Goal: Task Accomplishment & Management: Manage account settings

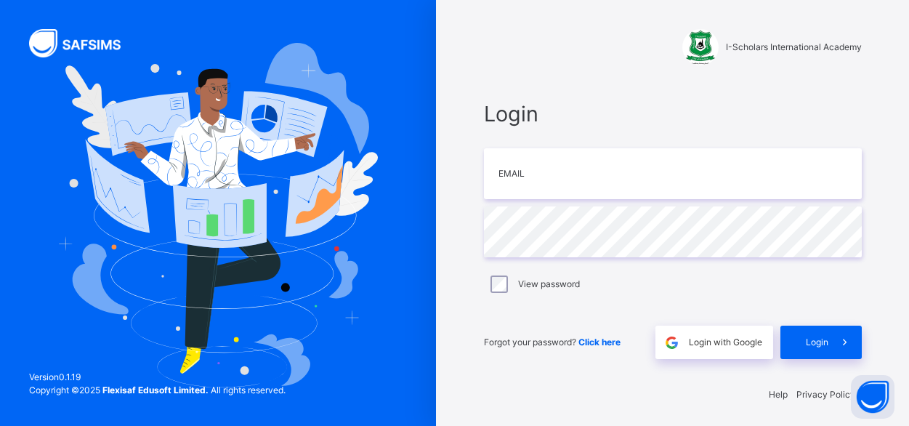
type input "**********"
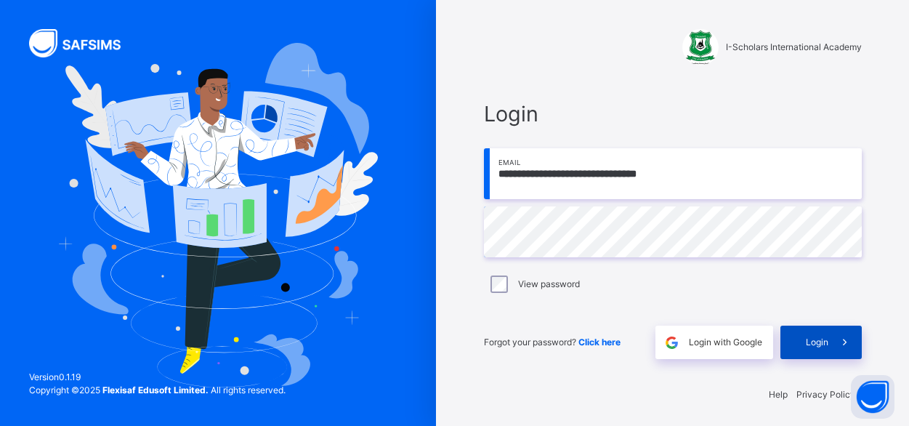
scroll to position [4, 0]
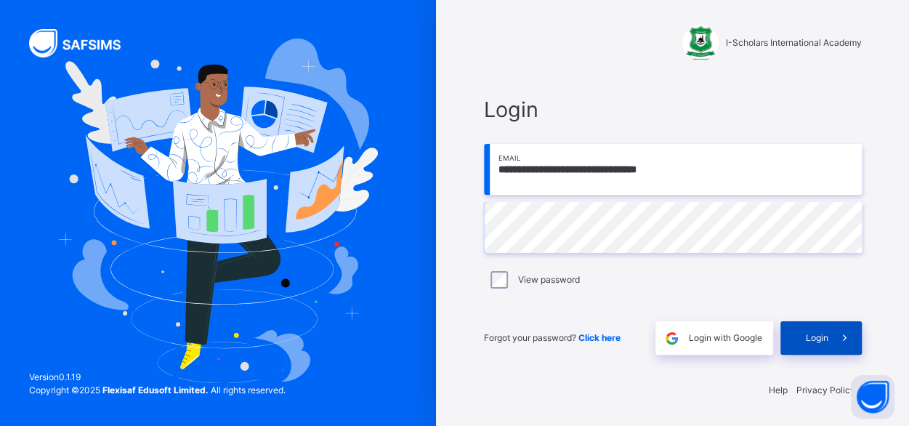
click at [816, 343] on span "Login" at bounding box center [816, 337] width 23 height 13
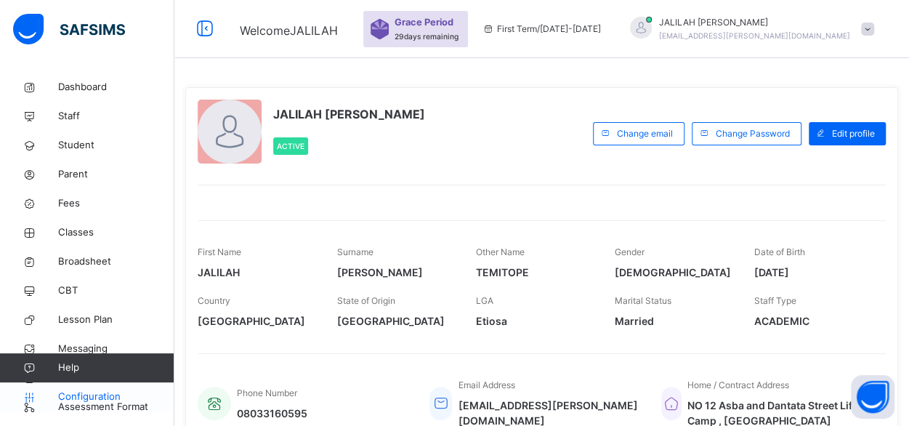
click at [97, 397] on span "Configuration" at bounding box center [115, 396] width 115 height 15
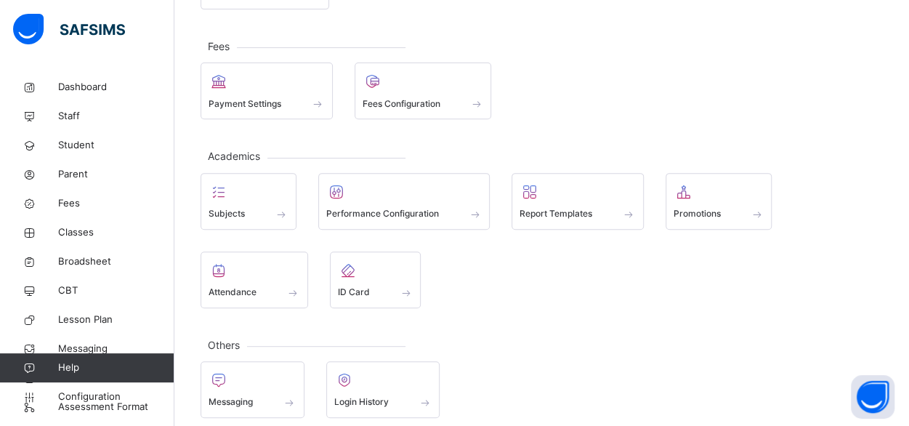
scroll to position [248, 0]
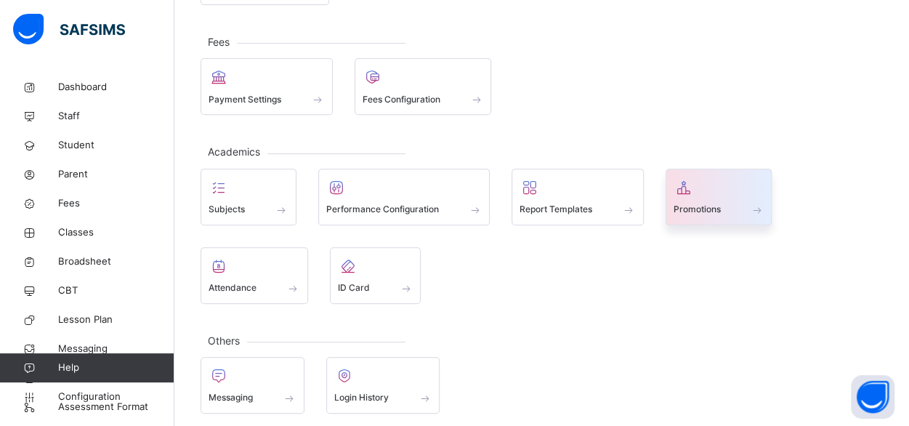
click at [728, 202] on div "Promotions" at bounding box center [718, 209] width 91 height 15
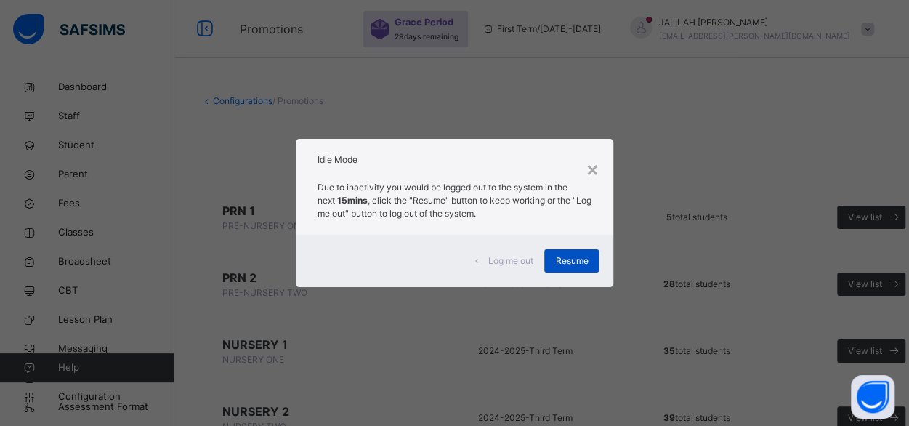
click at [574, 256] on span "Resume" at bounding box center [571, 260] width 33 height 13
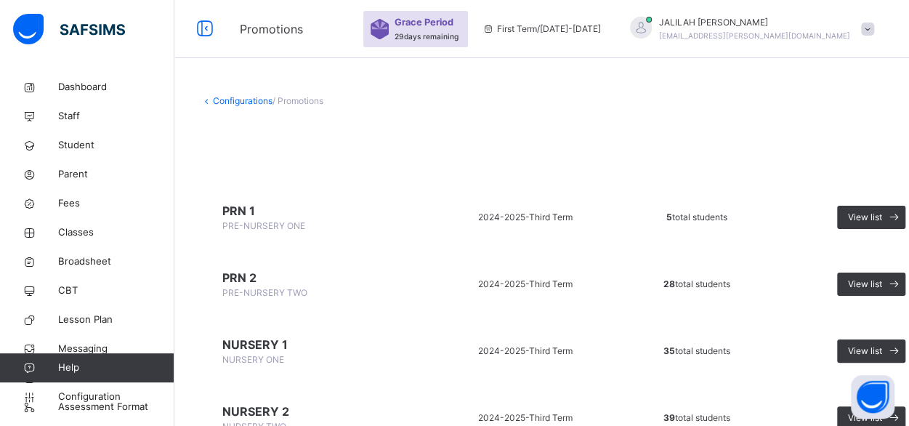
click at [233, 208] on span "PRN 1" at bounding box center [315, 210] width 186 height 17
click at [76, 232] on span "Classes" at bounding box center [116, 232] width 116 height 15
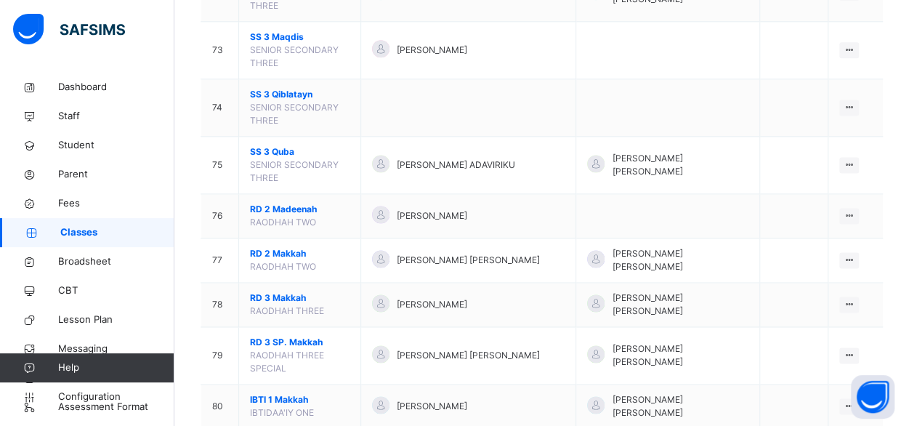
scroll to position [3434, 0]
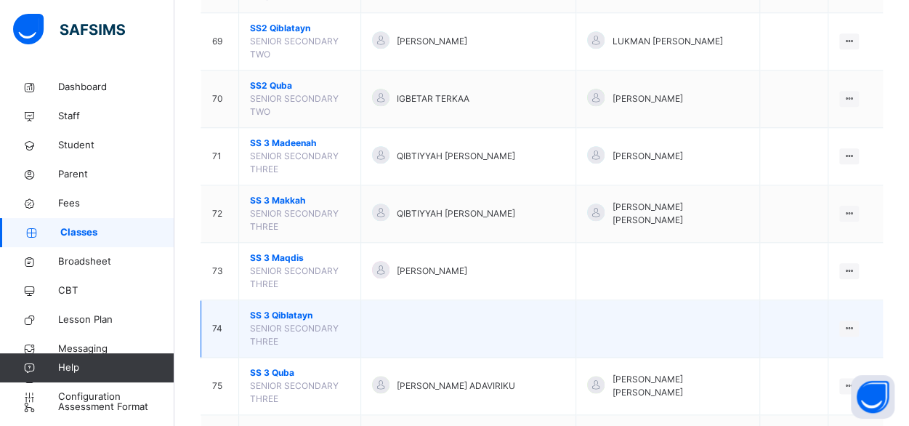
click at [296, 309] on span "SS 3 Qiblatayn" at bounding box center [299, 315] width 99 height 13
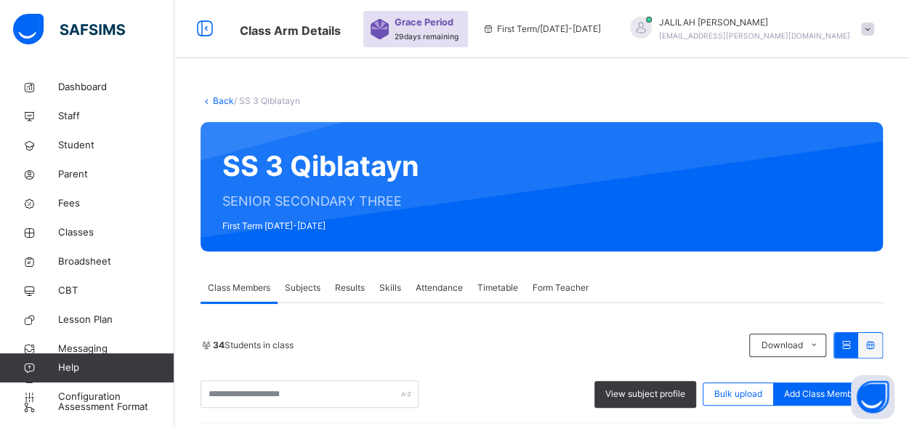
click at [225, 98] on link "Back" at bounding box center [223, 100] width 21 height 11
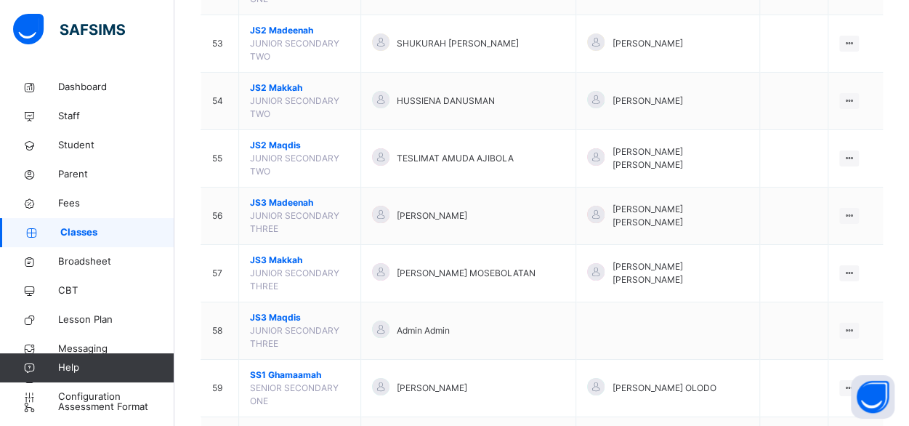
scroll to position [2536, 0]
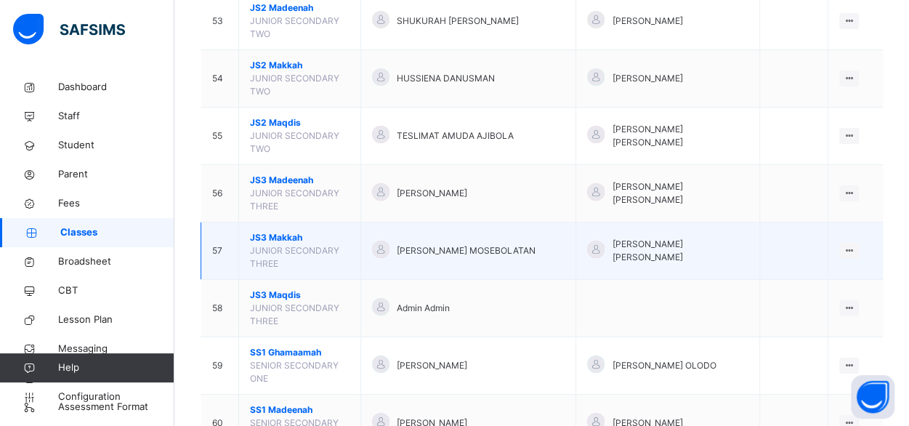
click at [285, 231] on span "JS3 Makkah" at bounding box center [299, 237] width 99 height 13
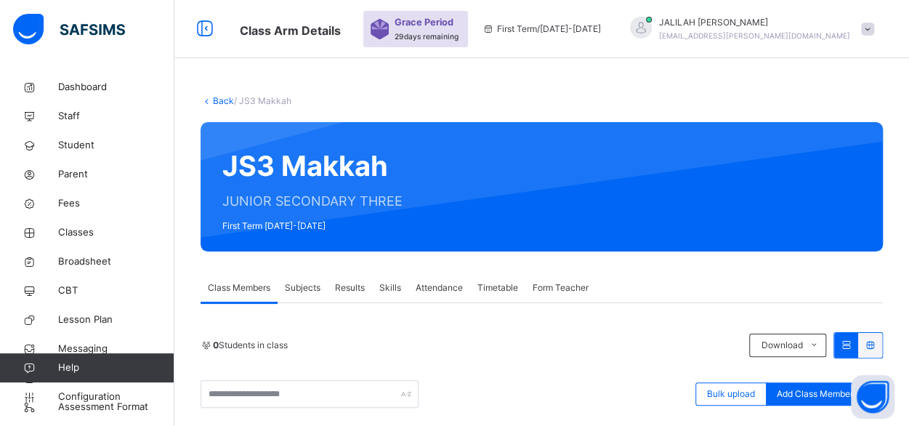
click at [222, 99] on link "Back" at bounding box center [223, 100] width 21 height 11
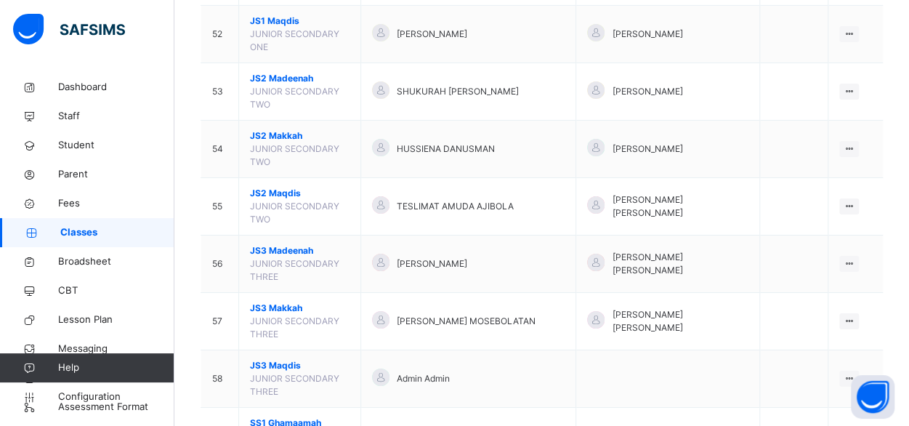
scroll to position [2471, 0]
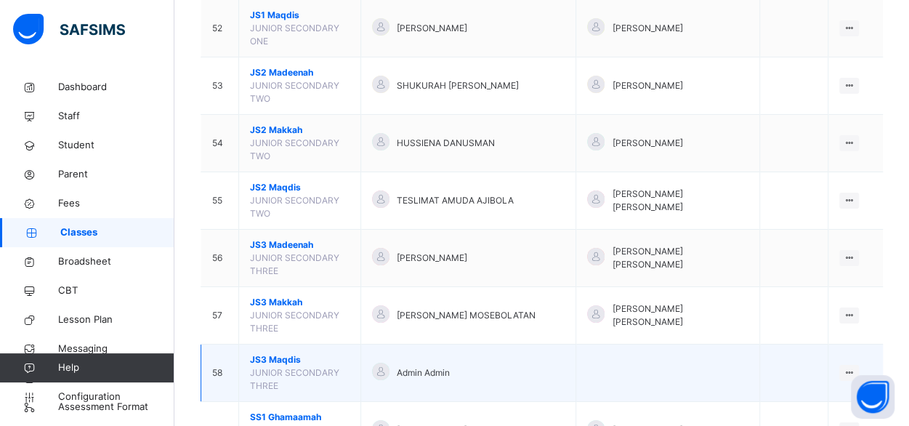
click at [261, 353] on span "JS3 Maqdis" at bounding box center [299, 359] width 99 height 13
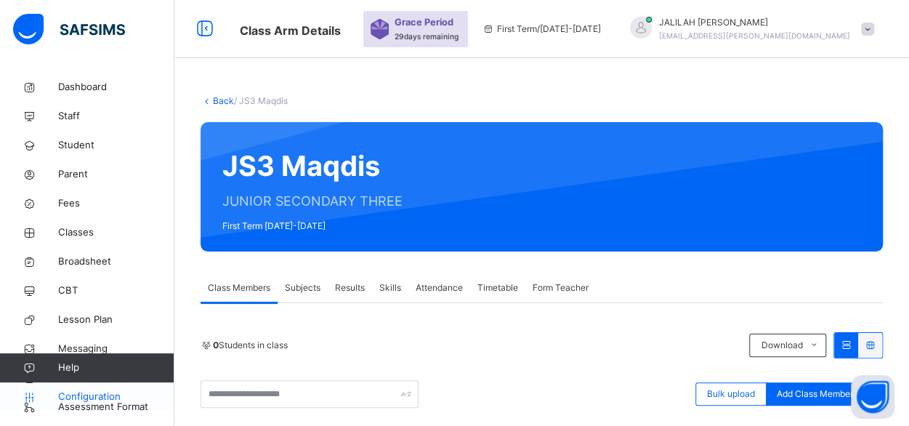
click at [99, 393] on span "Configuration" at bounding box center [115, 396] width 115 height 15
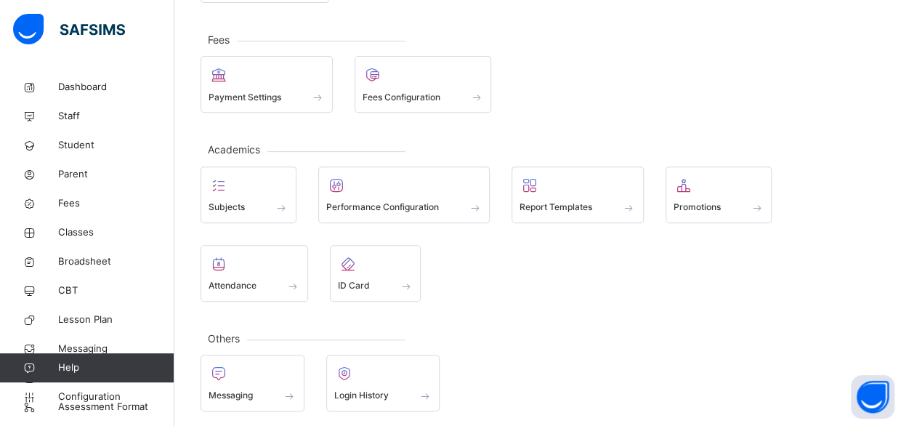
scroll to position [253, 0]
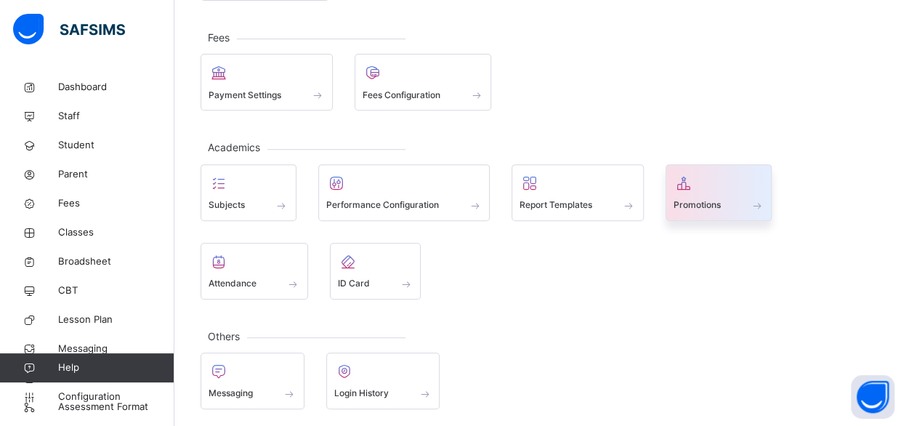
click at [699, 198] on span "Promotions" at bounding box center [696, 204] width 47 height 13
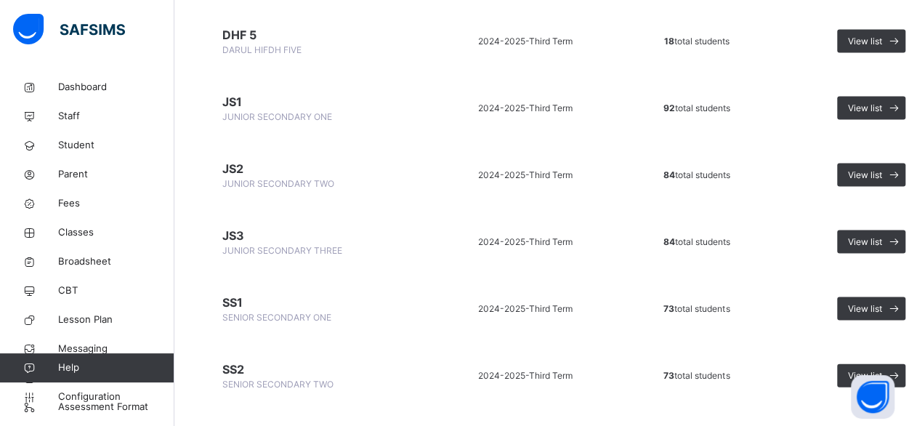
scroll to position [1351, 0]
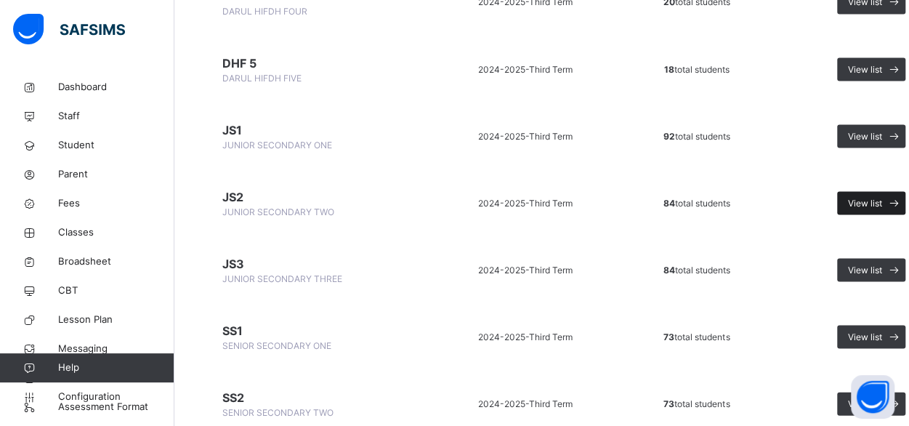
click at [851, 197] on span "View list" at bounding box center [865, 202] width 34 height 13
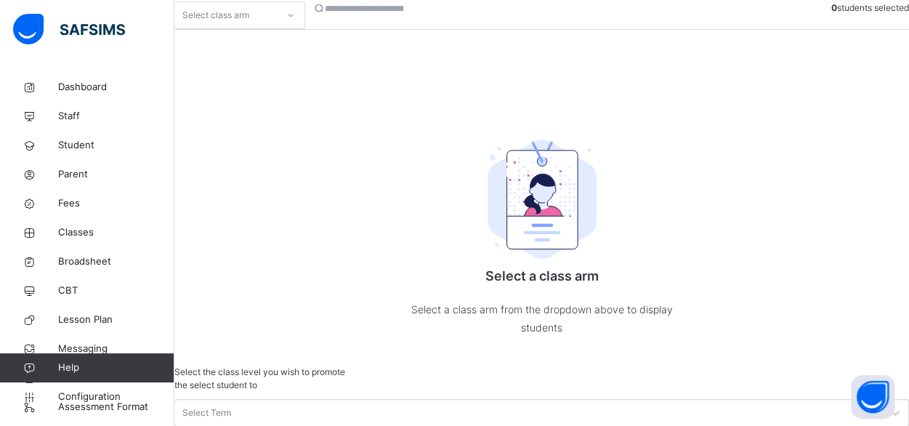
scroll to position [192, 0]
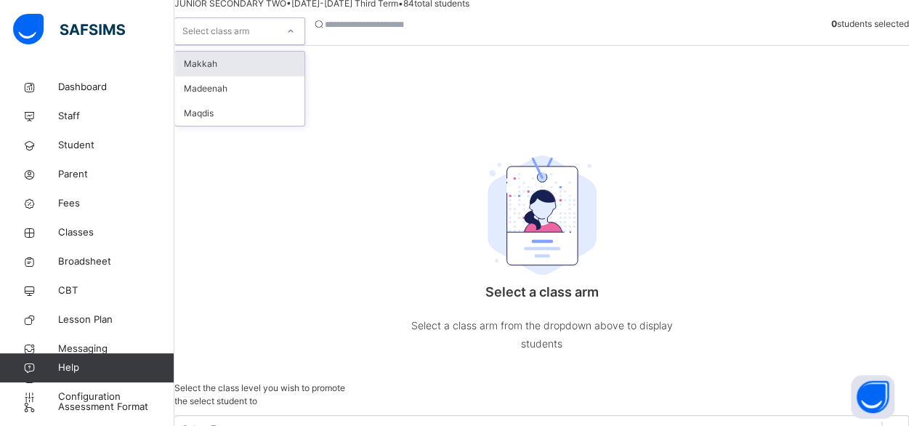
scroll to position [115, 0]
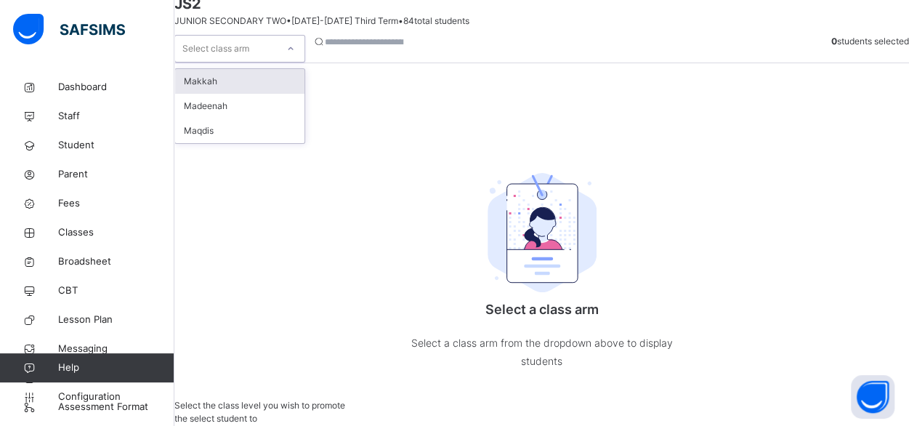
click at [226, 94] on div "Makkah" at bounding box center [239, 81] width 129 height 25
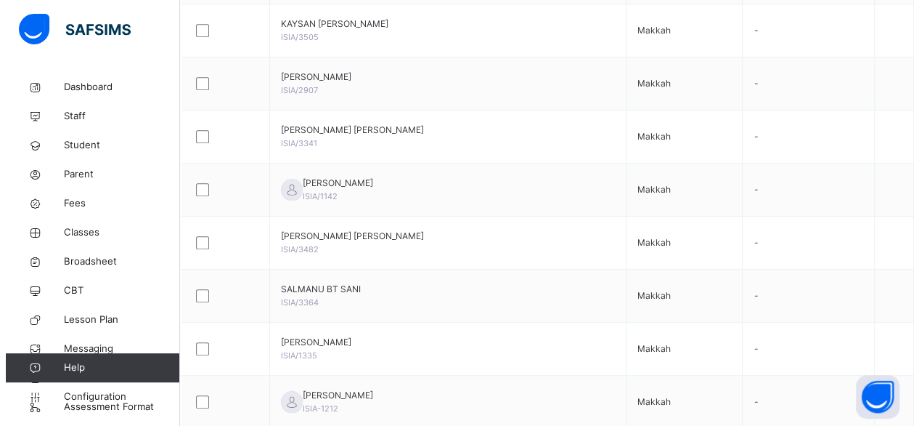
scroll to position [438, 0]
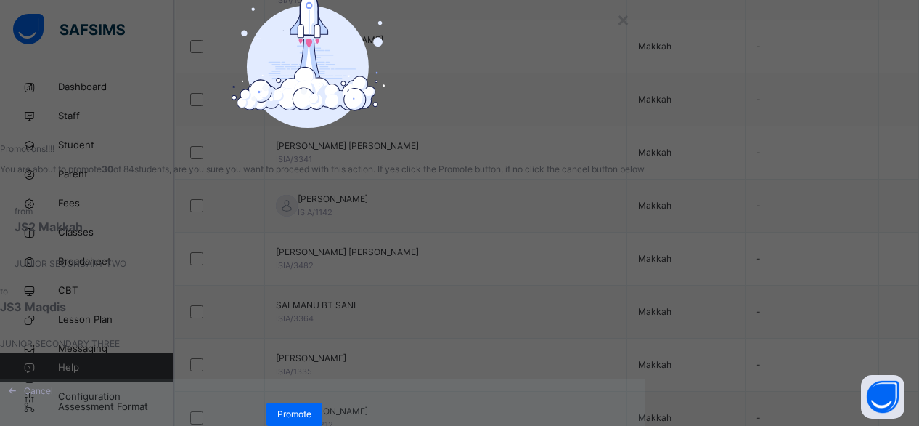
scroll to position [128, 0]
click at [312, 407] on span "Promote" at bounding box center [294, 413] width 34 height 13
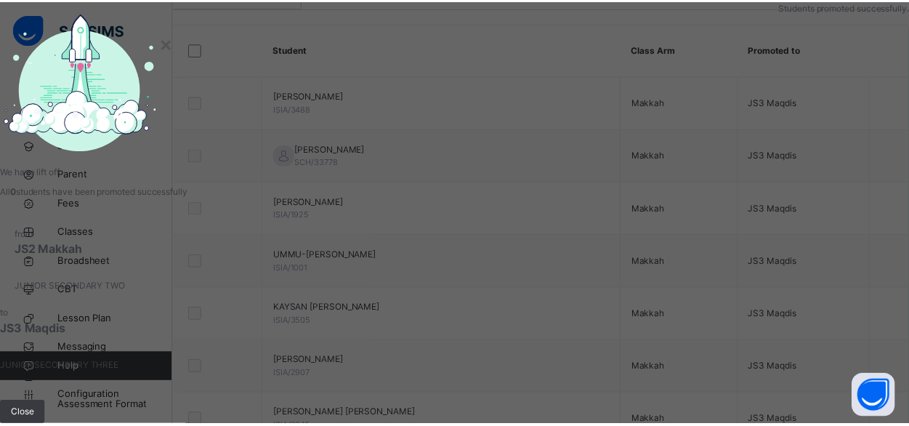
scroll to position [438, 0]
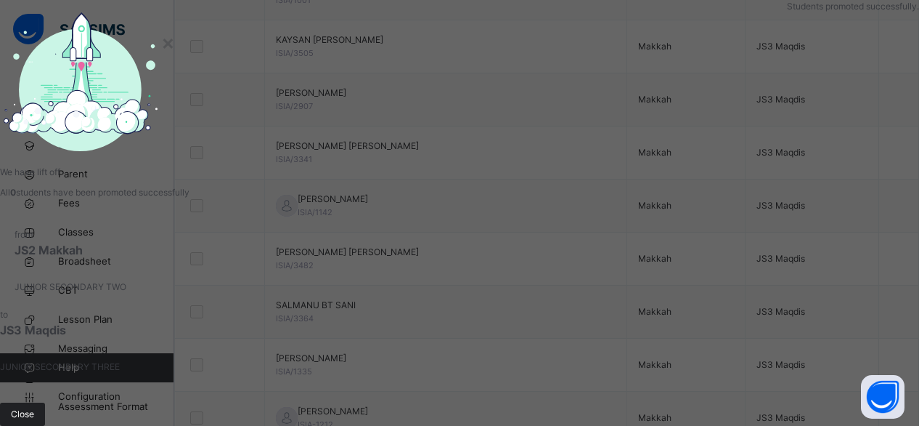
click at [34, 407] on span "Close" at bounding box center [22, 413] width 23 height 13
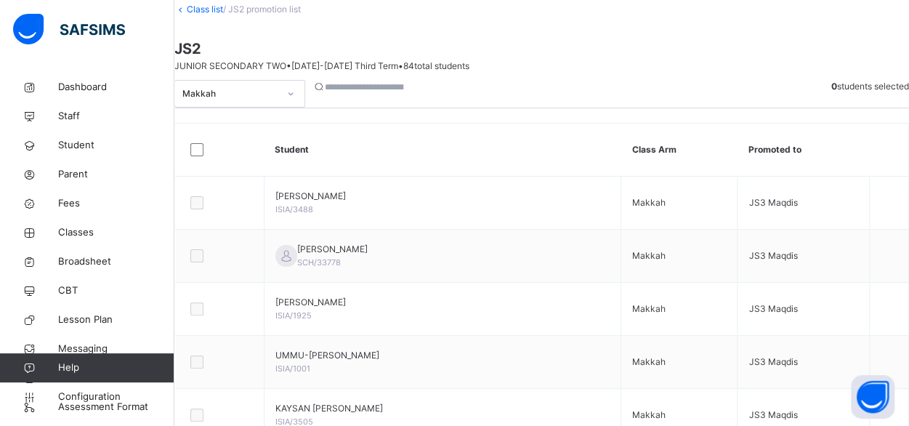
scroll to position [61, 0]
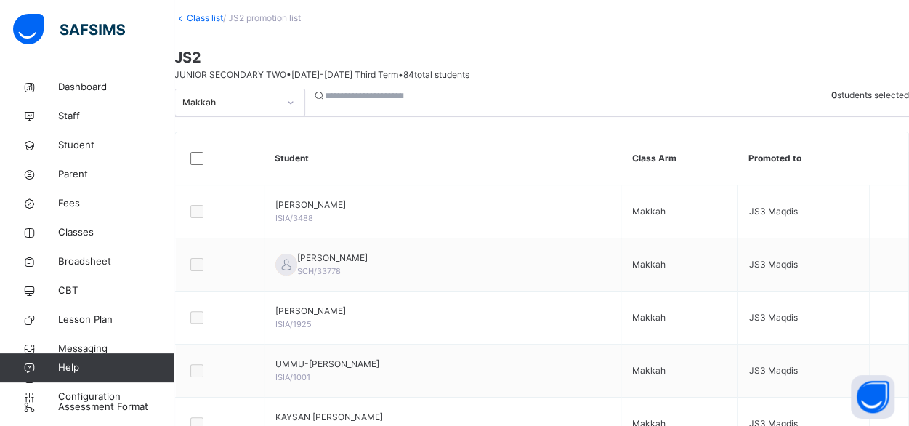
click at [295, 110] on icon at bounding box center [290, 102] width 9 height 15
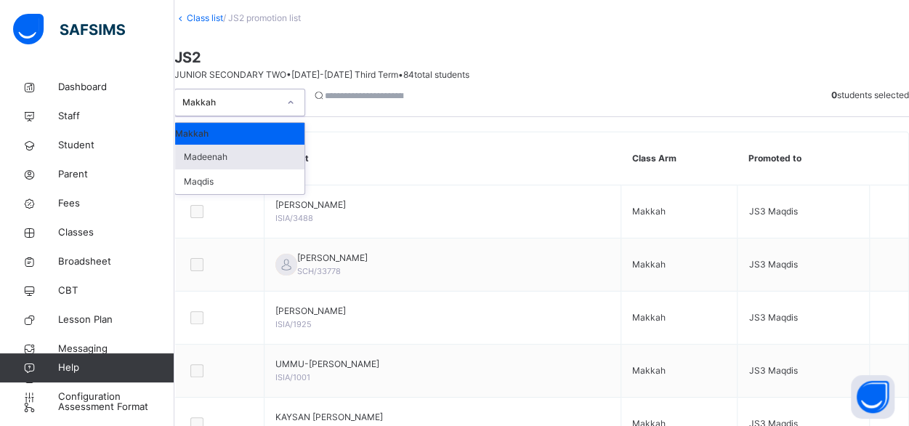
click at [273, 169] on div "Madeenah" at bounding box center [239, 157] width 129 height 25
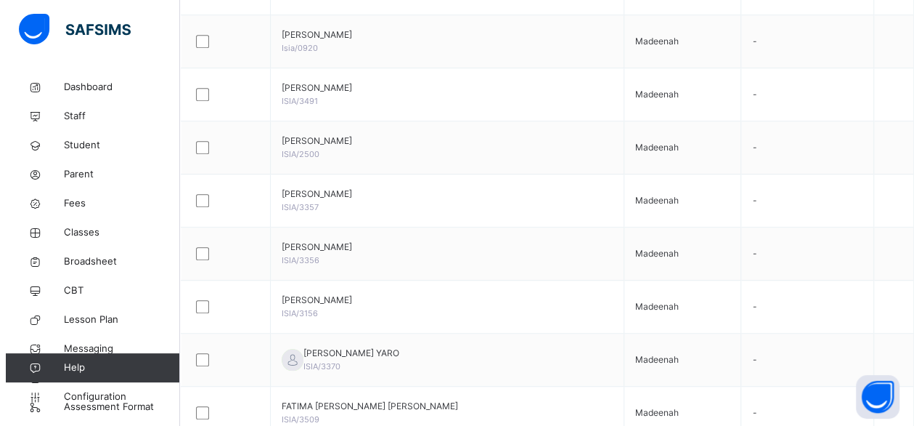
scroll to position [437, 0]
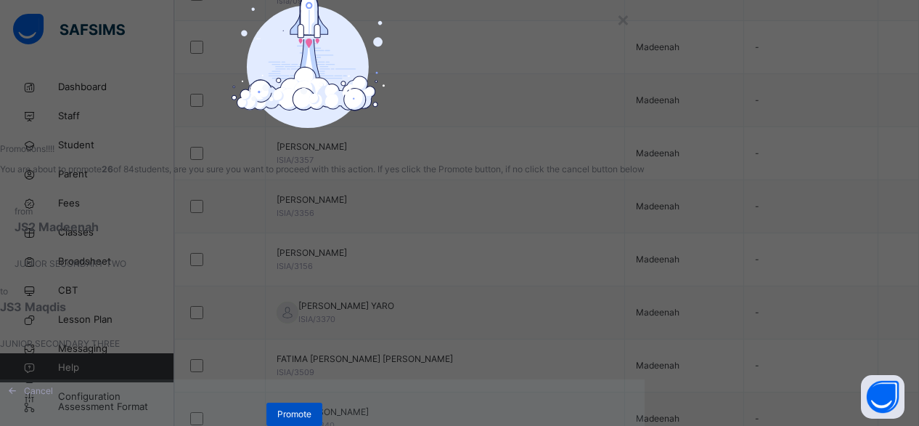
click at [322, 410] on div "Promote" at bounding box center [295, 413] width 56 height 23
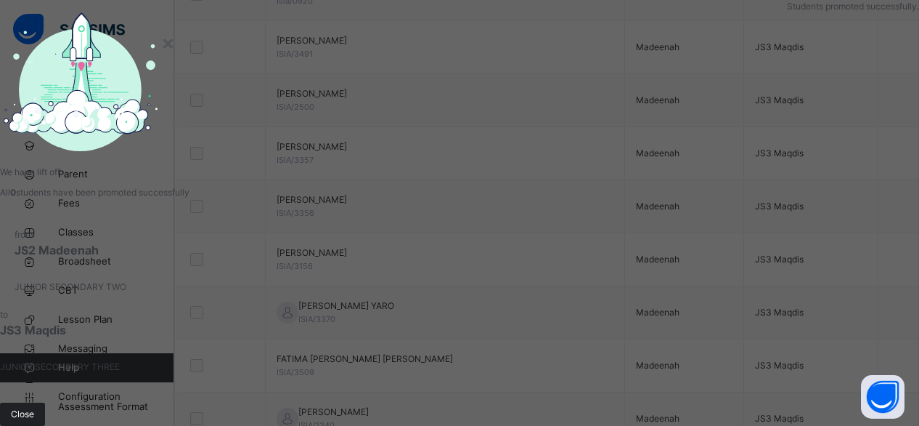
click at [34, 407] on span "Close" at bounding box center [22, 413] width 23 height 13
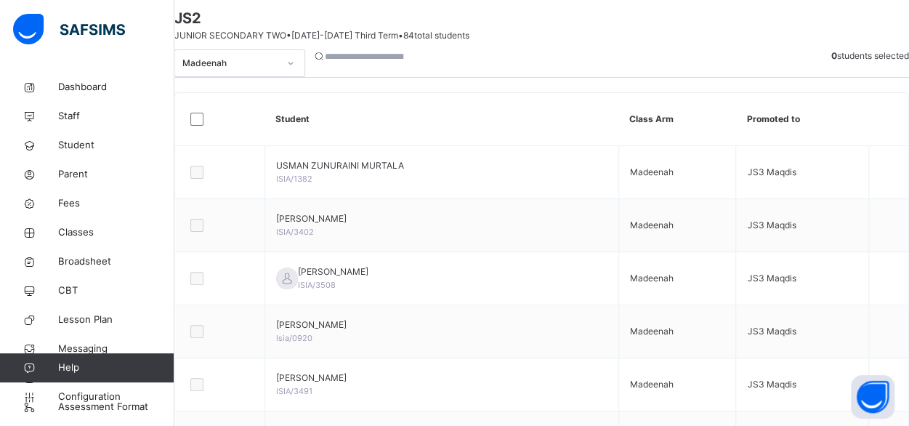
scroll to position [94, 0]
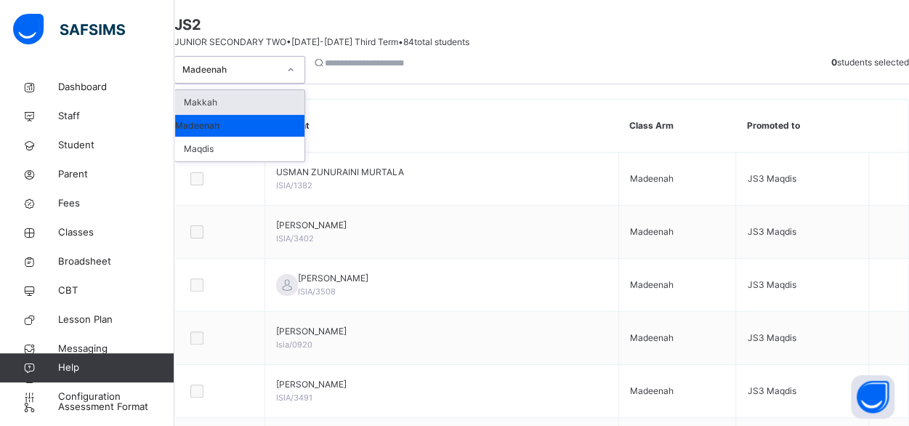
click at [295, 77] on icon at bounding box center [290, 69] width 9 height 15
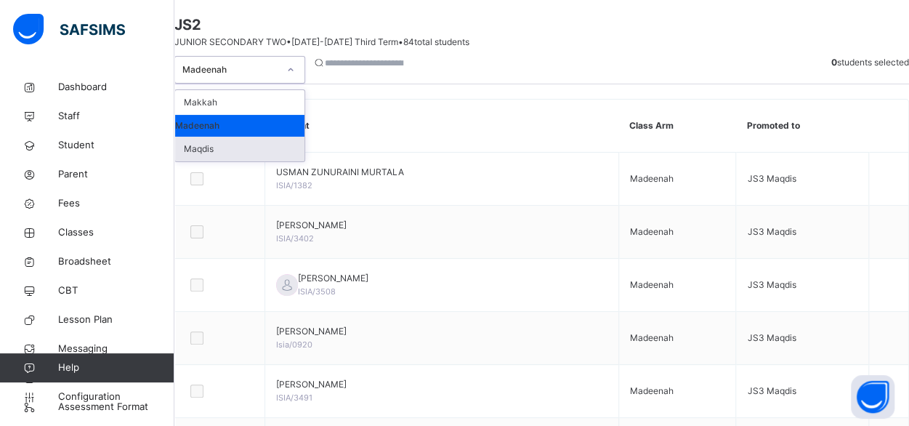
click at [238, 161] on div "Maqdis" at bounding box center [239, 149] width 129 height 25
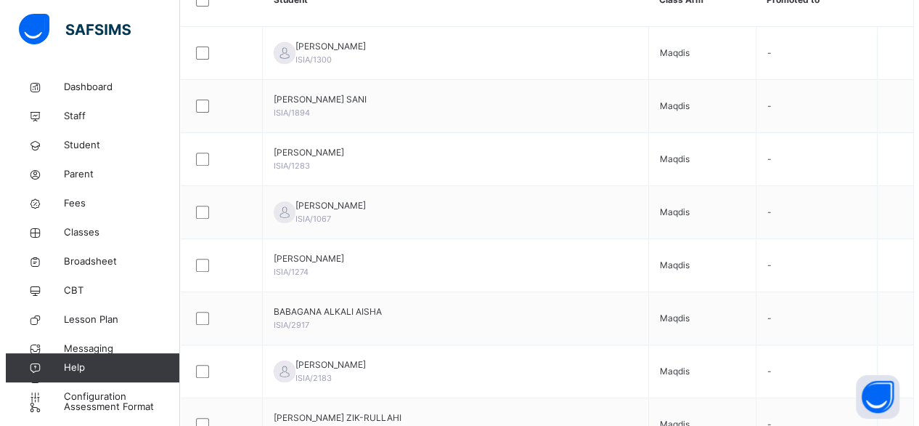
scroll to position [240, 0]
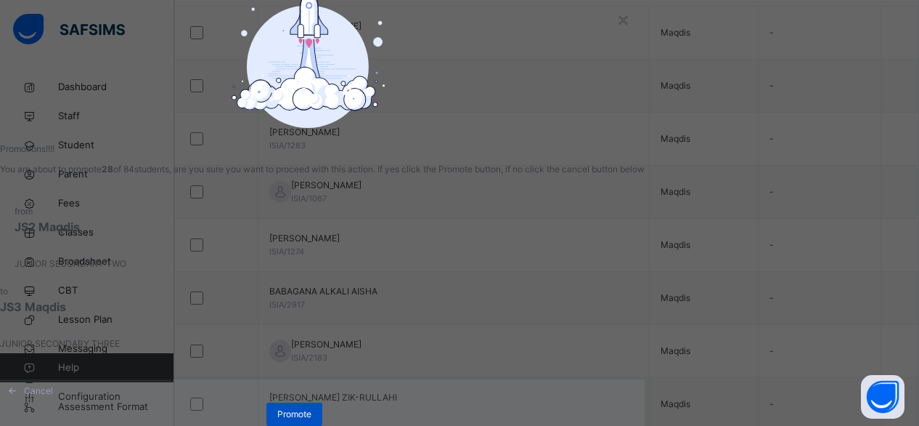
click at [312, 413] on span "Promote" at bounding box center [294, 413] width 34 height 13
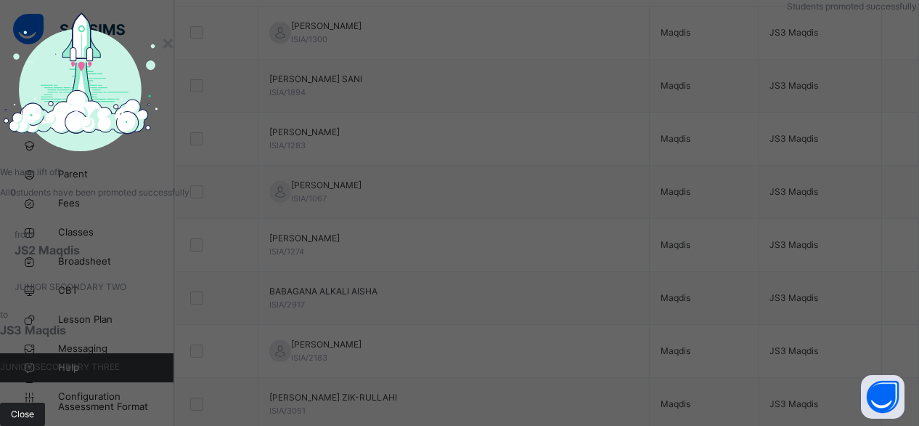
click at [34, 407] on span "Close" at bounding box center [22, 413] width 23 height 13
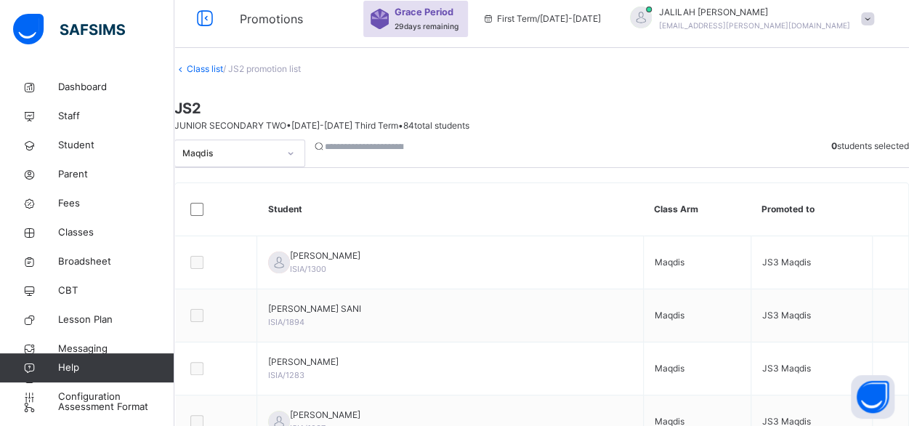
scroll to position [9, 0]
click at [223, 76] on link "Class list" at bounding box center [205, 70] width 36 height 11
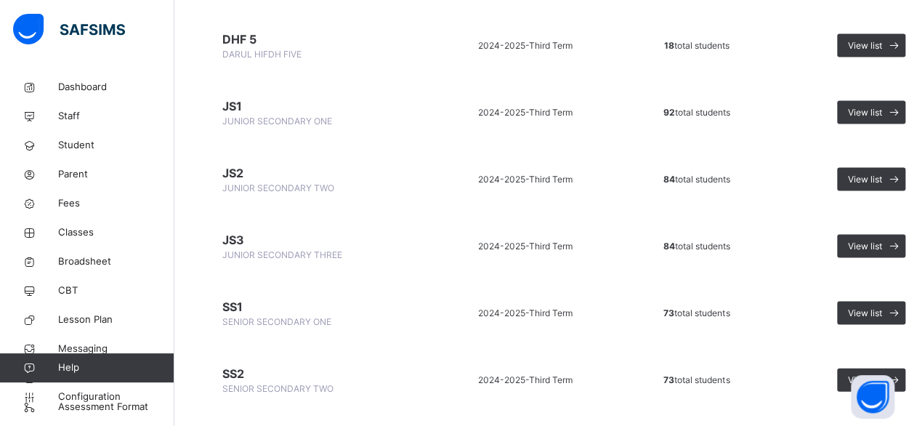
scroll to position [1386, 0]
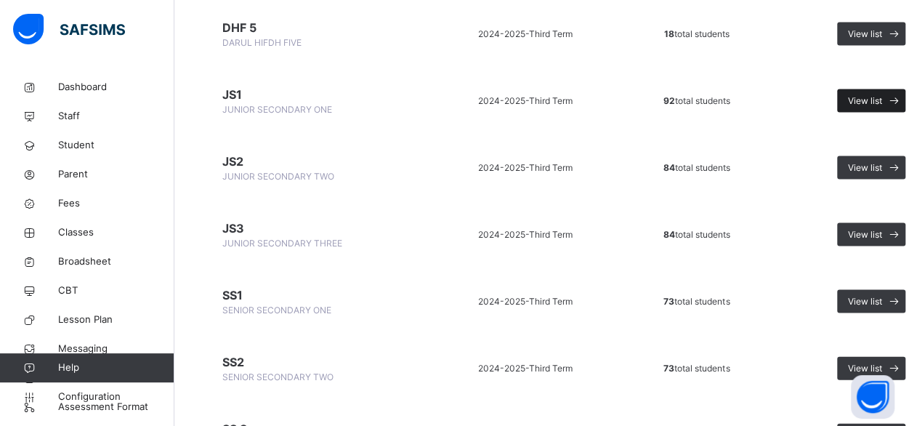
click at [851, 97] on span "View list" at bounding box center [865, 100] width 34 height 13
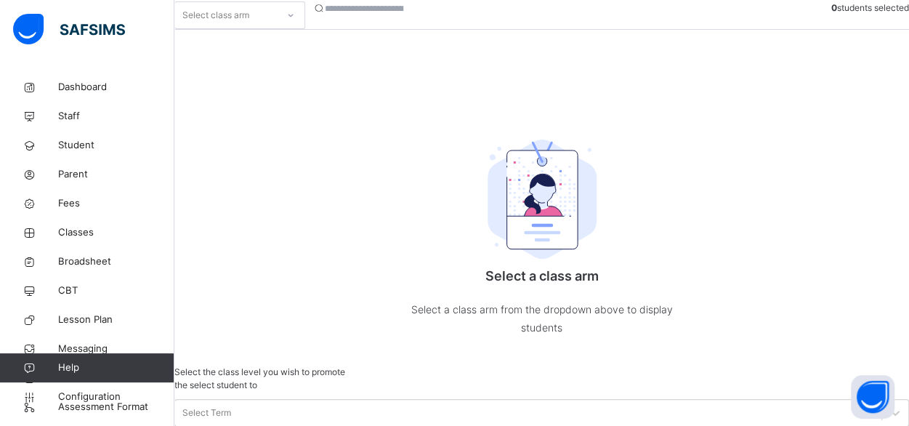
scroll to position [192, 0]
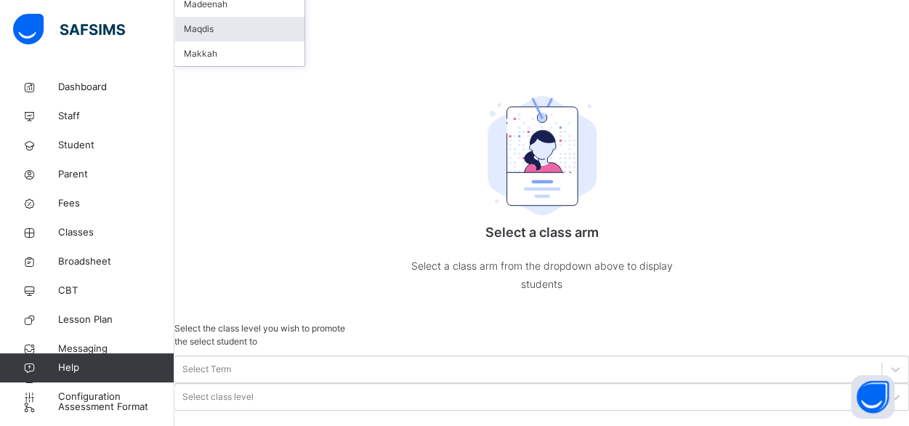
click at [235, 41] on div "Maqdis" at bounding box center [239, 29] width 129 height 25
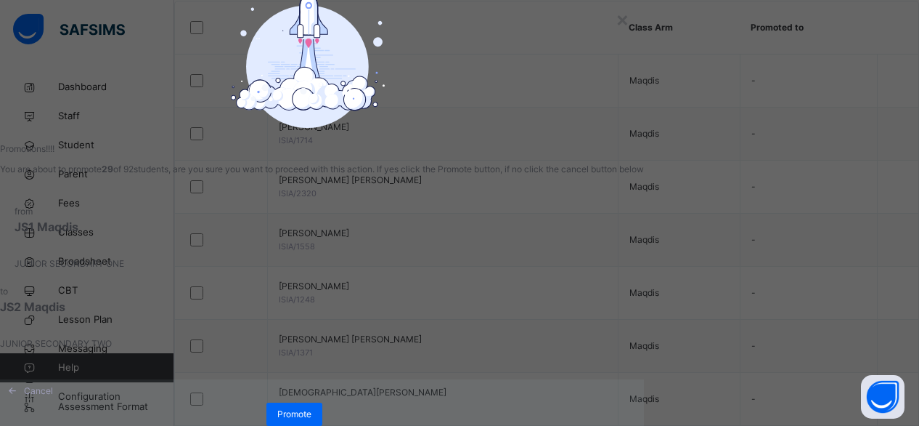
scroll to position [128, 0]
click at [312, 407] on span "Promote" at bounding box center [294, 413] width 34 height 13
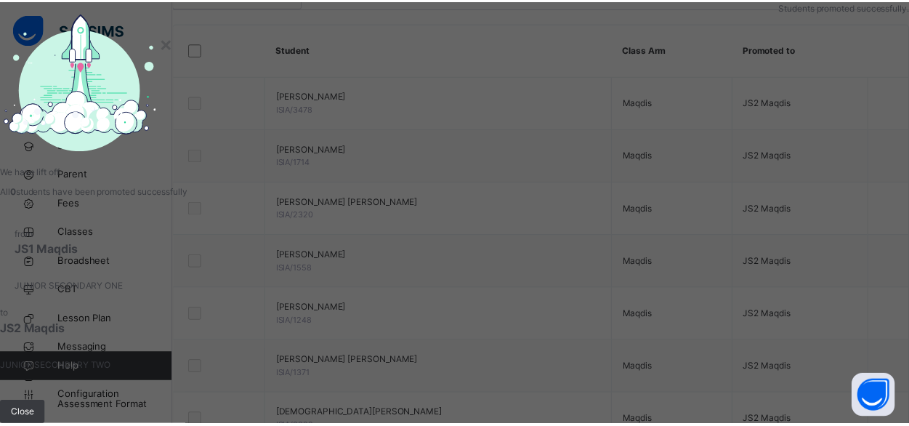
scroll to position [192, 0]
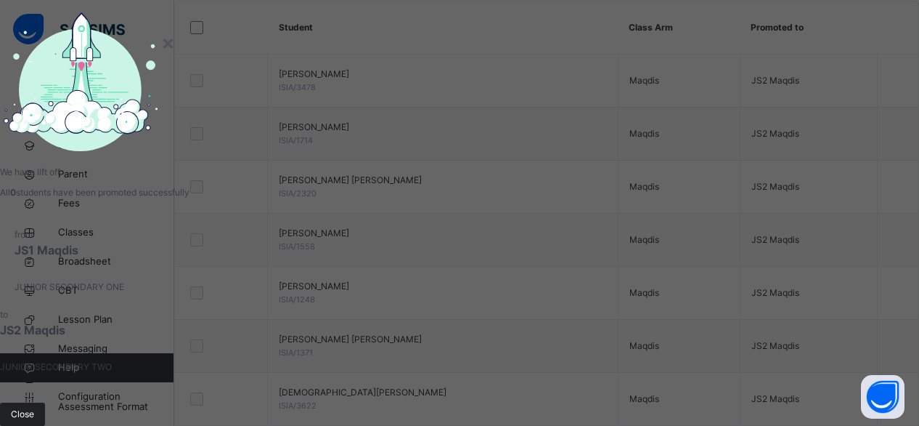
click at [34, 407] on span "Close" at bounding box center [22, 413] width 23 height 13
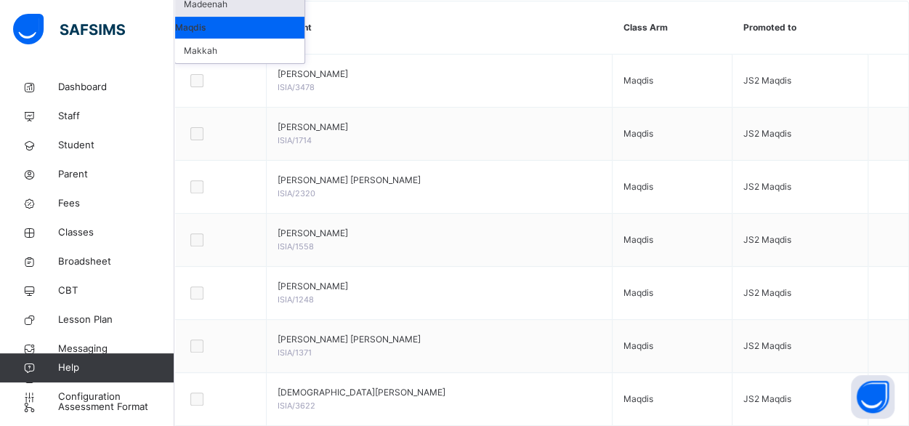
click at [244, 17] on div "Madeenah" at bounding box center [239, 4] width 129 height 25
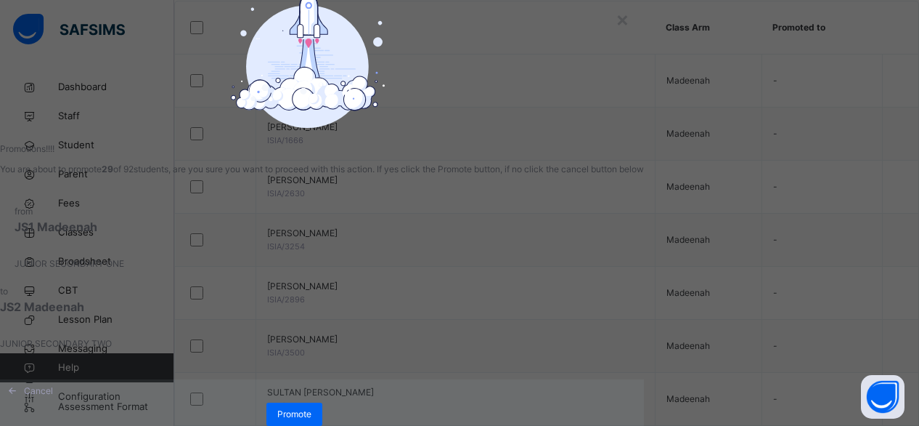
scroll to position [128, 0]
click at [312, 407] on span "Promote" at bounding box center [294, 413] width 34 height 13
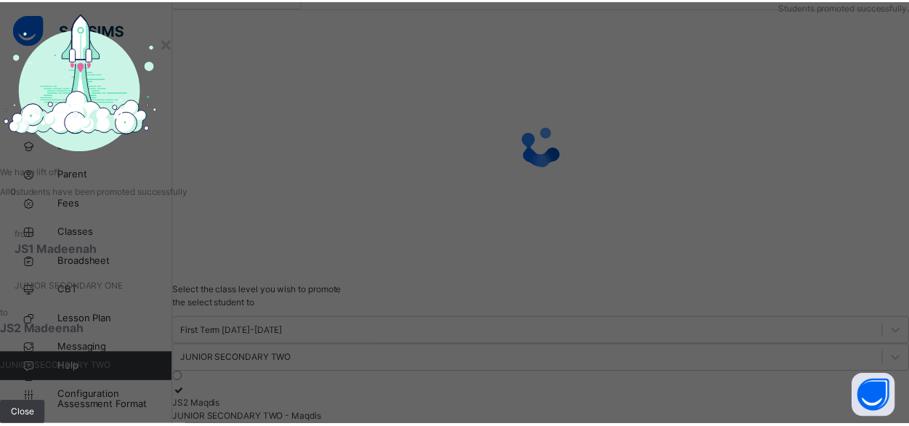
scroll to position [192, 0]
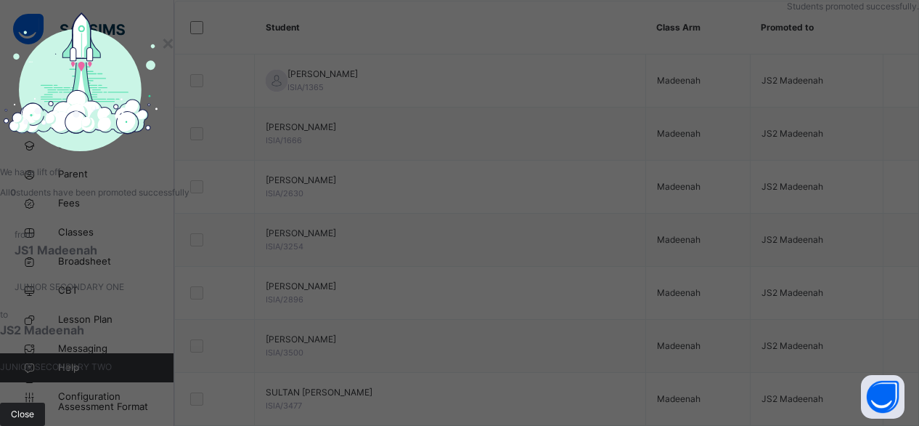
click at [34, 407] on span "Close" at bounding box center [22, 413] width 23 height 13
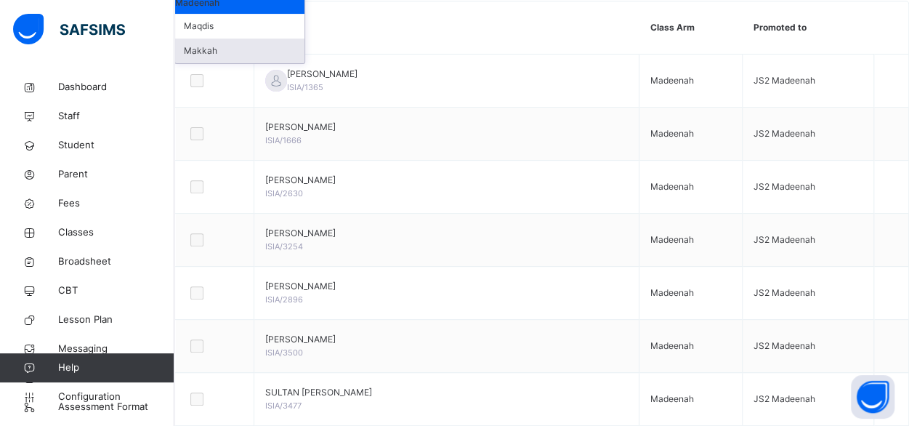
click at [239, 63] on div "Makkah" at bounding box center [239, 50] width 129 height 25
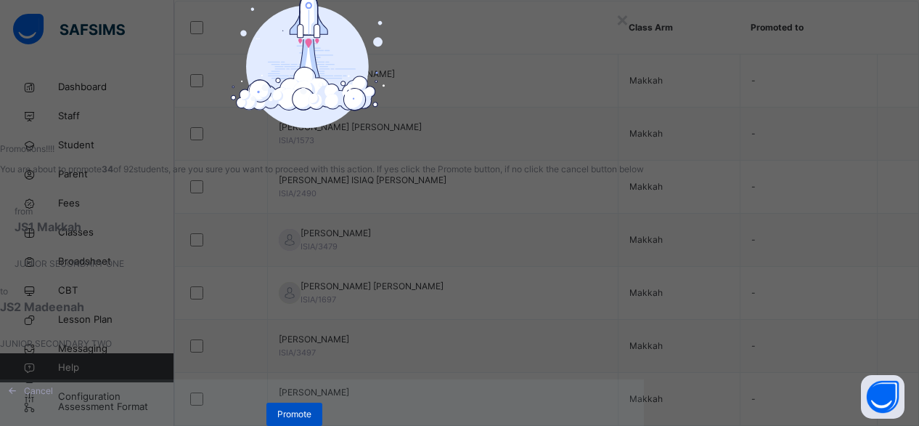
click at [312, 413] on span "Promote" at bounding box center [294, 413] width 34 height 13
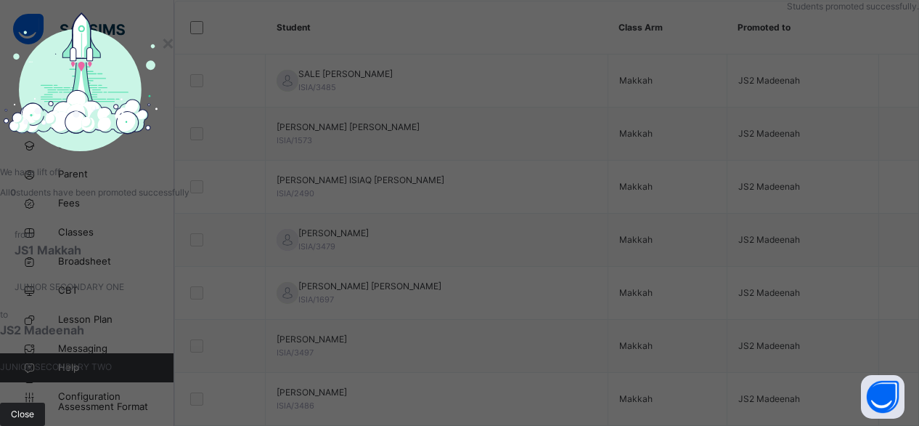
click at [34, 407] on span "Close" at bounding box center [22, 413] width 23 height 13
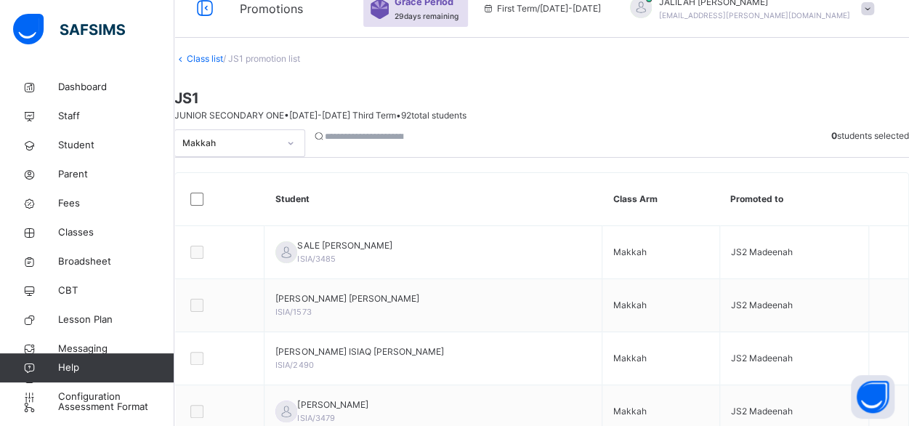
scroll to position [0, 0]
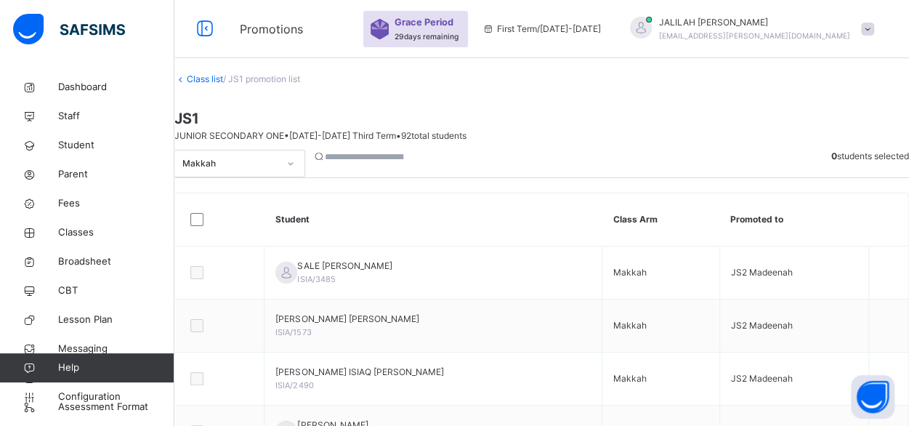
click at [223, 84] on link "Class list" at bounding box center [205, 78] width 36 height 11
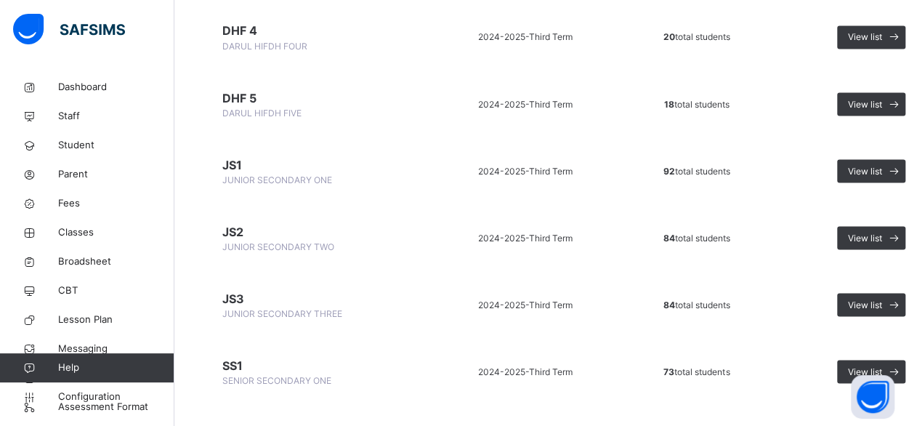
scroll to position [1320, 0]
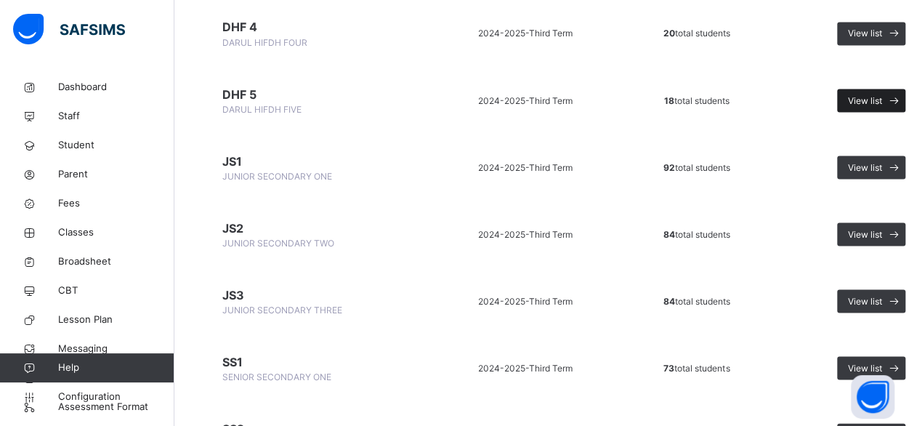
click at [877, 99] on span "View list" at bounding box center [865, 100] width 34 height 13
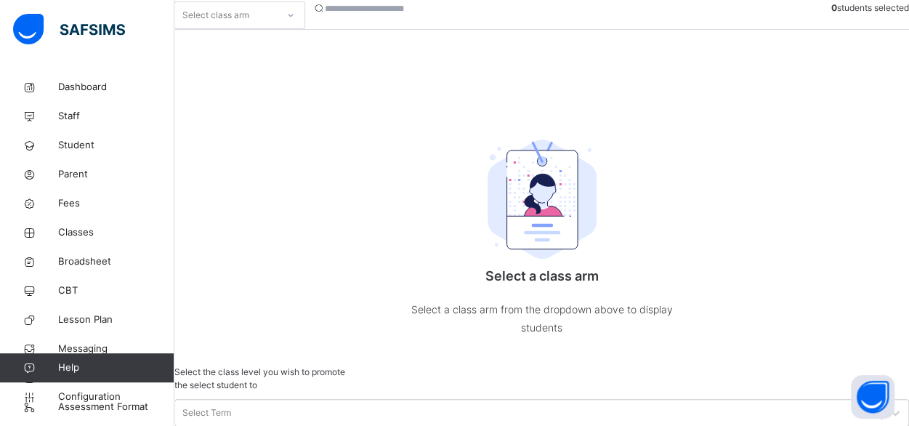
scroll to position [192, 0]
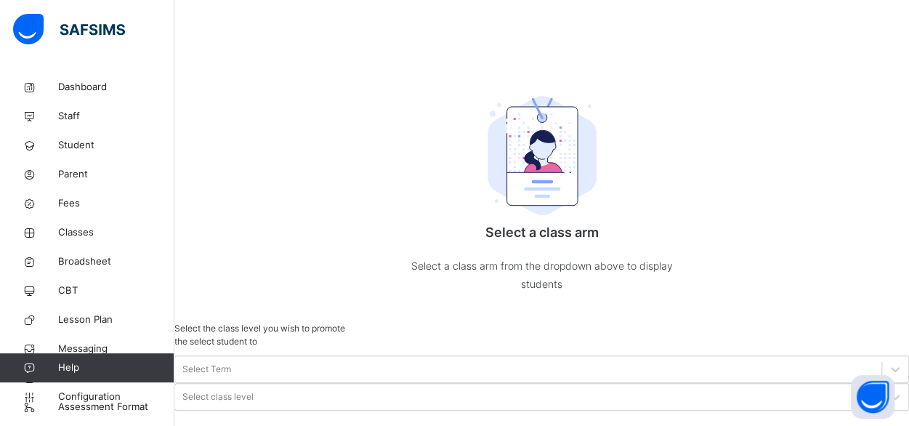
click at [276, 17] on div "Makkah" at bounding box center [239, 4] width 129 height 25
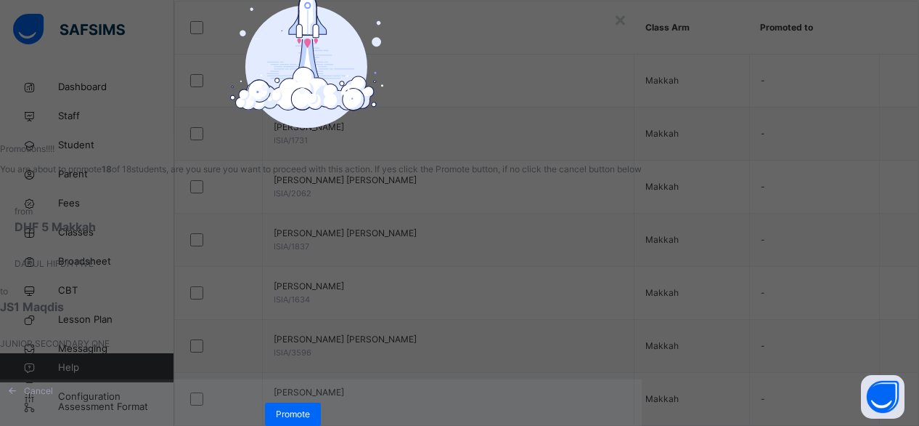
scroll to position [128, 0]
click at [310, 407] on span "Promote" at bounding box center [293, 413] width 34 height 13
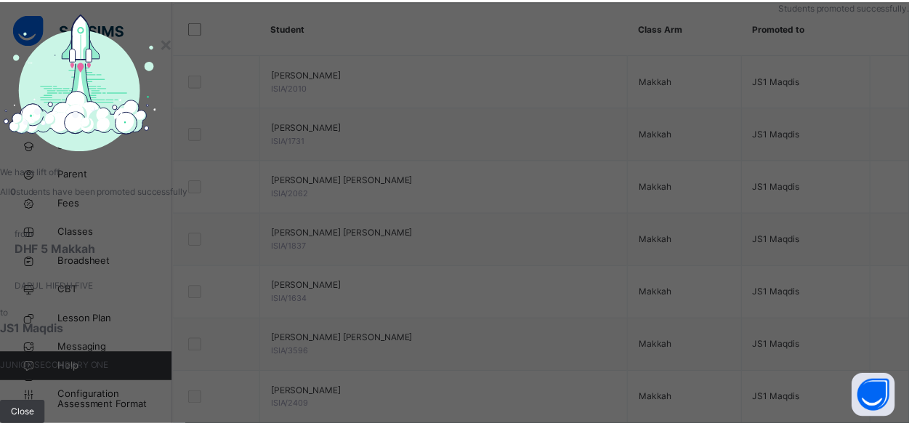
scroll to position [73, 0]
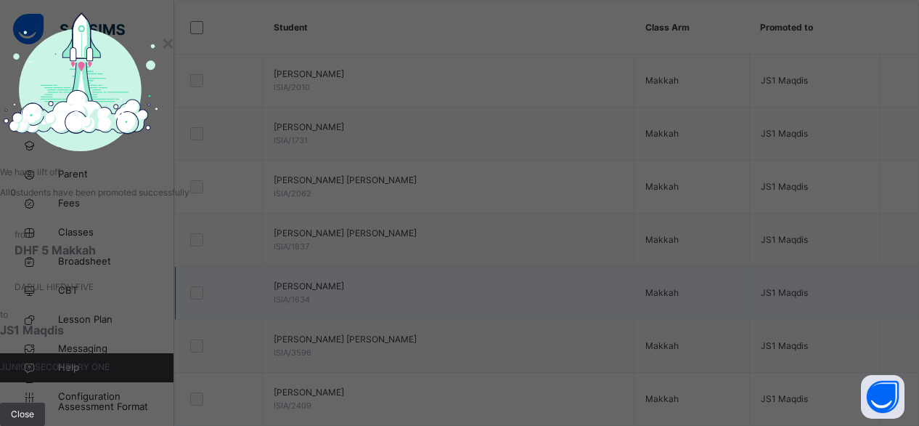
click at [34, 407] on span "Close" at bounding box center [22, 413] width 23 height 13
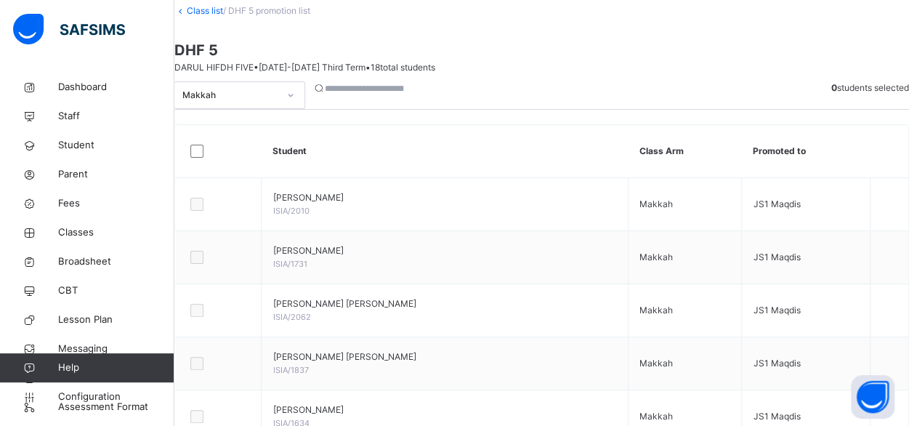
scroll to position [20, 0]
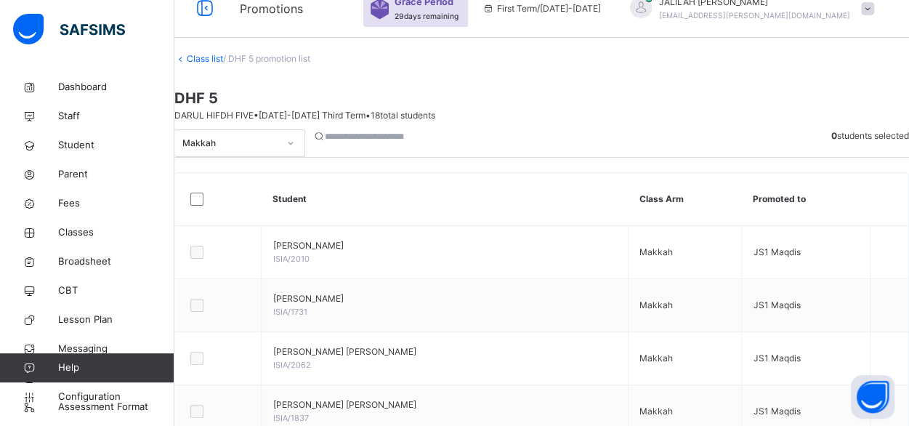
click at [221, 64] on link "Class list" at bounding box center [205, 58] width 36 height 11
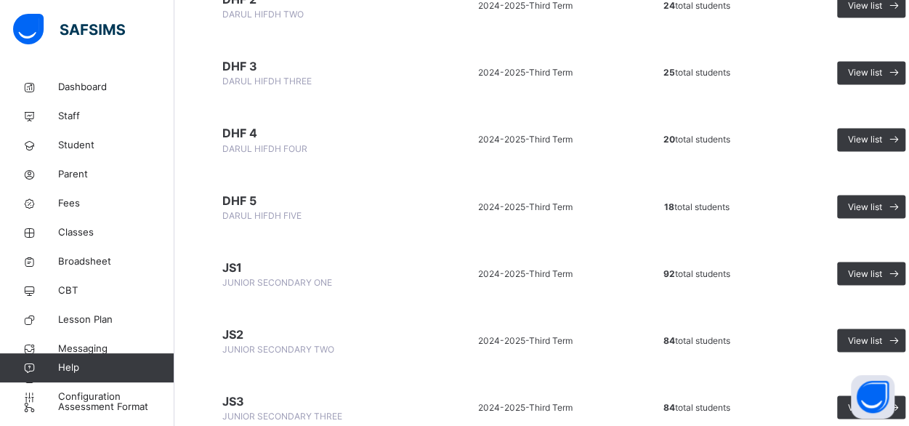
scroll to position [1229, 0]
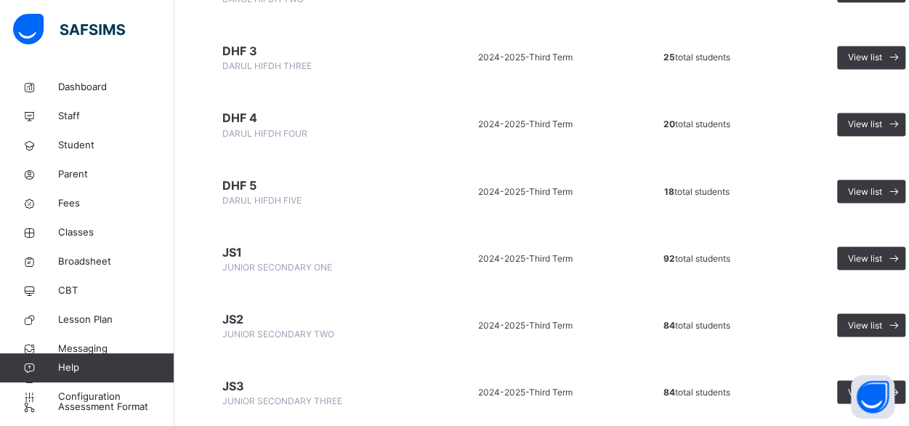
click at [241, 118] on span "DHF 4" at bounding box center [315, 117] width 186 height 17
click at [231, 116] on span "DHF 4" at bounding box center [315, 117] width 186 height 17
click at [862, 126] on span "View list" at bounding box center [865, 124] width 34 height 13
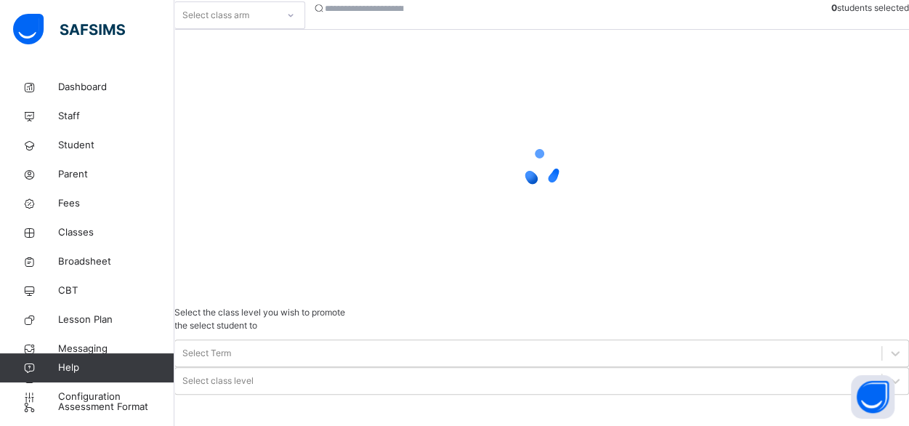
scroll to position [192, 0]
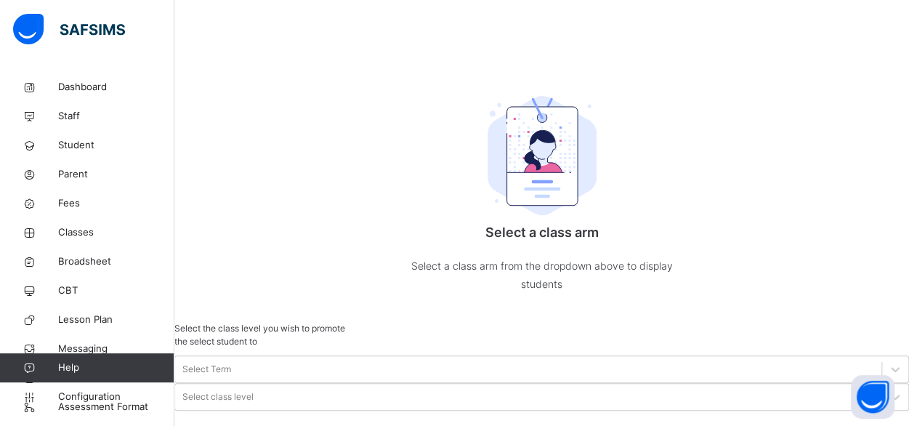
click at [274, 17] on div "Makkah" at bounding box center [239, 4] width 129 height 25
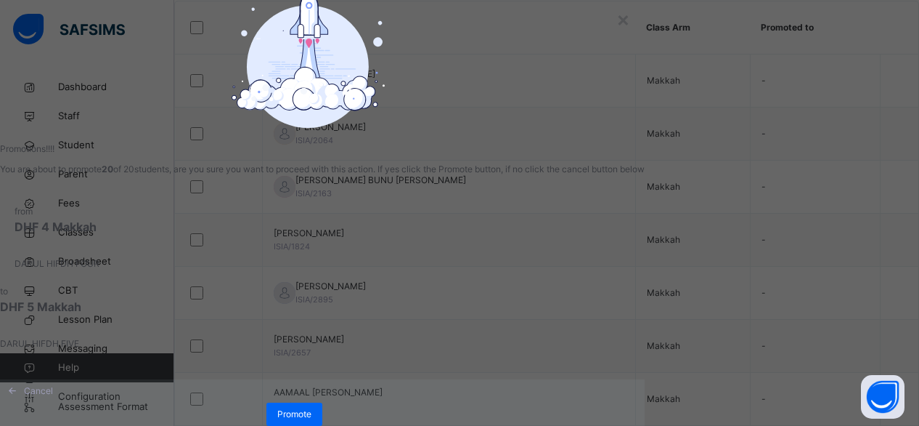
scroll to position [128, 0]
click at [312, 407] on span "Promote" at bounding box center [294, 413] width 34 height 13
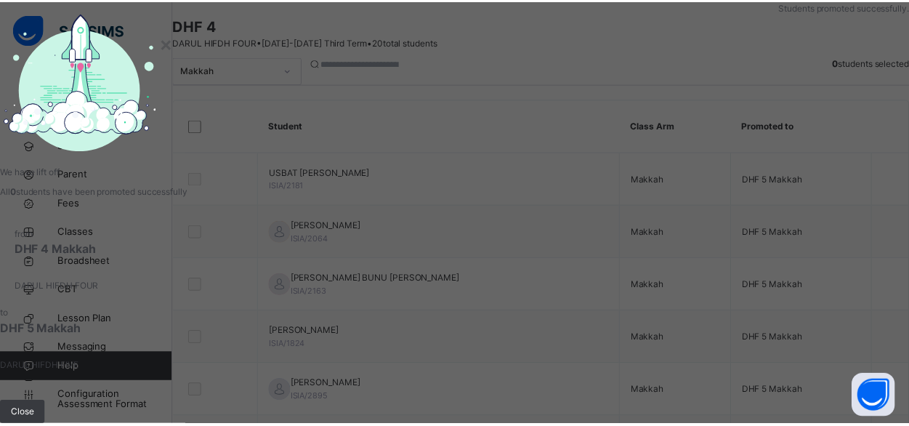
scroll to position [192, 0]
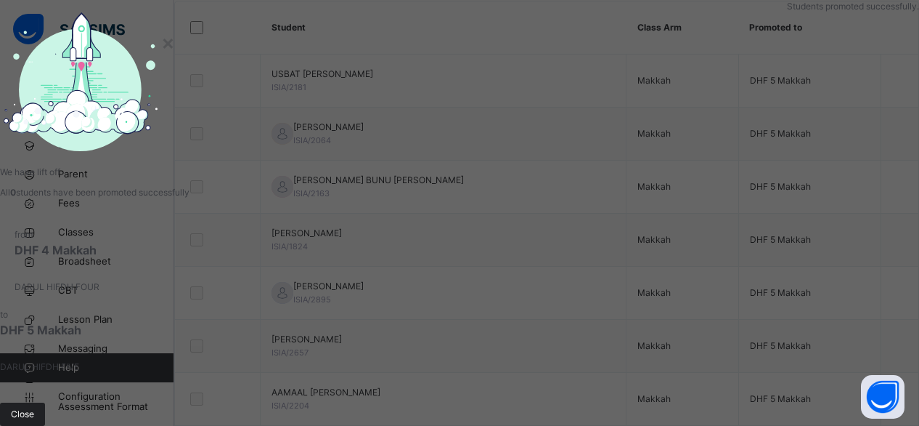
click at [34, 407] on span "Close" at bounding box center [22, 413] width 23 height 13
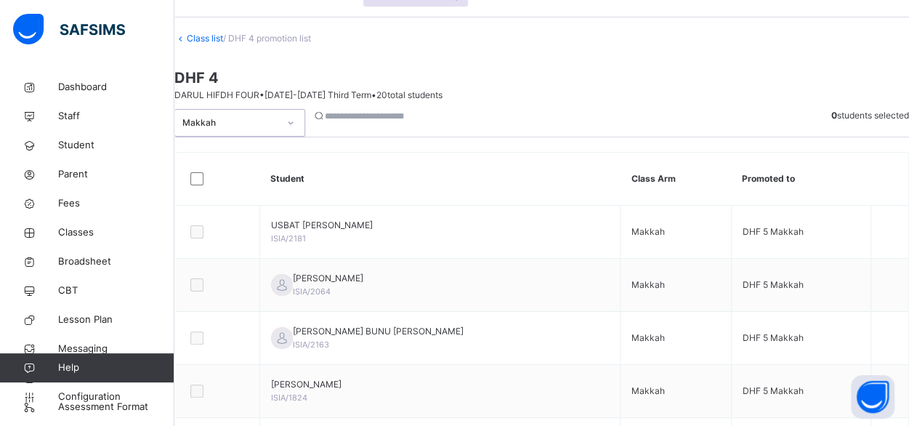
scroll to position [38, 0]
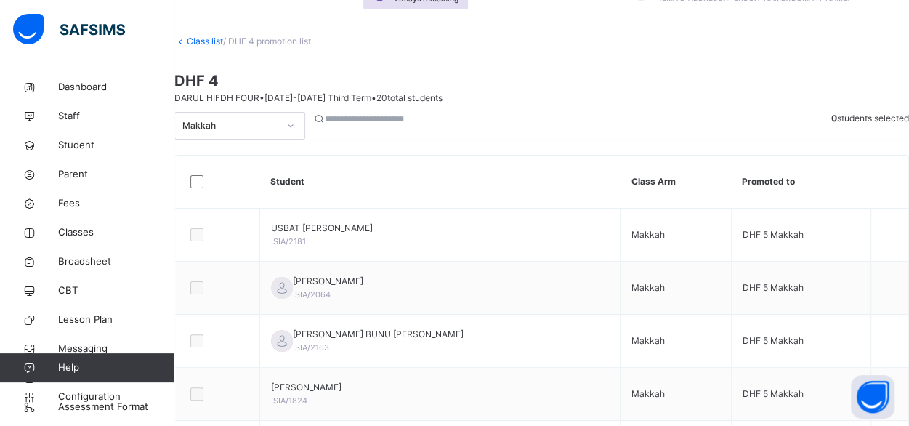
click at [386, 126] on input "search" at bounding box center [368, 119] width 87 height 13
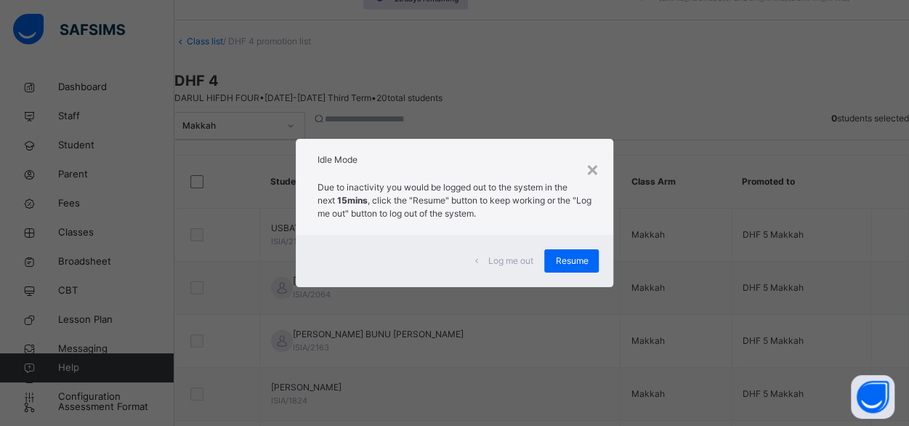
click at [403, 81] on div "× Idle Mode Due to inactivity you would be logged out to the system in the next…" at bounding box center [454, 213] width 909 height 426
click at [399, 84] on div "× Idle Mode Due to inactivity you would be logged out to the system in the next…" at bounding box center [454, 213] width 909 height 426
click at [585, 262] on span "Resume" at bounding box center [571, 260] width 33 height 13
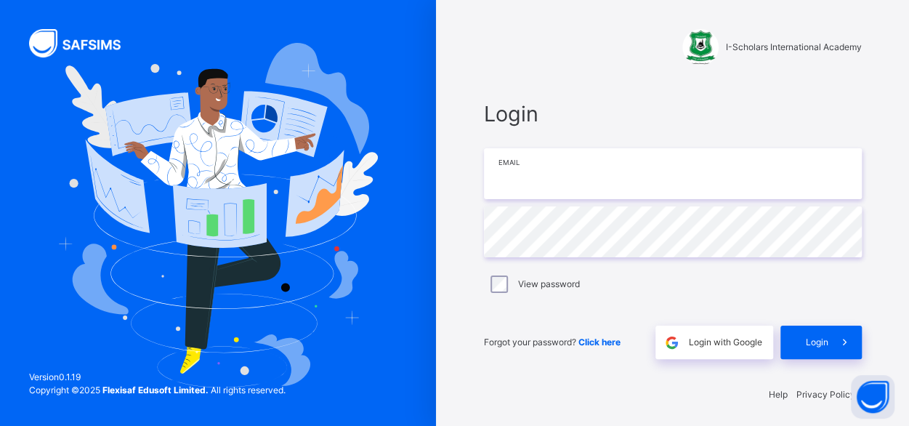
click at [514, 176] on input "email" at bounding box center [673, 173] width 378 height 51
type input "**********"
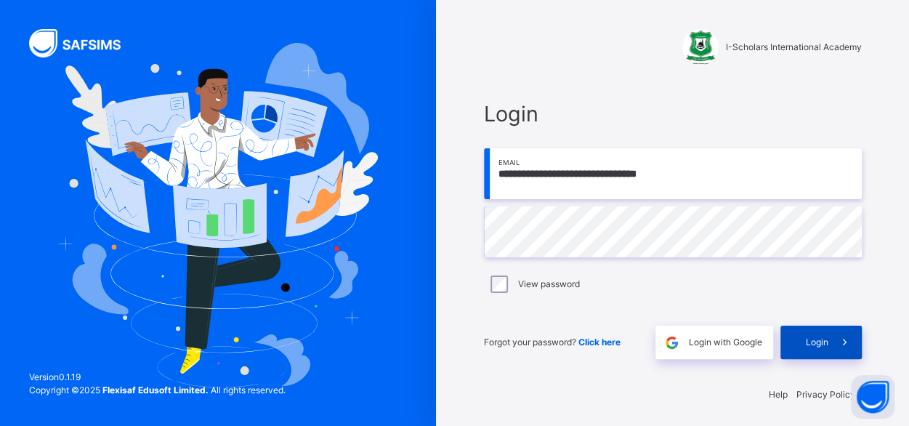
click at [815, 344] on span "Login" at bounding box center [816, 342] width 23 height 13
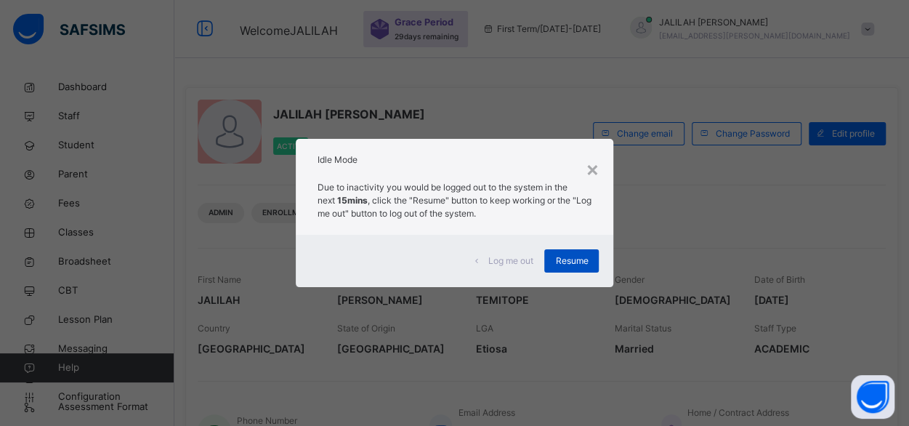
click at [568, 261] on span "Resume" at bounding box center [571, 260] width 33 height 13
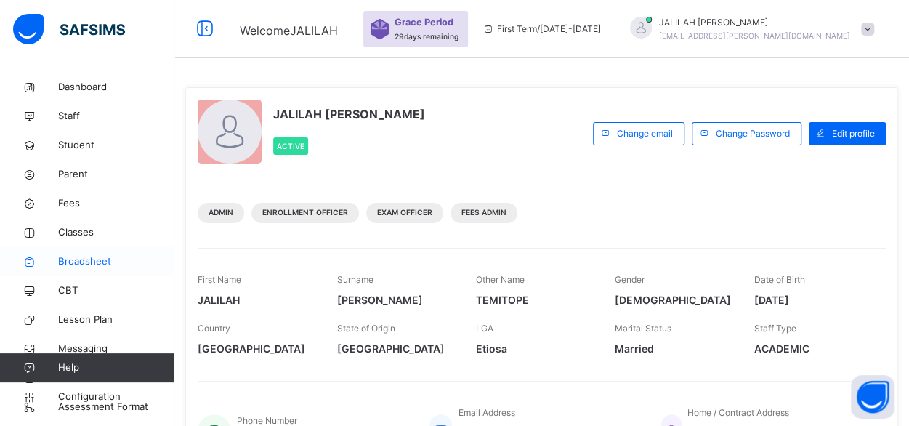
scroll to position [376, 0]
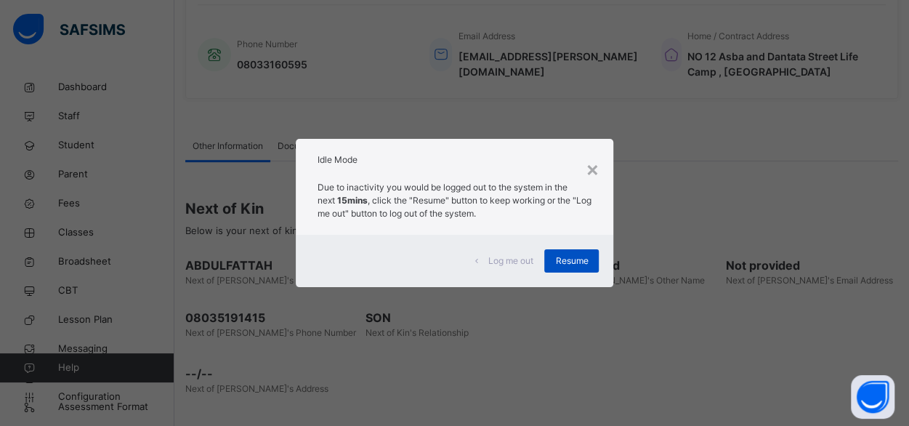
click at [577, 263] on span "Resume" at bounding box center [571, 260] width 33 height 13
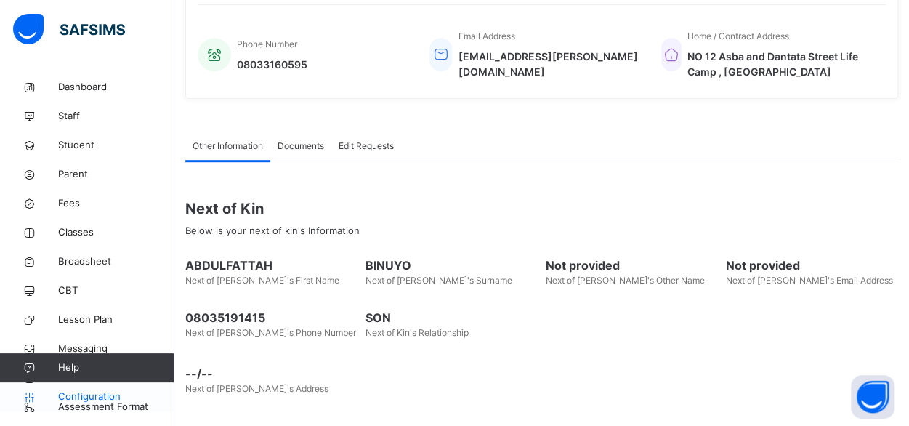
click at [71, 397] on span "Configuration" at bounding box center [115, 396] width 115 height 15
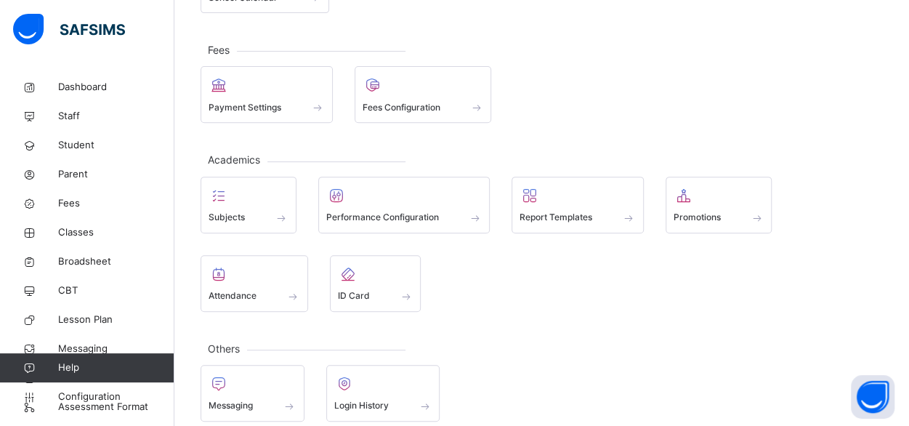
scroll to position [253, 0]
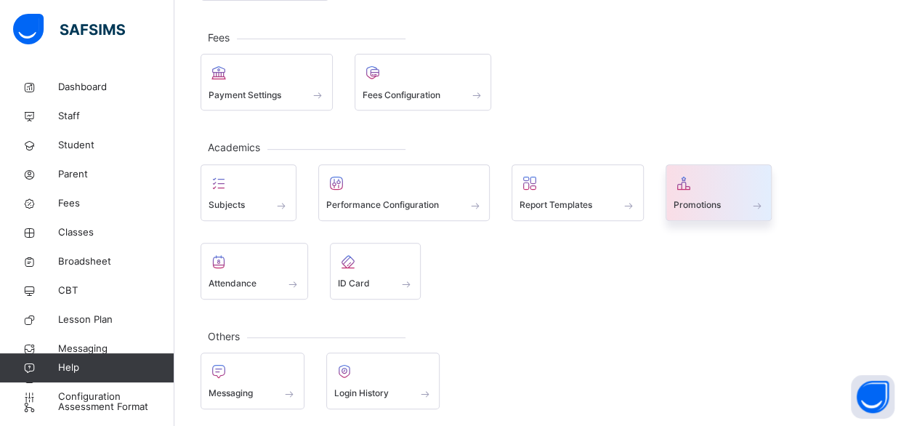
click at [700, 189] on div at bounding box center [718, 183] width 91 height 22
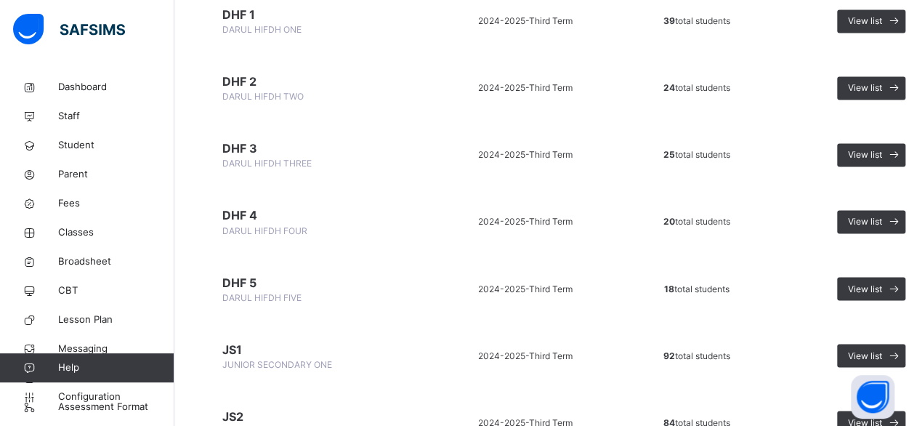
scroll to position [1127, 0]
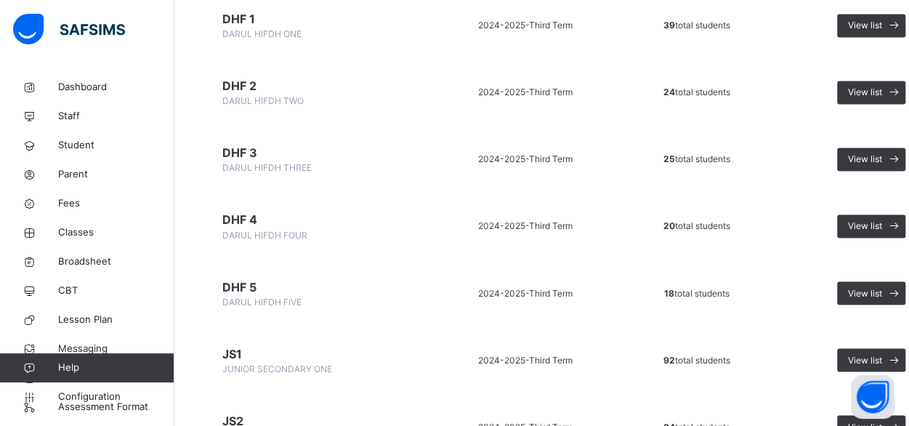
click at [240, 147] on span "DHF 3" at bounding box center [315, 152] width 186 height 17
click at [863, 162] on span "View list" at bounding box center [865, 159] width 34 height 13
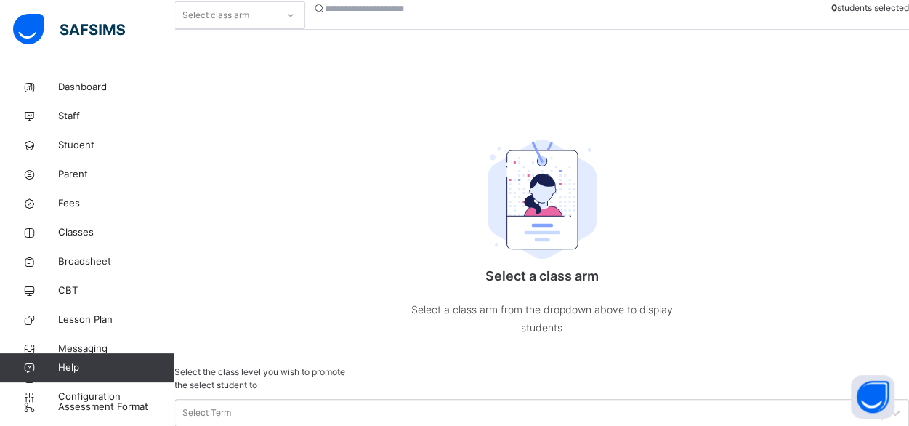
scroll to position [192, 0]
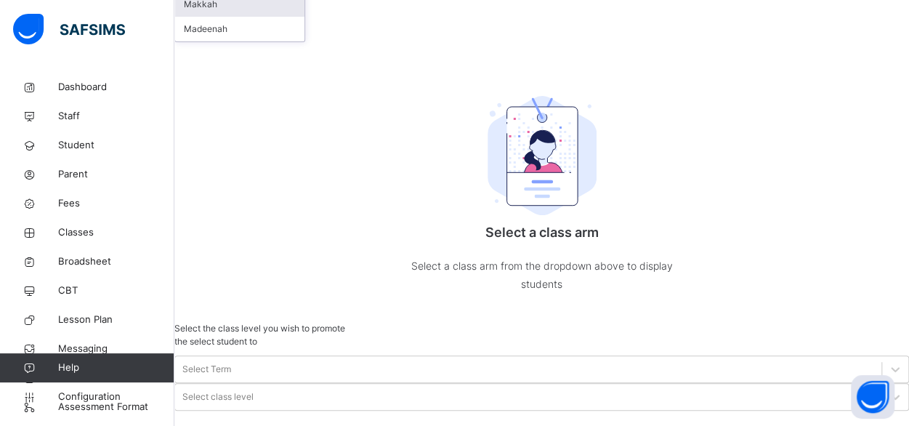
click at [270, 17] on div "Makkah" at bounding box center [239, 4] width 129 height 25
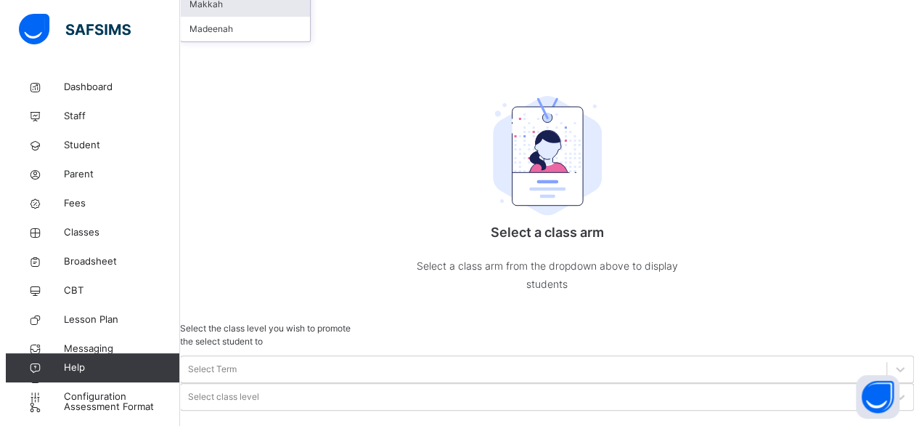
scroll to position [148, 0]
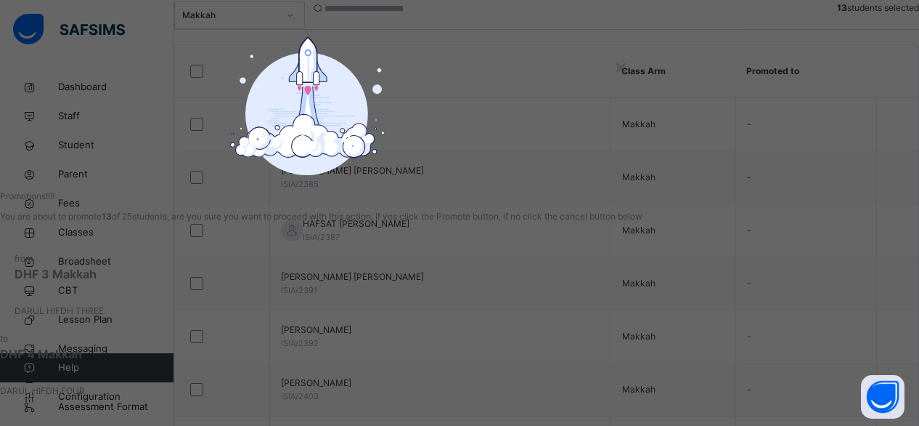
scroll to position [128, 0]
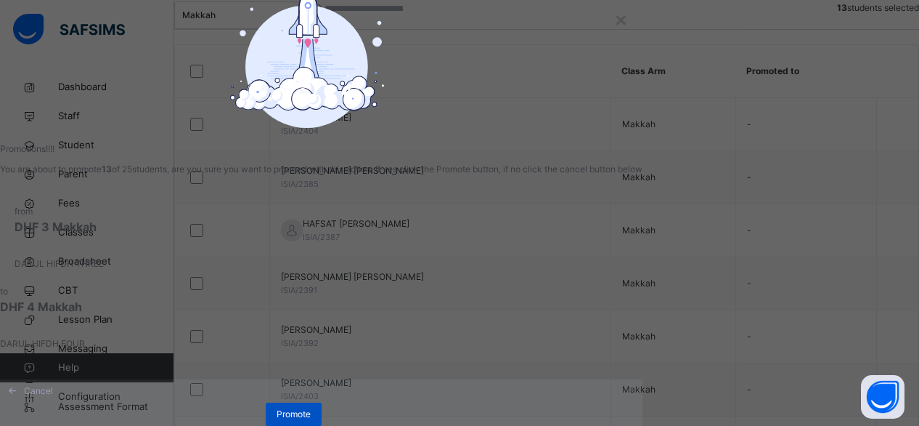
click at [311, 407] on span "Promote" at bounding box center [294, 413] width 34 height 13
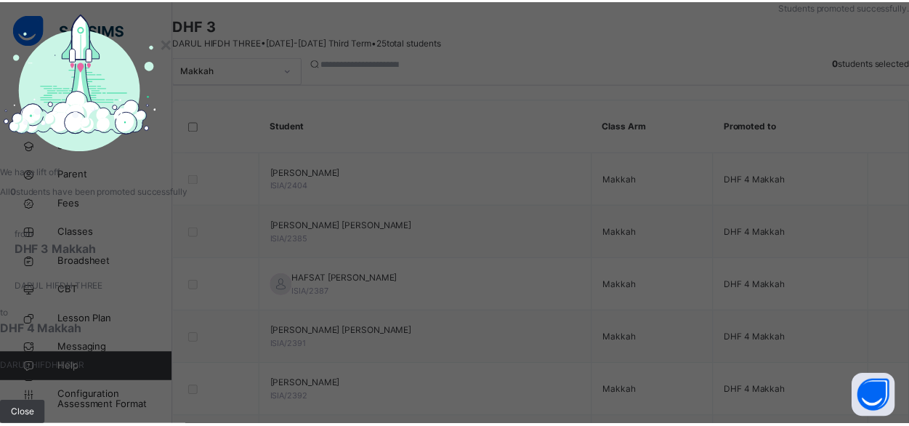
scroll to position [148, 0]
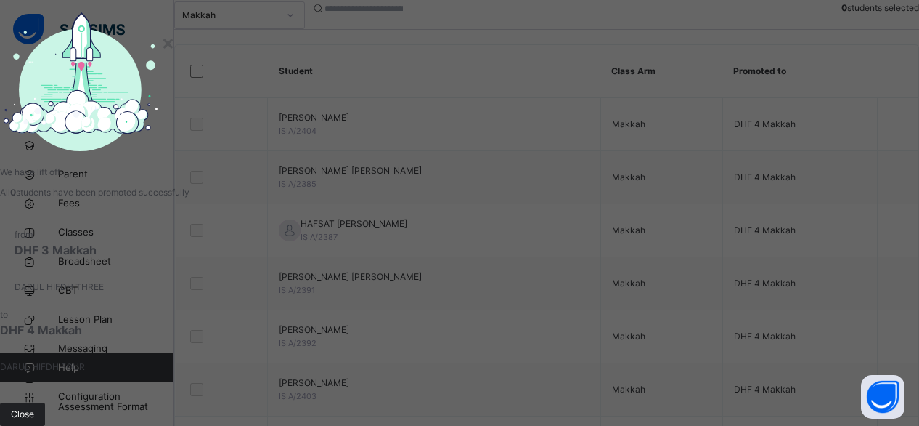
click at [34, 407] on span "Close" at bounding box center [22, 413] width 23 height 13
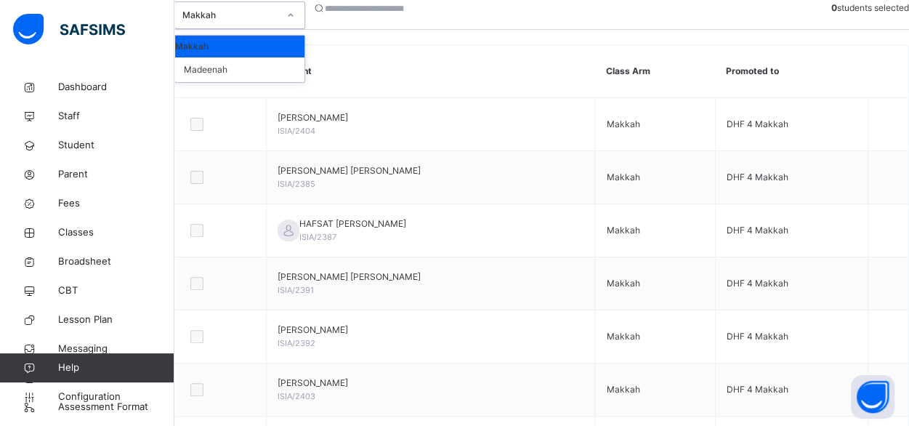
click at [295, 23] on icon at bounding box center [290, 15] width 9 height 15
click at [256, 82] on div "Madeenah" at bounding box center [239, 69] width 129 height 25
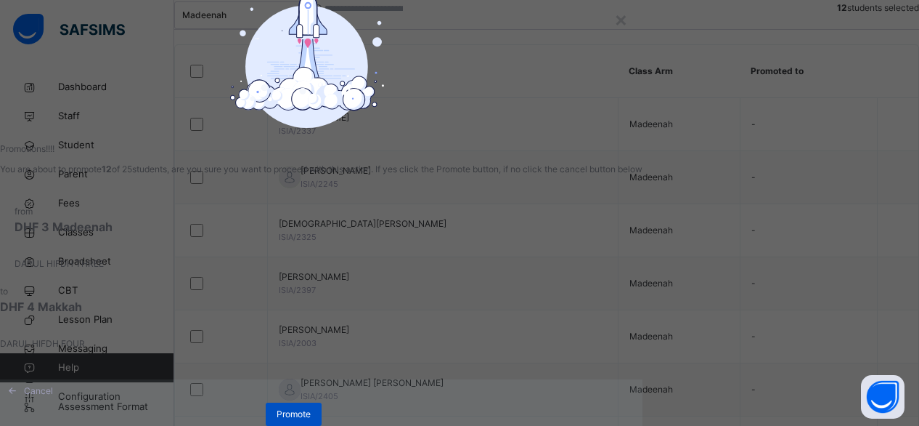
click at [311, 414] on span "Promote" at bounding box center [294, 413] width 34 height 13
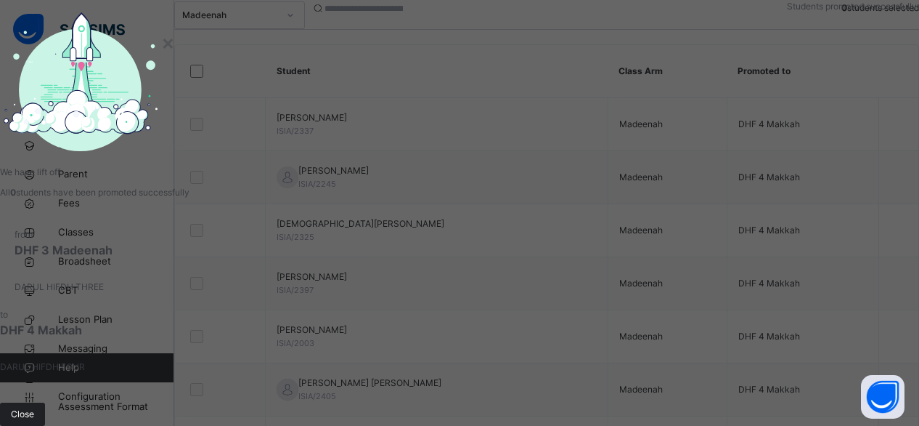
click at [34, 407] on span "Close" at bounding box center [22, 413] width 23 height 13
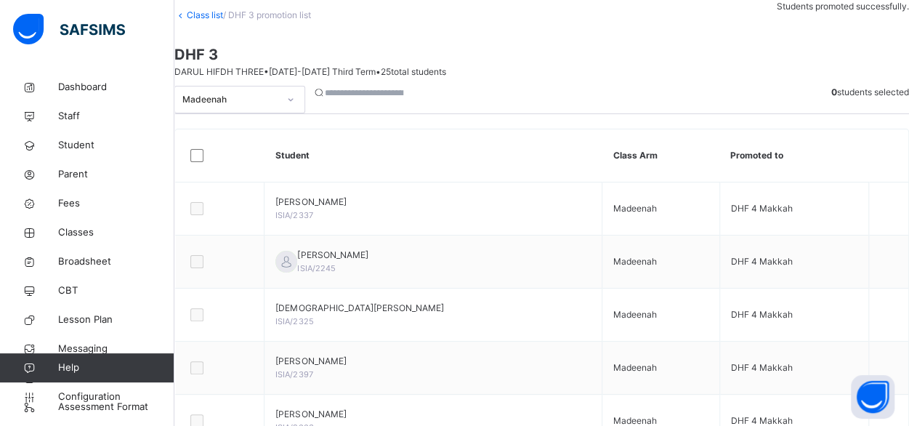
scroll to position [20, 0]
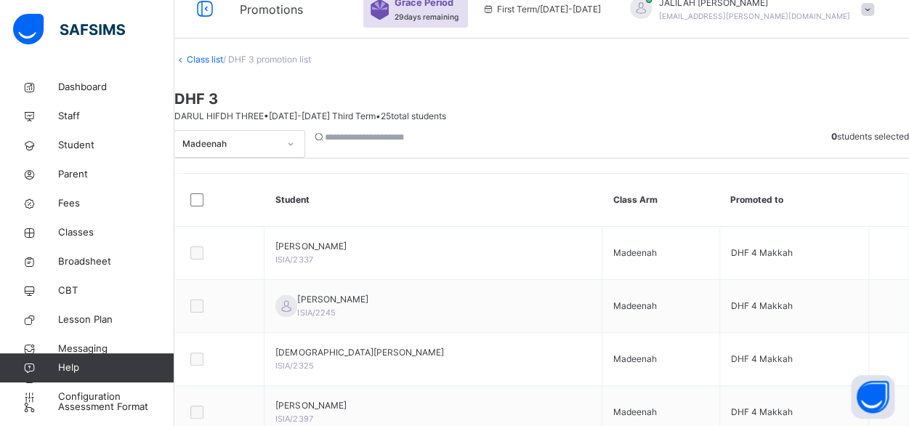
click at [223, 65] on link "Class list" at bounding box center [205, 59] width 36 height 11
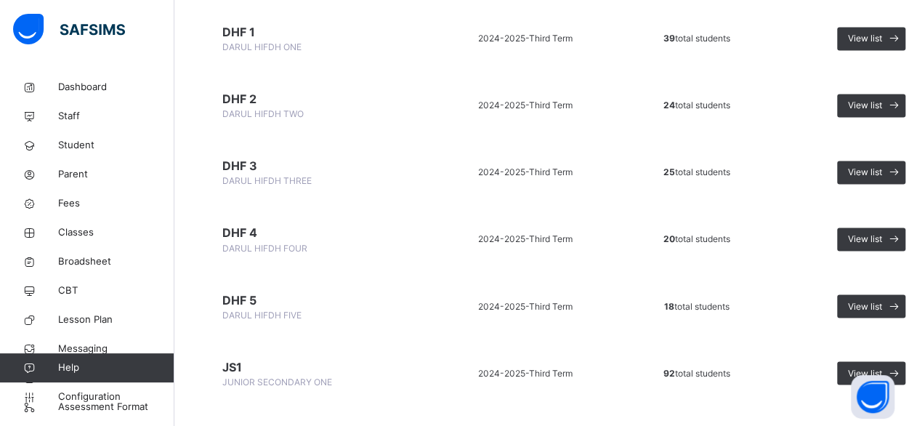
scroll to position [1105, 0]
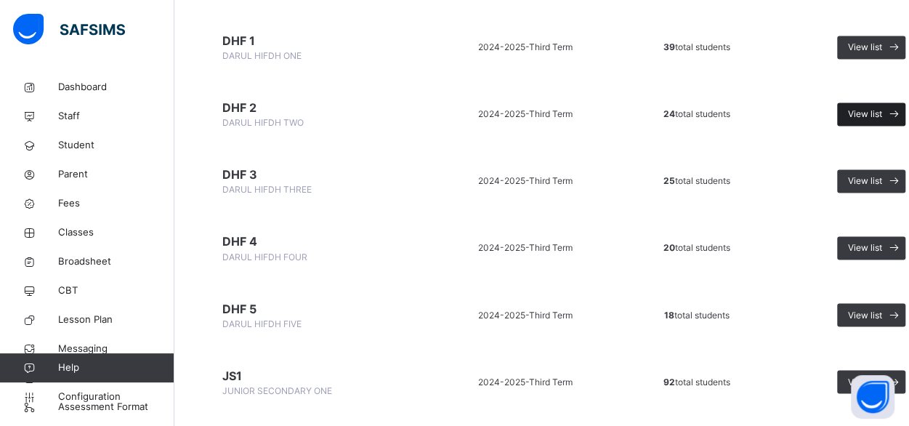
click at [864, 113] on span "View list" at bounding box center [865, 113] width 34 height 13
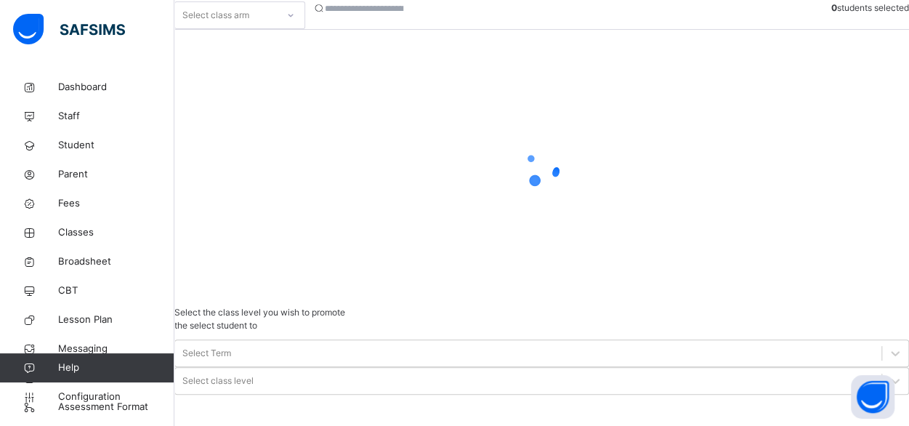
scroll to position [192, 0]
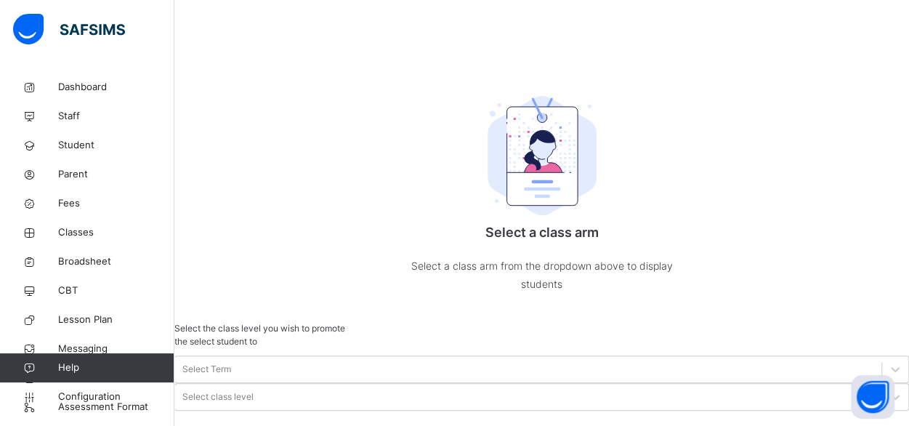
click at [267, 41] on div "Makkah" at bounding box center [239, 29] width 129 height 25
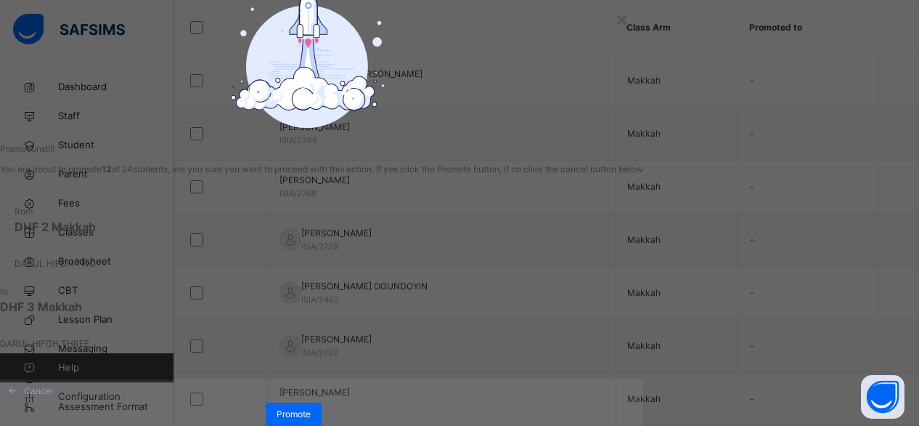
scroll to position [128, 0]
click at [311, 407] on span "Promote" at bounding box center [294, 413] width 34 height 13
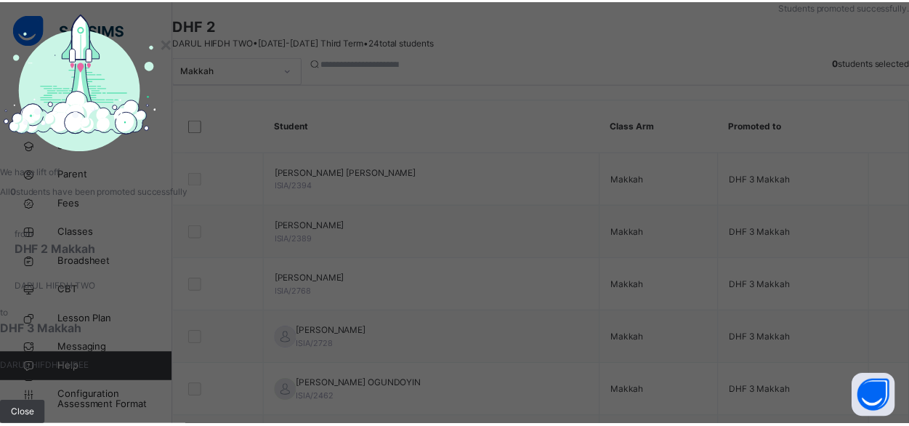
scroll to position [192, 0]
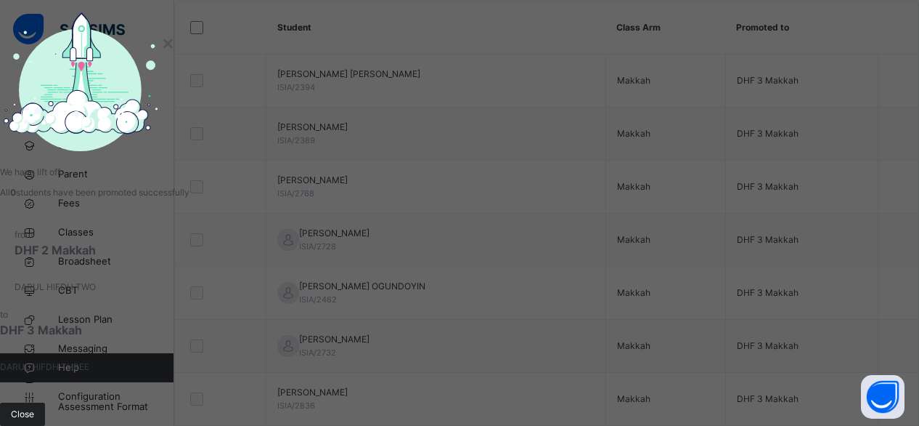
click at [34, 407] on span "Close" at bounding box center [22, 413] width 23 height 13
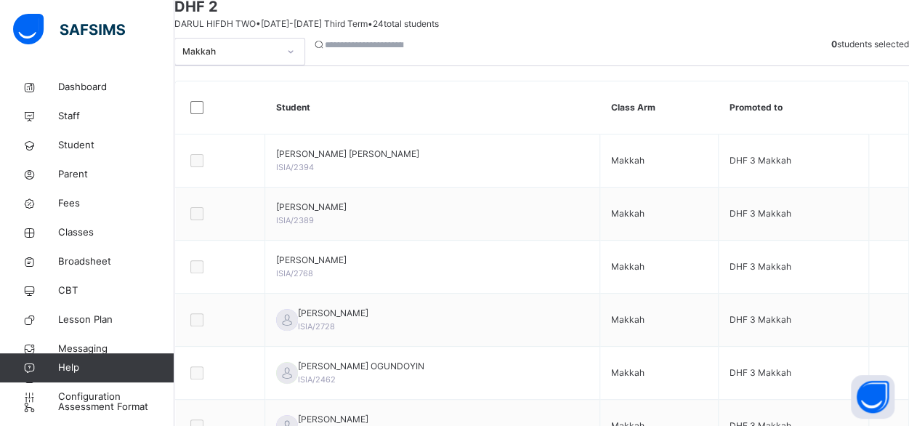
scroll to position [109, 0]
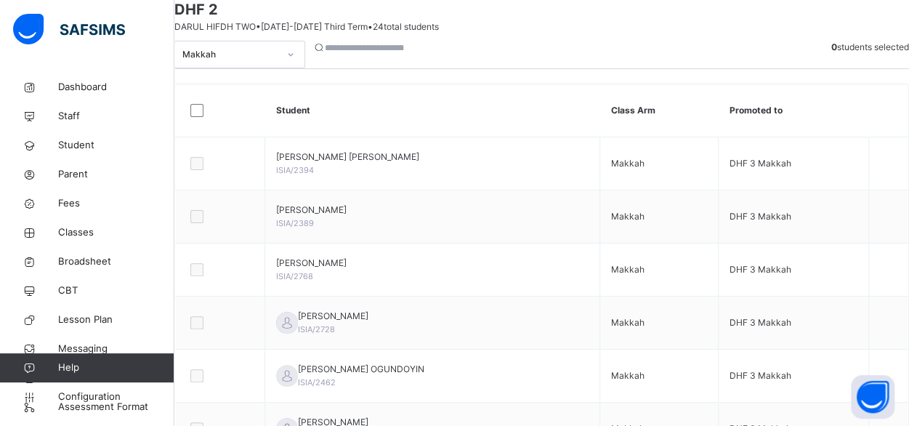
click at [295, 62] on icon at bounding box center [290, 54] width 9 height 15
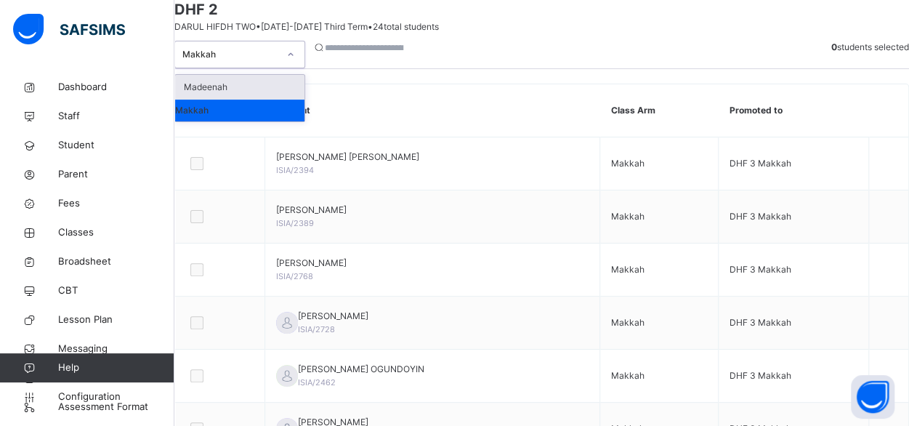
click at [273, 99] on div "Madeenah" at bounding box center [239, 87] width 129 height 25
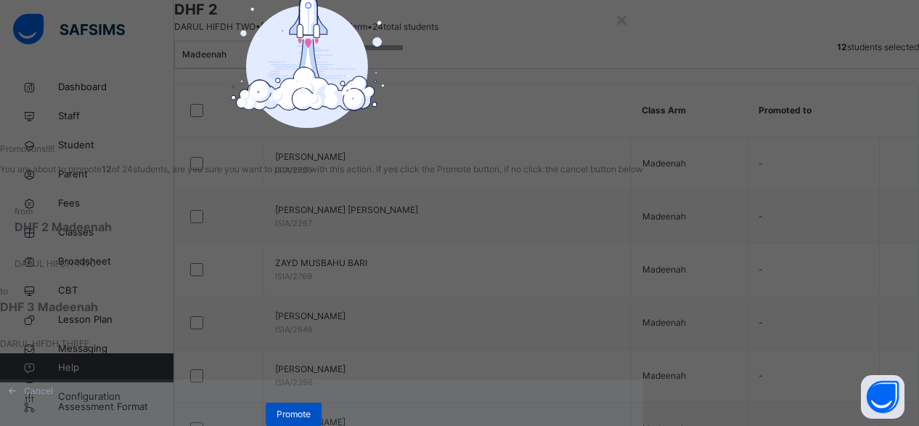
click at [311, 413] on span "Promote" at bounding box center [294, 413] width 34 height 13
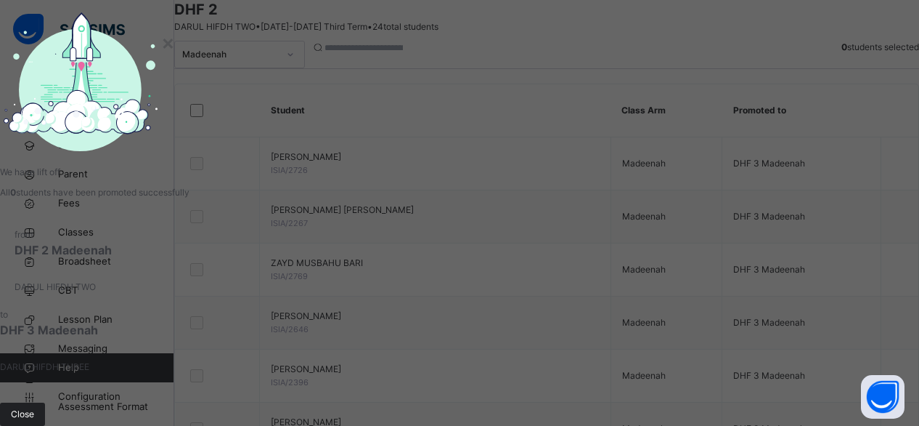
click at [34, 407] on span "Close" at bounding box center [22, 413] width 23 height 13
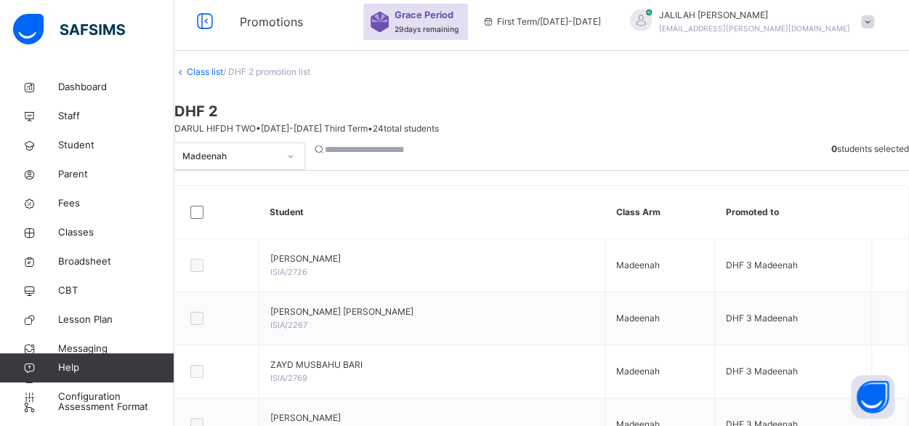
scroll to position [4, 0]
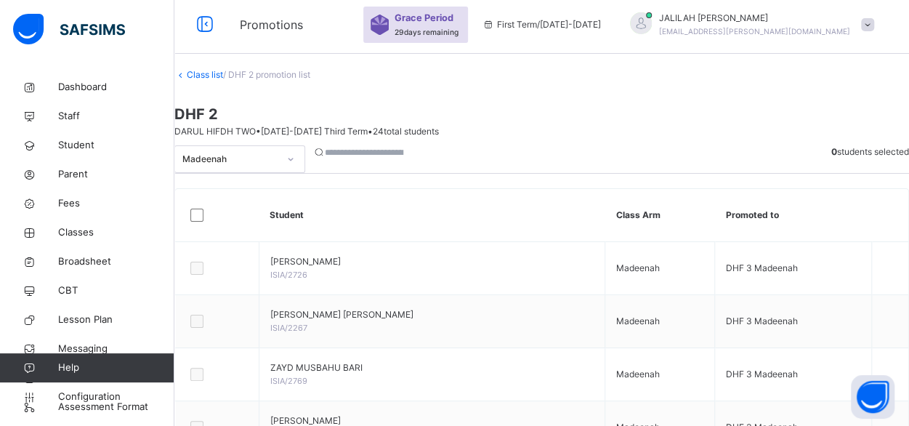
click at [223, 80] on link "Class list" at bounding box center [205, 74] width 36 height 11
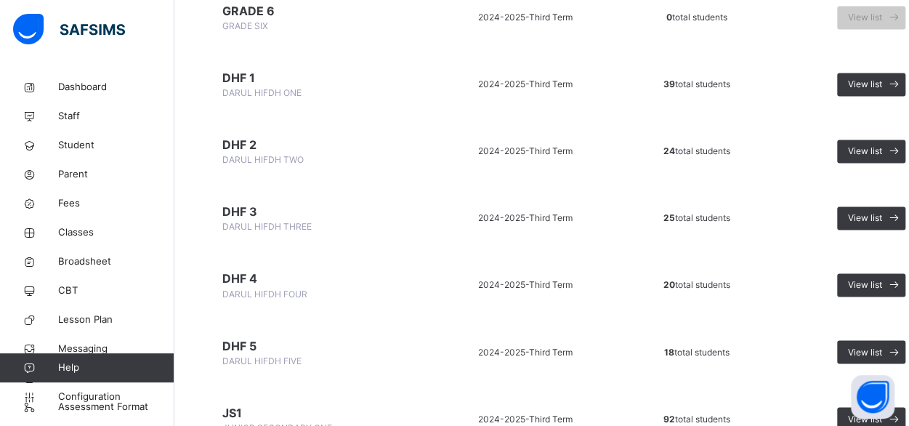
scroll to position [1029, 0]
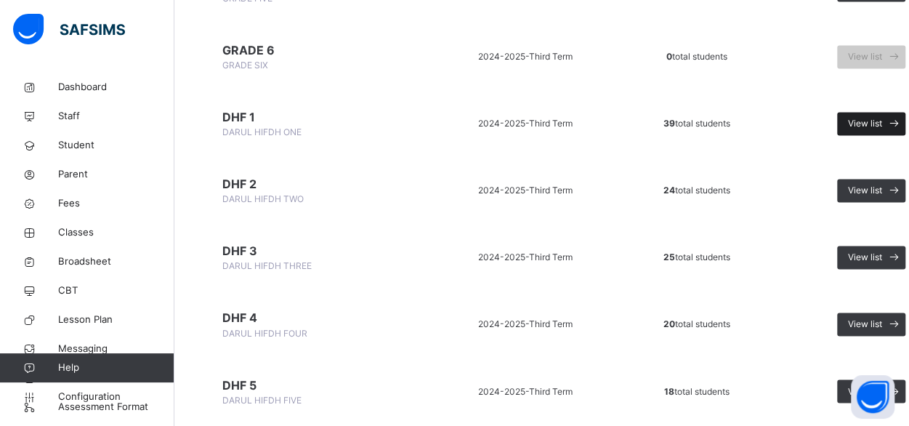
click at [856, 119] on span "View list" at bounding box center [865, 123] width 34 height 13
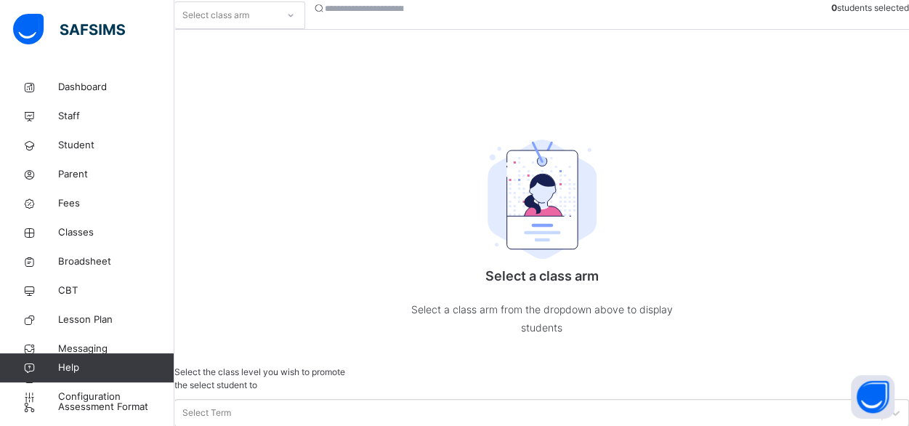
scroll to position [192, 0]
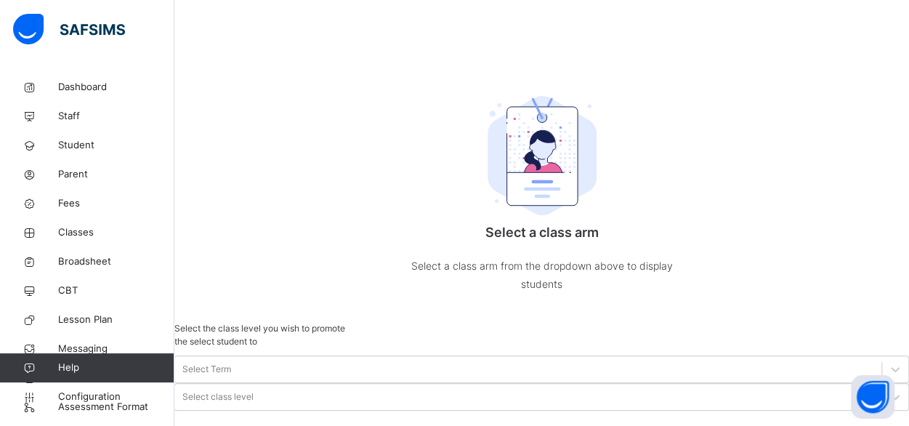
click at [317, 70] on div "Select class arm 0 students selected Select a class arm Select a class arm from…" at bounding box center [541, 140] width 734 height 364
click at [253, 17] on div "Makkah" at bounding box center [239, 4] width 129 height 25
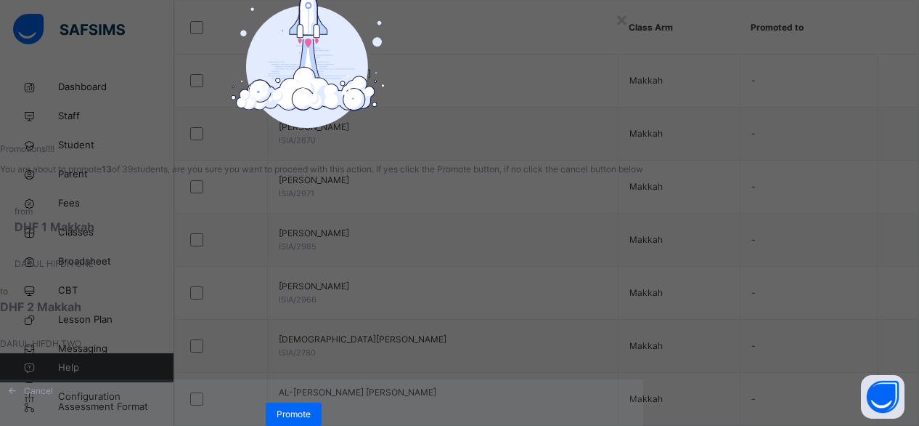
scroll to position [128, 0]
click at [311, 407] on span "Promote" at bounding box center [294, 413] width 34 height 13
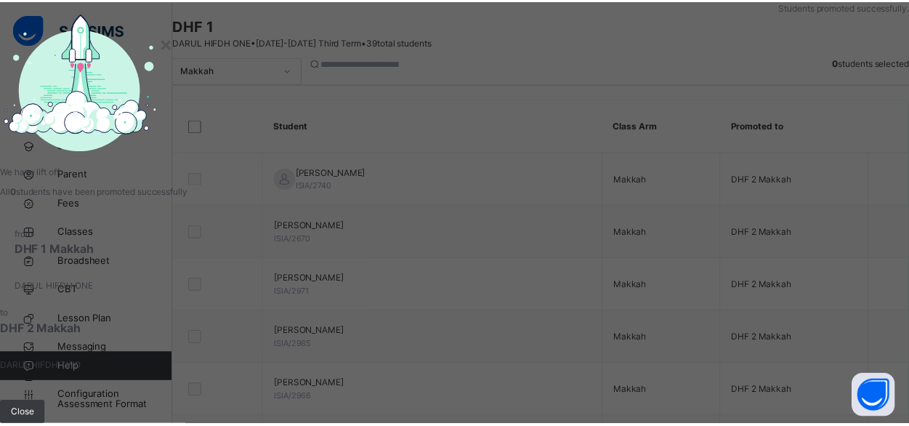
scroll to position [192, 0]
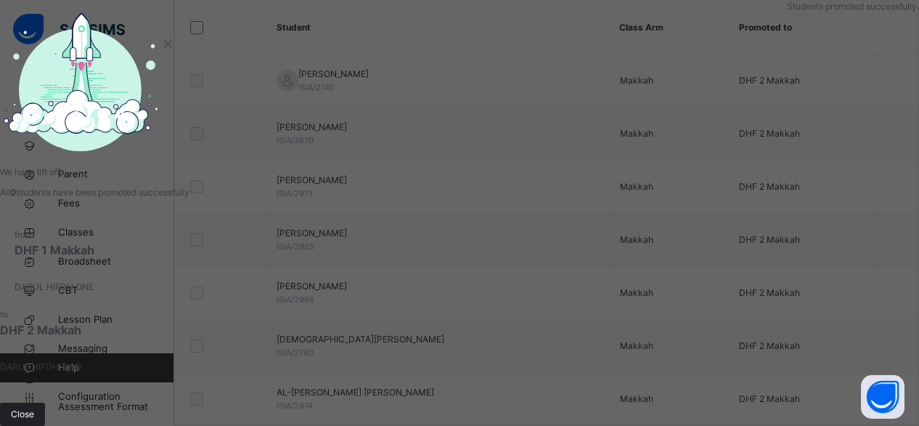
click at [34, 407] on span "Close" at bounding box center [22, 413] width 23 height 13
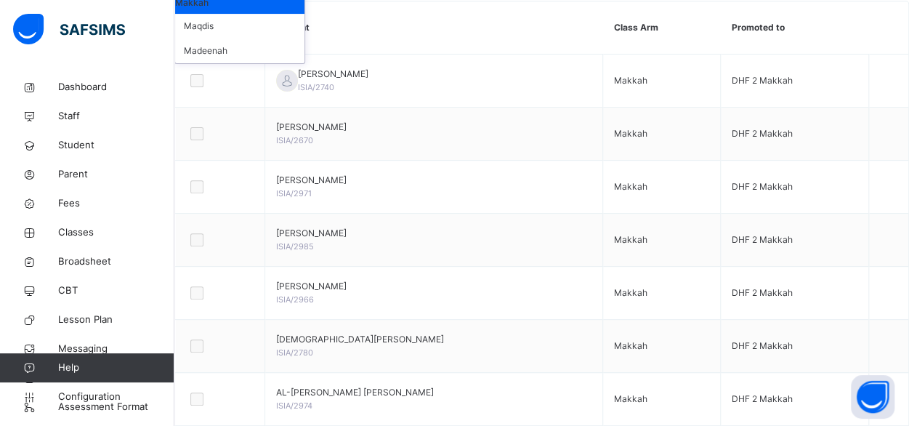
click at [249, 63] on div "Madeenah" at bounding box center [239, 50] width 129 height 25
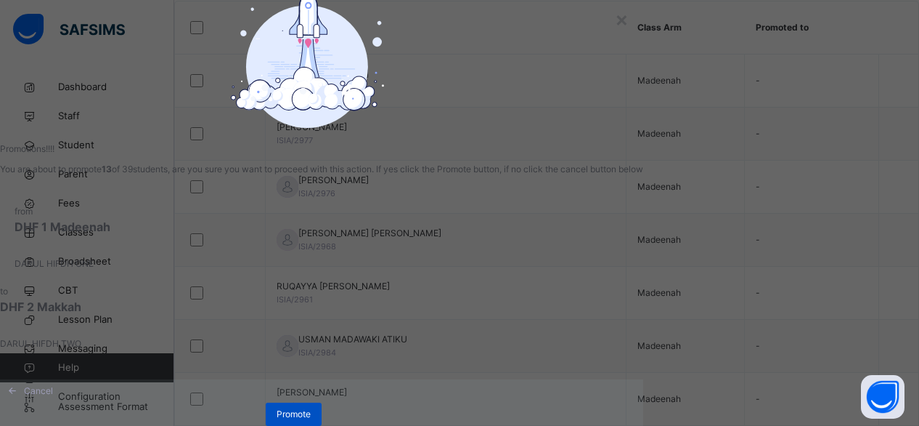
click at [311, 415] on span "Promote" at bounding box center [294, 413] width 34 height 13
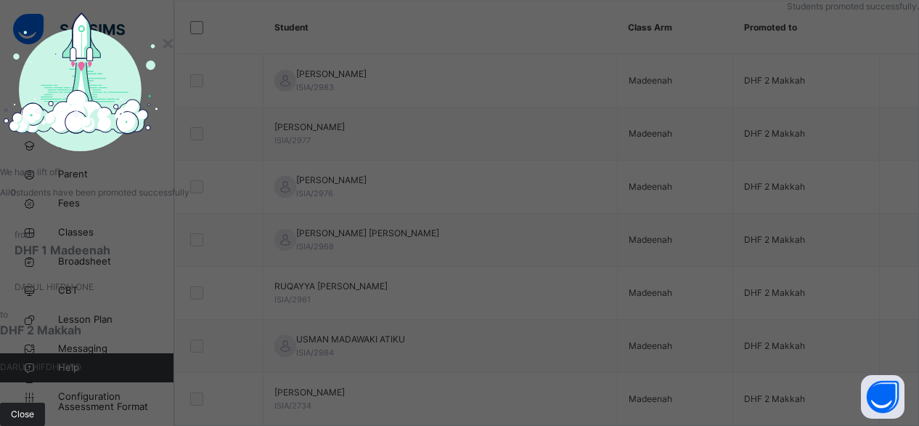
click at [34, 407] on span "Close" at bounding box center [22, 413] width 23 height 13
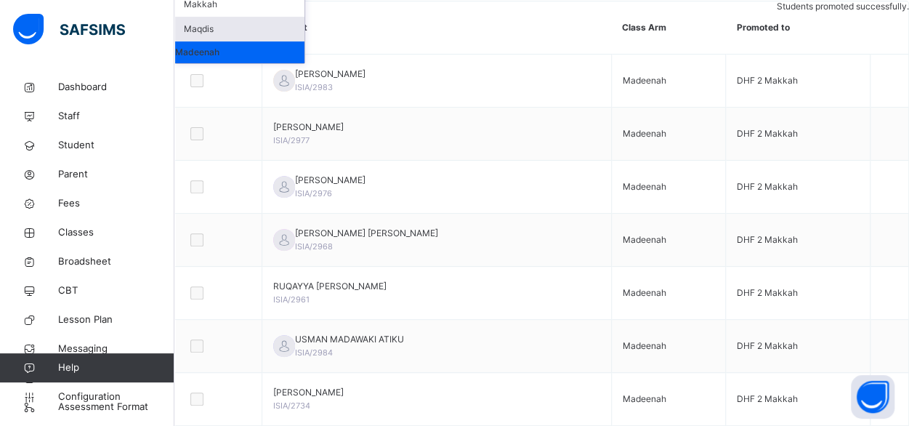
click at [244, 41] on div "Maqdis" at bounding box center [239, 29] width 129 height 25
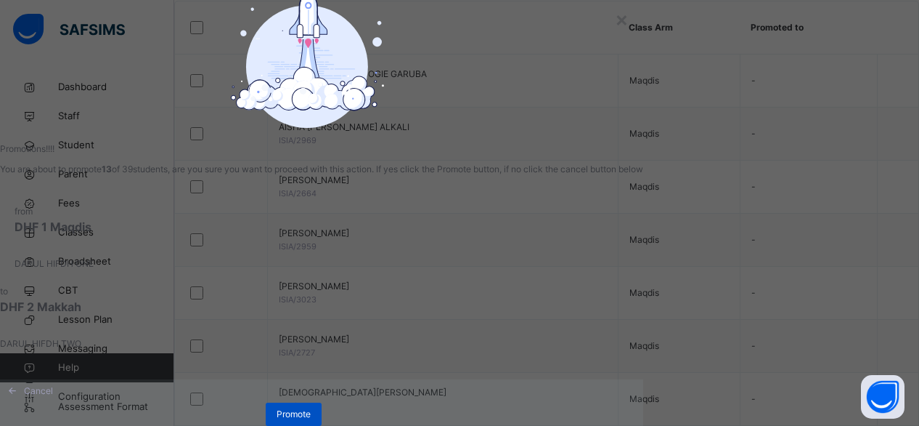
click at [311, 414] on span "Promote" at bounding box center [294, 413] width 34 height 13
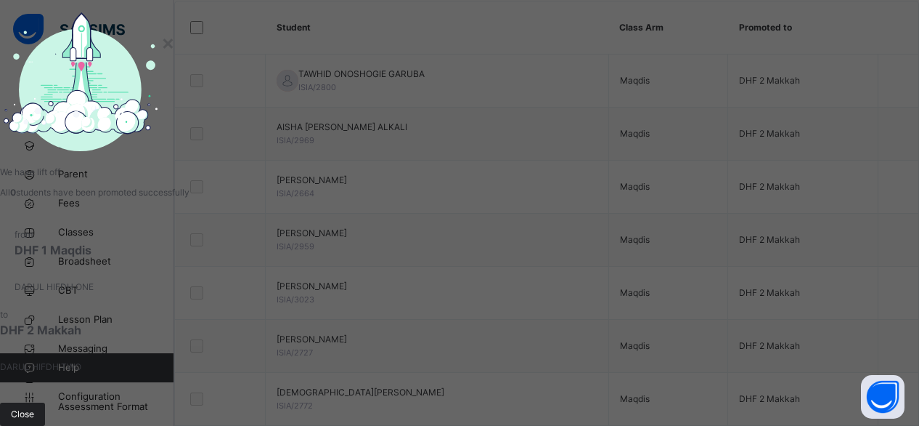
click at [34, 407] on span "Close" at bounding box center [22, 413] width 23 height 13
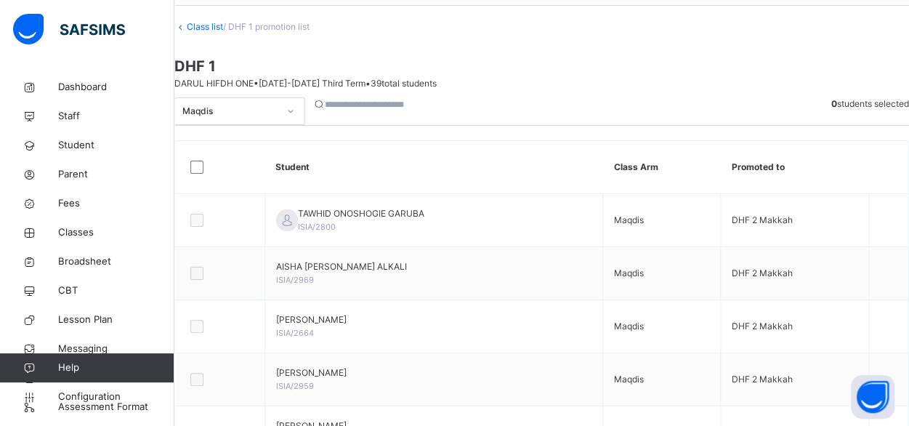
scroll to position [1, 0]
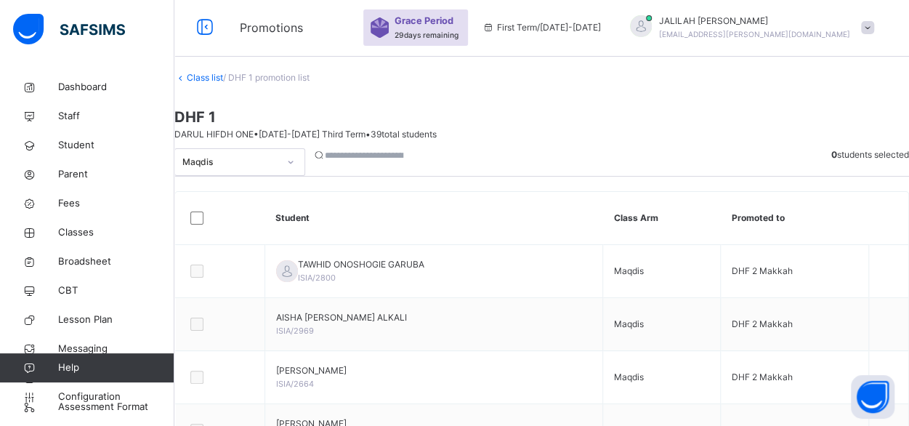
click at [223, 83] on link "Class list" at bounding box center [205, 77] width 36 height 11
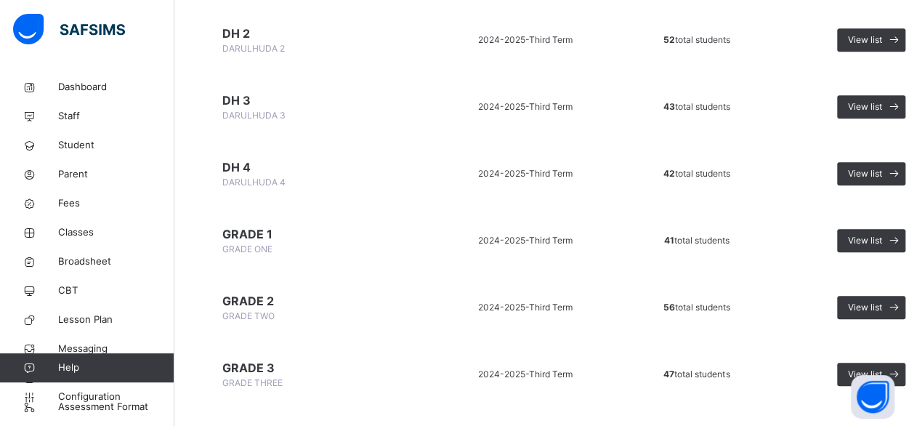
scroll to position [527, 0]
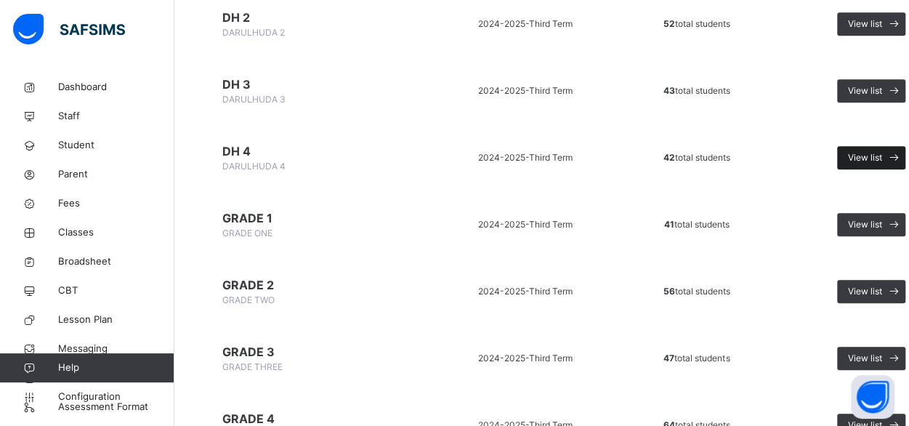
click at [856, 157] on span "View list" at bounding box center [865, 157] width 34 height 13
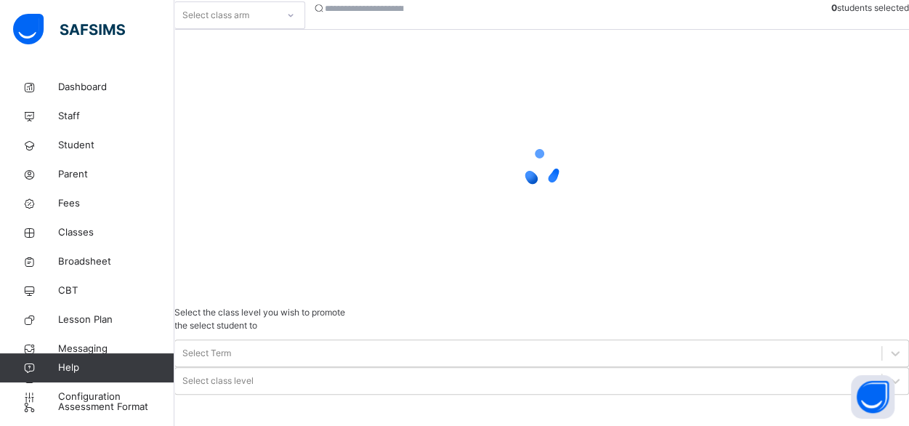
scroll to position [192, 0]
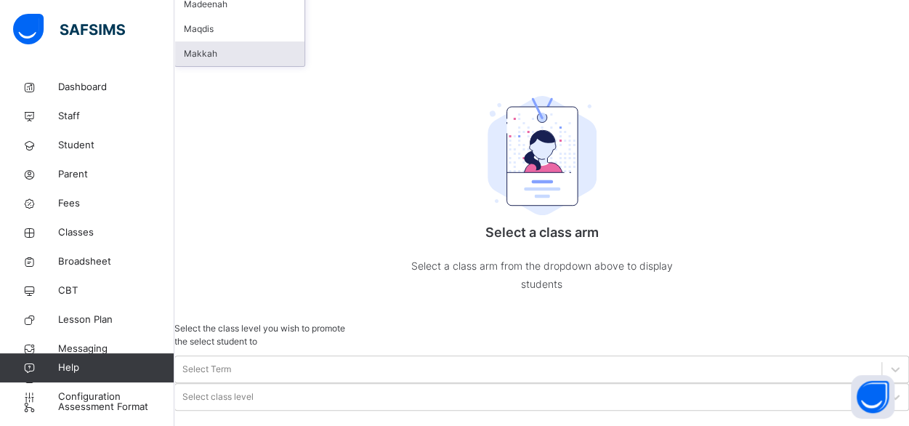
click at [245, 66] on div "Makkah" at bounding box center [239, 53] width 129 height 25
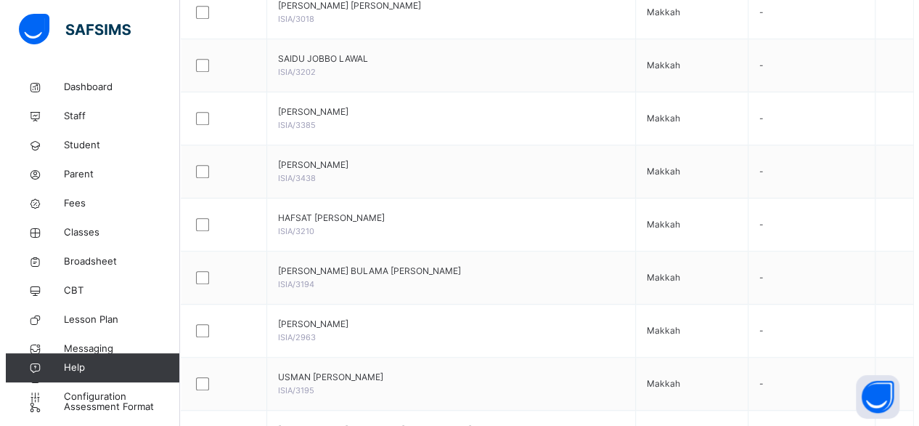
scroll to position [376, 0]
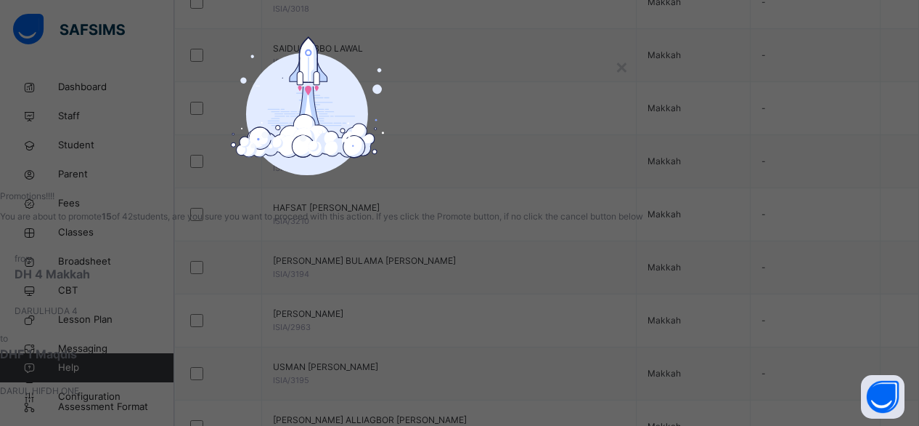
scroll to position [128, 0]
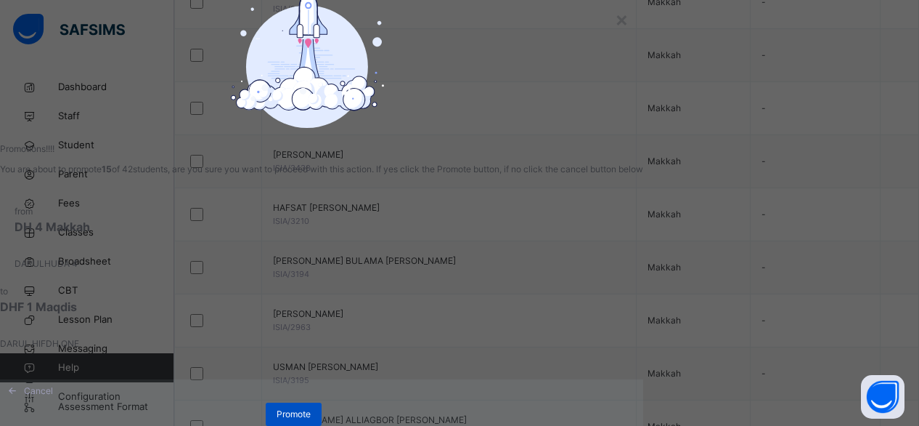
click at [311, 407] on span "Promote" at bounding box center [294, 413] width 34 height 13
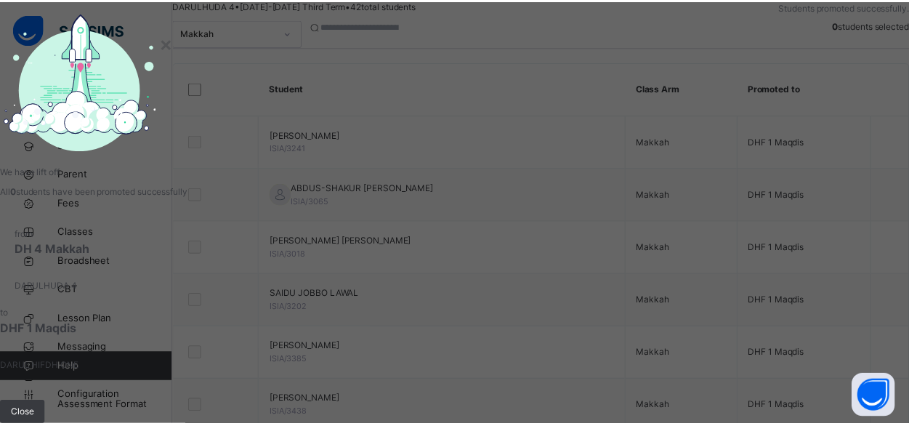
scroll to position [376, 0]
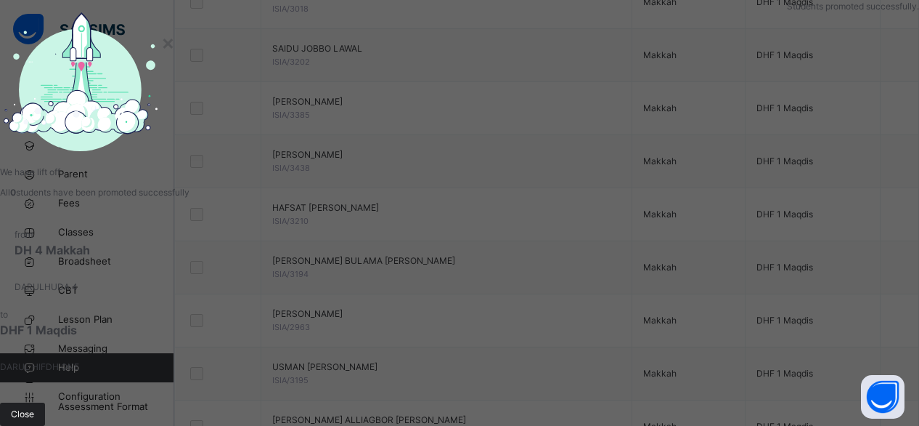
click at [34, 407] on span "Close" at bounding box center [22, 413] width 23 height 13
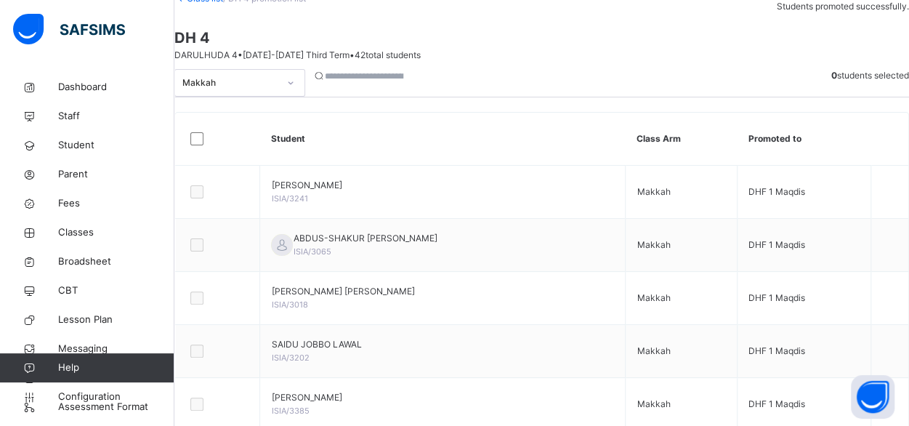
scroll to position [62, 0]
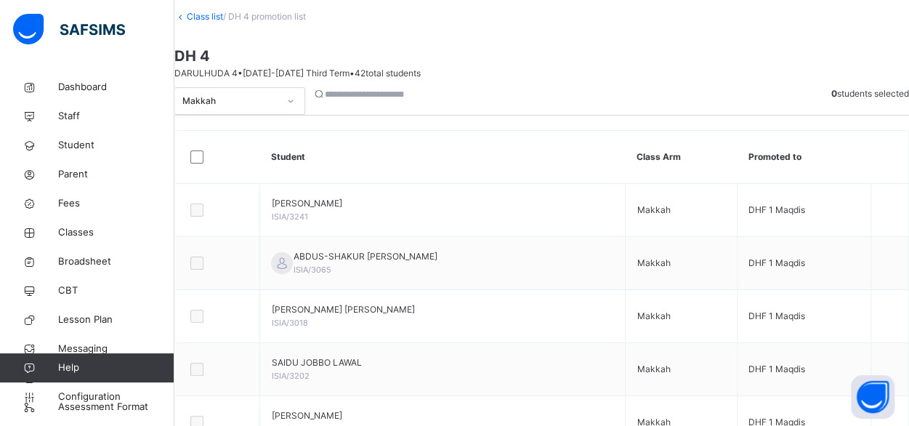
click at [295, 108] on icon at bounding box center [290, 101] width 9 height 15
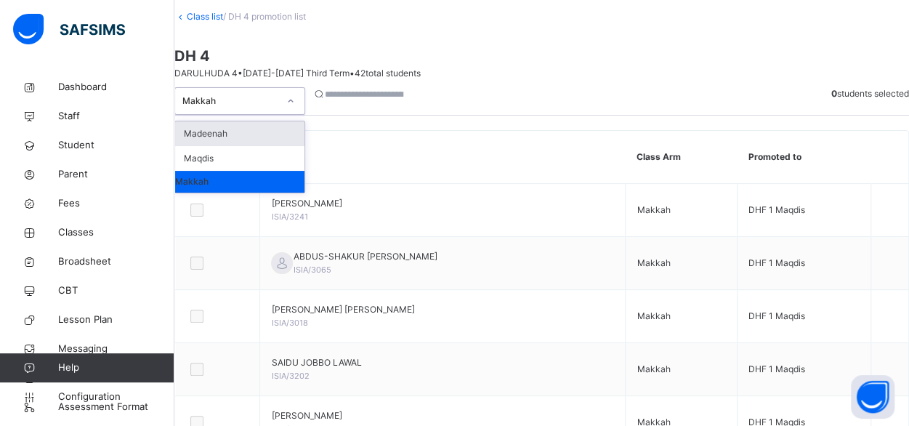
click at [252, 146] on div "Madeenah" at bounding box center [239, 133] width 129 height 25
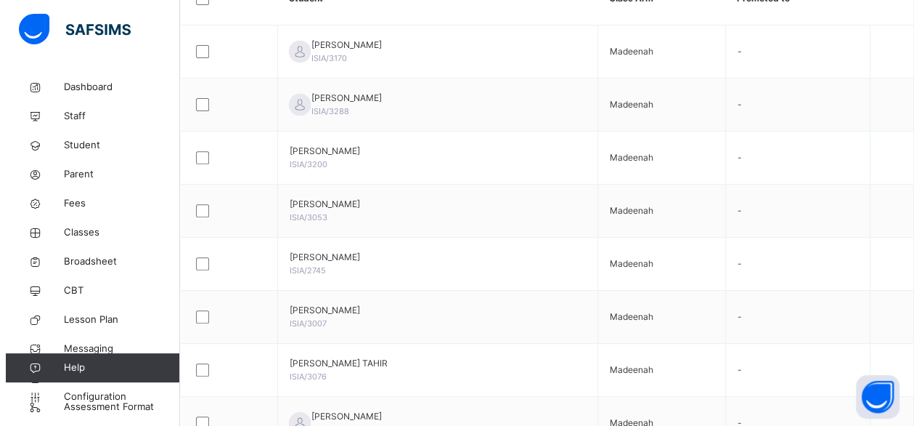
scroll to position [226, 0]
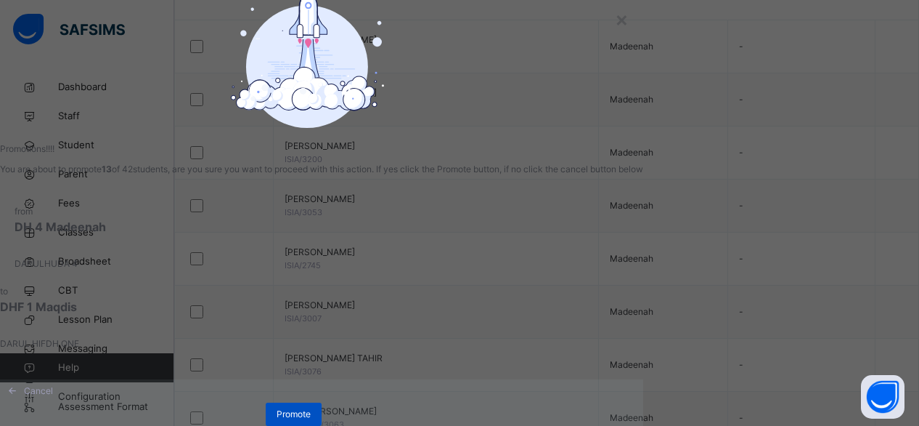
click at [311, 416] on span "Promote" at bounding box center [294, 413] width 34 height 13
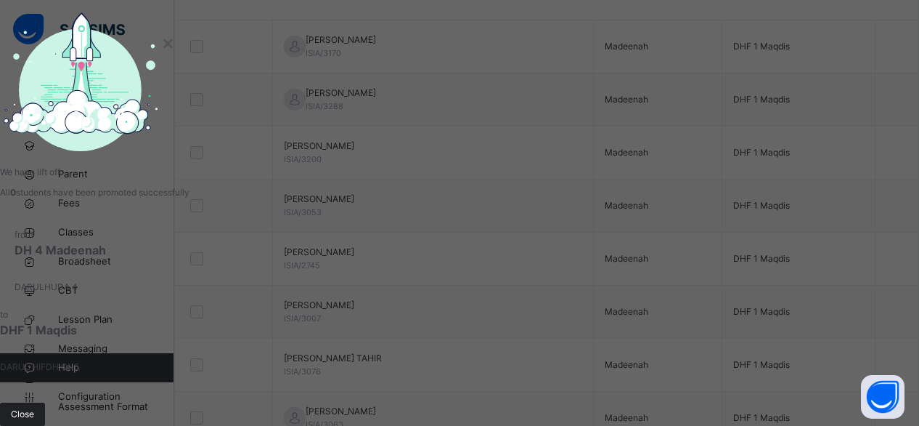
click at [34, 407] on span "Close" at bounding box center [22, 413] width 23 height 13
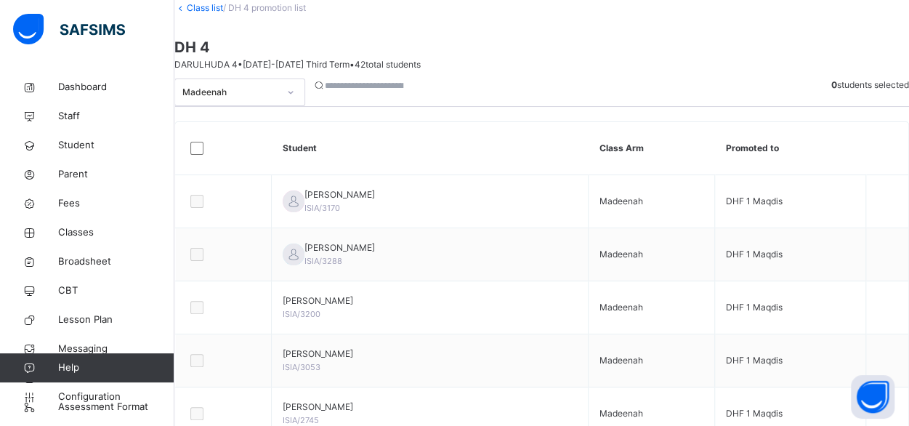
scroll to position [70, 0]
click at [295, 100] on icon at bounding box center [290, 93] width 9 height 15
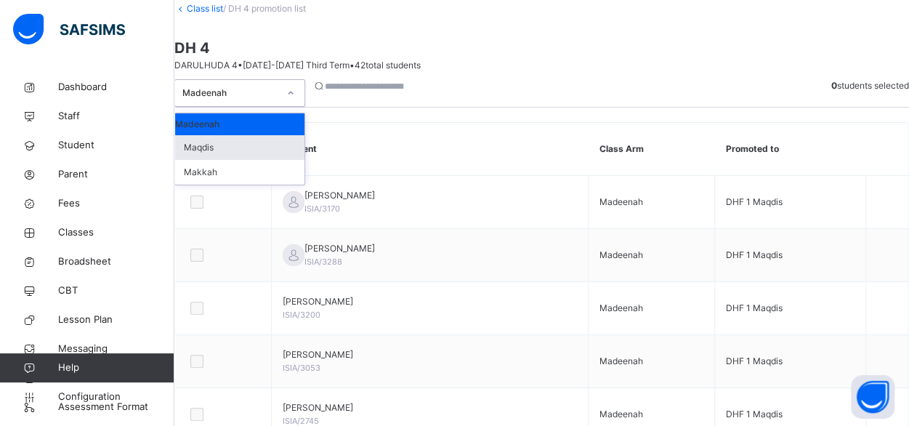
click at [225, 160] on div "Maqdis" at bounding box center [239, 147] width 129 height 25
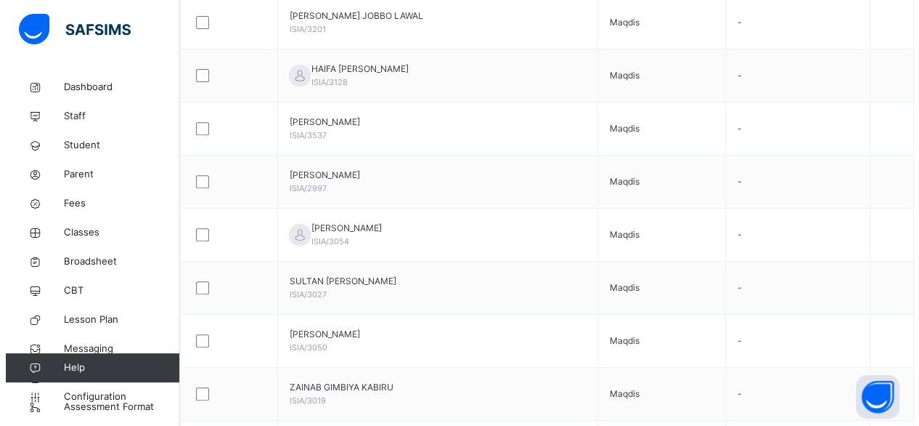
scroll to position [266, 0]
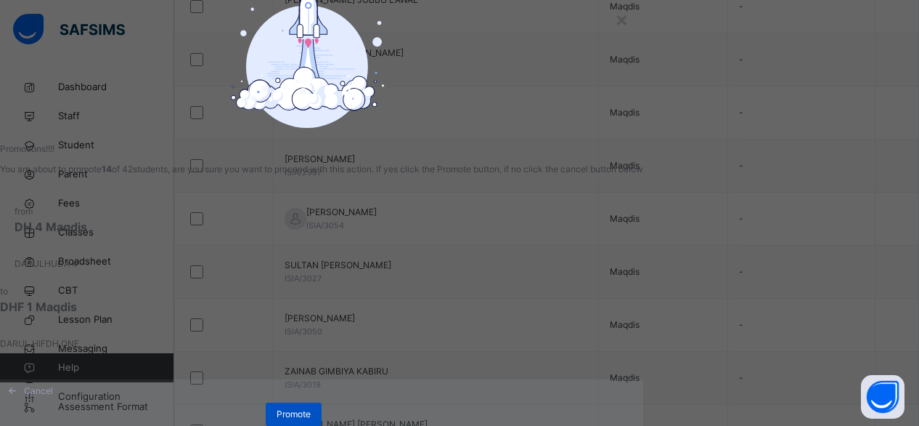
click at [311, 413] on span "Promote" at bounding box center [294, 413] width 34 height 13
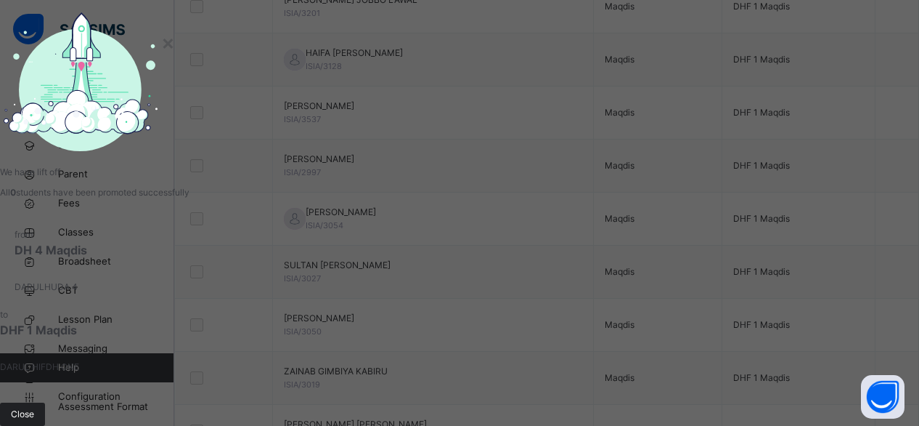
click at [34, 407] on span "Close" at bounding box center [22, 413] width 23 height 13
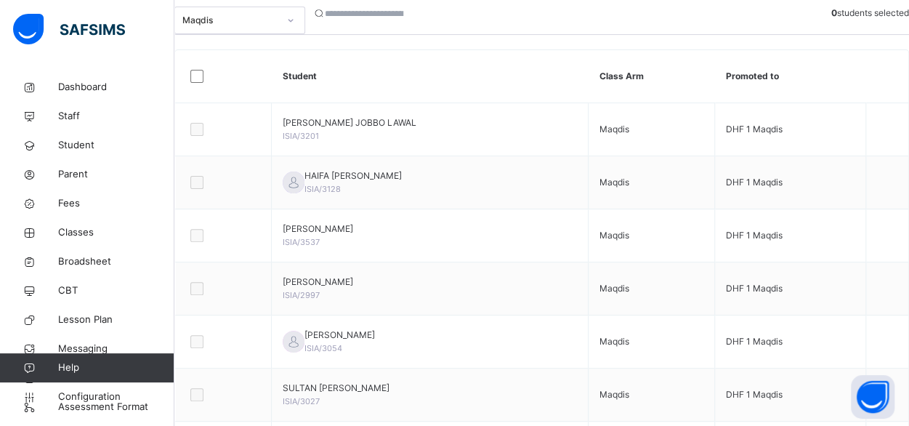
scroll to position [67, 0]
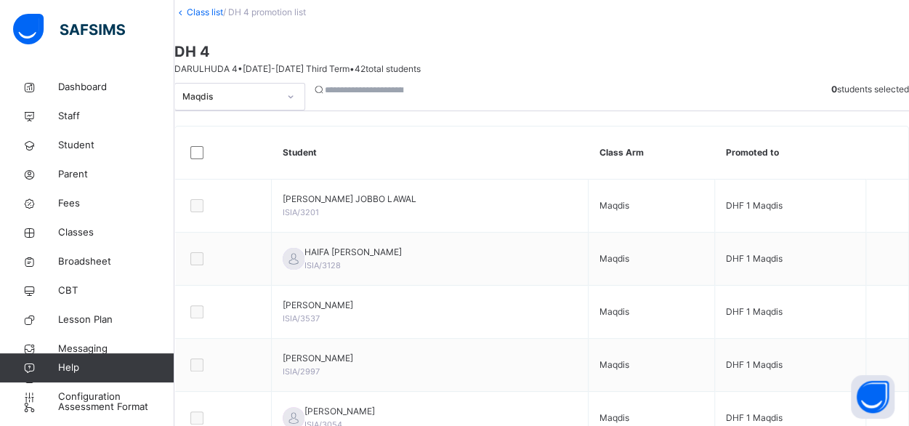
click at [223, 17] on link "Class list" at bounding box center [205, 12] width 36 height 11
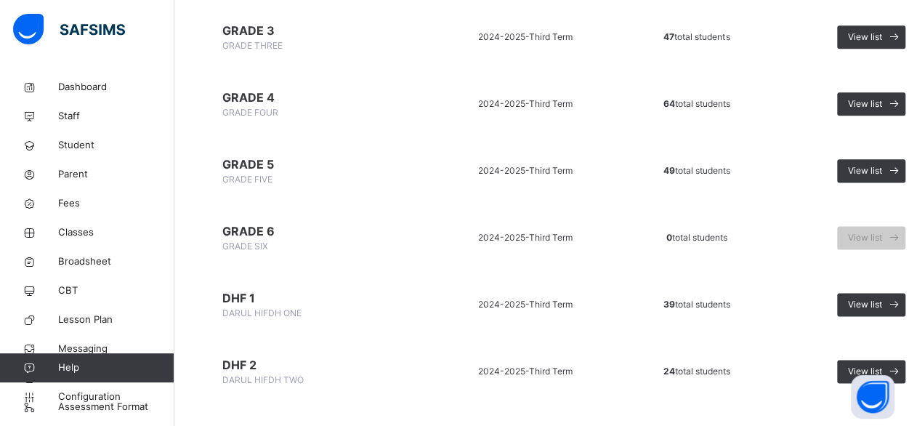
scroll to position [841, 0]
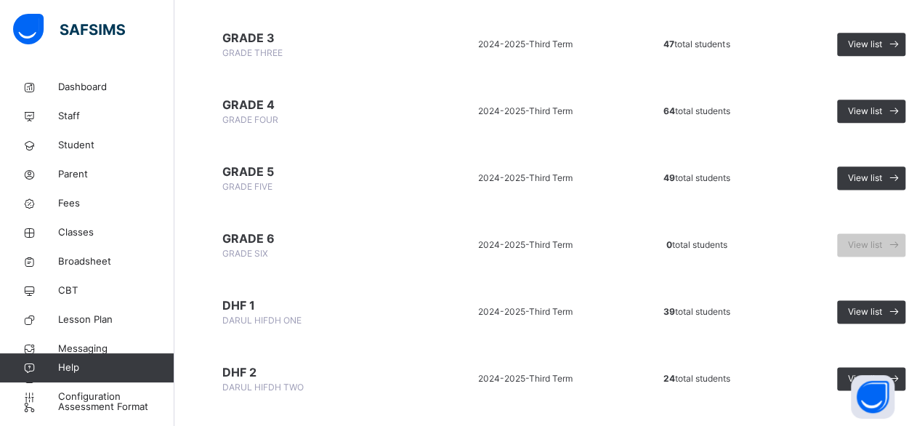
click at [247, 168] on span "GRADE 5" at bounding box center [315, 171] width 186 height 17
click at [866, 178] on span "View list" at bounding box center [865, 177] width 34 height 13
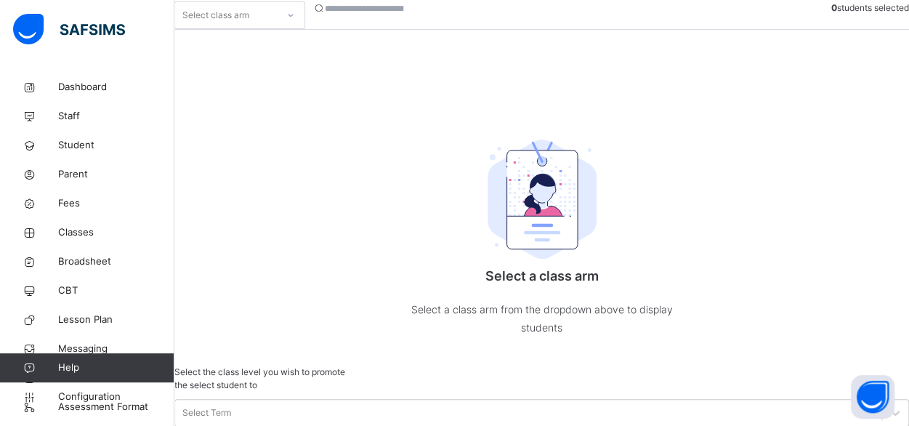
scroll to position [192, 0]
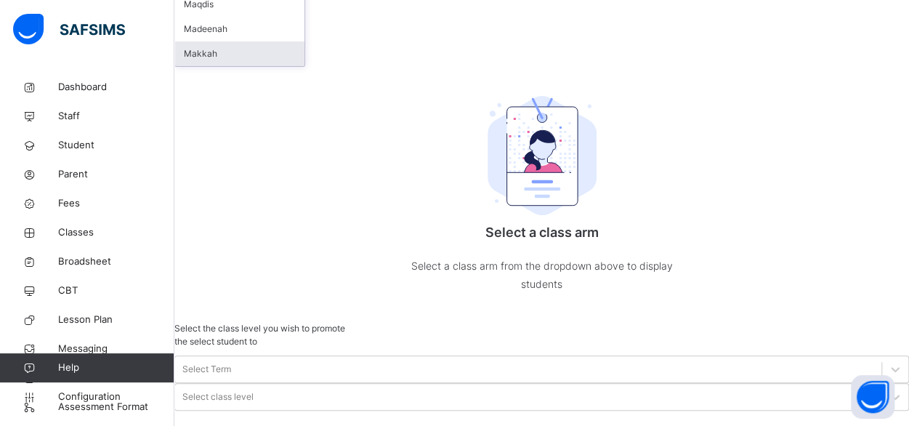
click at [238, 66] on div "Makkah" at bounding box center [239, 53] width 129 height 25
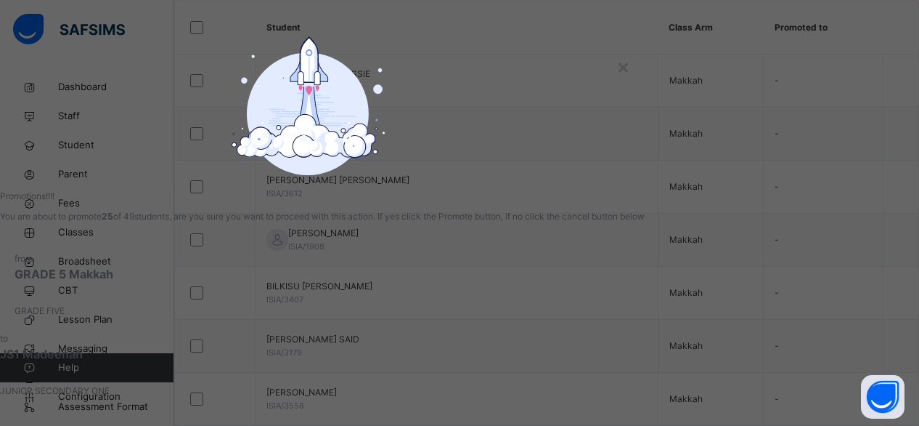
scroll to position [128, 0]
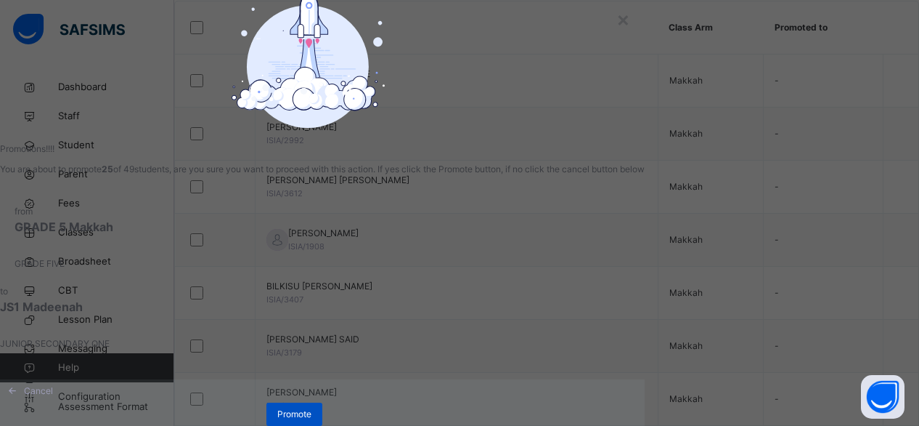
click at [312, 407] on span "Promote" at bounding box center [294, 413] width 34 height 13
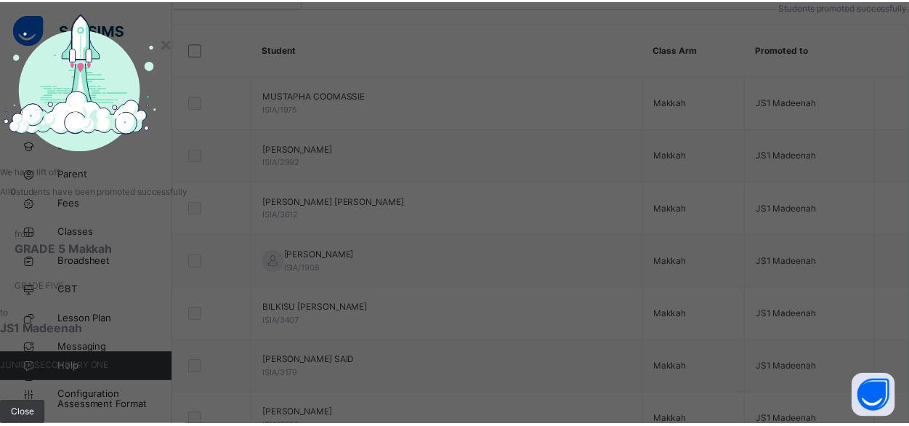
scroll to position [192, 0]
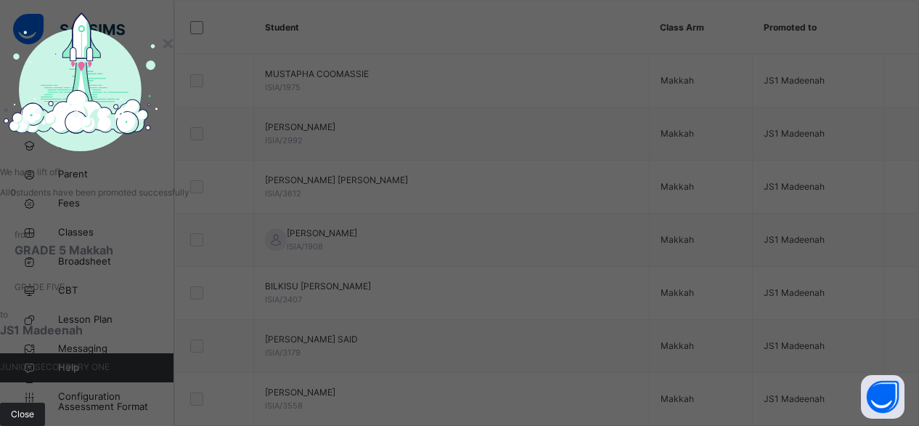
click at [34, 407] on span "Close" at bounding box center [22, 413] width 23 height 13
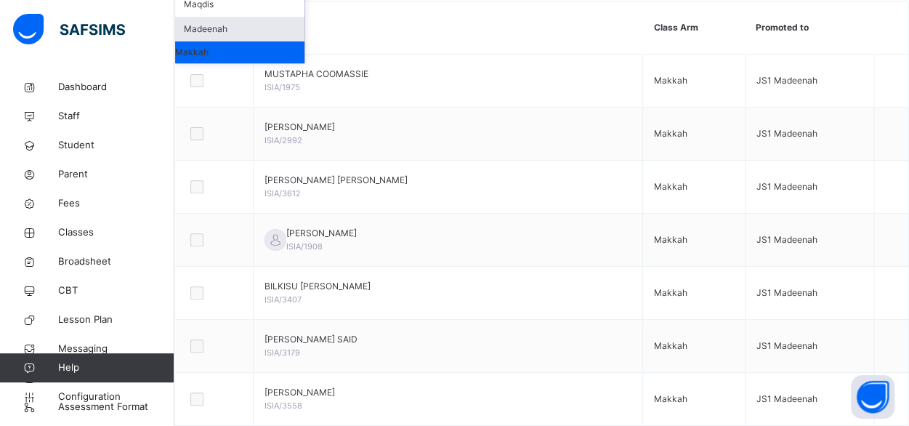
click at [264, 41] on div "Madeenah" at bounding box center [239, 29] width 129 height 25
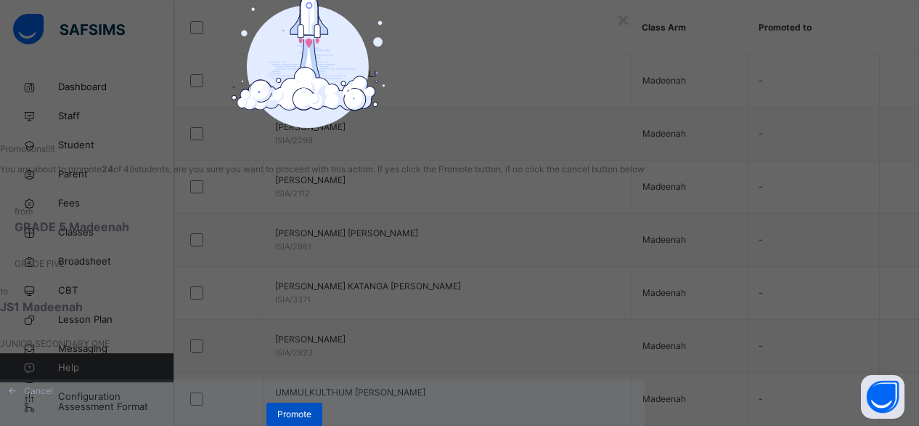
click at [312, 413] on span "Promote" at bounding box center [294, 413] width 34 height 13
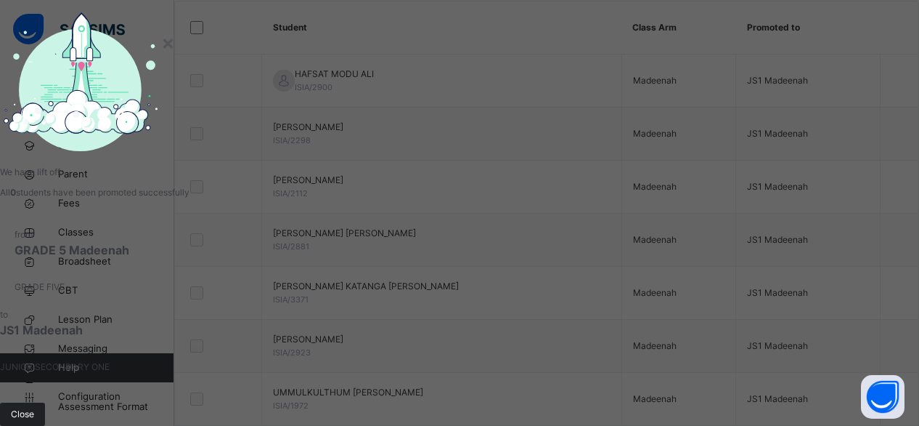
click at [34, 407] on span "Close" at bounding box center [22, 413] width 23 height 13
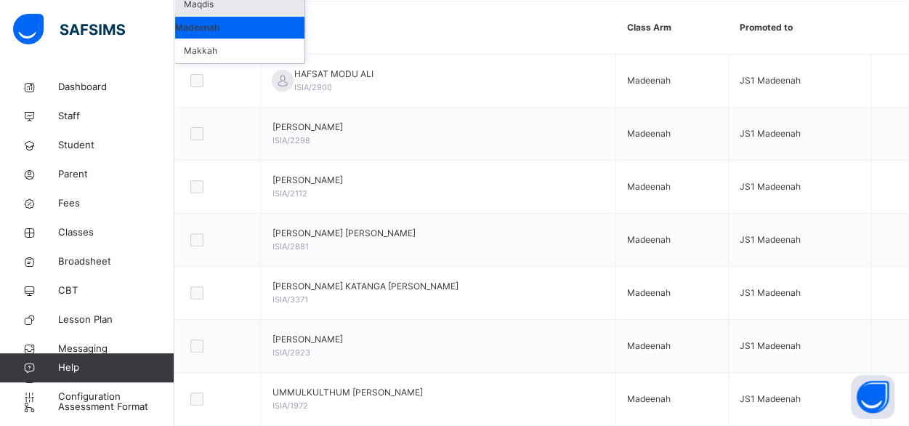
click at [279, 17] on div "Maqdis" at bounding box center [239, 4] width 129 height 25
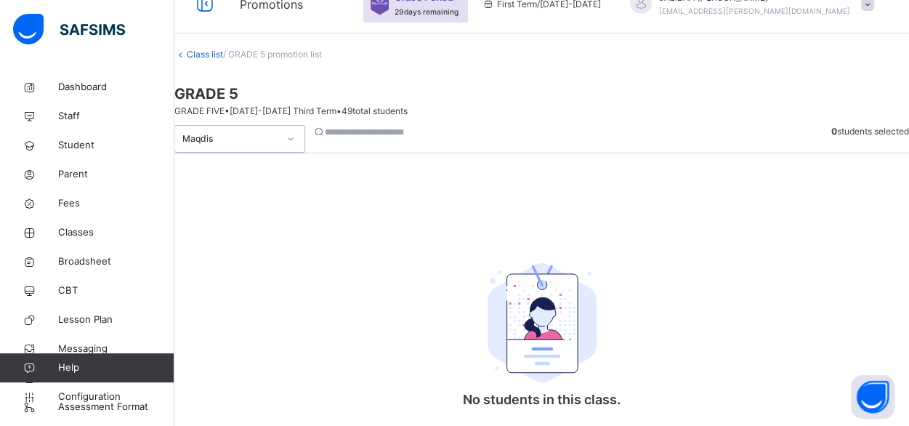
scroll to position [23, 0]
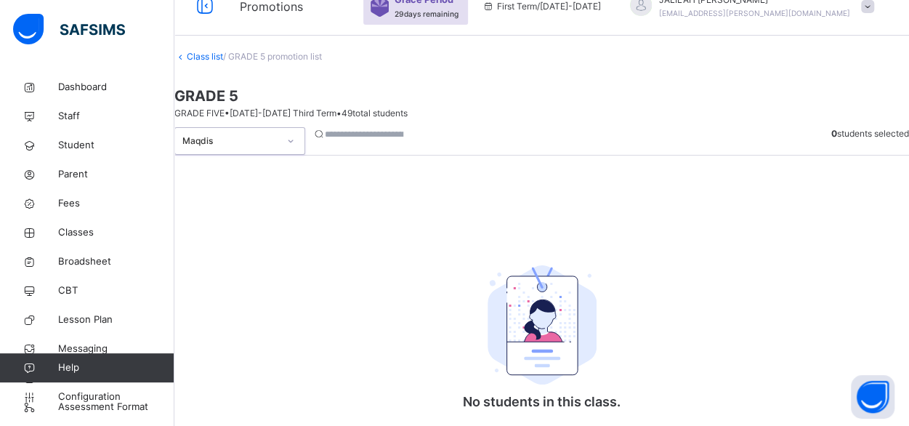
click at [223, 62] on link "Class list" at bounding box center [205, 56] width 36 height 11
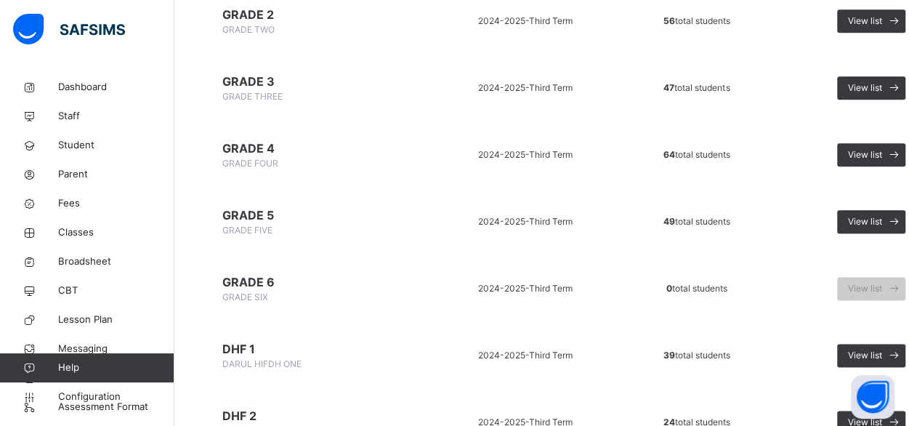
scroll to position [825, 0]
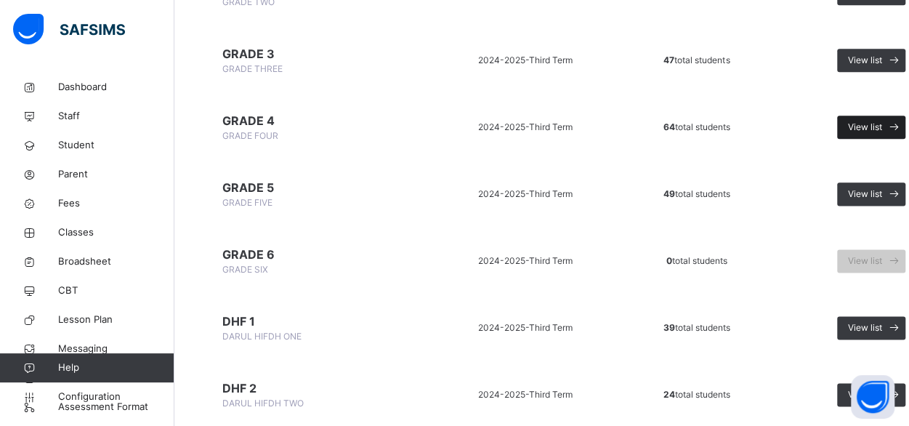
click at [856, 123] on span "View list" at bounding box center [865, 127] width 34 height 13
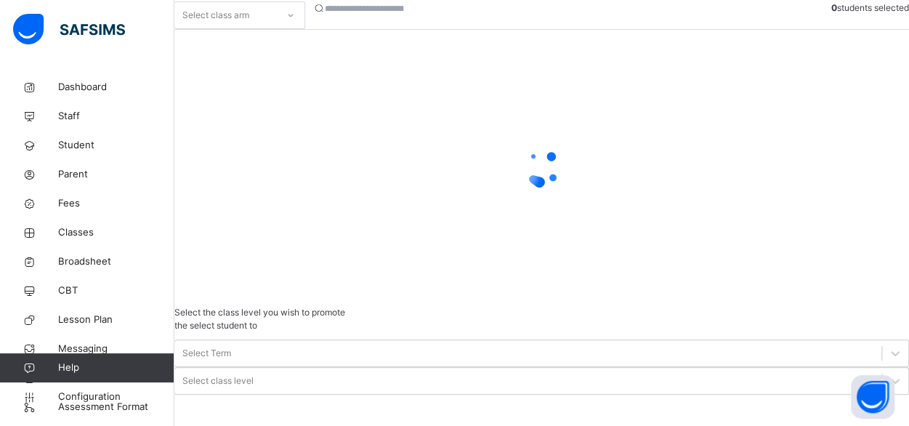
scroll to position [192, 0]
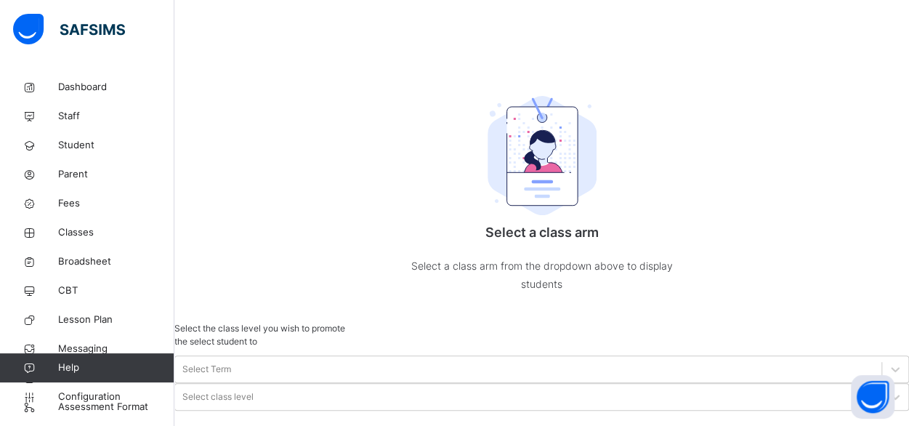
click at [219, 41] on div "Makkah" at bounding box center [239, 29] width 129 height 25
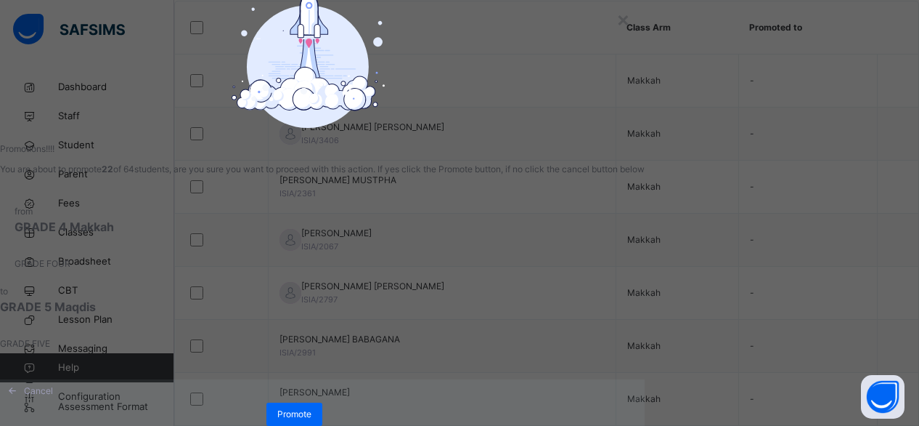
scroll to position [128, 0]
click at [322, 402] on div "Promote" at bounding box center [295, 413] width 56 height 23
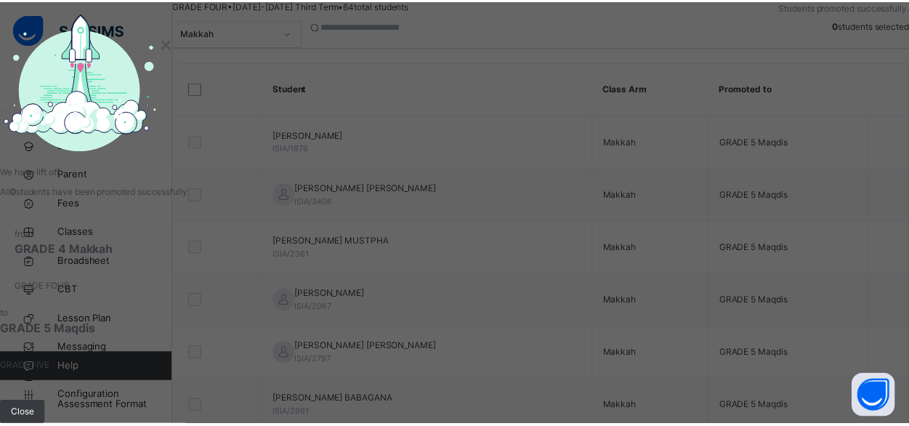
scroll to position [192, 0]
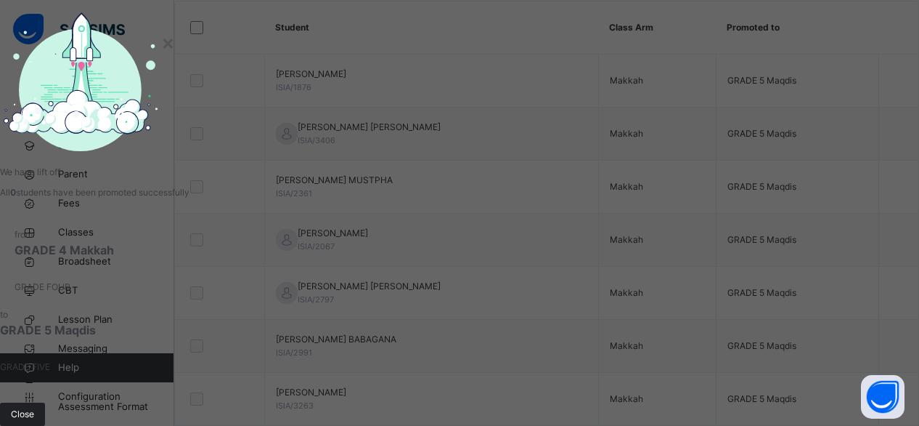
click at [34, 407] on span "Close" at bounding box center [22, 413] width 23 height 13
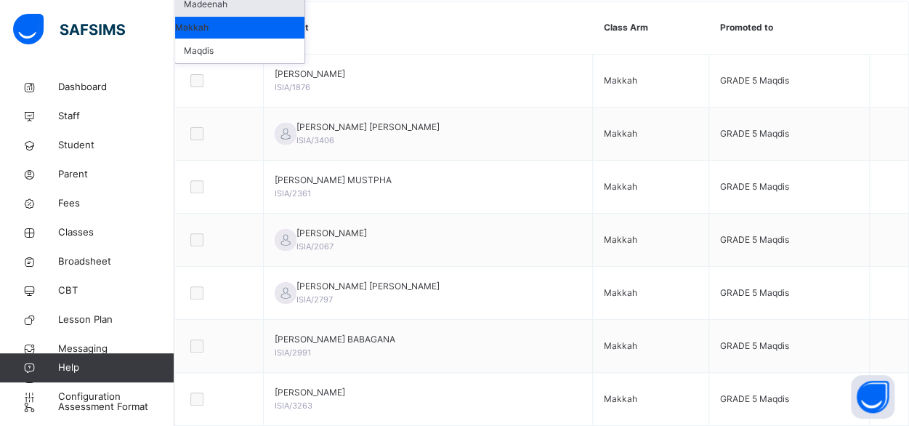
click at [276, 17] on div "Madeenah" at bounding box center [239, 4] width 129 height 25
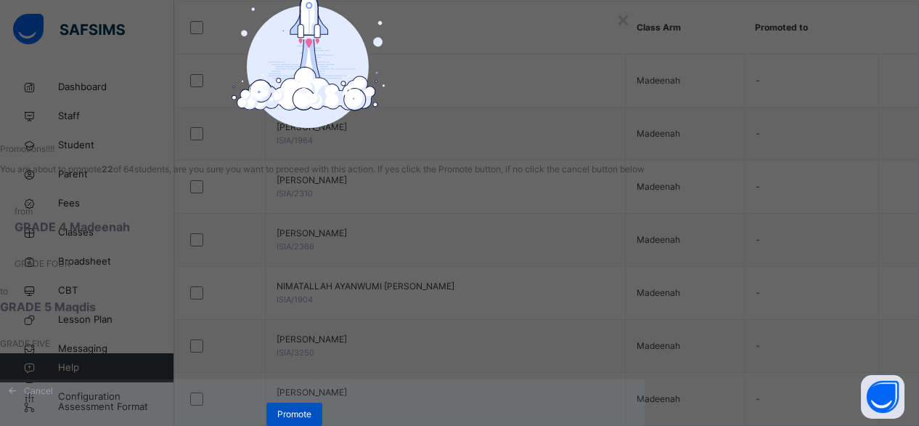
click at [312, 413] on span "Promote" at bounding box center [294, 413] width 34 height 13
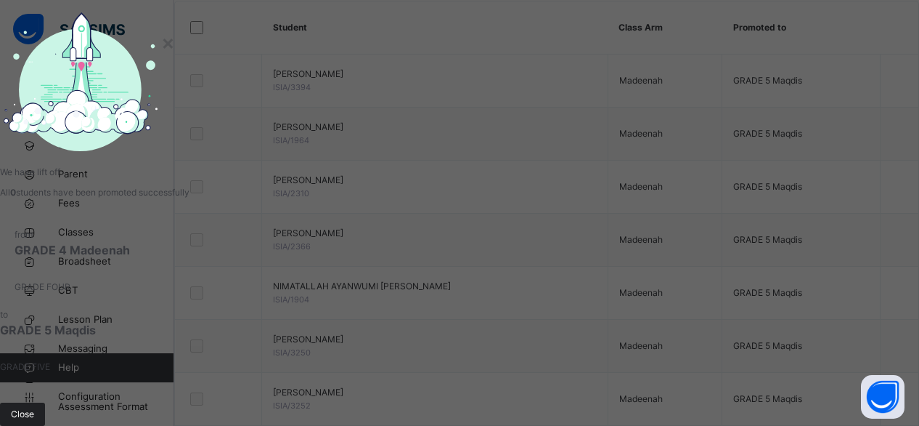
click at [34, 407] on span "Close" at bounding box center [22, 413] width 23 height 13
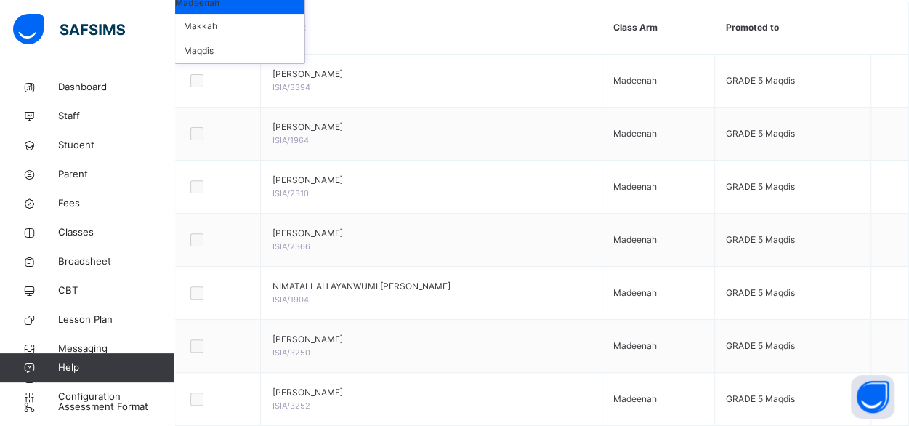
click at [247, 63] on div "Maqdis" at bounding box center [239, 50] width 129 height 25
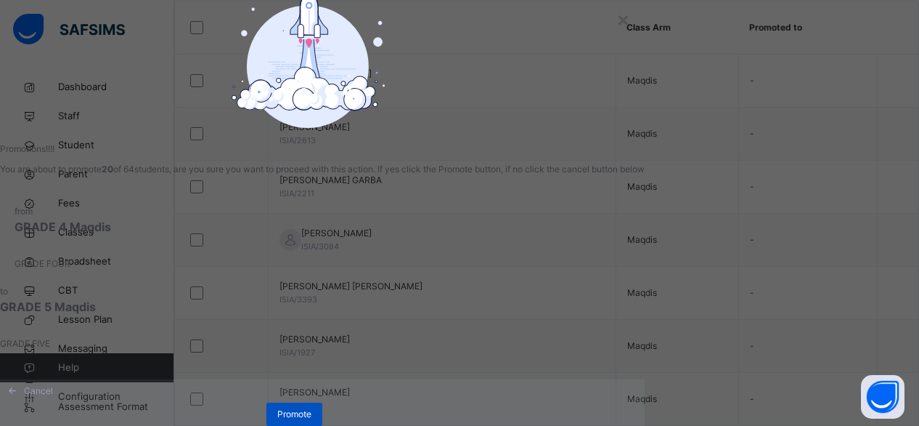
click at [312, 413] on span "Promote" at bounding box center [294, 413] width 34 height 13
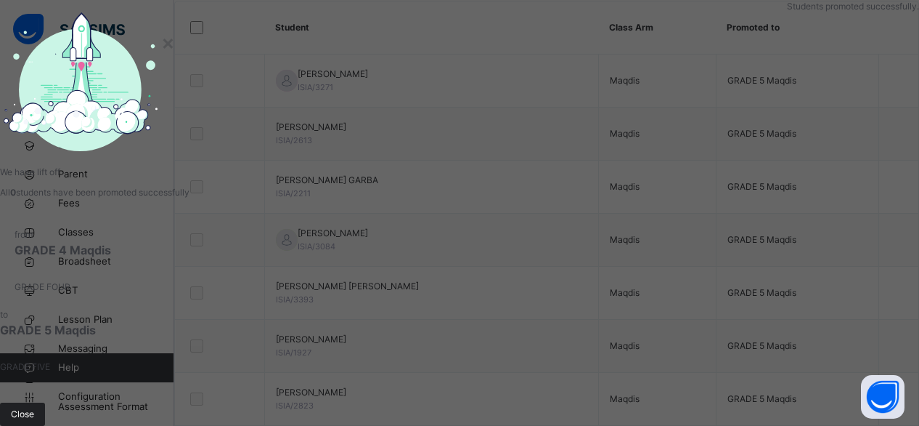
click at [34, 407] on span "Close" at bounding box center [22, 413] width 23 height 13
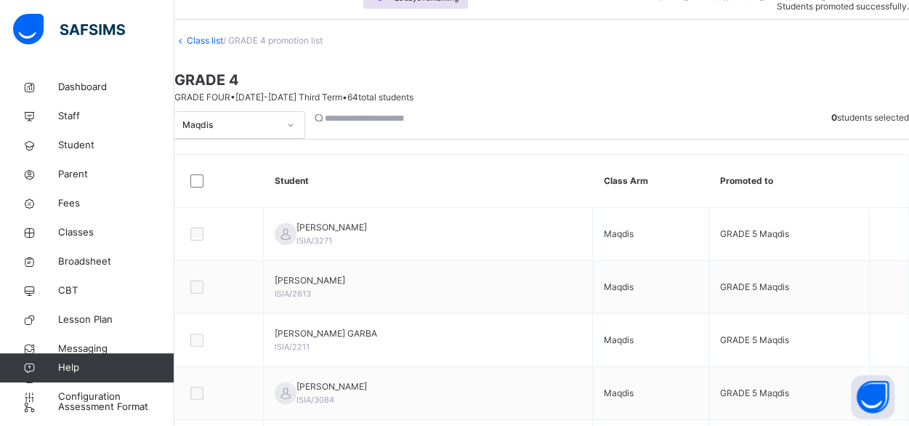
scroll to position [0, 0]
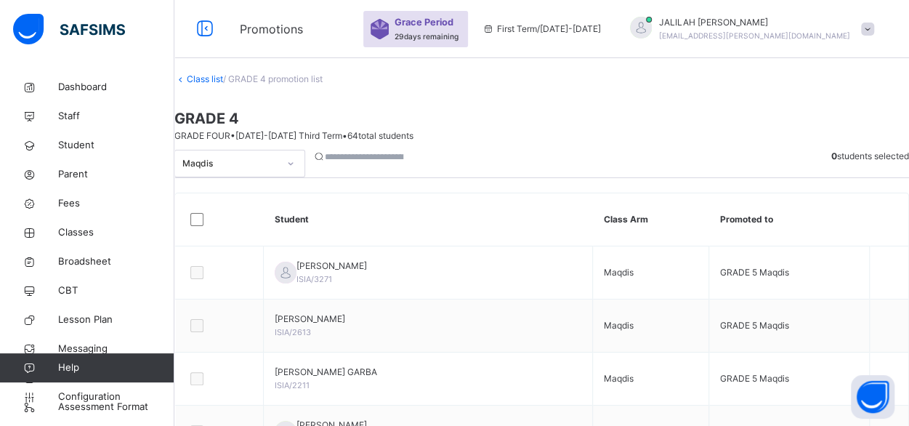
click at [223, 84] on link "Class list" at bounding box center [205, 78] width 36 height 11
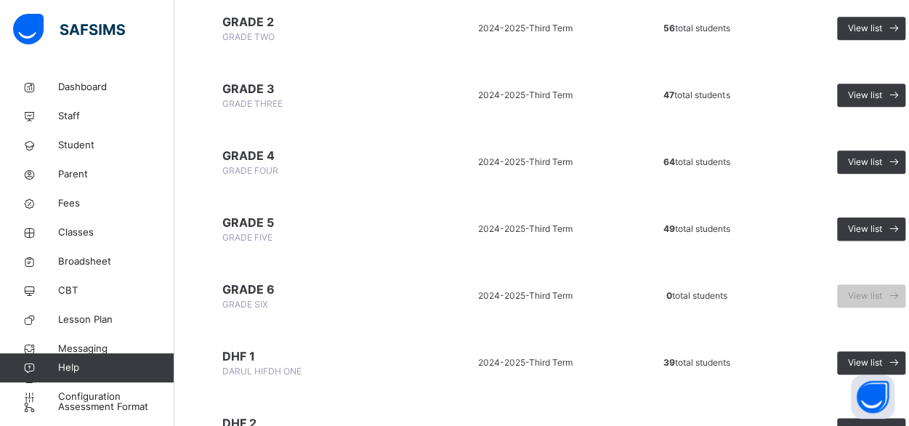
scroll to position [806, 0]
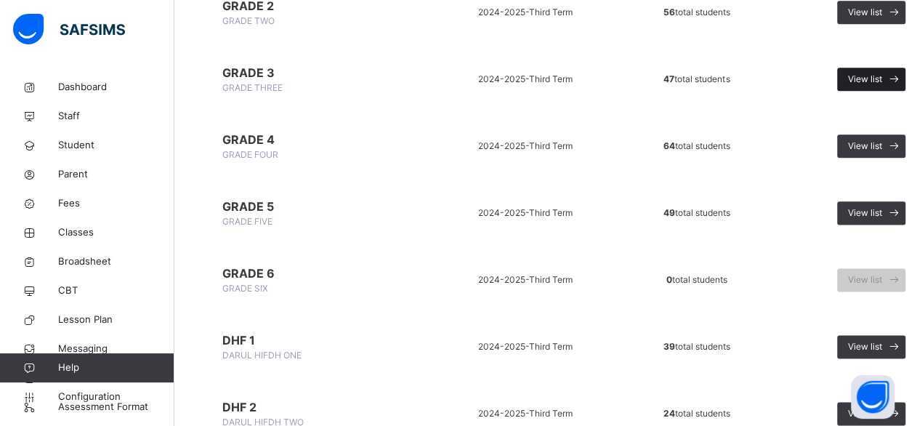
click at [863, 79] on span "View list" at bounding box center [865, 79] width 34 height 13
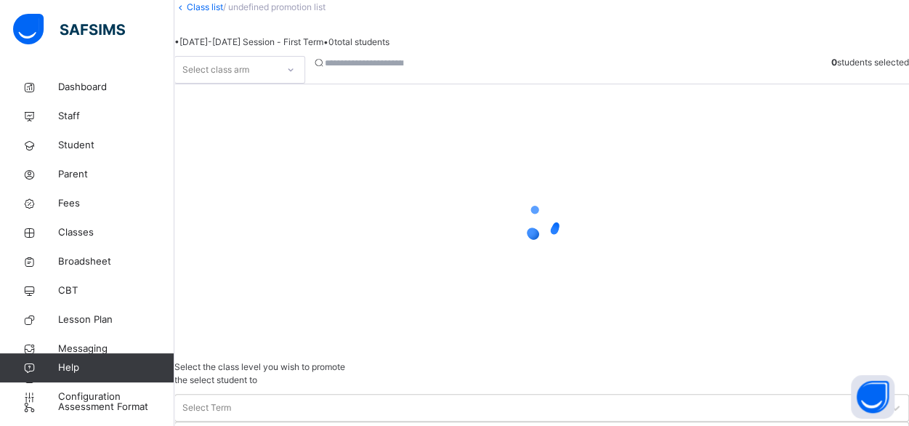
scroll to position [126, 0]
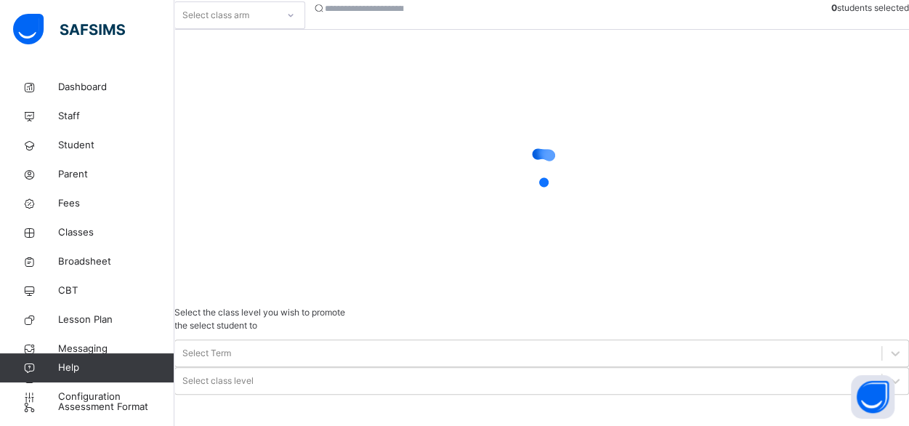
click at [295, 23] on icon at bounding box center [290, 15] width 9 height 15
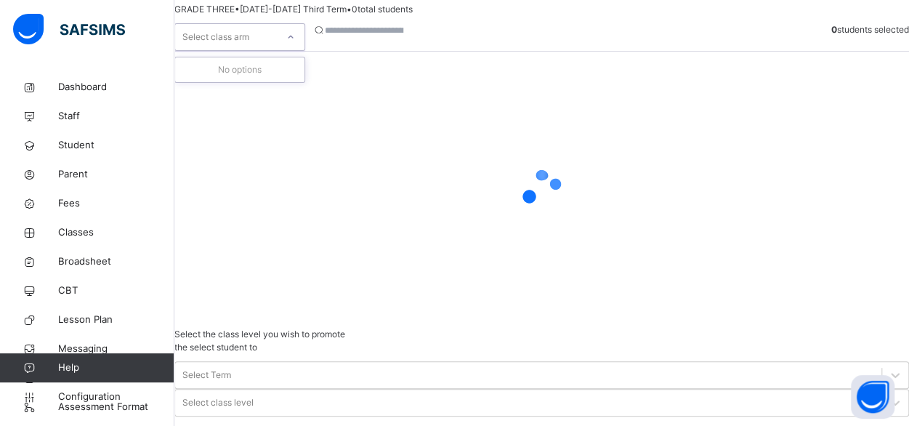
click at [295, 44] on icon at bounding box center [290, 37] width 9 height 15
click at [882, 362] on div at bounding box center [895, 375] width 26 height 26
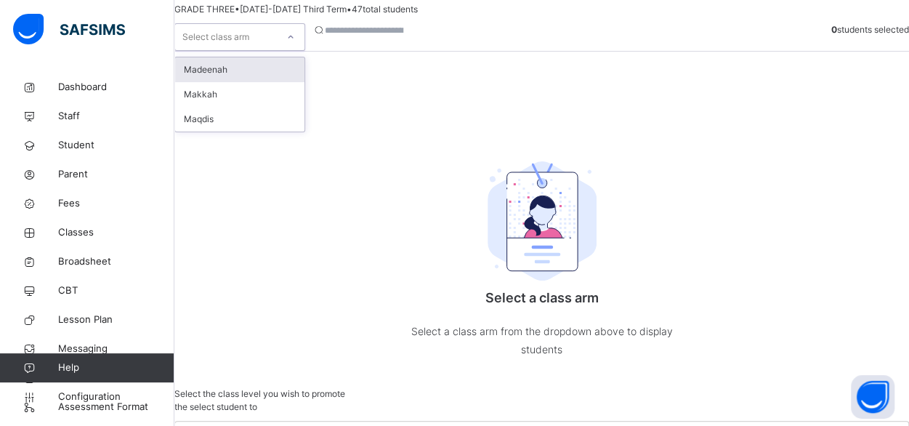
click at [295, 44] on icon at bounding box center [290, 37] width 9 height 15
click at [240, 107] on div "Makkah" at bounding box center [239, 94] width 129 height 25
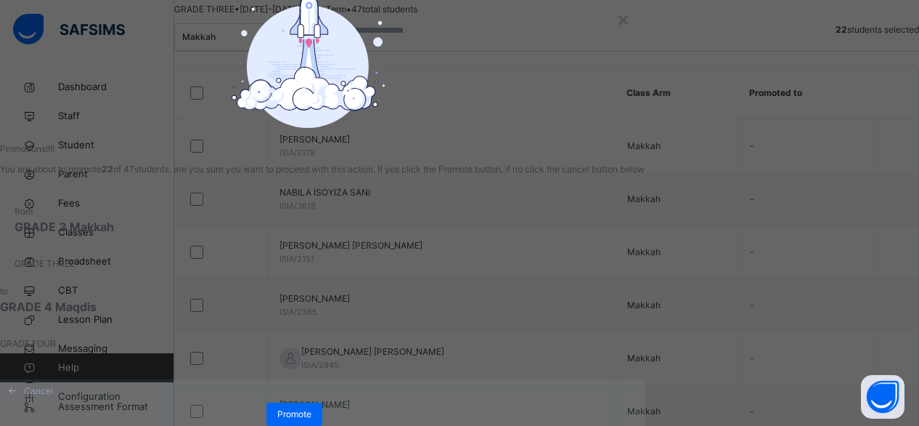
scroll to position [128, 0]
click at [312, 407] on span "Promote" at bounding box center [294, 413] width 34 height 13
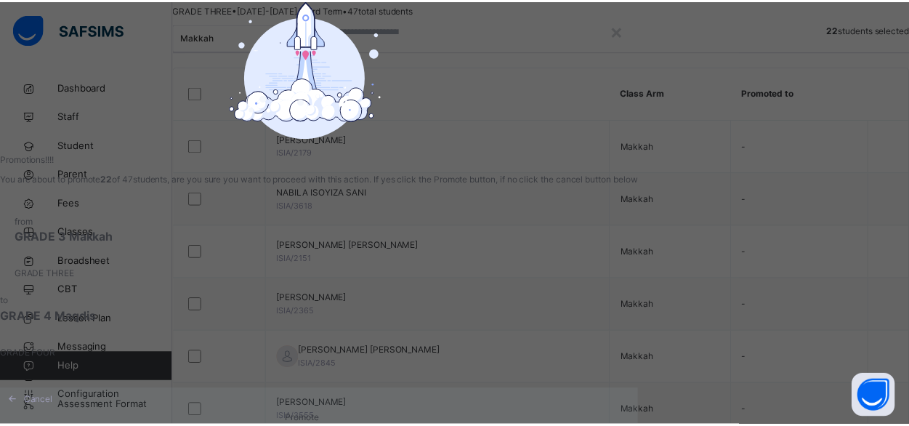
scroll to position [73, 0]
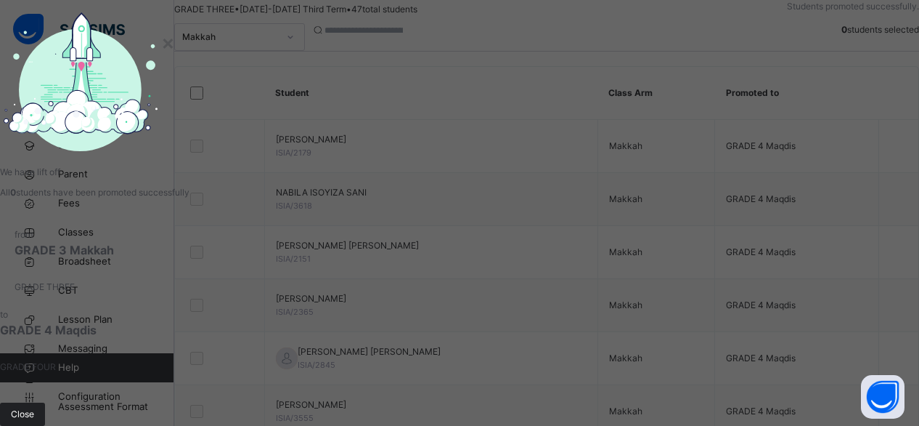
click at [34, 407] on span "Close" at bounding box center [22, 413] width 23 height 13
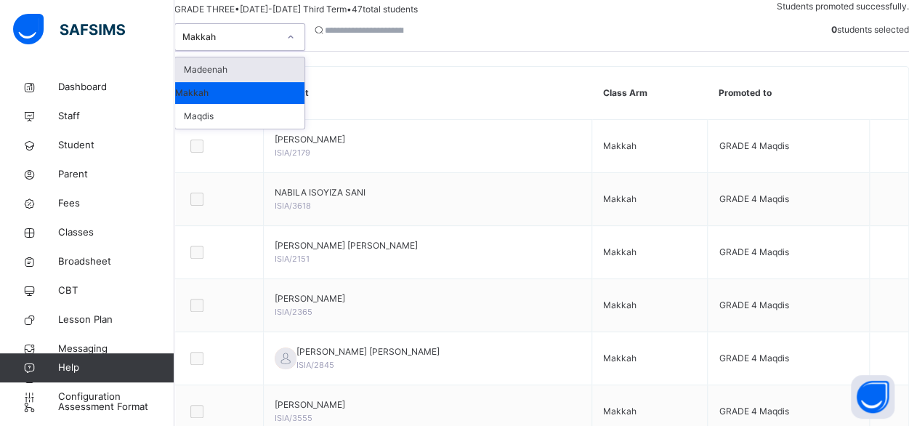
click at [295, 44] on icon at bounding box center [290, 37] width 9 height 15
click at [269, 82] on div "Madeenah" at bounding box center [239, 69] width 129 height 25
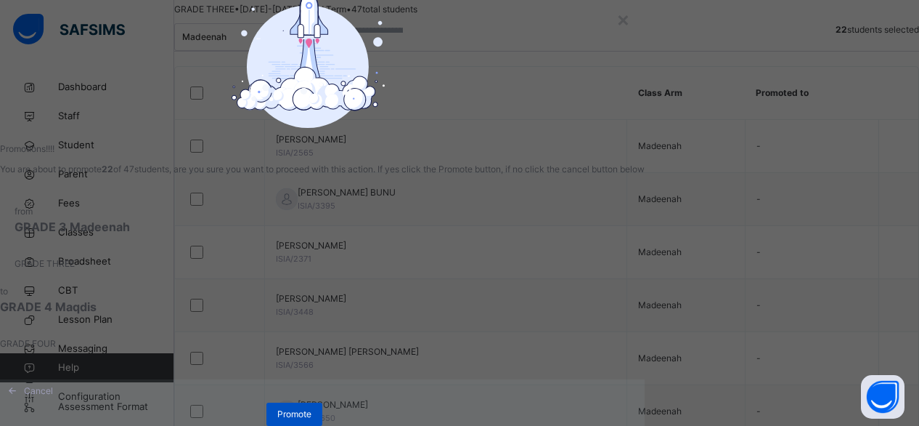
click at [312, 415] on span "Promote" at bounding box center [294, 413] width 34 height 13
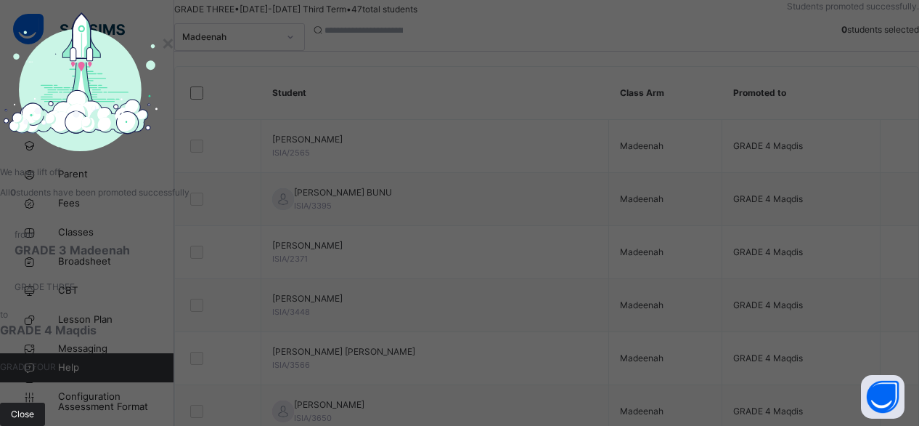
click at [34, 407] on span "Close" at bounding box center [22, 413] width 23 height 13
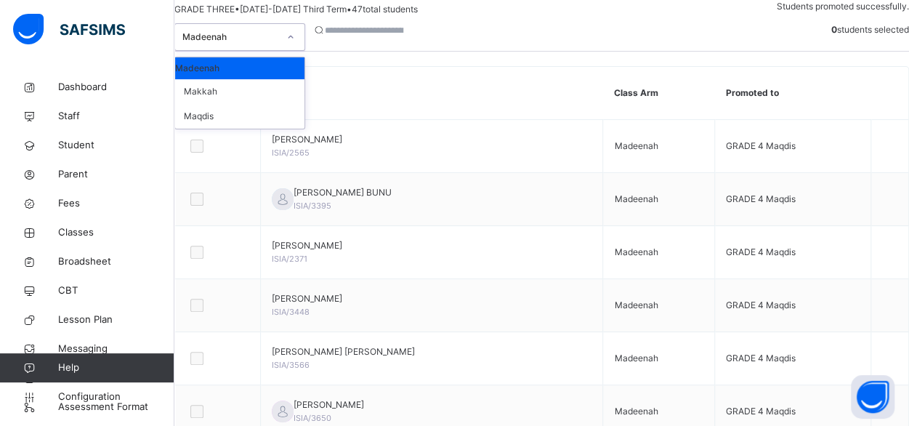
click at [303, 49] on div at bounding box center [290, 36] width 25 height 23
click at [256, 129] on div "Maqdis" at bounding box center [239, 116] width 129 height 25
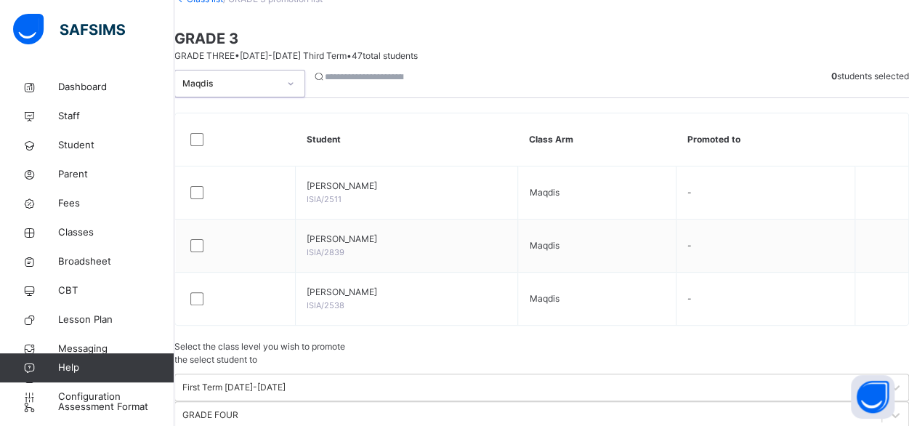
scroll to position [78, 0]
click at [223, 6] on link "Class list" at bounding box center [205, 0] width 36 height 11
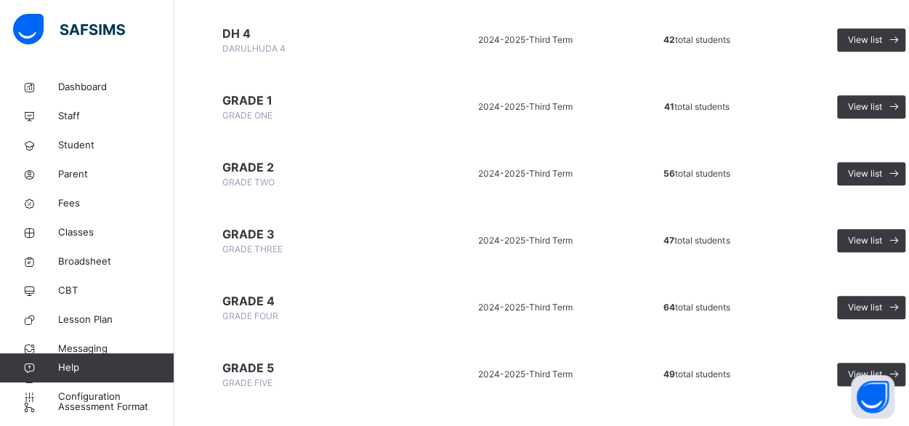
scroll to position [637, 0]
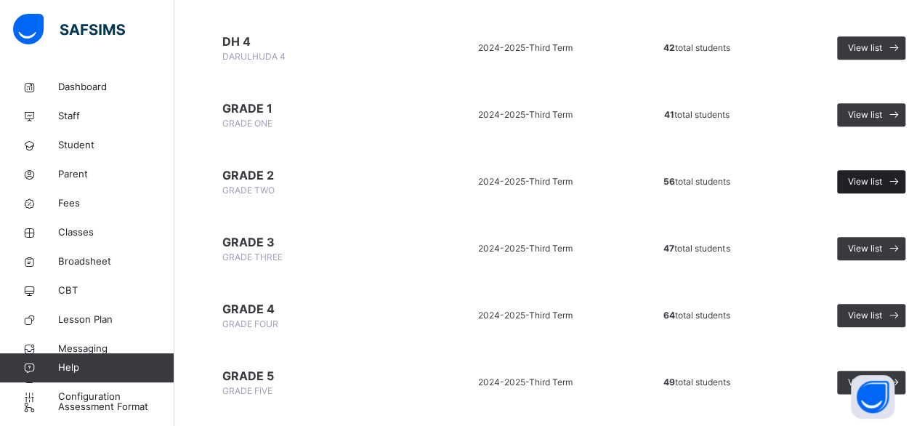
click at [860, 184] on span "View list" at bounding box center [865, 181] width 34 height 13
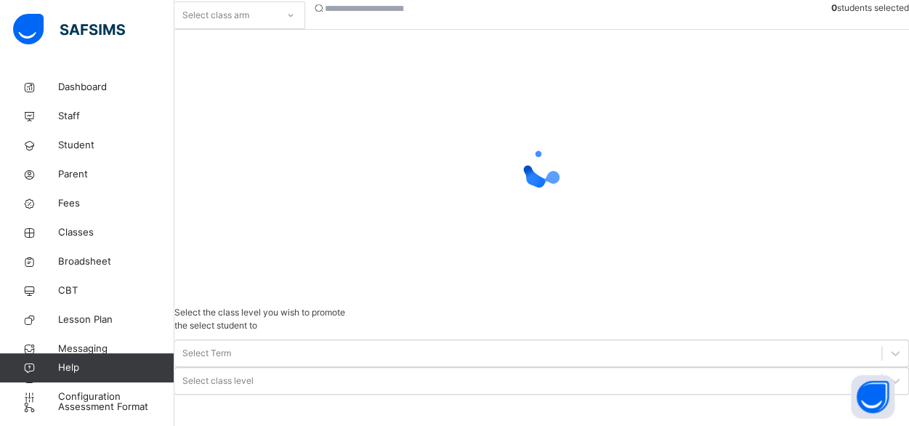
scroll to position [192, 0]
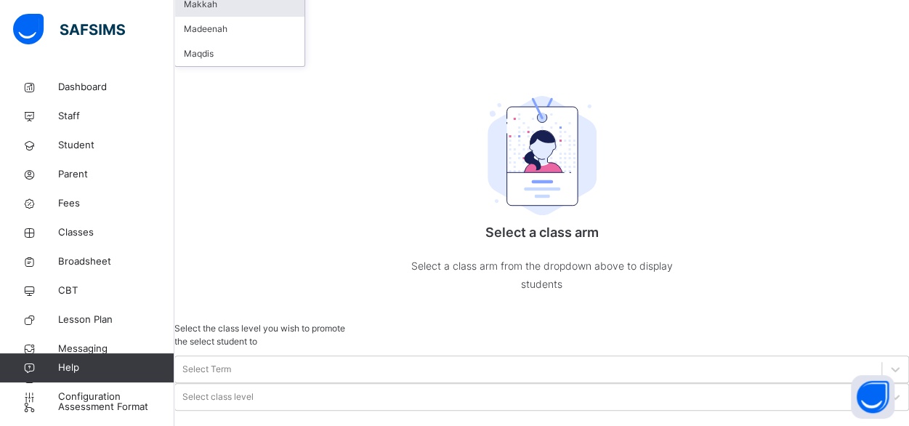
click at [266, 17] on div "Makkah" at bounding box center [239, 4] width 129 height 25
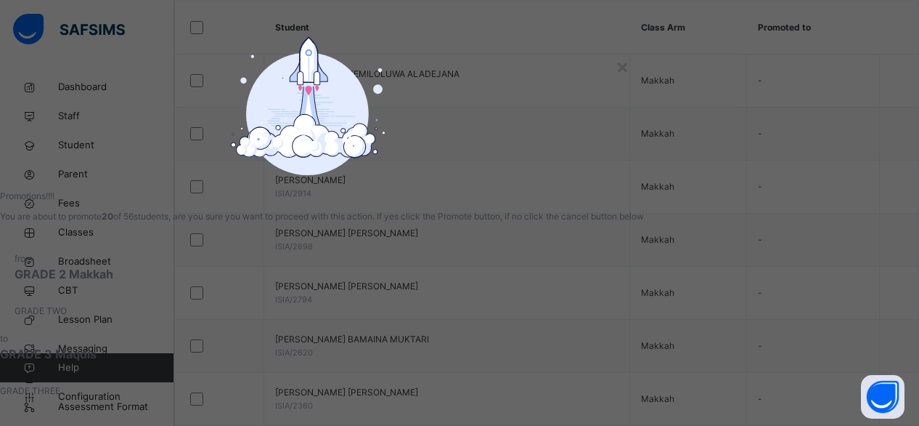
scroll to position [128, 0]
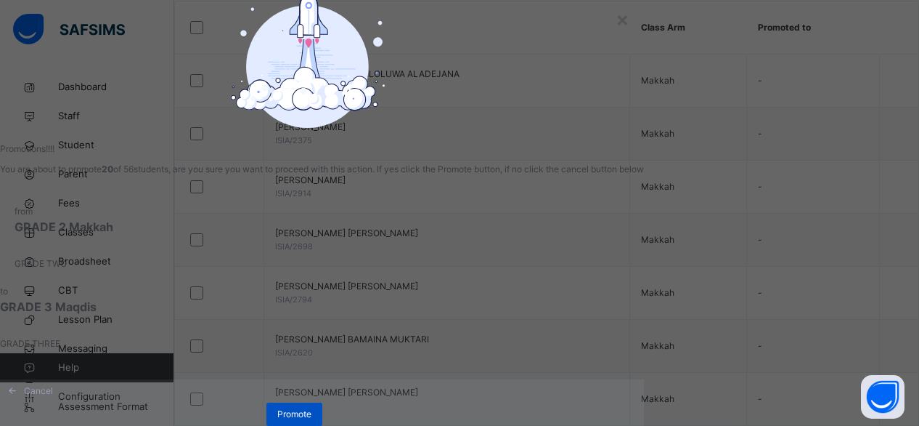
click at [312, 407] on span "Promote" at bounding box center [294, 413] width 34 height 13
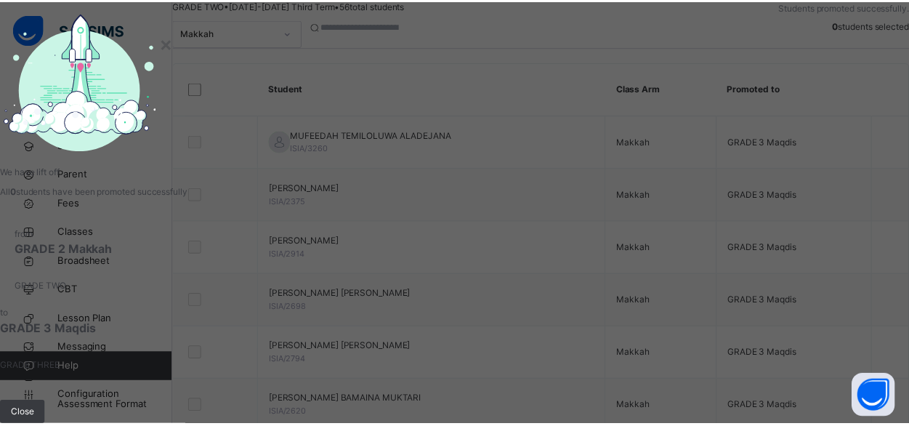
scroll to position [192, 0]
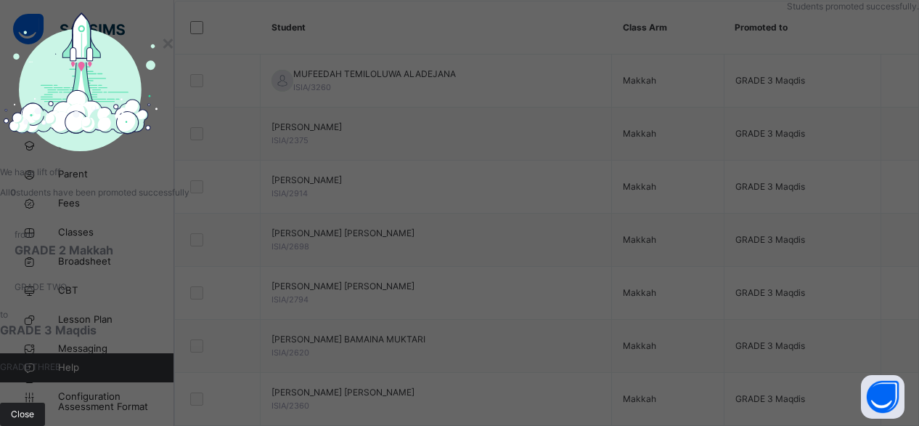
click at [34, 407] on span "Close" at bounding box center [22, 413] width 23 height 13
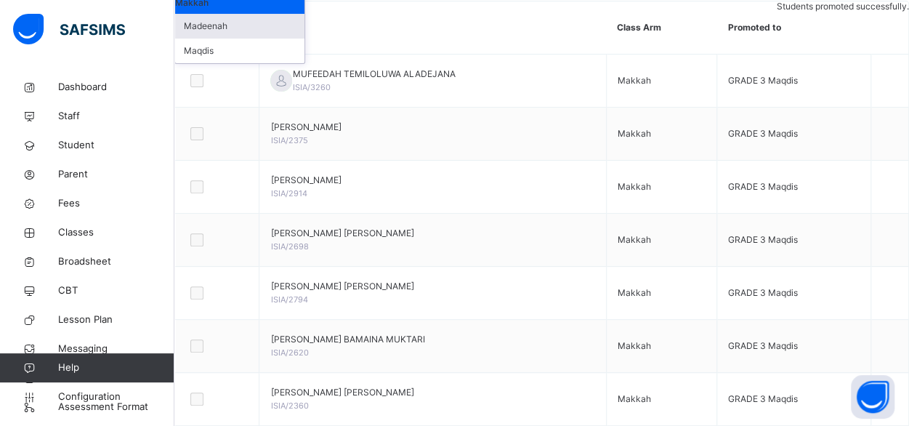
click at [269, 38] on div "Madeenah" at bounding box center [239, 26] width 129 height 25
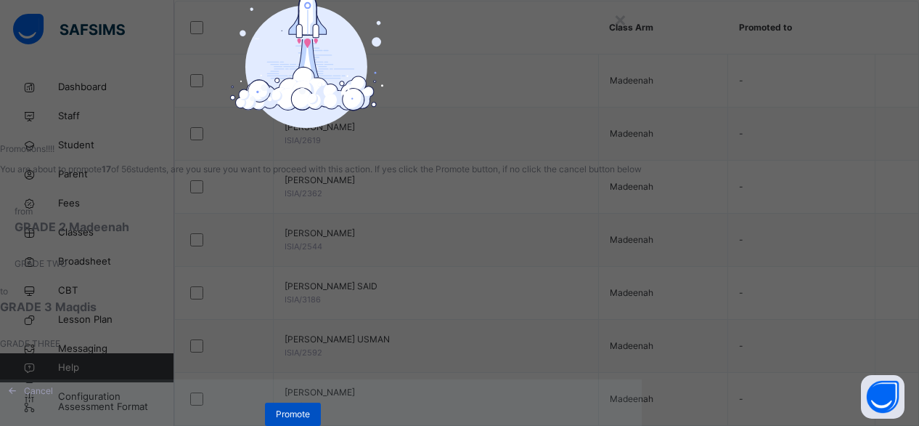
click at [321, 410] on div "Promote" at bounding box center [293, 413] width 56 height 23
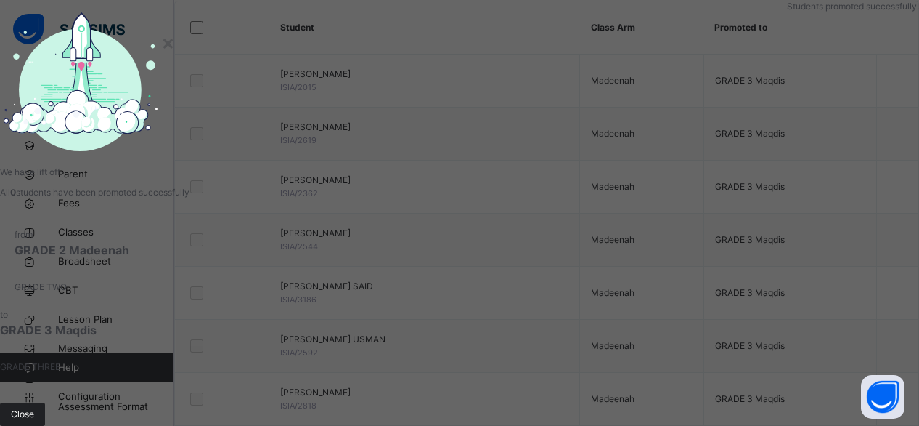
click at [34, 407] on span "Close" at bounding box center [22, 413] width 23 height 13
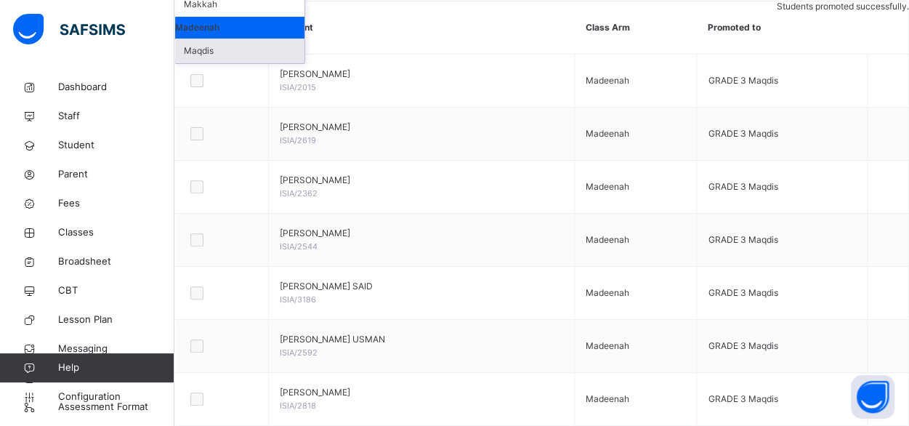
click at [253, 63] on div "Maqdis" at bounding box center [239, 50] width 129 height 25
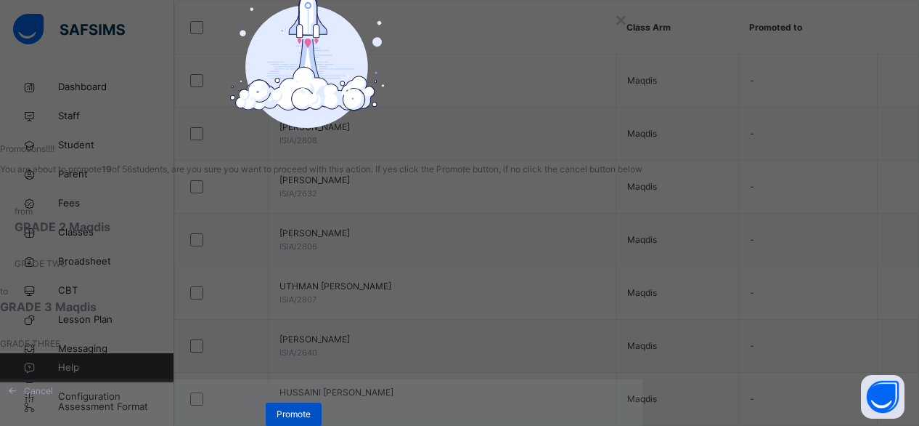
click at [311, 413] on span "Promote" at bounding box center [294, 413] width 34 height 13
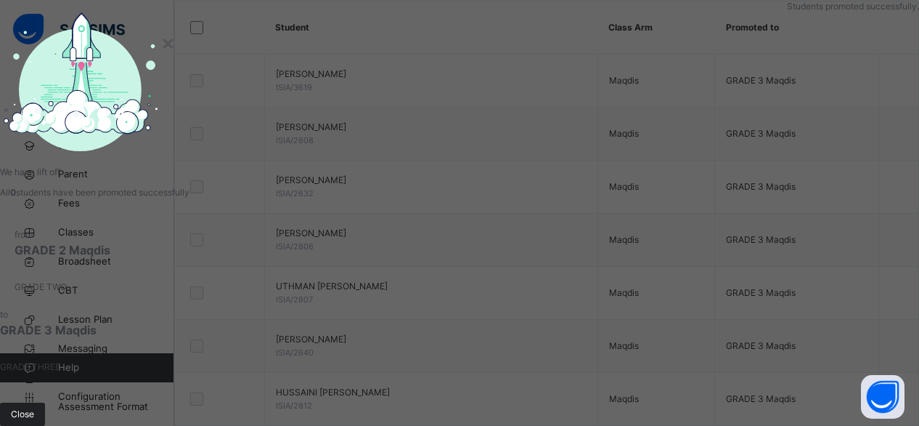
click at [34, 407] on span "Close" at bounding box center [22, 413] width 23 height 13
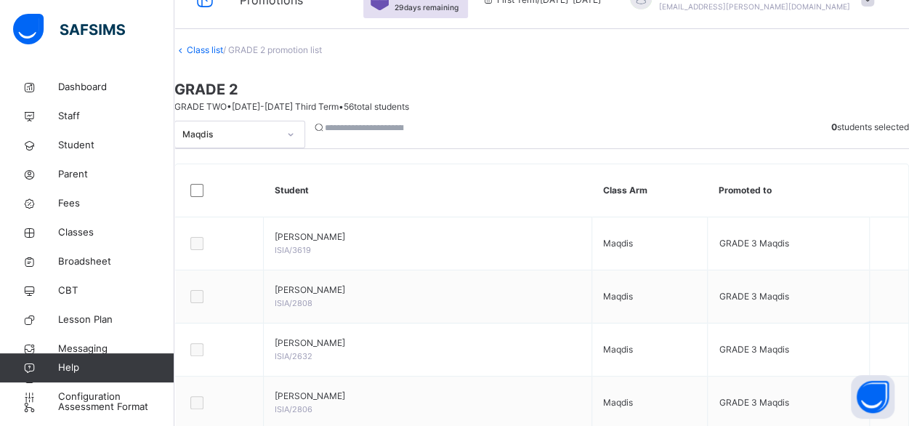
scroll to position [0, 0]
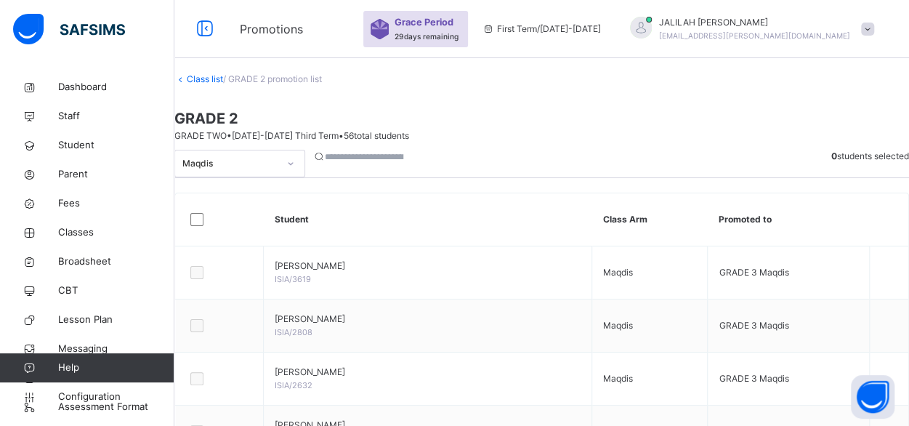
click at [220, 84] on link "Class list" at bounding box center [205, 78] width 36 height 11
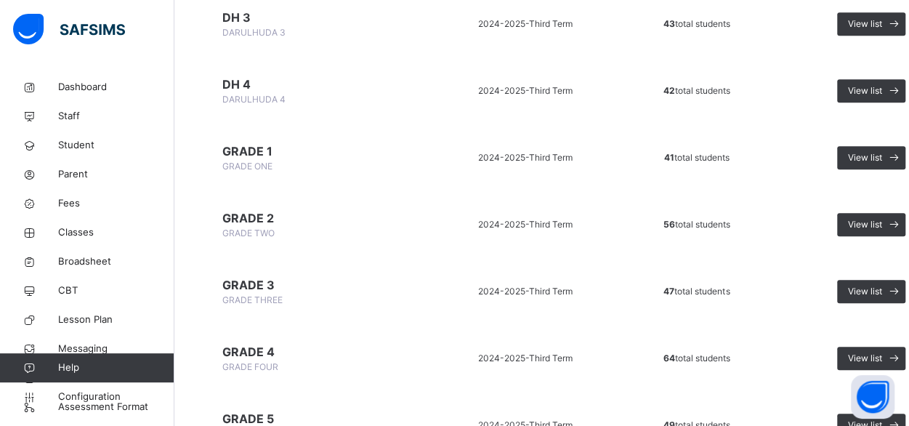
scroll to position [614, 0]
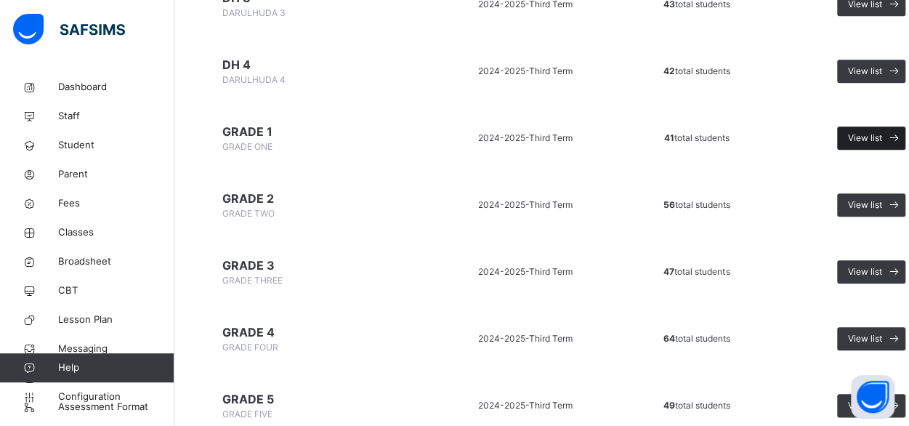
click at [858, 138] on span "View list" at bounding box center [865, 137] width 34 height 13
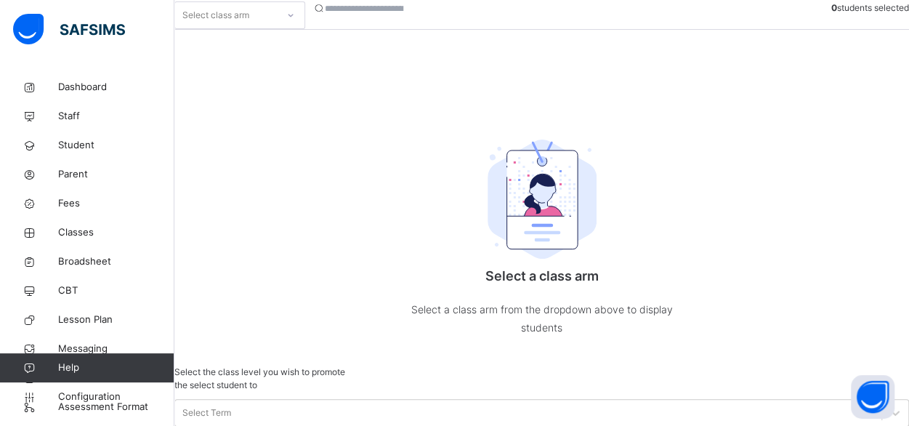
scroll to position [192, 0]
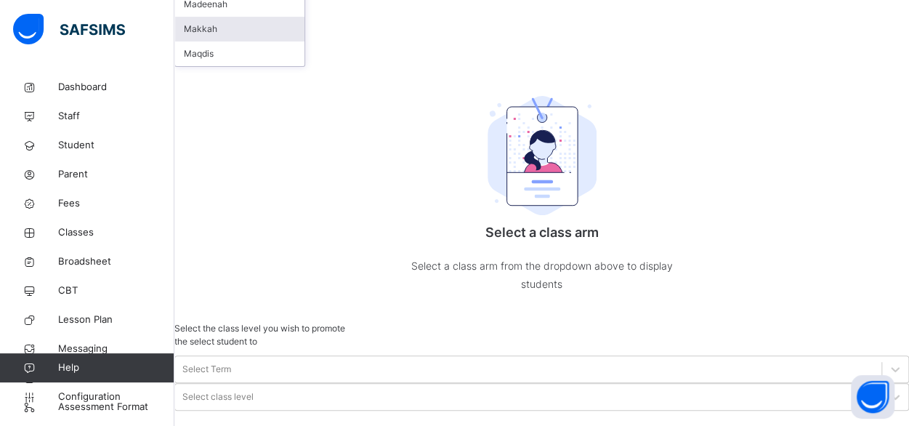
click at [251, 41] on div "Makkah" at bounding box center [239, 29] width 129 height 25
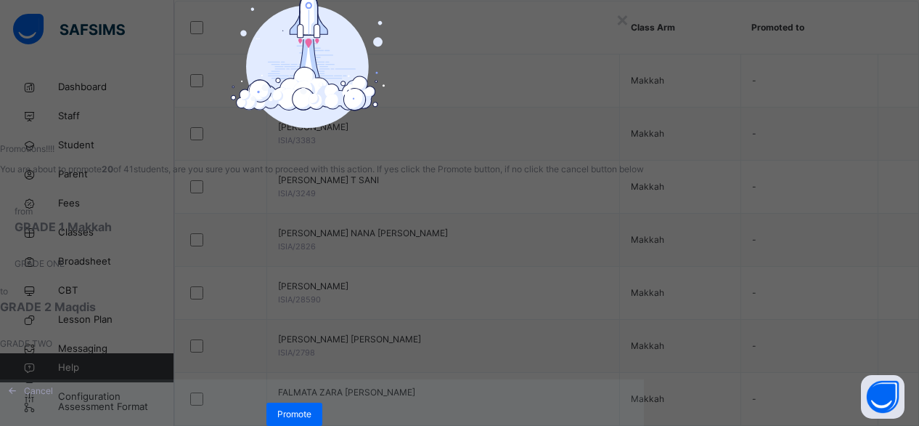
scroll to position [128, 0]
click at [312, 407] on span "Promote" at bounding box center [294, 413] width 34 height 13
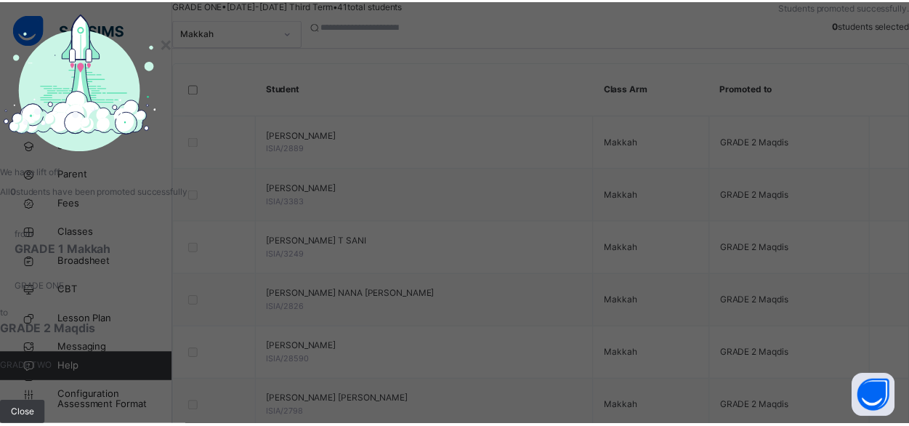
scroll to position [192, 0]
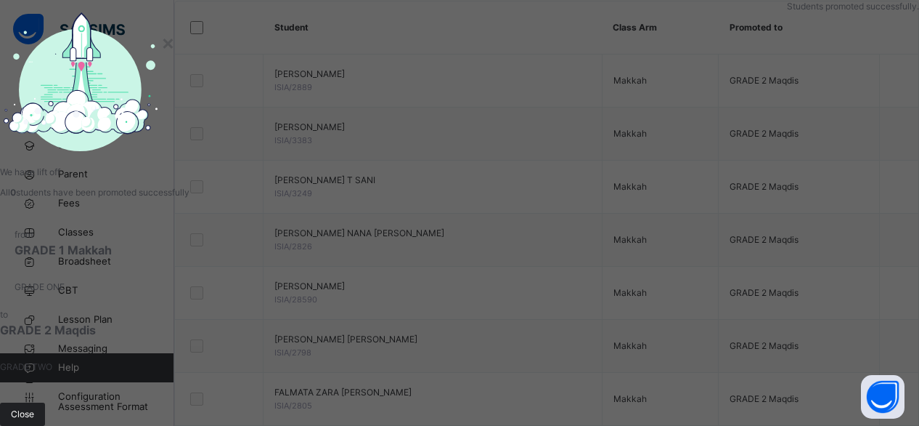
click at [34, 407] on span "Close" at bounding box center [22, 413] width 23 height 13
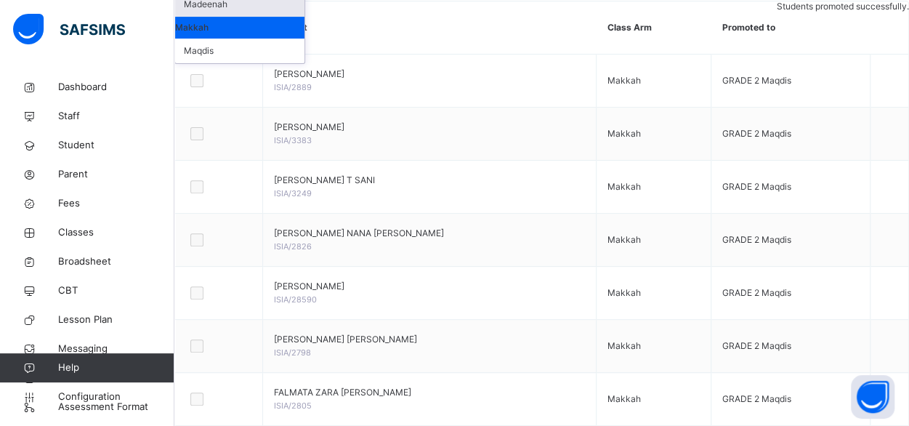
click at [260, 17] on div "Madeenah" at bounding box center [239, 4] width 129 height 25
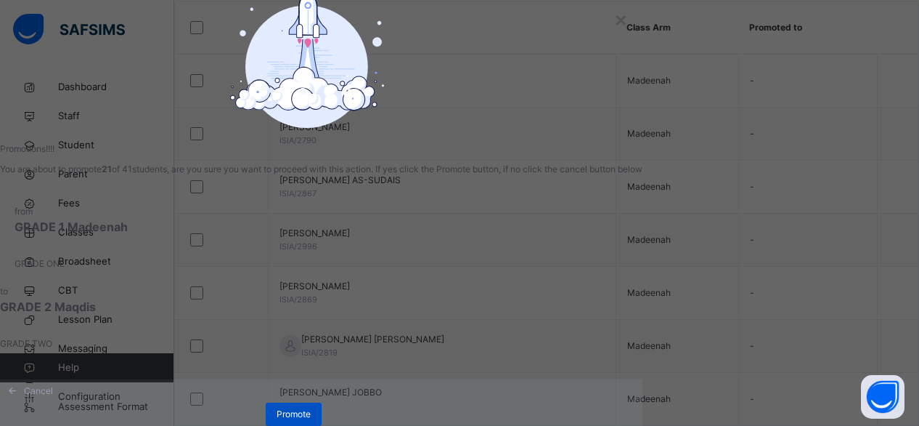
click at [311, 413] on span "Promote" at bounding box center [294, 413] width 34 height 13
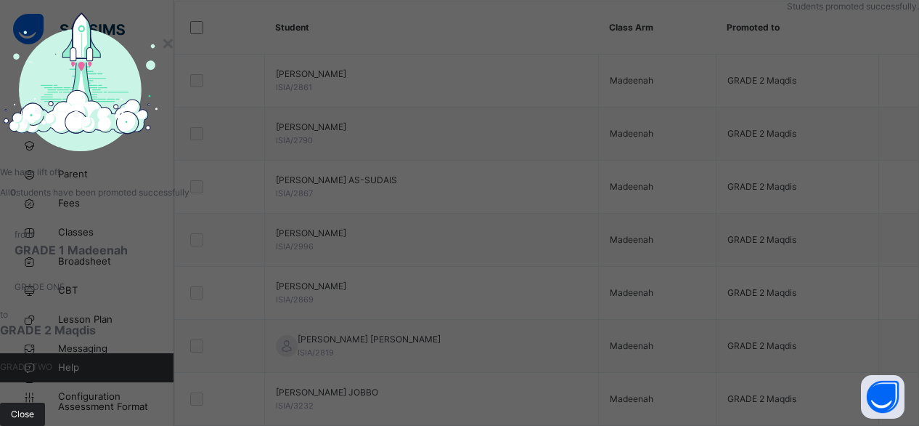
click at [34, 407] on span "Close" at bounding box center [22, 413] width 23 height 13
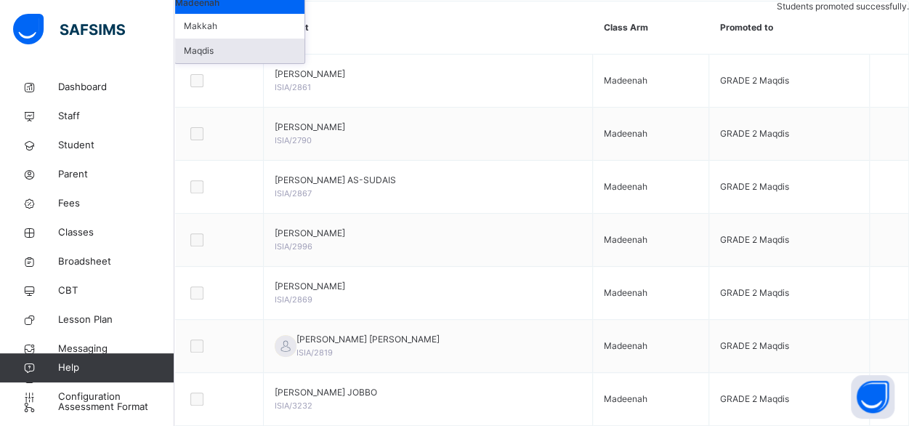
click at [255, 63] on div "Maqdis" at bounding box center [239, 50] width 129 height 25
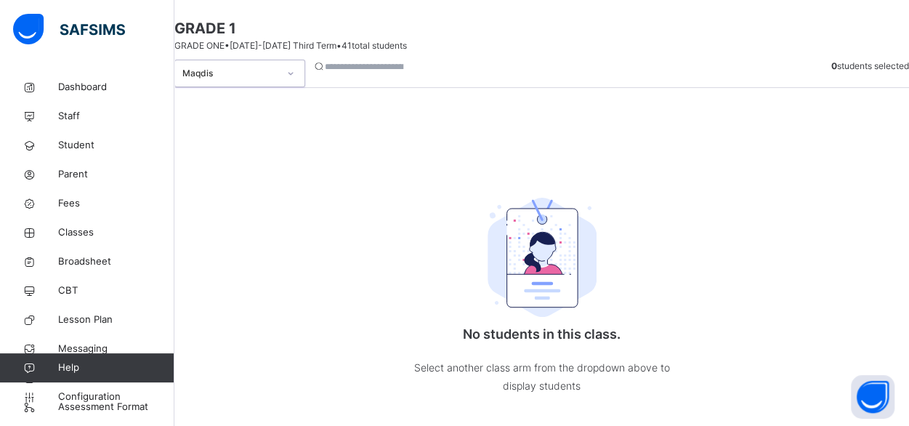
scroll to position [69, 0]
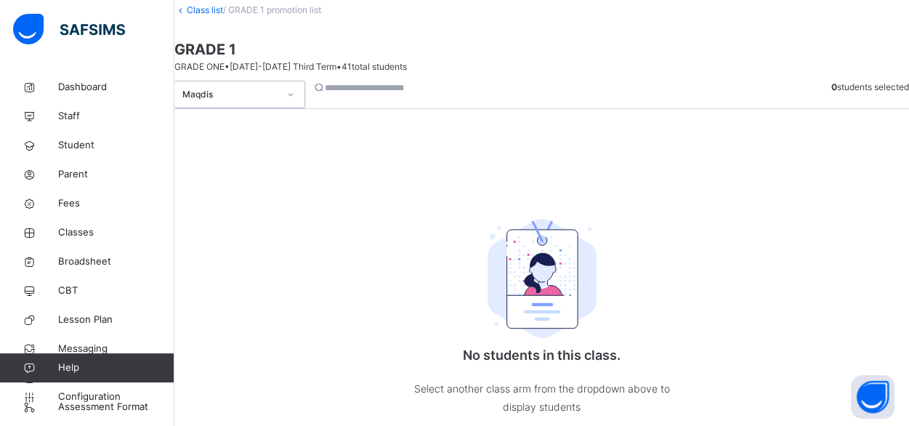
click at [217, 15] on link "Class list" at bounding box center [205, 9] width 36 height 11
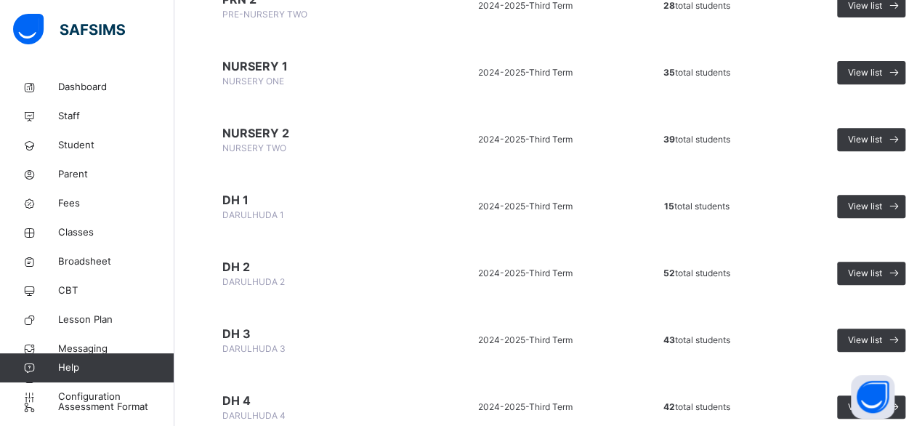
scroll to position [235, 0]
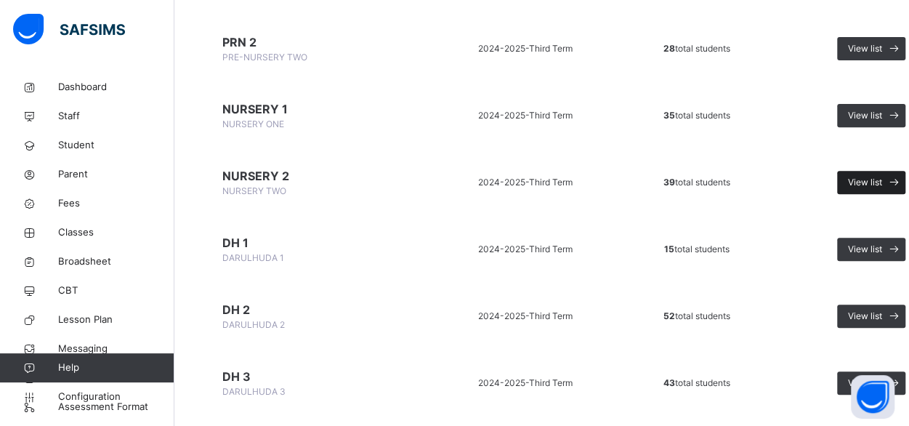
click at [862, 179] on span "View list" at bounding box center [865, 182] width 34 height 13
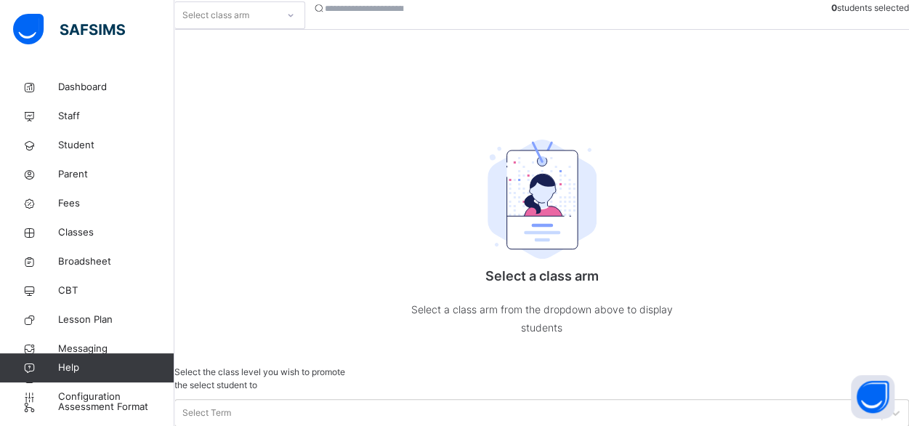
scroll to position [192, 0]
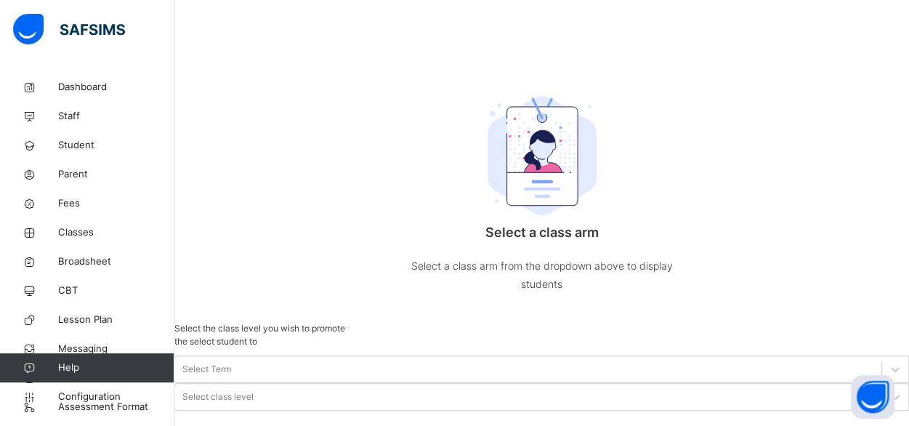
click at [273, 17] on div "Makkah" at bounding box center [239, 4] width 129 height 25
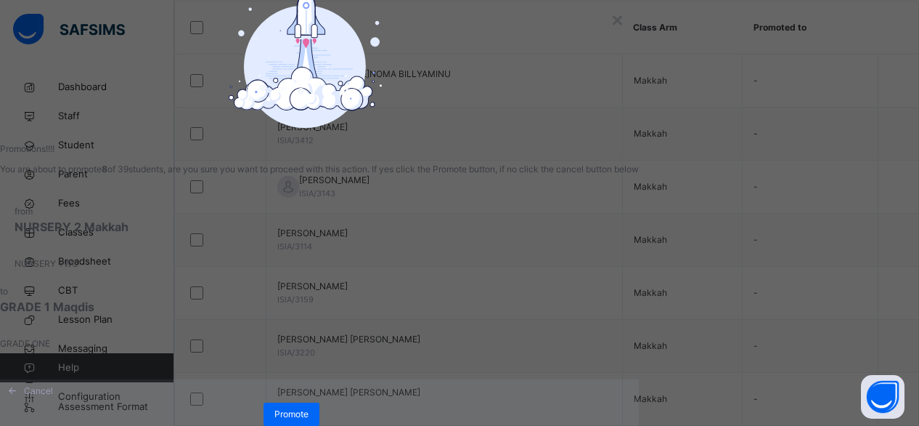
scroll to position [128, 0]
click at [309, 407] on span "Promote" at bounding box center [292, 413] width 34 height 13
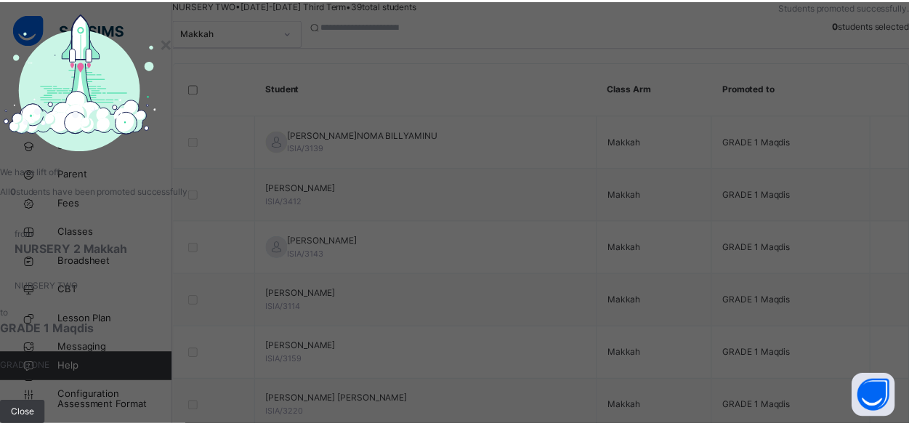
scroll to position [192, 0]
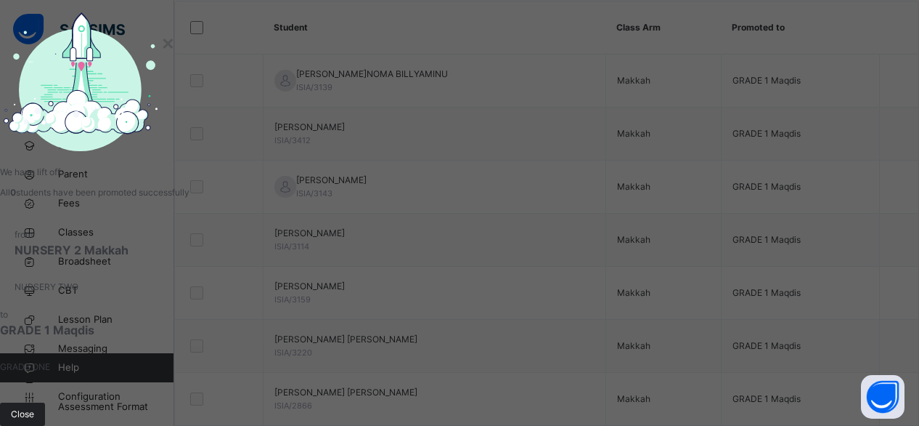
click at [34, 407] on span "Close" at bounding box center [22, 413] width 23 height 13
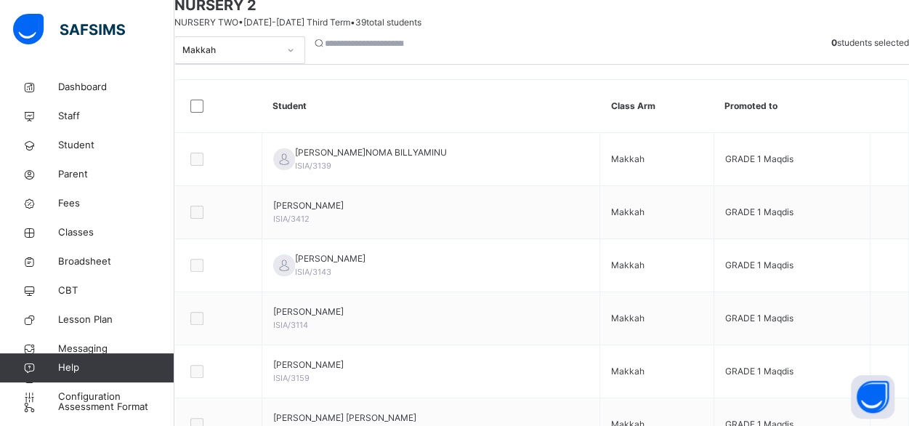
scroll to position [122, 0]
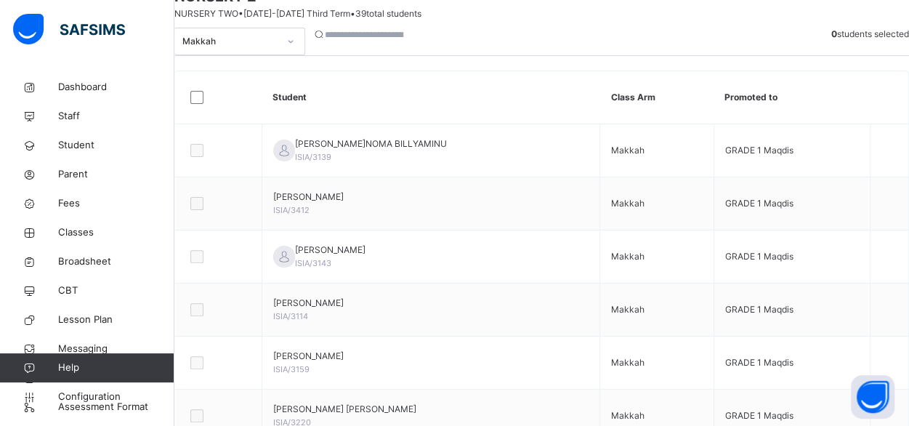
click at [303, 53] on div at bounding box center [290, 41] width 25 height 23
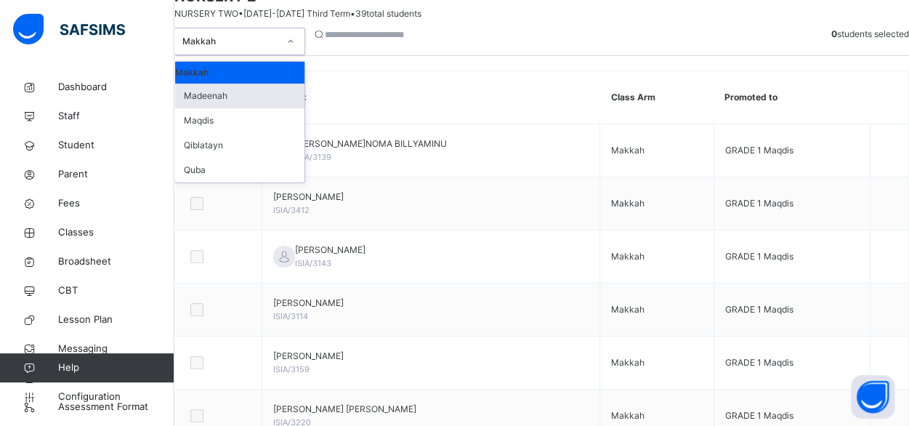
click at [237, 108] on div "Madeenah" at bounding box center [239, 96] width 129 height 25
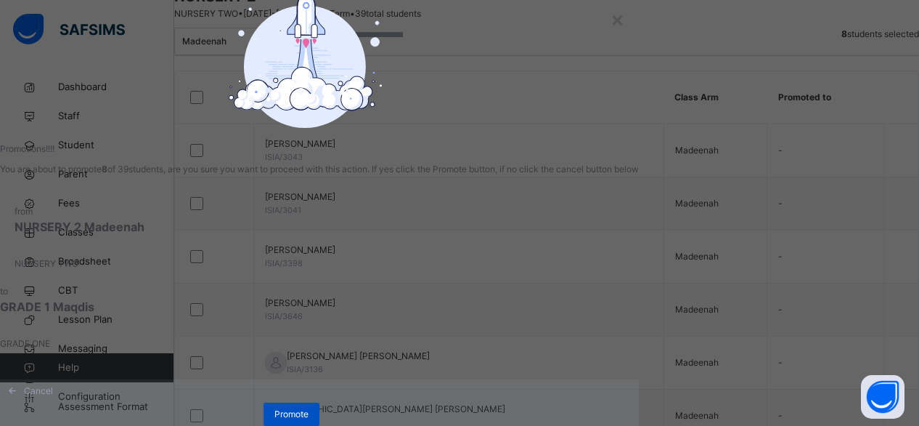
click at [309, 412] on span "Promote" at bounding box center [292, 413] width 34 height 13
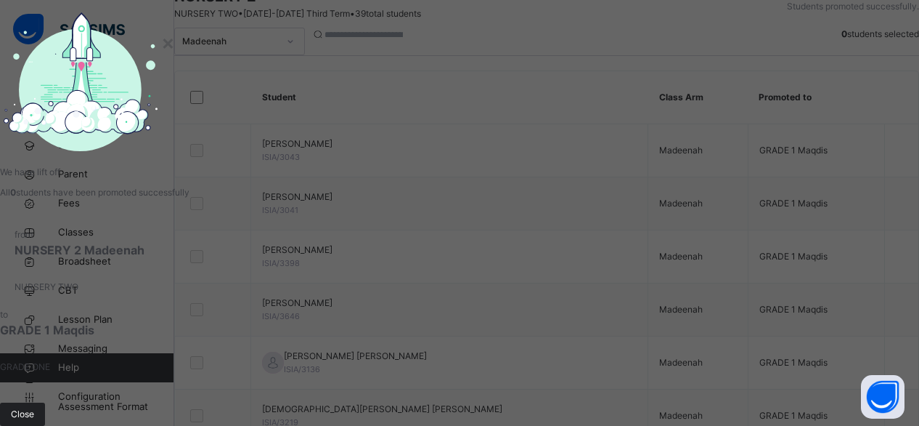
click at [34, 407] on span "Close" at bounding box center [22, 413] width 23 height 13
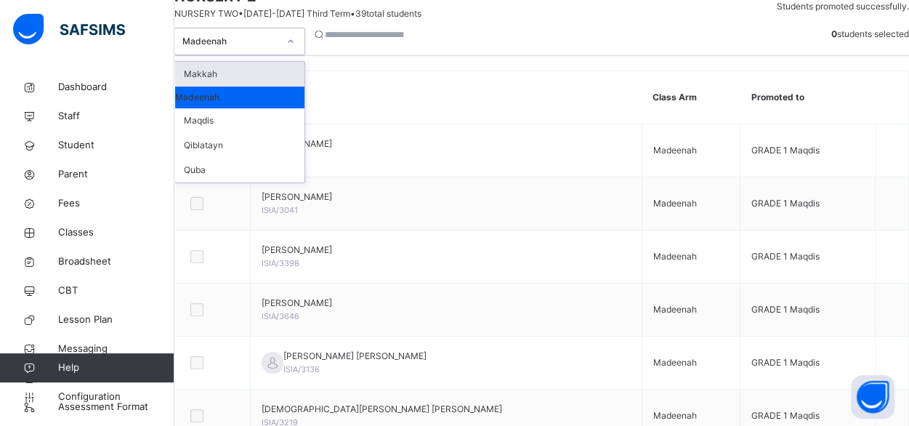
click at [295, 49] on icon at bounding box center [290, 41] width 9 height 15
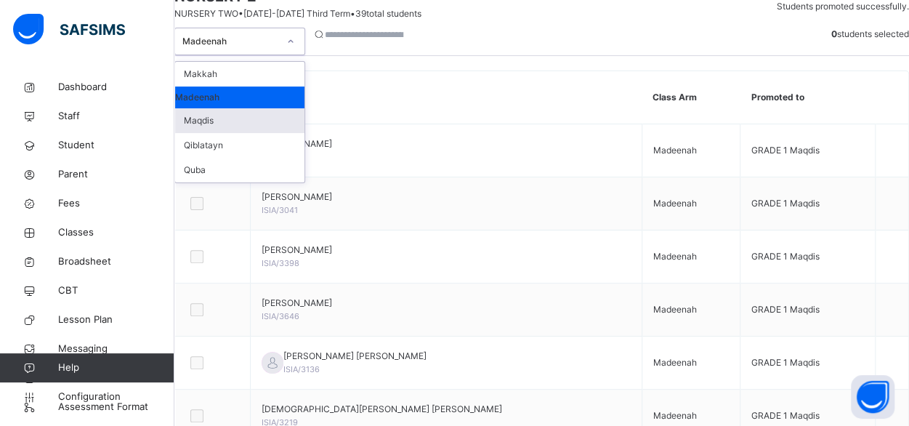
click at [243, 133] on div "Maqdis" at bounding box center [239, 120] width 129 height 25
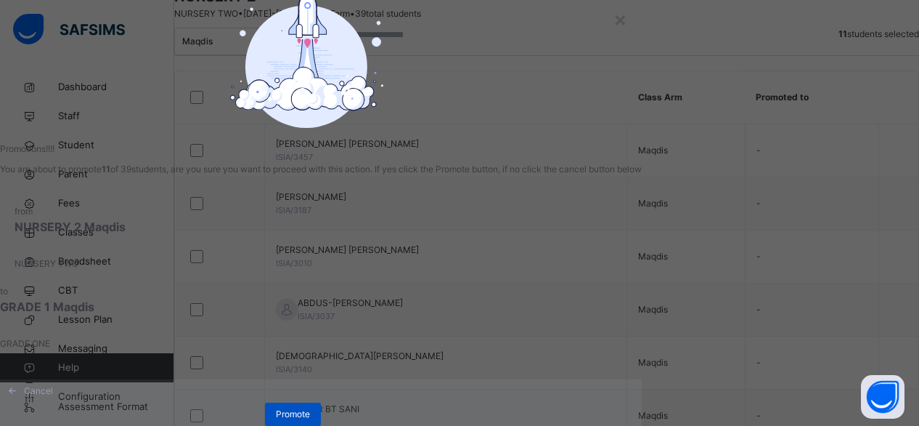
click at [321, 410] on div "Promote" at bounding box center [293, 413] width 56 height 23
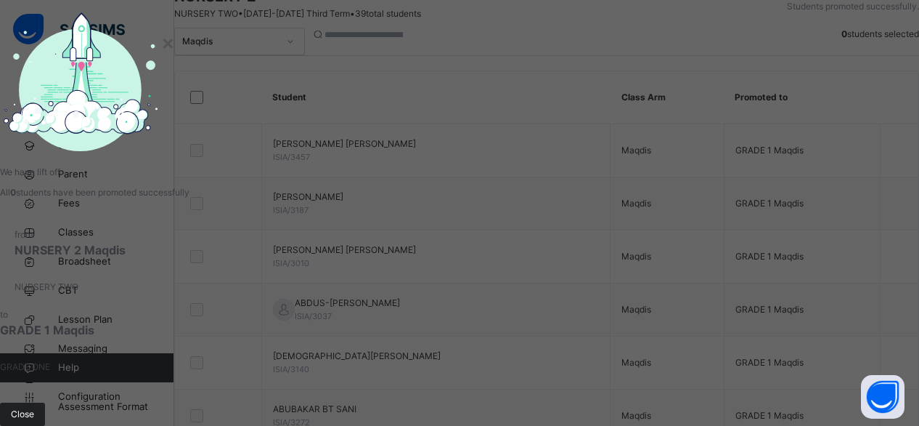
click at [34, 407] on span "Close" at bounding box center [22, 413] width 23 height 13
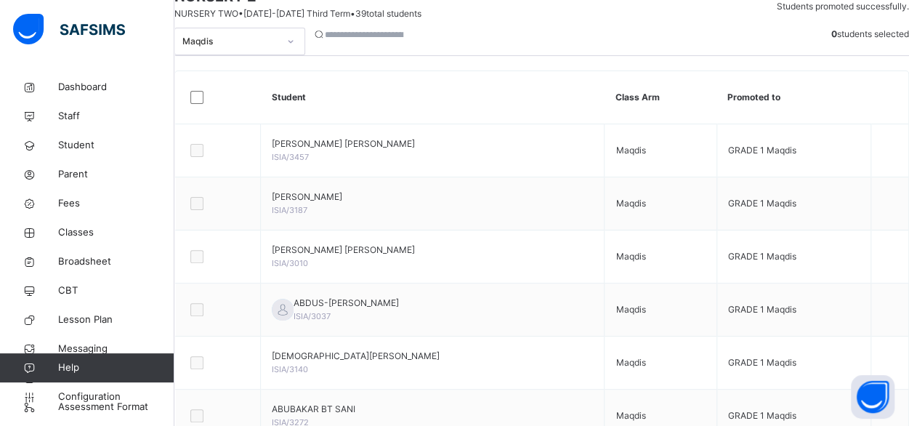
click at [303, 53] on div at bounding box center [290, 41] width 25 height 23
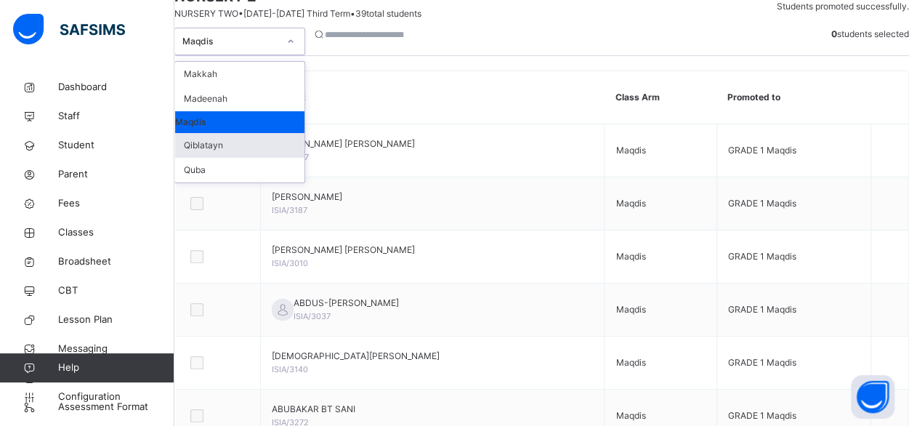
click at [251, 158] on div "Qiblatayn" at bounding box center [239, 145] width 129 height 25
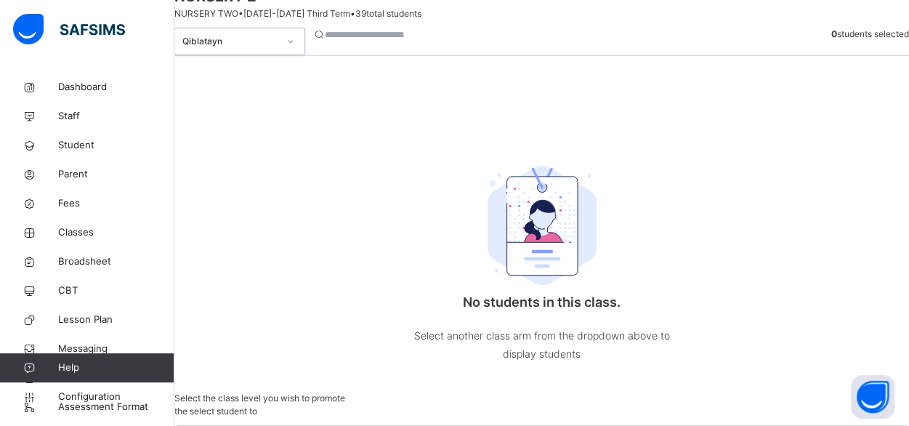
click at [303, 53] on div at bounding box center [290, 41] width 25 height 23
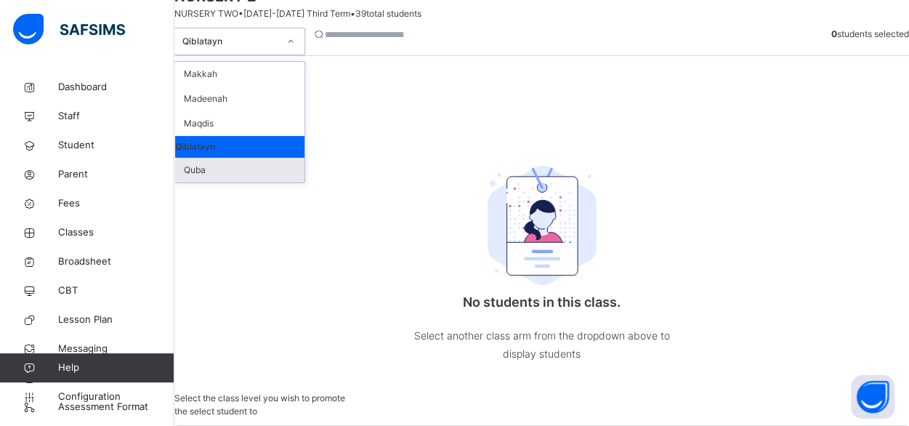
click at [223, 182] on div "Quba" at bounding box center [239, 170] width 129 height 25
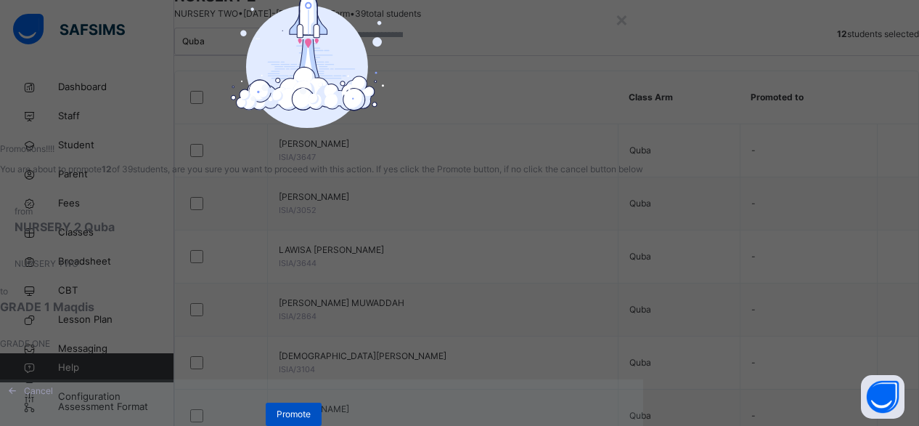
click at [311, 415] on span "Promote" at bounding box center [294, 413] width 34 height 13
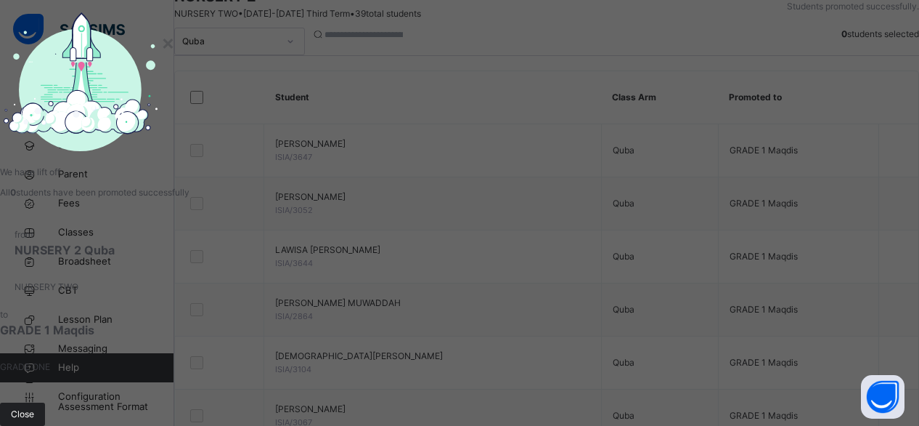
click at [34, 407] on span "Close" at bounding box center [22, 413] width 23 height 13
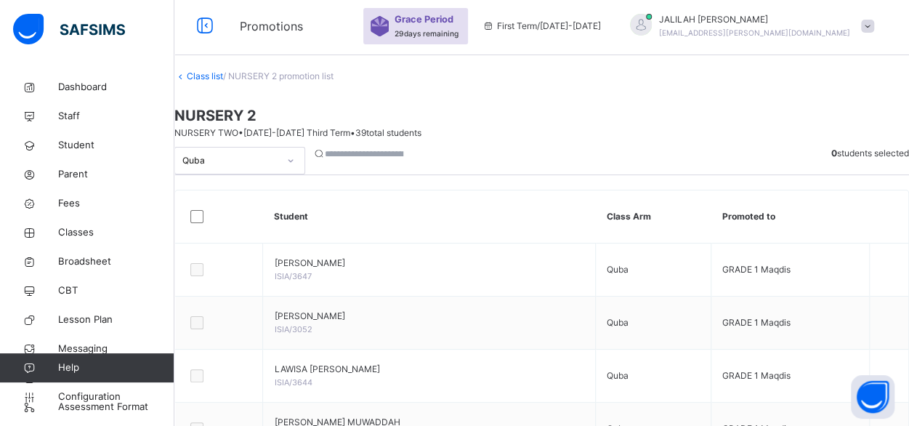
scroll to position [0, 0]
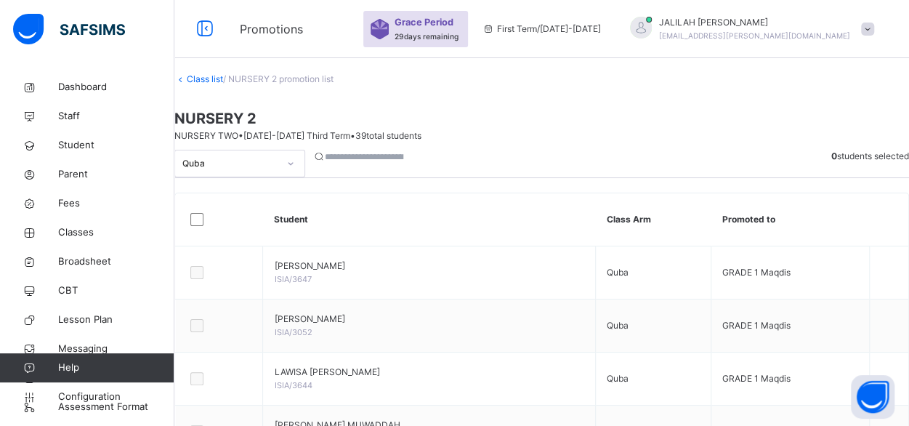
click at [223, 84] on link "Class list" at bounding box center [205, 78] width 36 height 11
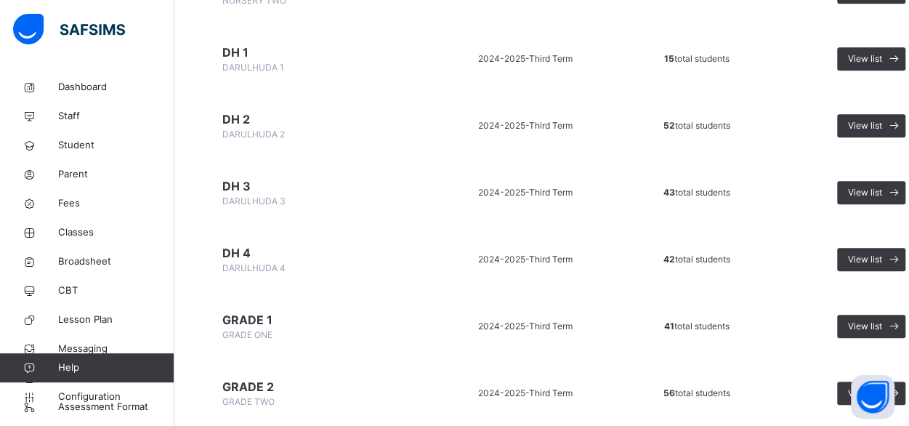
scroll to position [429, 0]
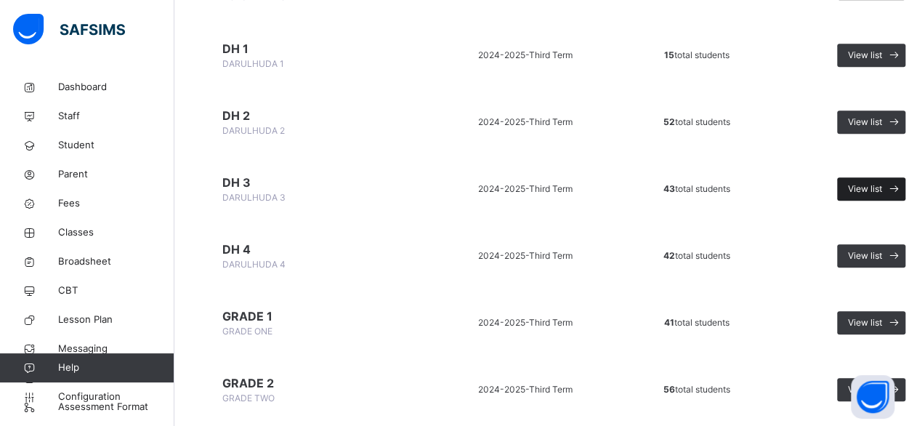
click at [859, 190] on span "View list" at bounding box center [865, 188] width 34 height 13
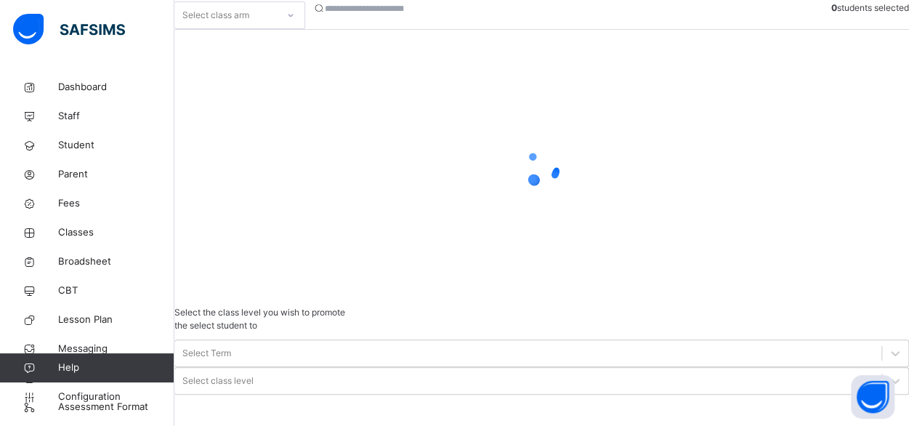
scroll to position [192, 0]
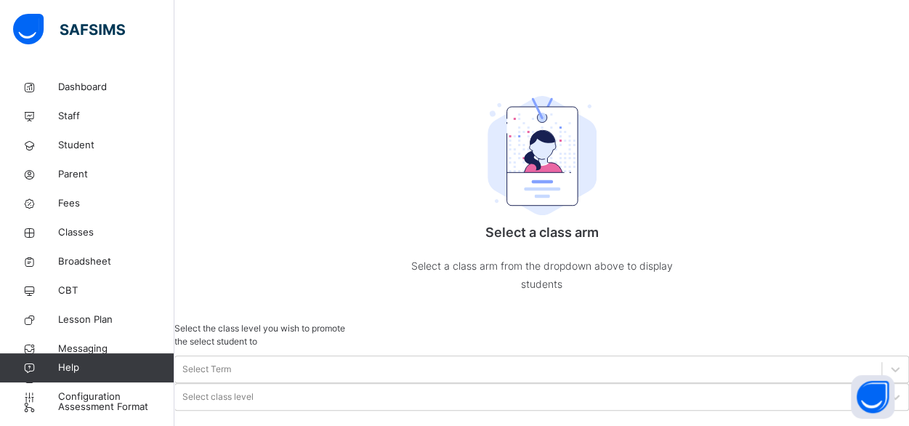
click at [278, 41] on div "Makkah" at bounding box center [239, 29] width 129 height 25
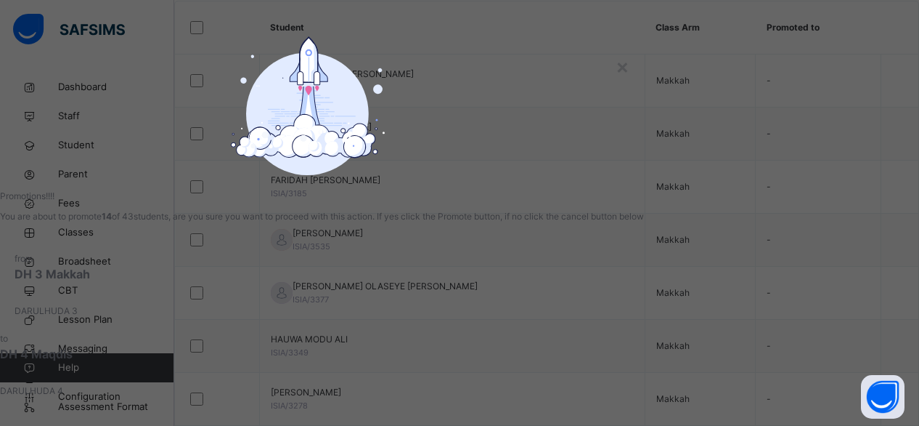
scroll to position [128, 0]
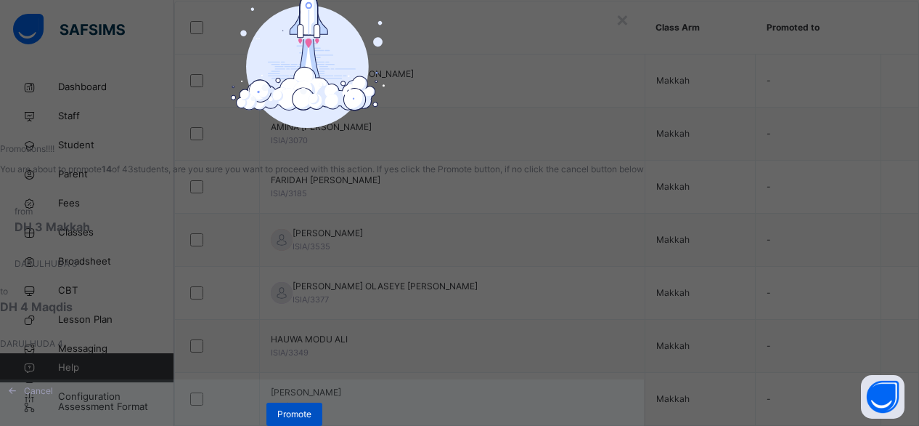
click at [312, 407] on span "Promote" at bounding box center [294, 413] width 34 height 13
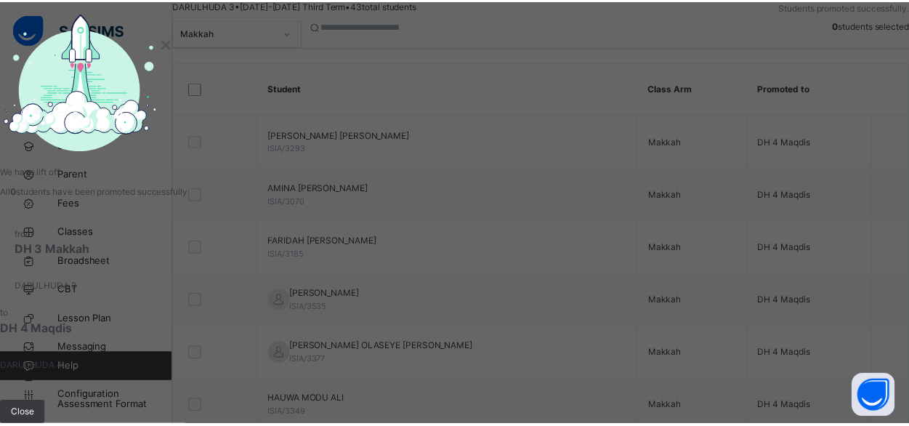
scroll to position [192, 0]
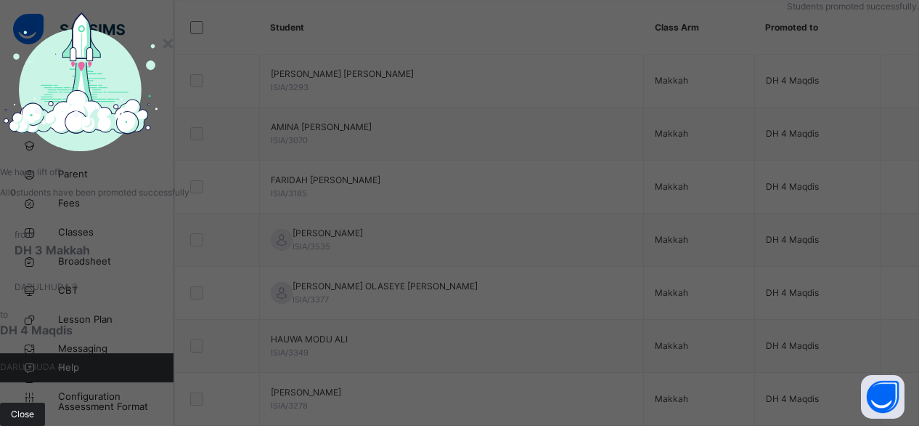
click at [45, 402] on div "Close" at bounding box center [22, 413] width 45 height 23
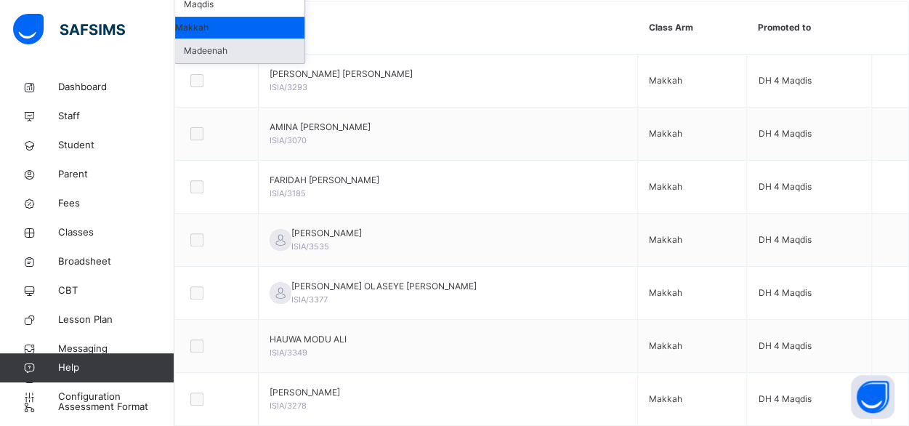
click at [289, 63] on div "Madeenah" at bounding box center [239, 50] width 129 height 25
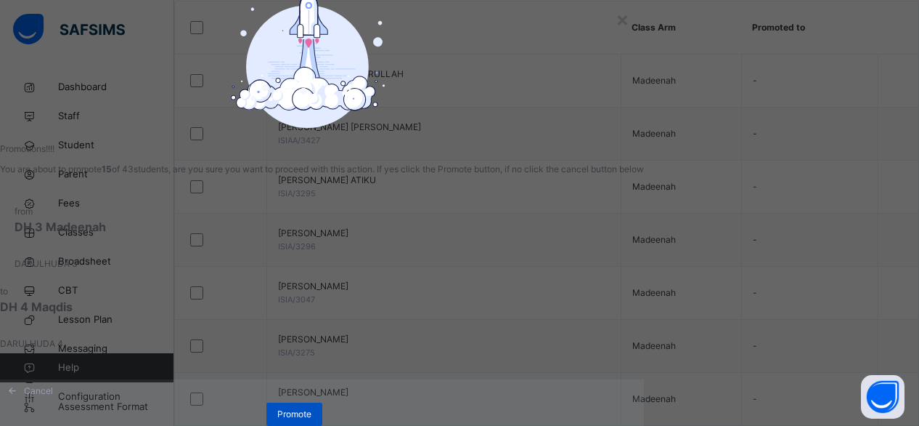
click at [312, 415] on span "Promote" at bounding box center [294, 413] width 34 height 13
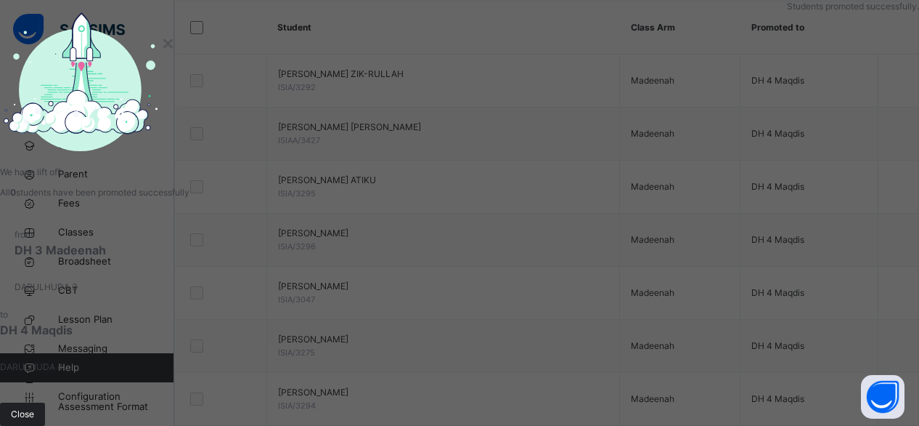
click at [34, 407] on span "Close" at bounding box center [22, 413] width 23 height 13
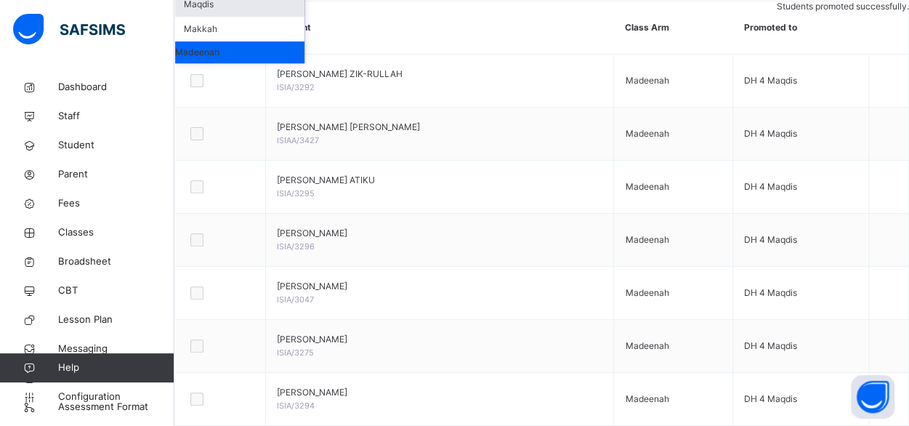
click at [263, 17] on div "Maqdis" at bounding box center [239, 4] width 129 height 25
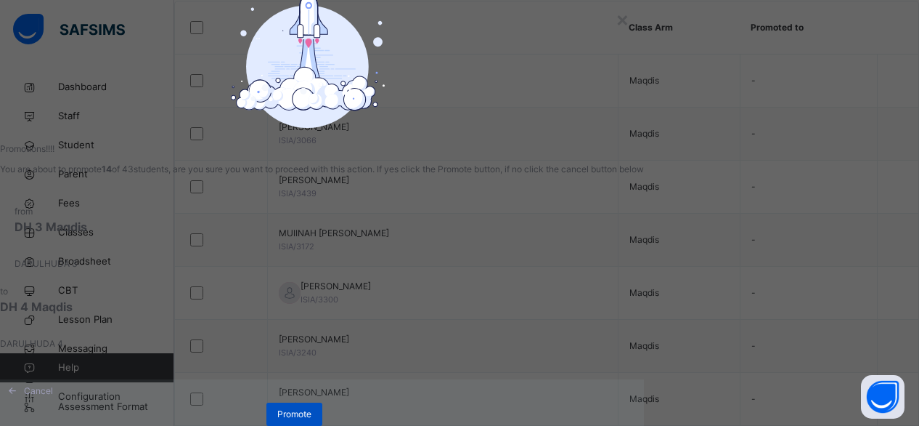
click at [312, 413] on span "Promote" at bounding box center [294, 413] width 34 height 13
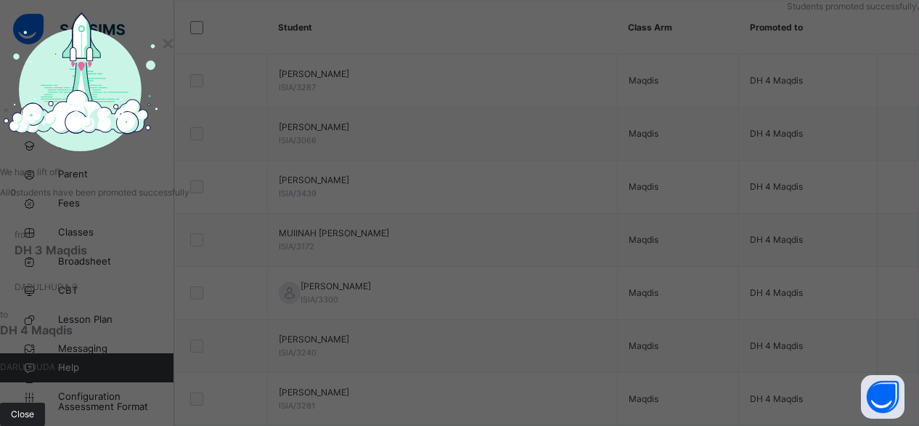
click at [34, 407] on span "Close" at bounding box center [22, 413] width 23 height 13
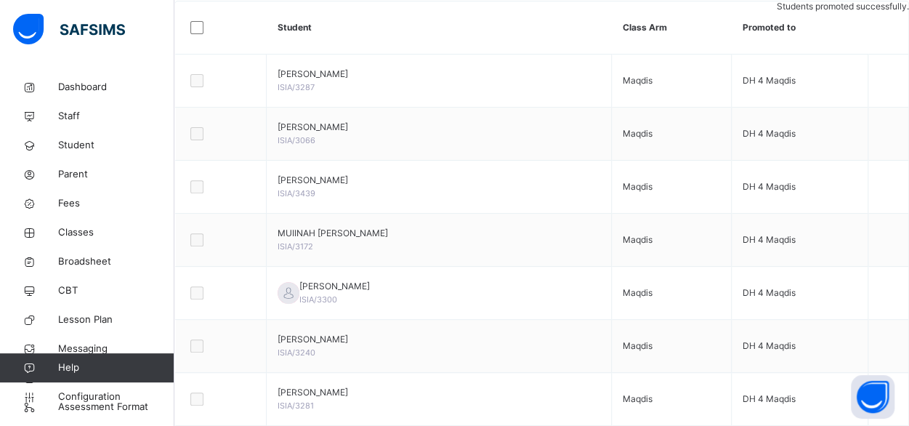
click at [439, 54] on th "Student" at bounding box center [439, 27] width 345 height 53
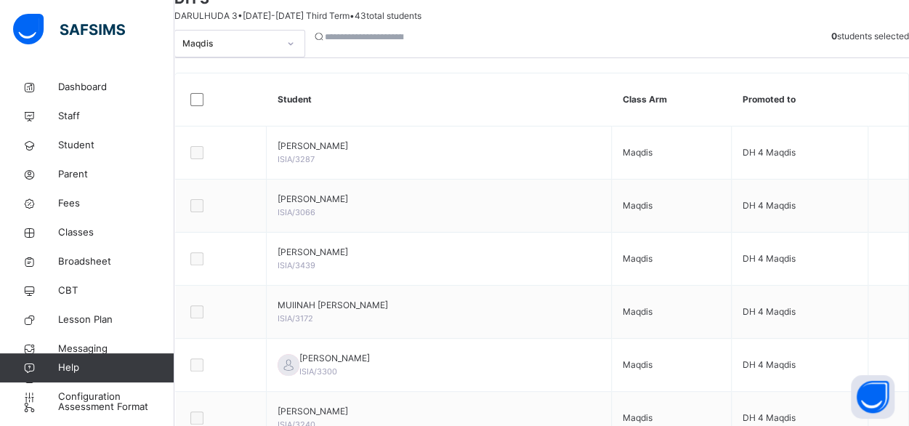
scroll to position [0, 0]
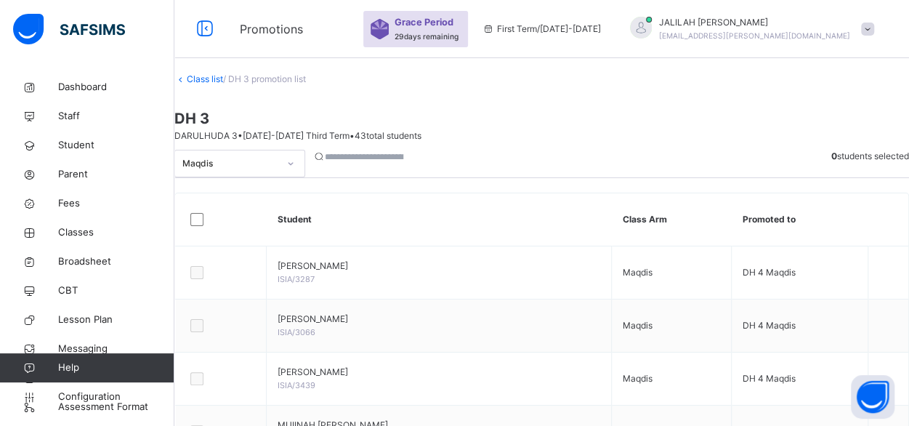
click at [223, 84] on link "Class list" at bounding box center [205, 78] width 36 height 11
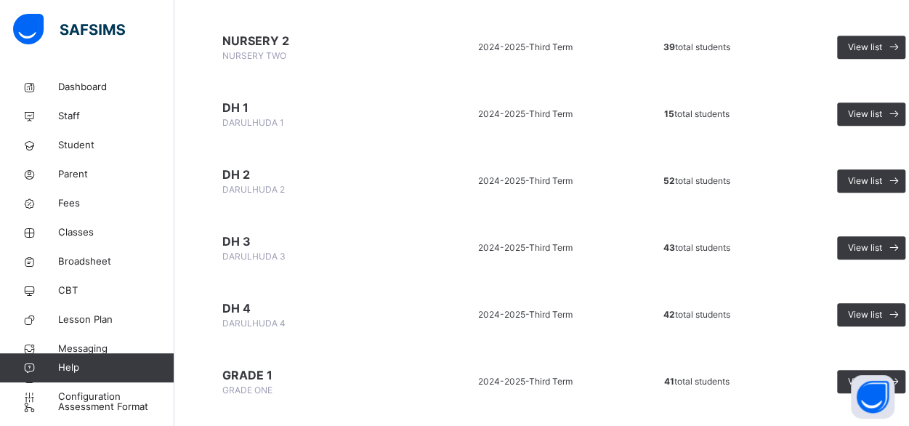
scroll to position [375, 0]
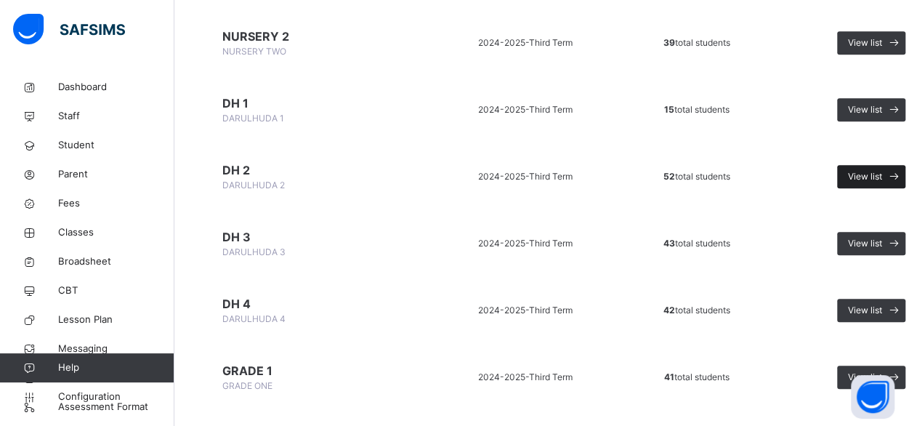
click at [869, 174] on span "View list" at bounding box center [865, 176] width 34 height 13
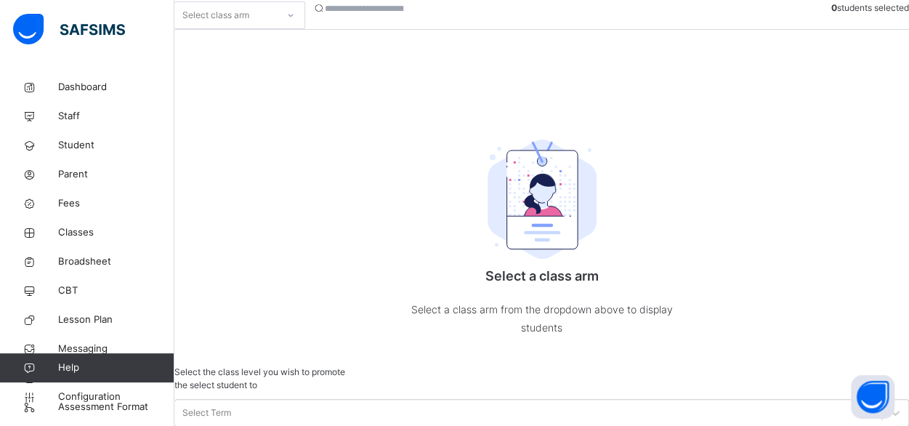
scroll to position [192, 0]
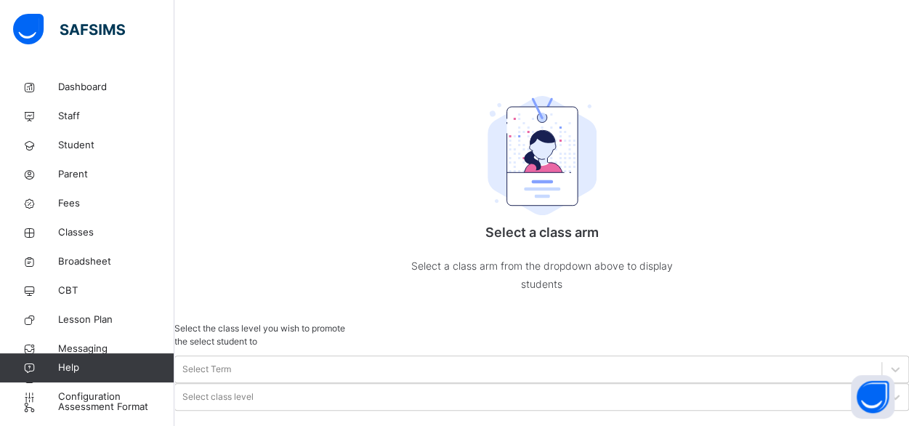
click at [275, 17] on div "Makkah" at bounding box center [239, 4] width 129 height 25
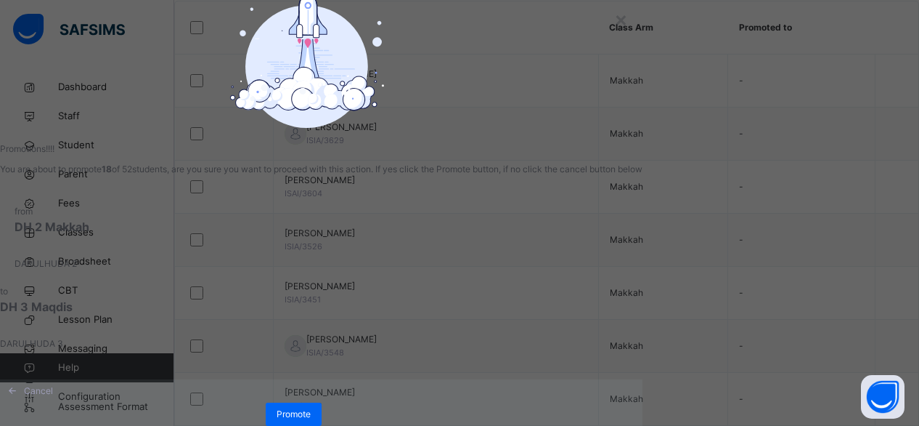
scroll to position [128, 0]
click at [311, 407] on span "Promote" at bounding box center [294, 413] width 34 height 13
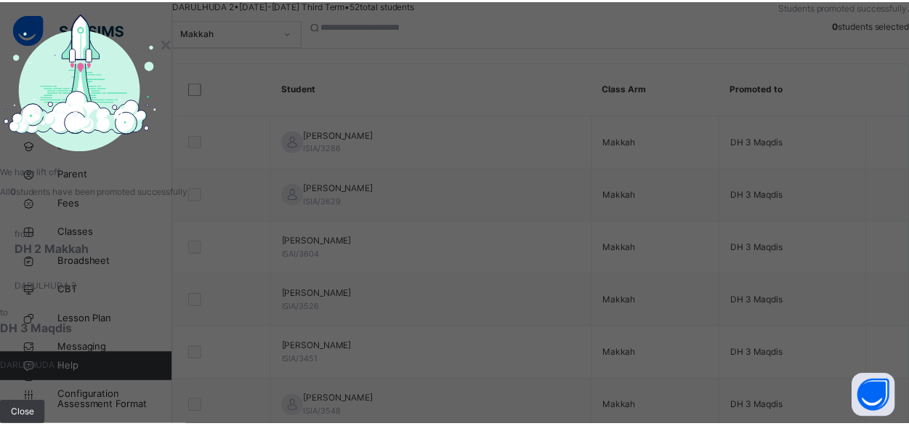
scroll to position [192, 0]
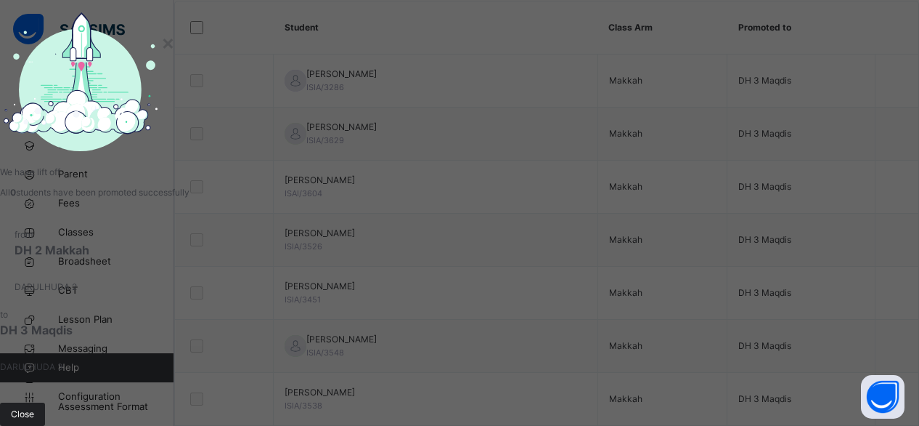
click at [34, 407] on span "Close" at bounding box center [22, 413] width 23 height 13
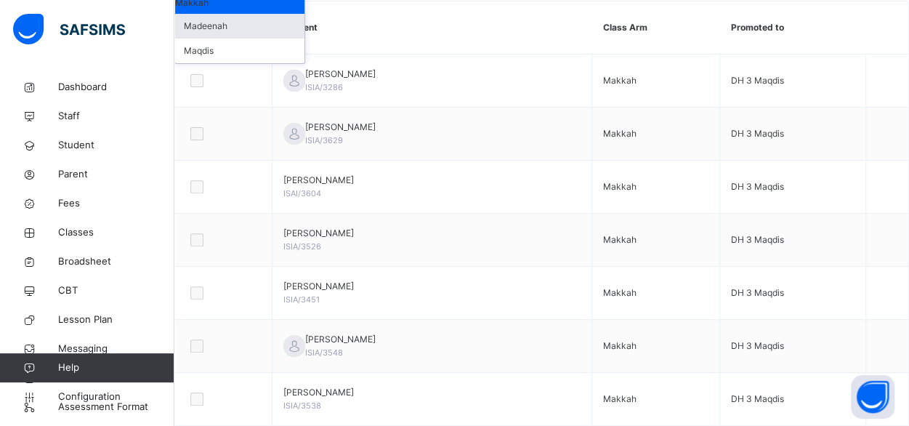
click at [248, 38] on div "Madeenah" at bounding box center [239, 26] width 129 height 25
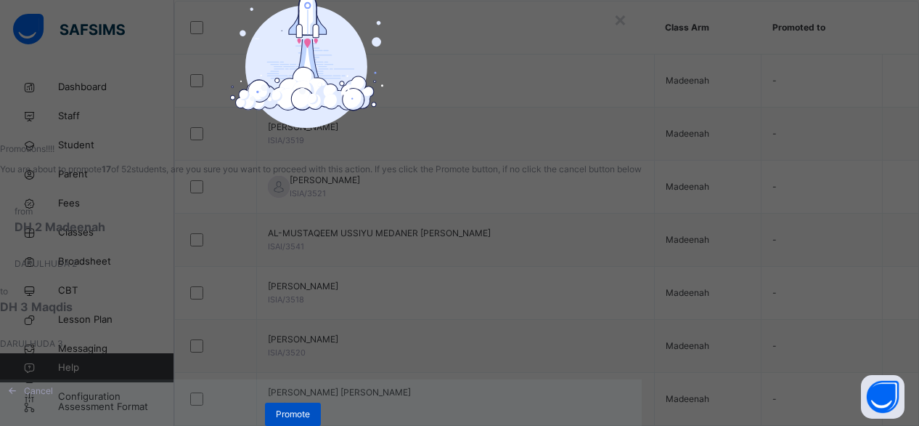
click at [310, 413] on span "Promote" at bounding box center [293, 413] width 34 height 13
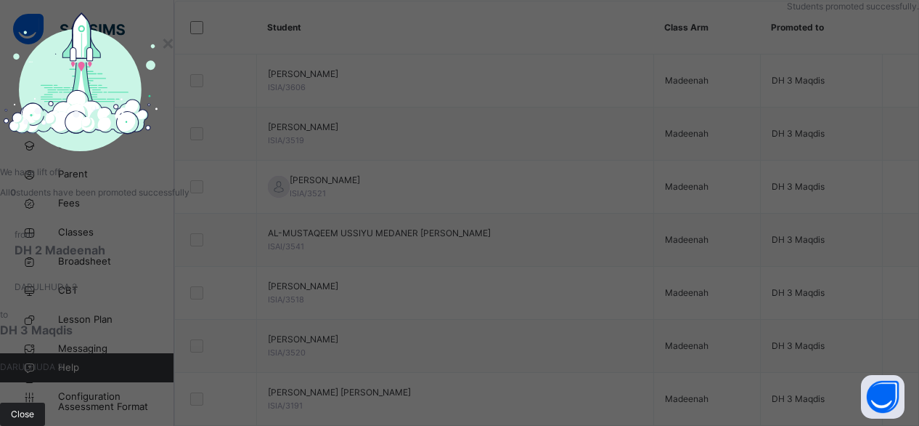
click at [45, 402] on div "Close" at bounding box center [22, 413] width 45 height 23
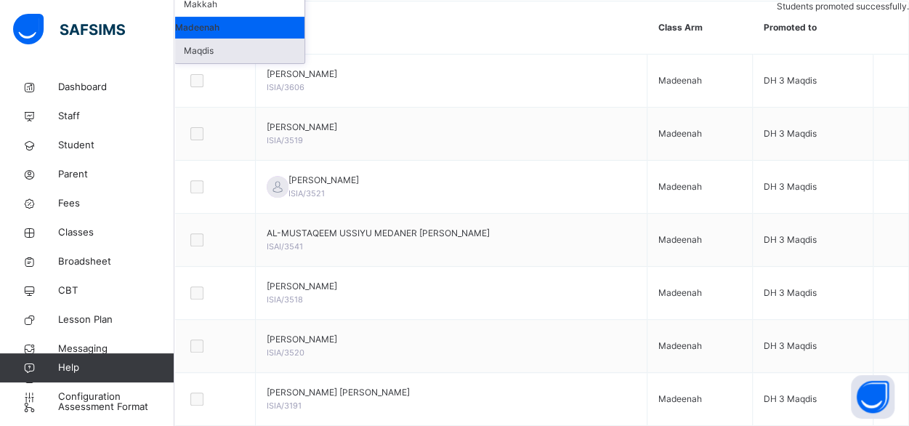
click at [259, 63] on div "Maqdis" at bounding box center [239, 50] width 129 height 25
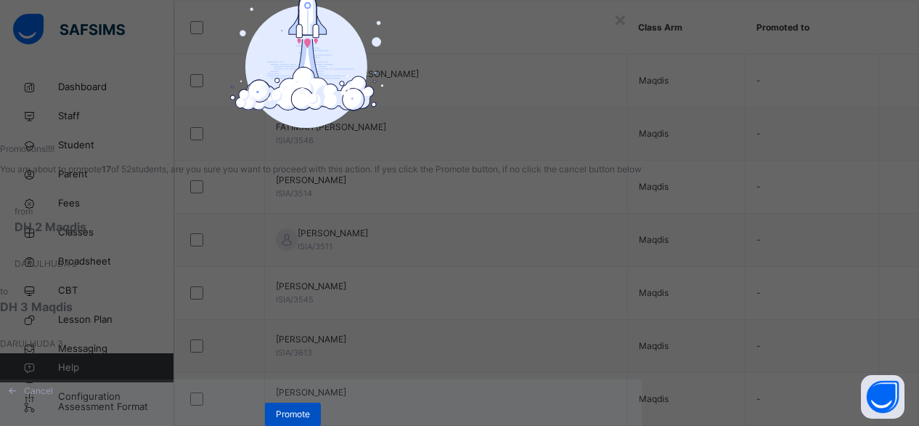
click at [321, 411] on div "Promote" at bounding box center [293, 413] width 56 height 23
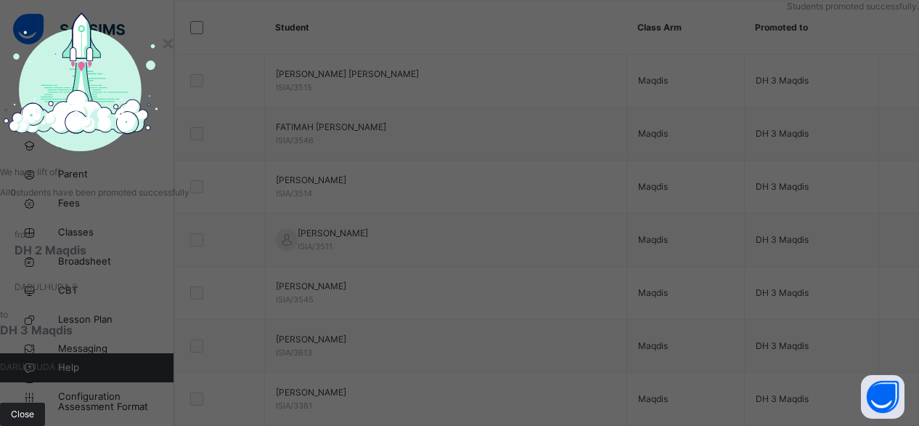
click at [45, 402] on div "Close" at bounding box center [22, 413] width 45 height 23
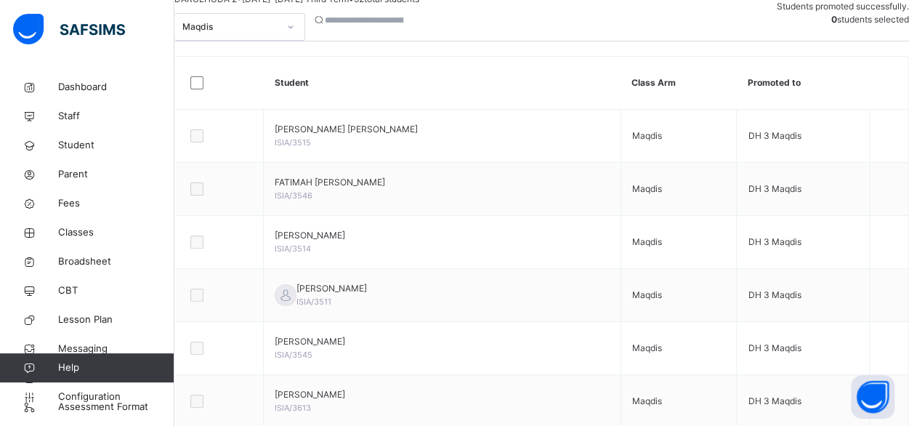
scroll to position [0, 0]
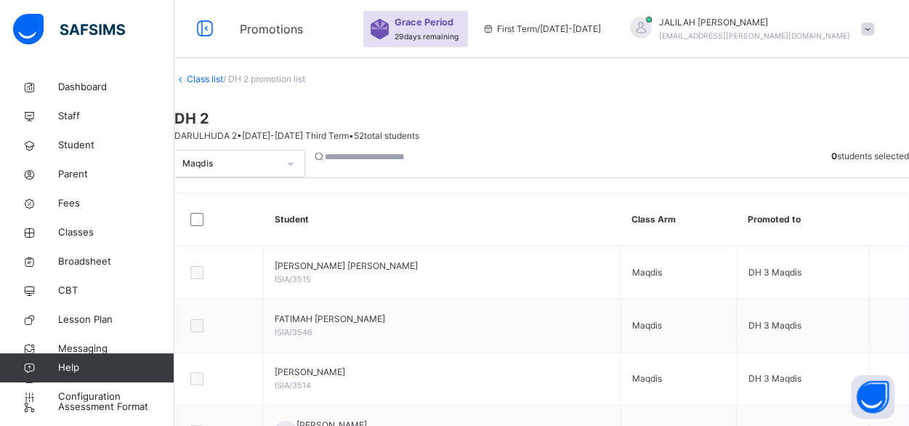
click at [216, 84] on link "Class list" at bounding box center [205, 78] width 36 height 11
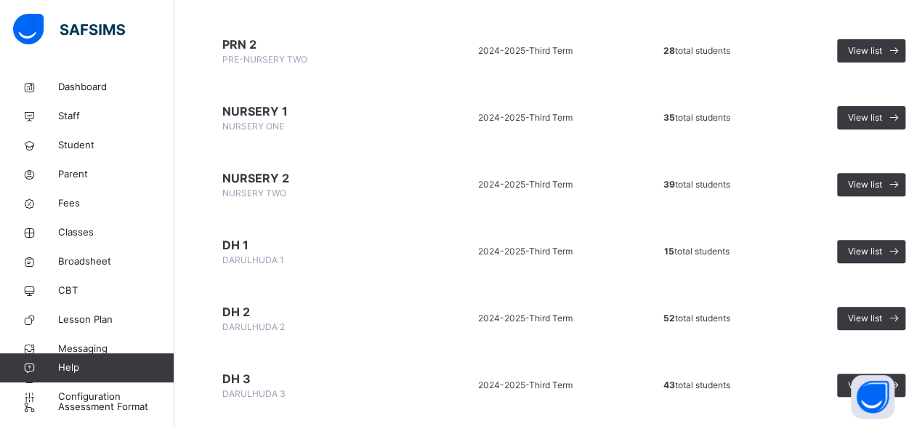
scroll to position [237, 0]
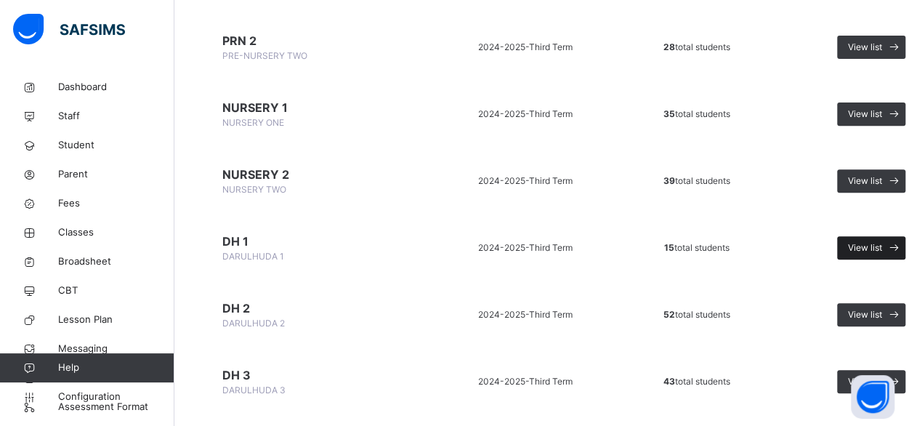
click at [863, 247] on span "View list" at bounding box center [865, 247] width 34 height 13
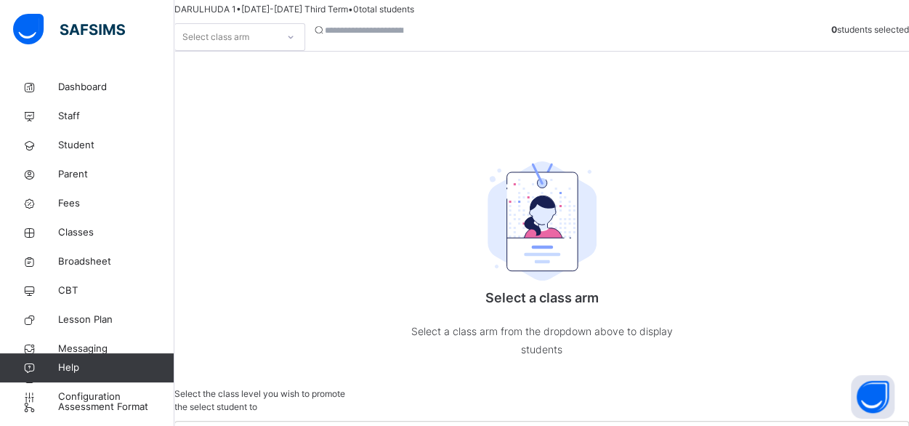
scroll to position [192, 0]
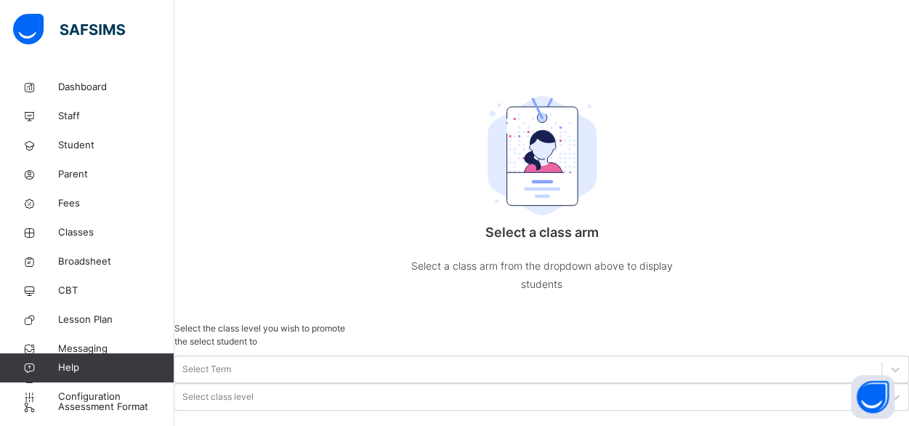
click at [281, 17] on div "Makkah" at bounding box center [239, 4] width 129 height 25
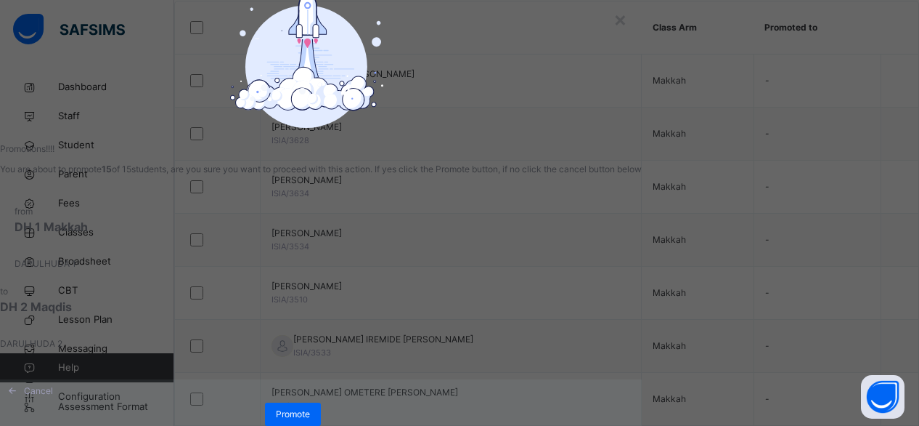
scroll to position [128, 0]
click at [310, 407] on span "Promote" at bounding box center [293, 413] width 34 height 13
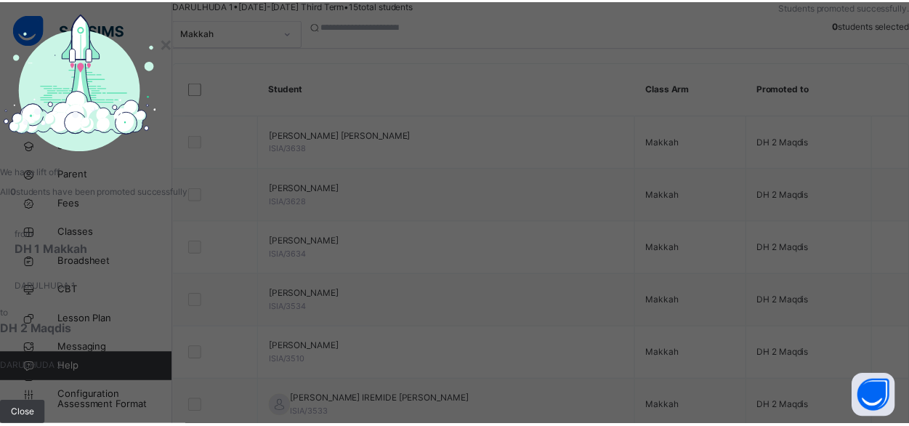
scroll to position [192, 0]
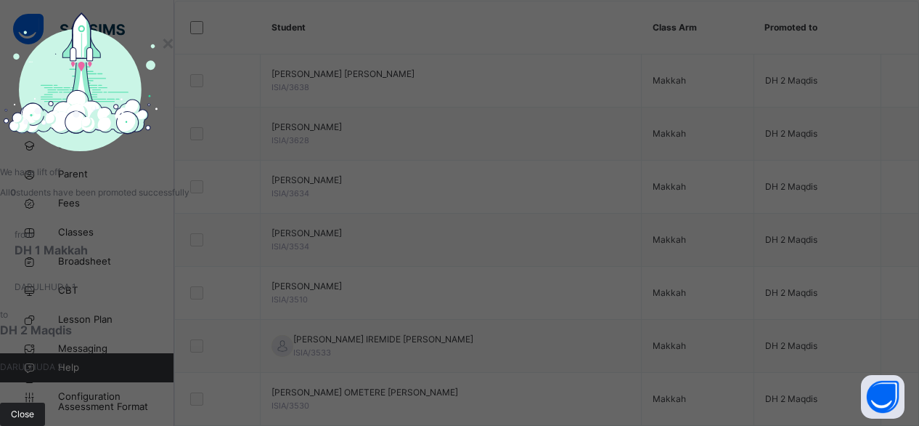
click at [34, 407] on span "Close" at bounding box center [22, 413] width 23 height 13
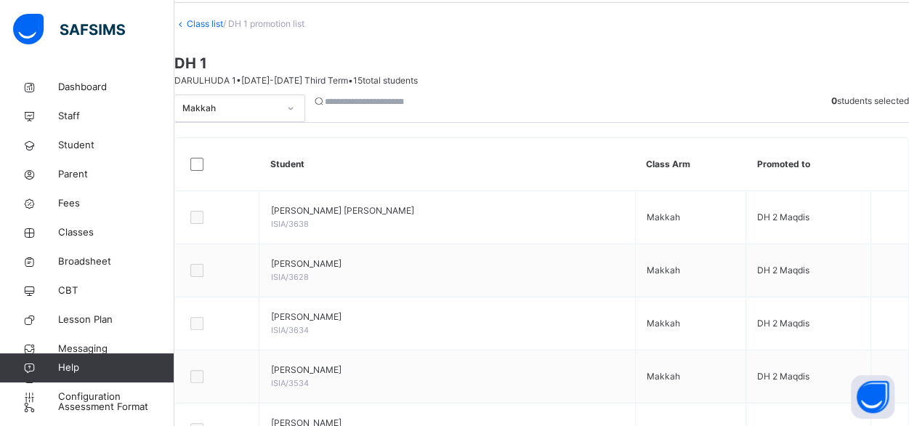
scroll to position [49, 0]
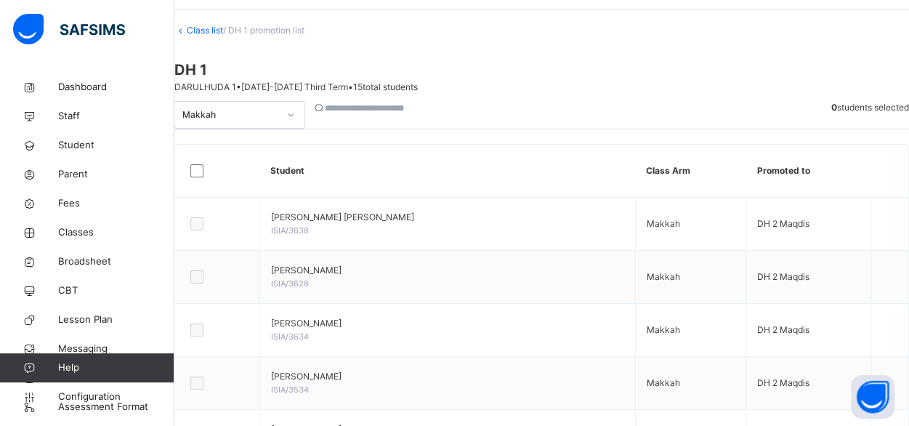
click at [223, 36] on link "Class list" at bounding box center [205, 30] width 36 height 11
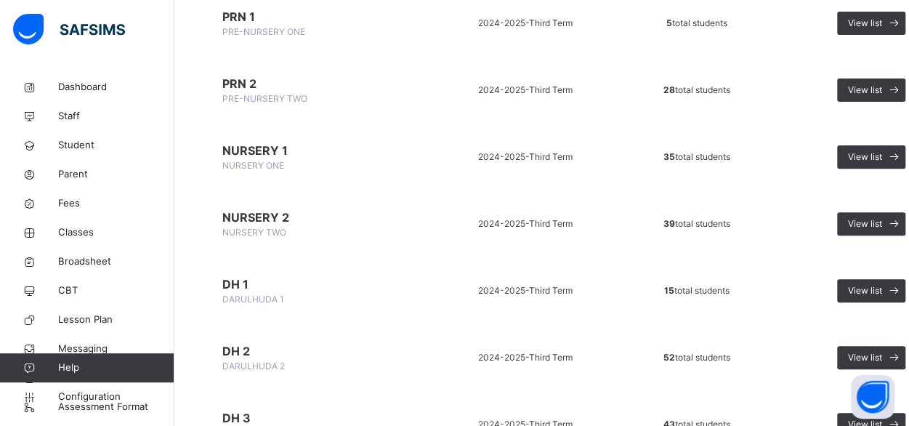
scroll to position [198, 0]
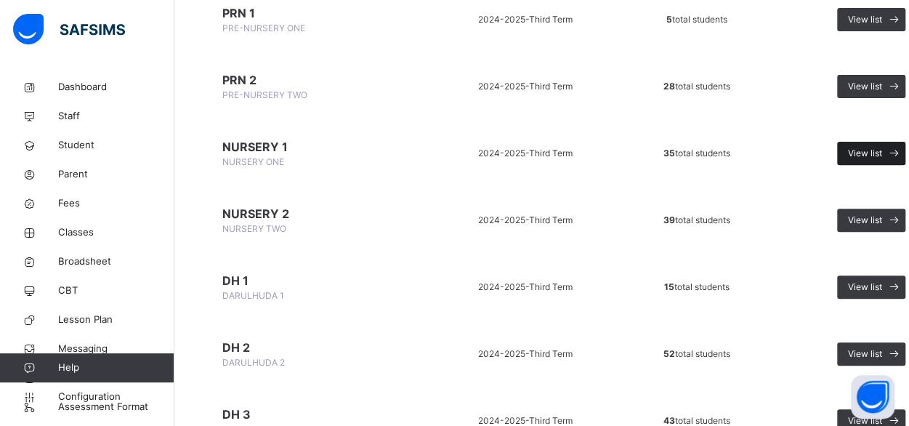
click at [864, 147] on span "View list" at bounding box center [865, 153] width 34 height 13
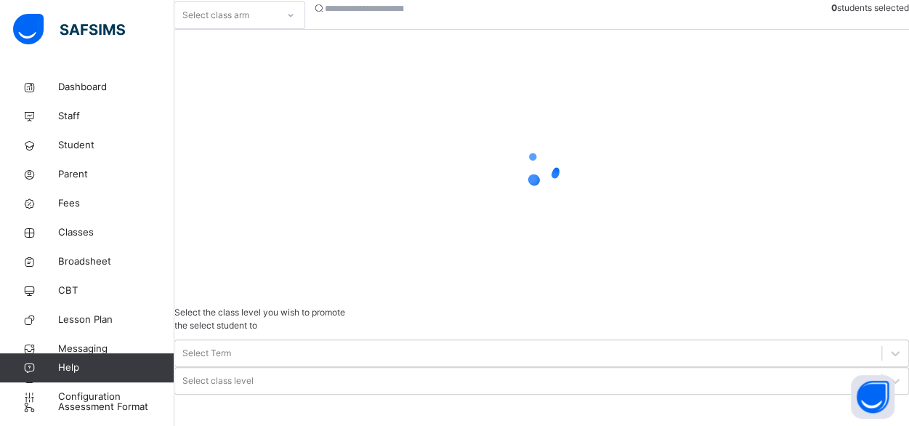
scroll to position [192, 0]
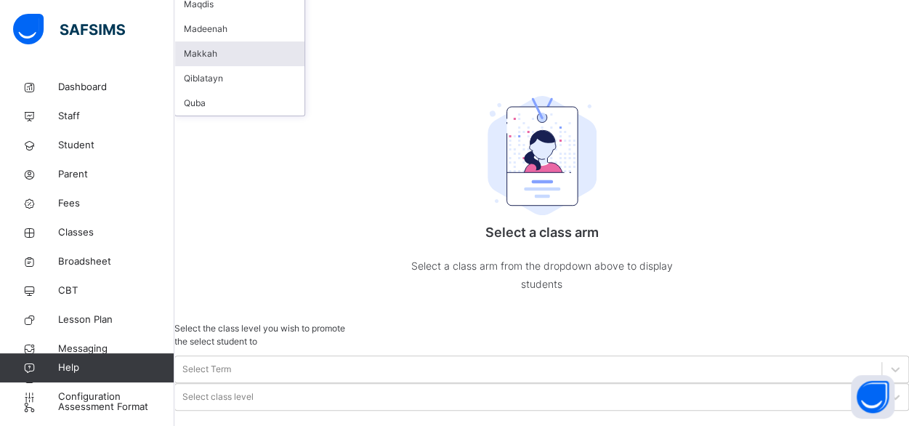
click at [236, 66] on div "Makkah" at bounding box center [239, 53] width 129 height 25
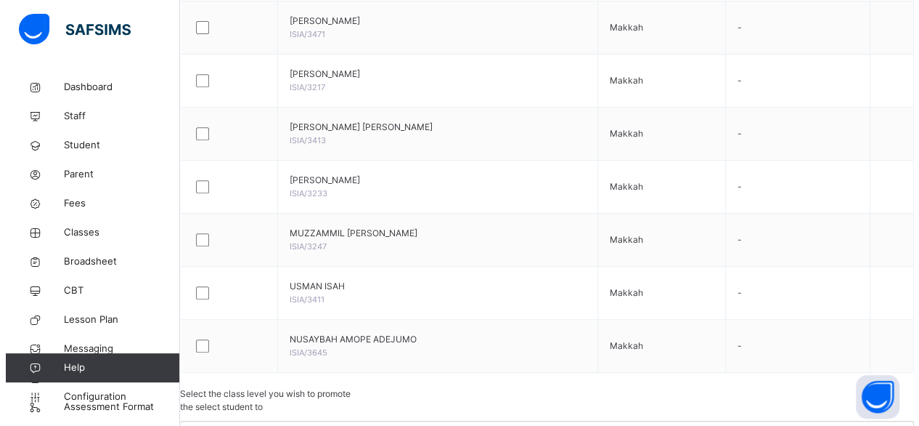
scroll to position [306, 0]
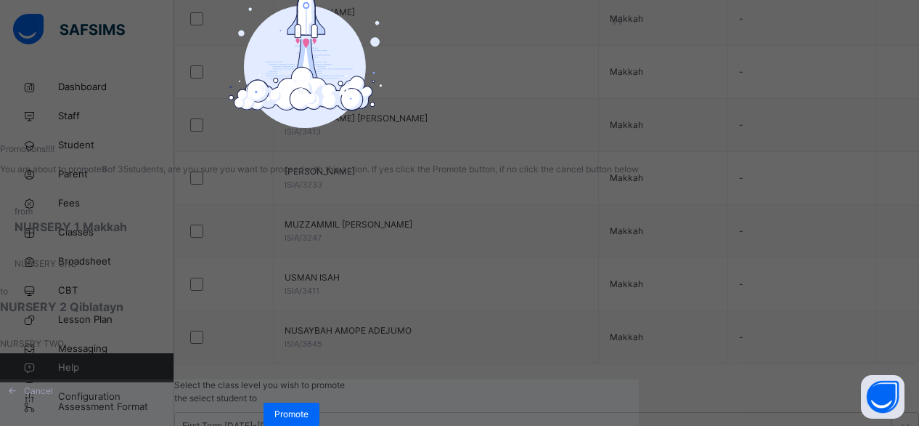
scroll to position [128, 0]
click at [309, 407] on span "Promote" at bounding box center [292, 413] width 34 height 13
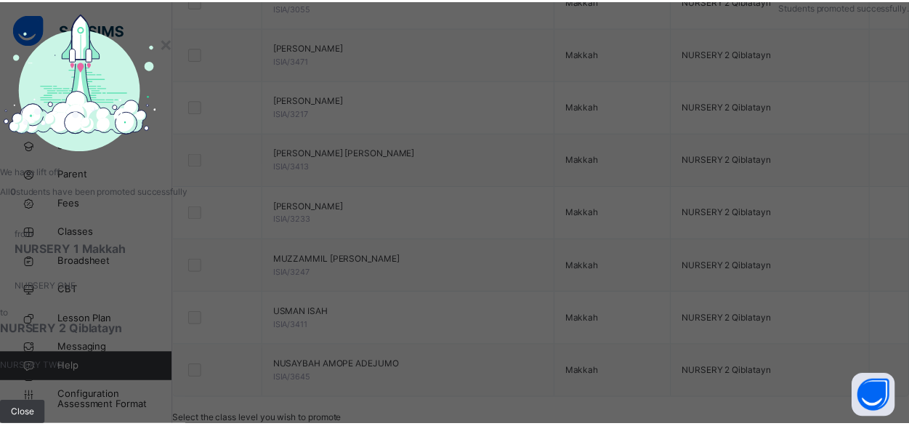
scroll to position [306, 0]
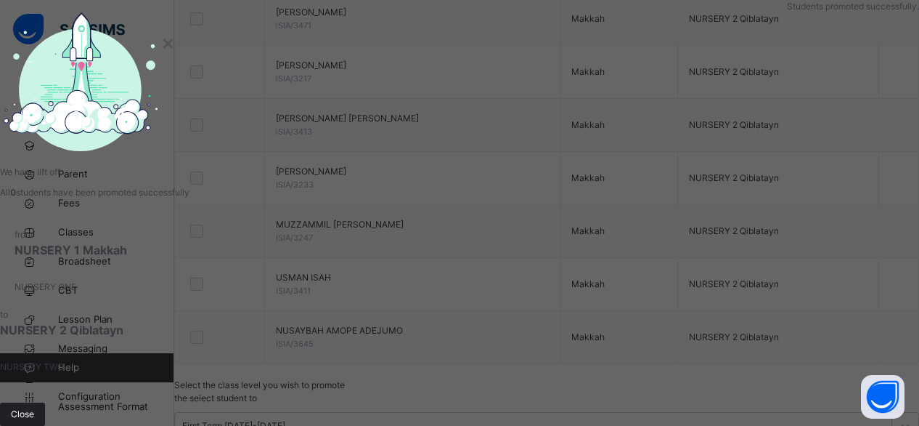
click at [34, 407] on span "Close" at bounding box center [22, 413] width 23 height 13
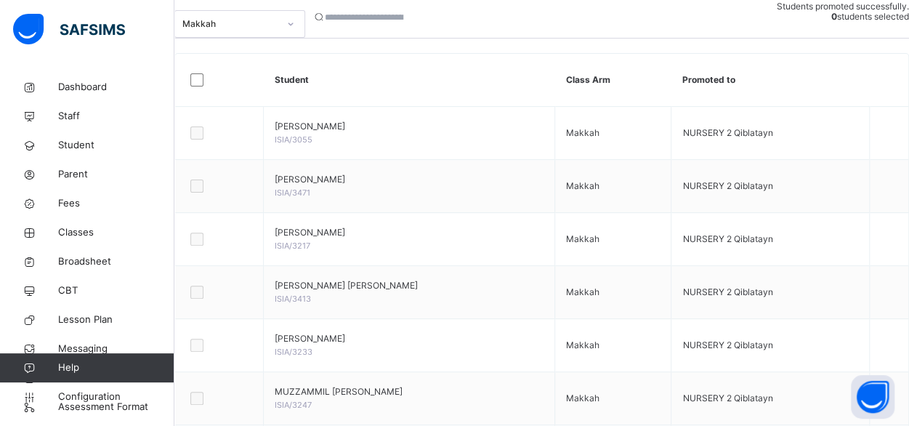
scroll to position [103, 0]
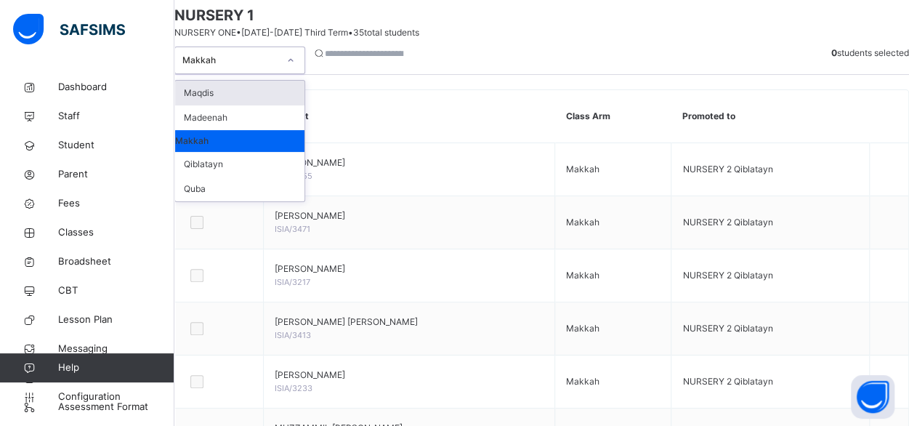
click at [295, 68] on icon at bounding box center [290, 60] width 9 height 15
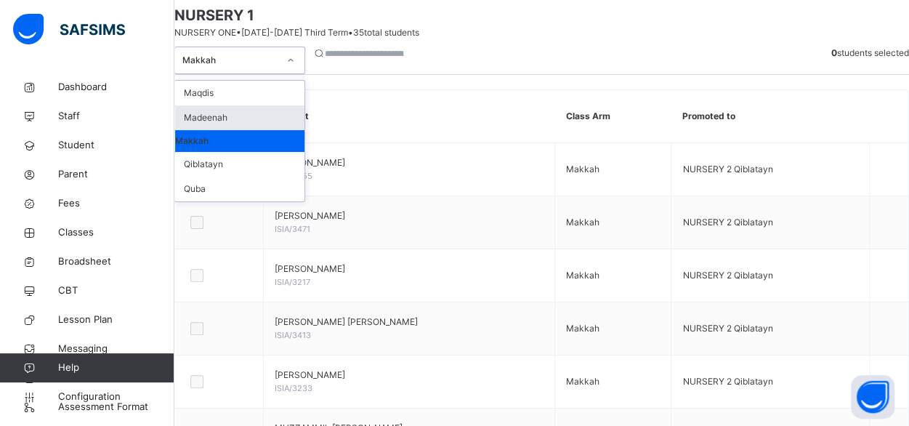
click at [273, 130] on div "Madeenah" at bounding box center [239, 117] width 129 height 25
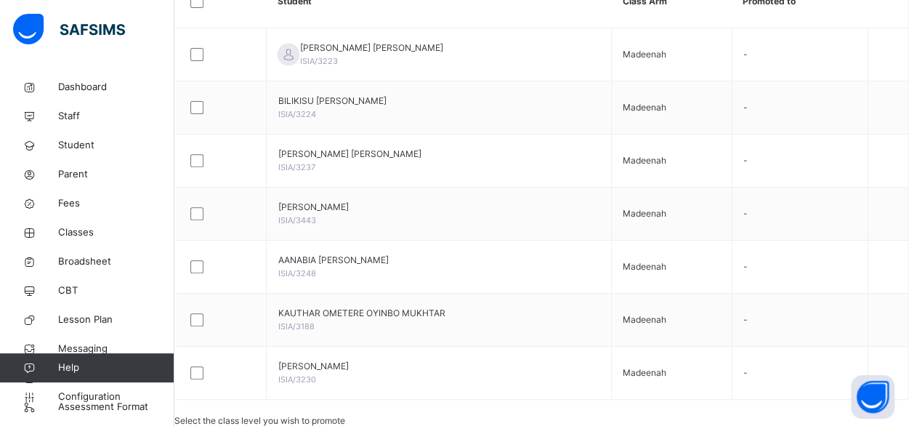
scroll to position [245, 0]
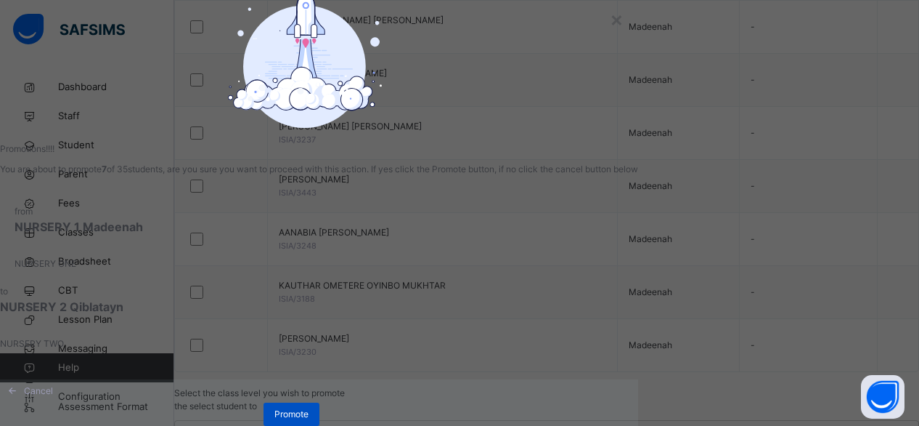
click at [309, 418] on span "Promote" at bounding box center [292, 413] width 34 height 13
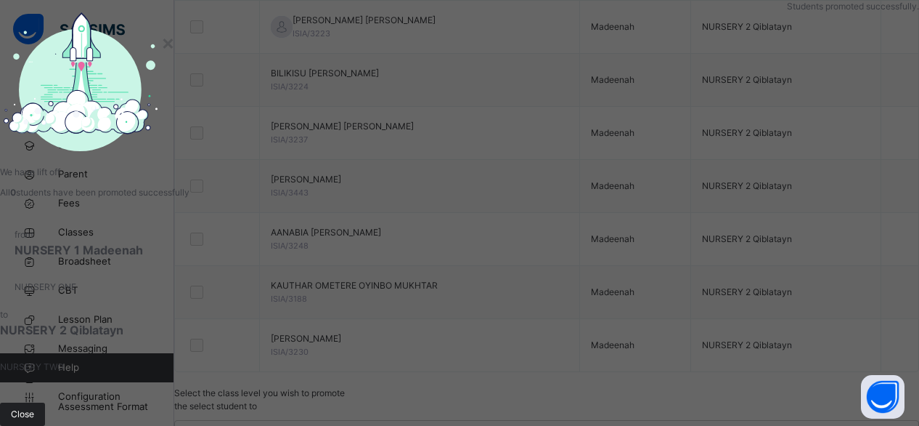
click at [34, 407] on span "Close" at bounding box center [22, 413] width 23 height 13
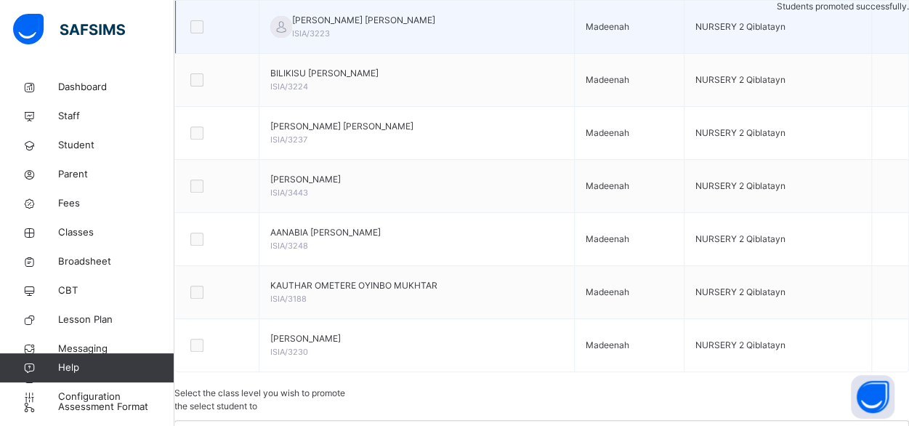
scroll to position [0, 0]
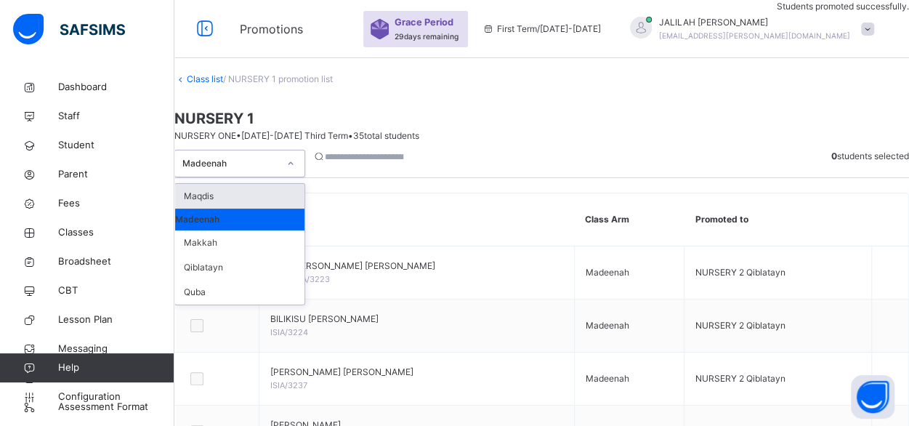
click at [295, 156] on icon at bounding box center [290, 163] width 9 height 15
click at [260, 184] on div "Maqdis" at bounding box center [239, 196] width 129 height 25
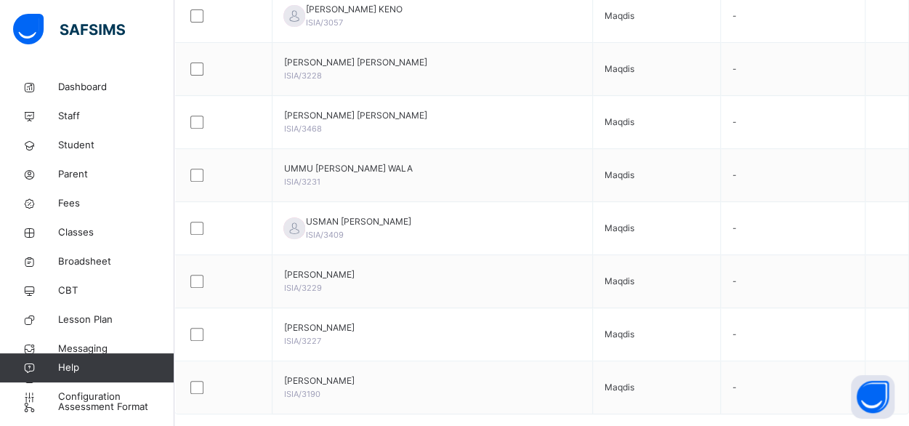
scroll to position [262, 0]
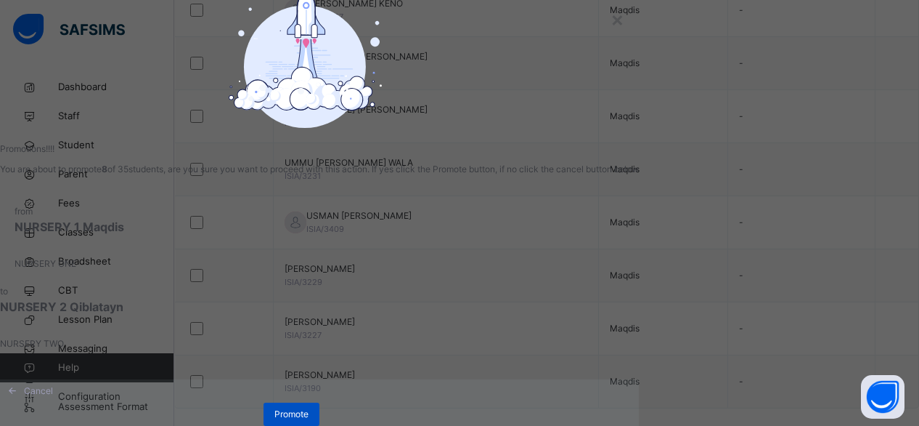
click at [309, 416] on span "Promote" at bounding box center [292, 413] width 34 height 13
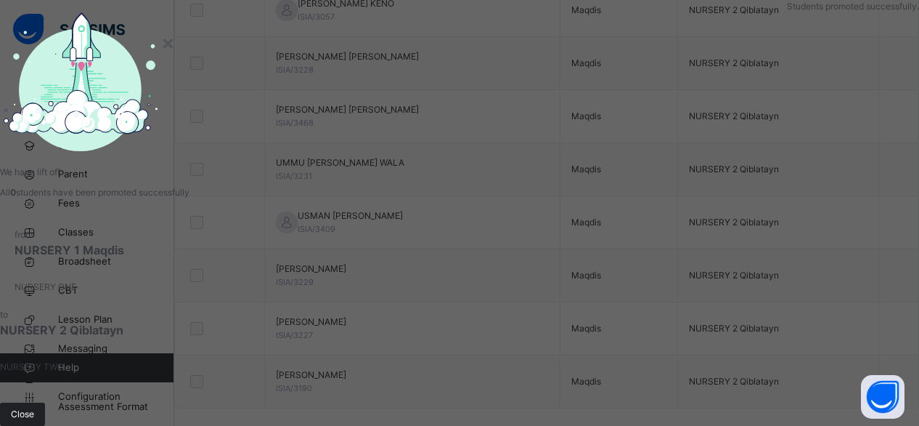
click at [34, 407] on span "Close" at bounding box center [22, 413] width 23 height 13
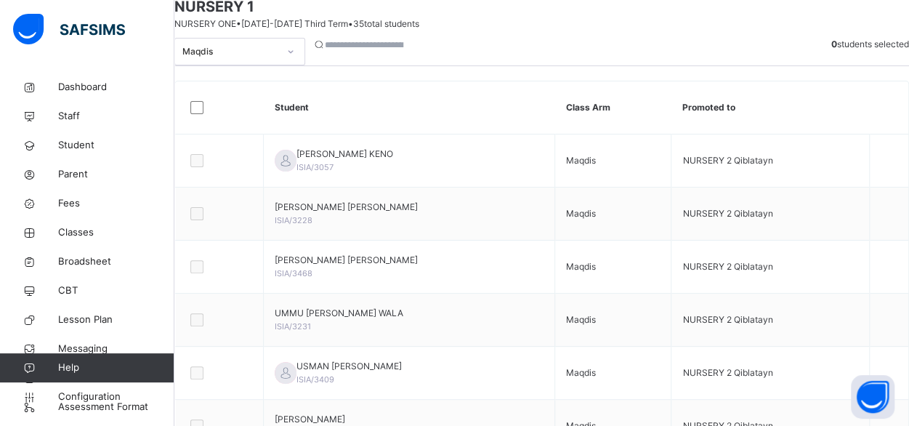
scroll to position [94, 0]
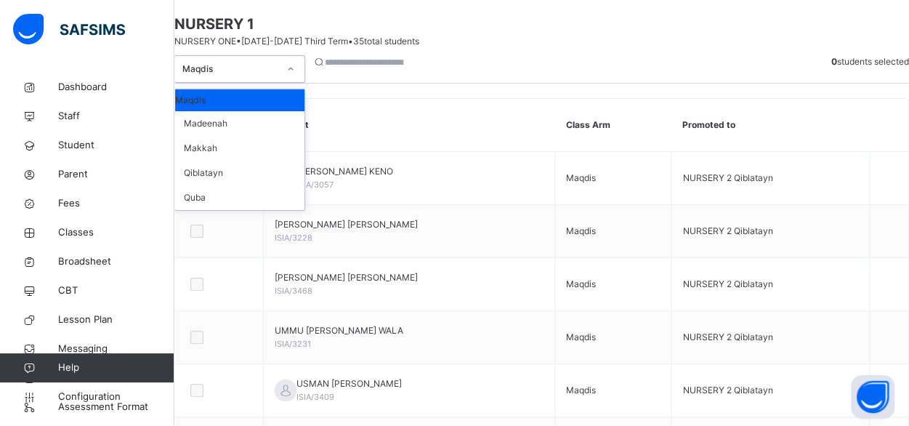
click at [295, 76] on icon at bounding box center [290, 69] width 9 height 15
click at [241, 210] on div "Quba" at bounding box center [239, 197] width 129 height 25
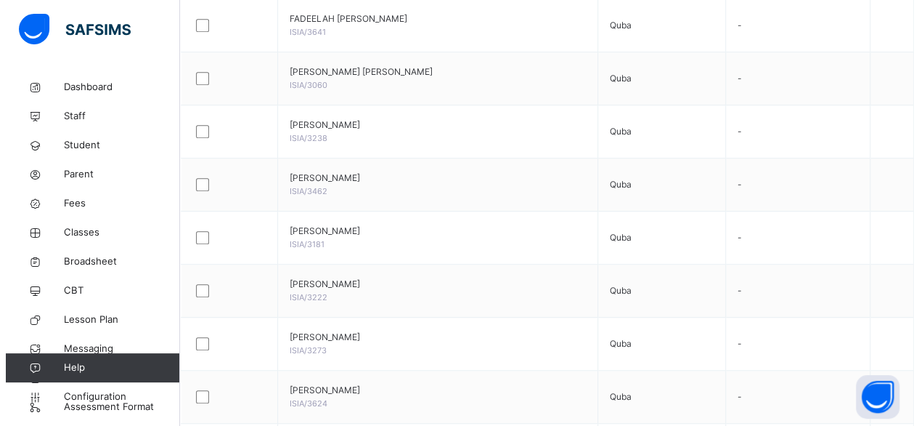
scroll to position [367, 0]
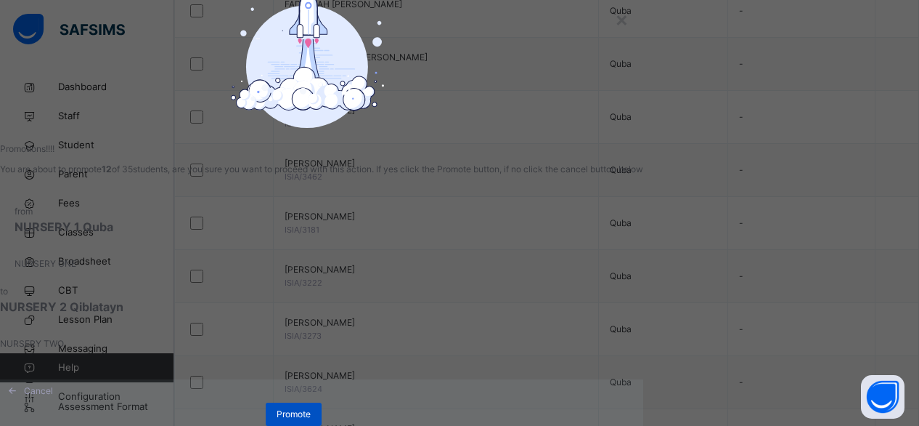
click at [311, 415] on span "Promote" at bounding box center [294, 413] width 34 height 13
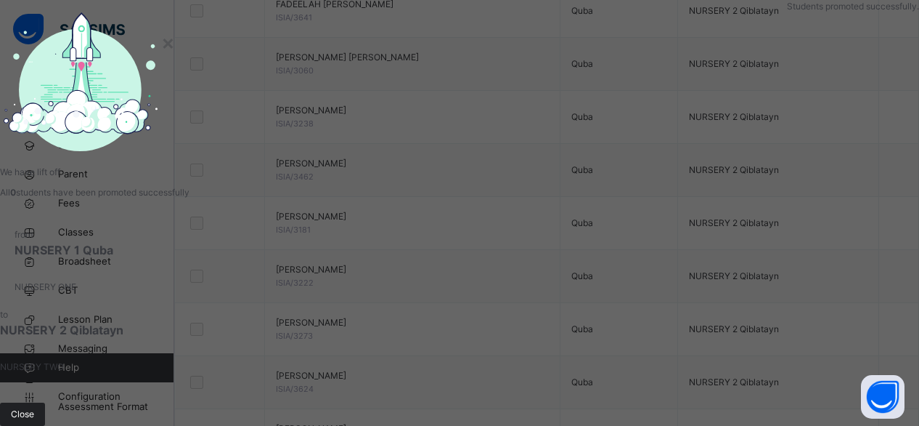
click at [45, 402] on div "Close" at bounding box center [22, 413] width 45 height 23
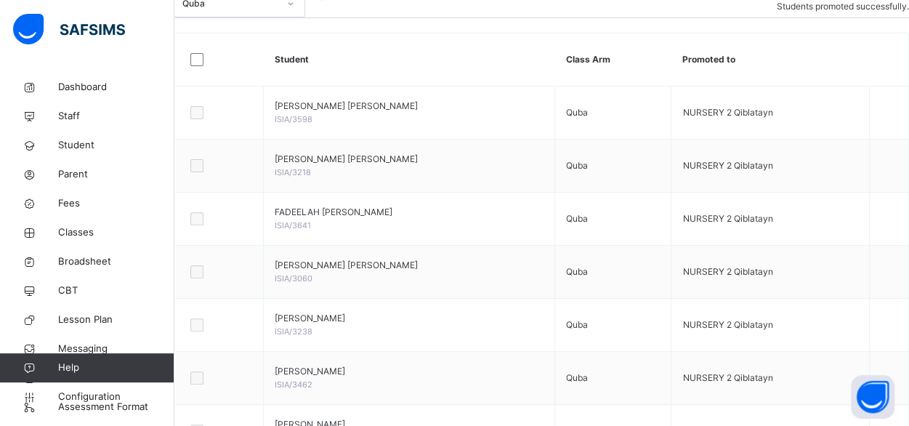
scroll to position [150, 0]
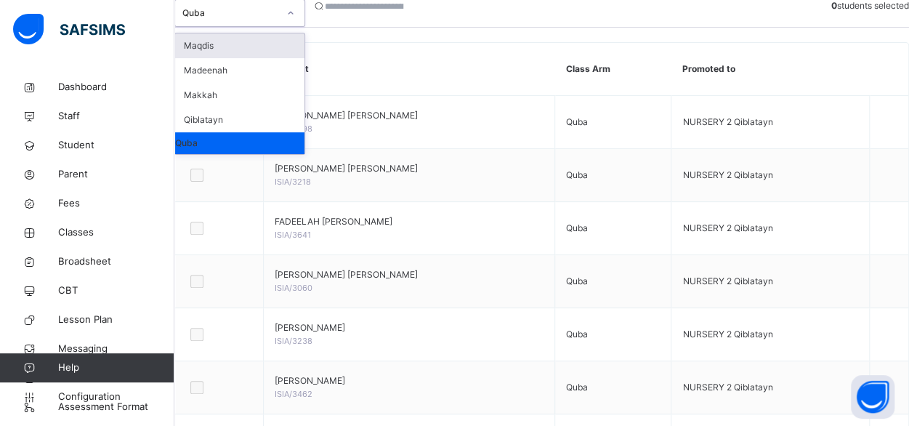
click at [295, 20] on icon at bounding box center [290, 13] width 9 height 15
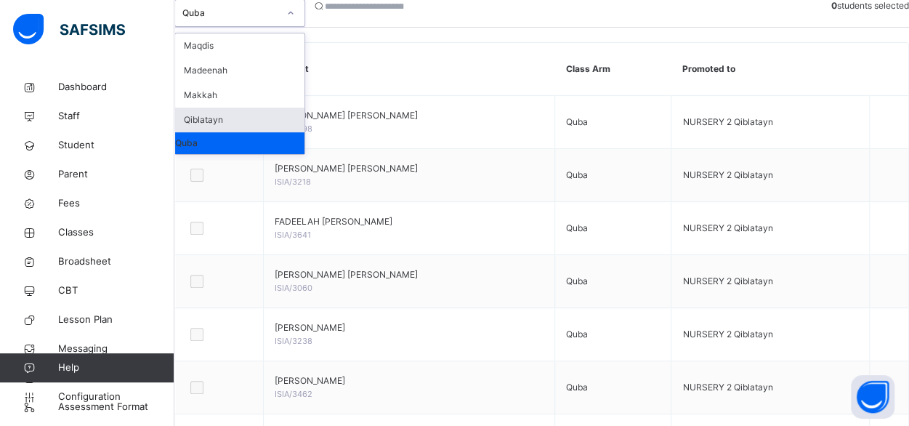
click at [245, 132] on div "Qiblatayn" at bounding box center [239, 119] width 129 height 25
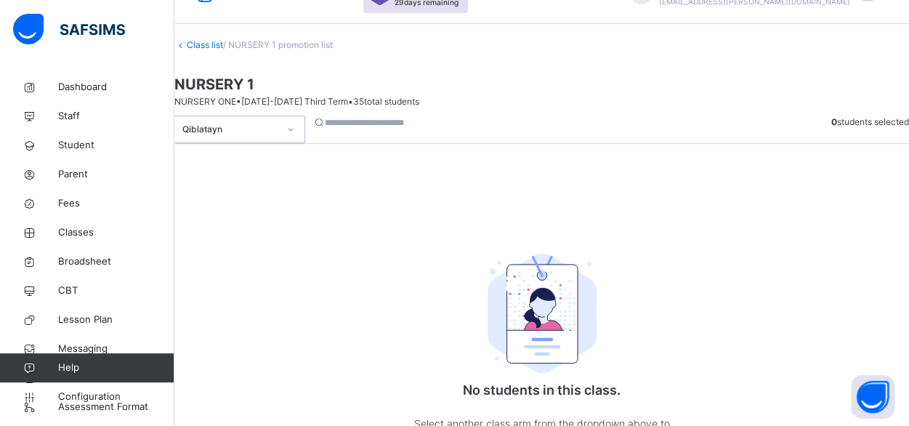
scroll to position [32, 0]
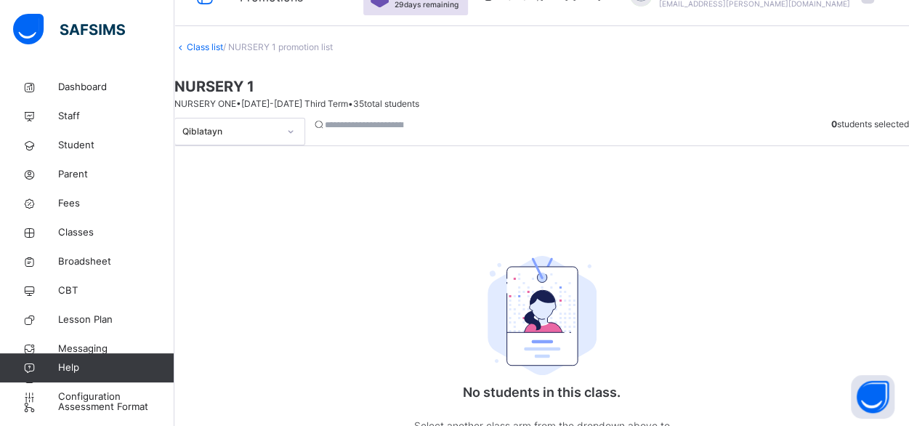
click at [223, 52] on link "Class list" at bounding box center [205, 46] width 36 height 11
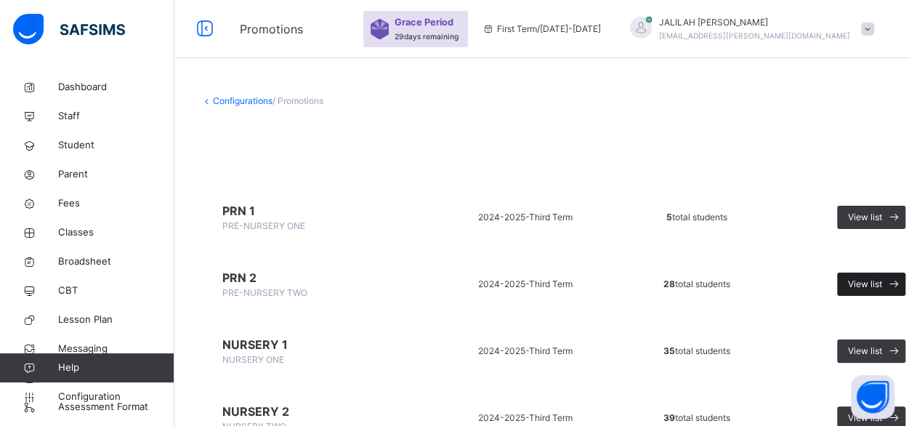
click at [872, 283] on span "View list" at bounding box center [865, 283] width 34 height 13
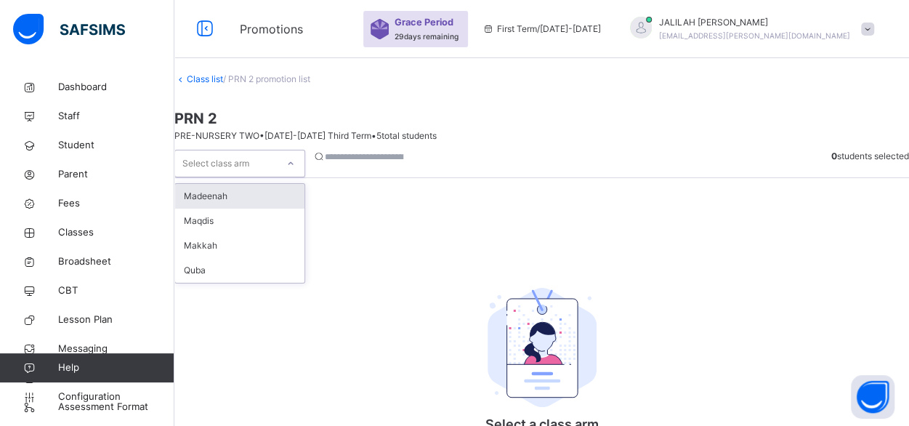
click at [295, 156] on icon at bounding box center [290, 163] width 9 height 15
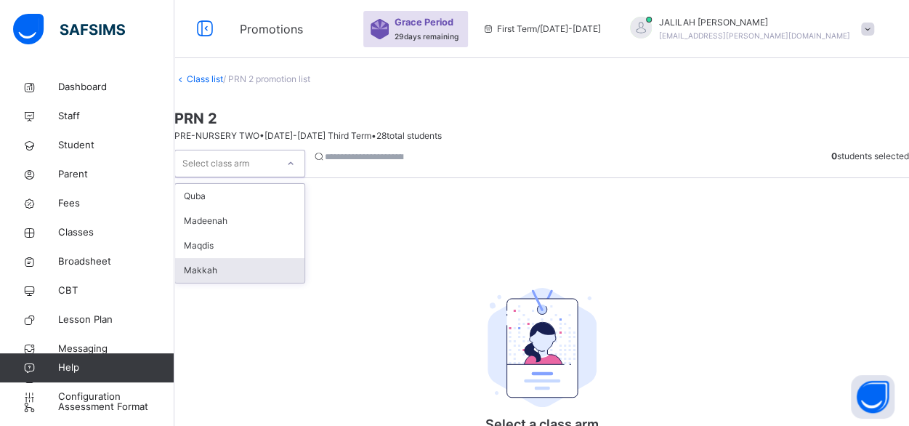
click at [241, 258] on div "Makkah" at bounding box center [239, 270] width 129 height 25
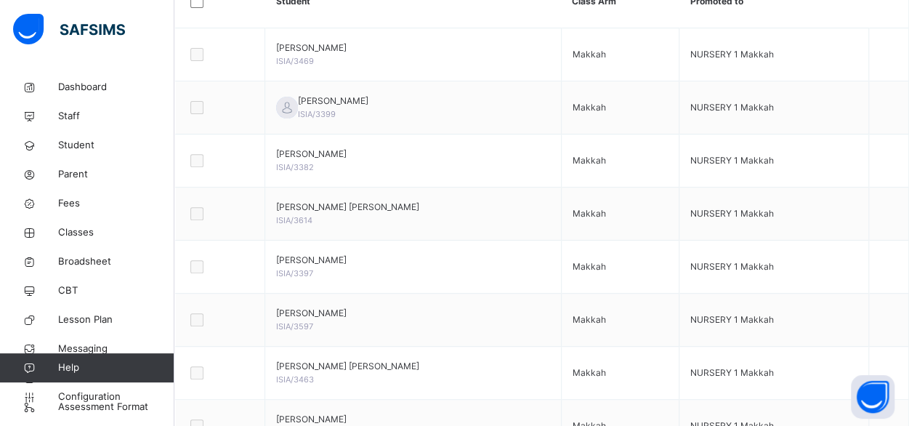
scroll to position [219, 0]
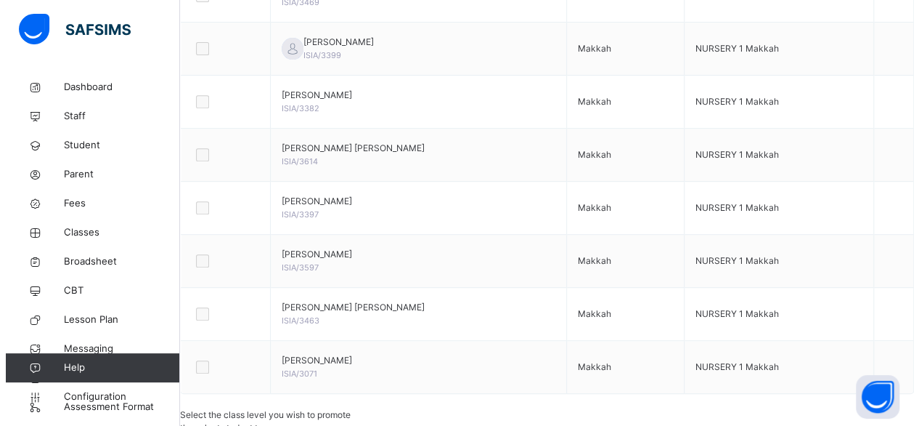
scroll to position [317, 0]
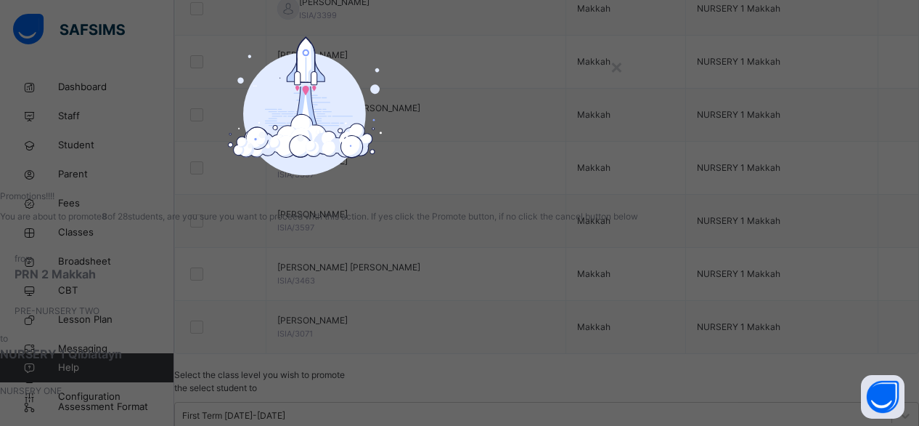
scroll to position [128, 0]
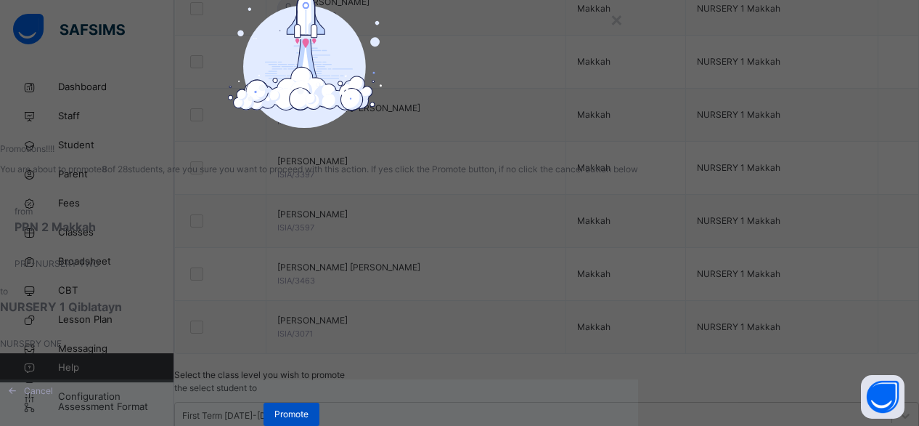
click at [309, 407] on span "Promote" at bounding box center [292, 413] width 34 height 13
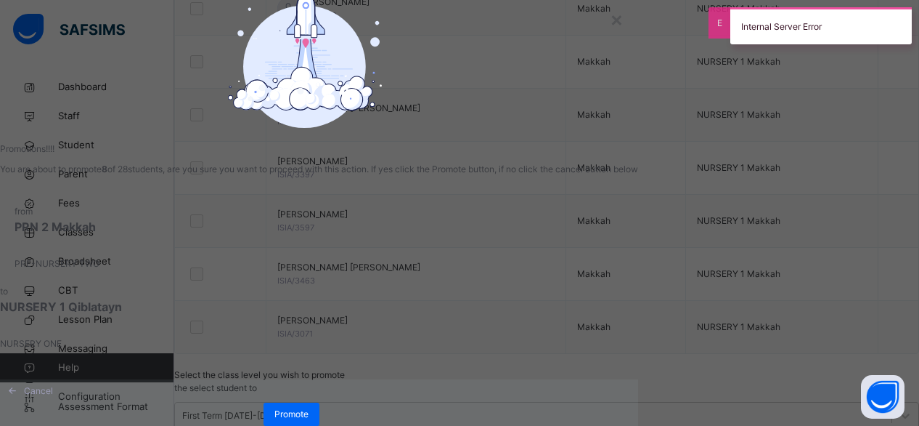
click at [863, 298] on div "× Promotions!!!! You are about to promote 8 of 28 students, are you sure you wa…" at bounding box center [459, 213] width 919 height 426
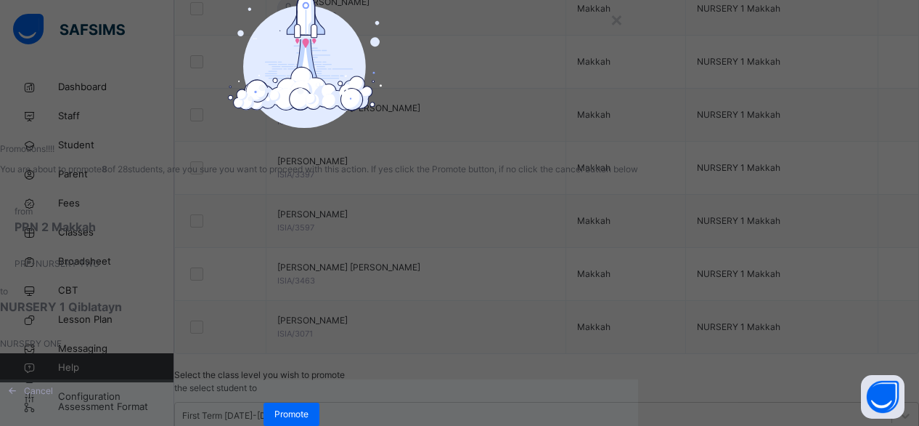
click at [614, 308] on div "× Promotions!!!! You are about to promote 8 of 28 students, are you sure you wa…" at bounding box center [319, 165] width 638 height 353
click at [309, 407] on span "Promote" at bounding box center [292, 413] width 34 height 13
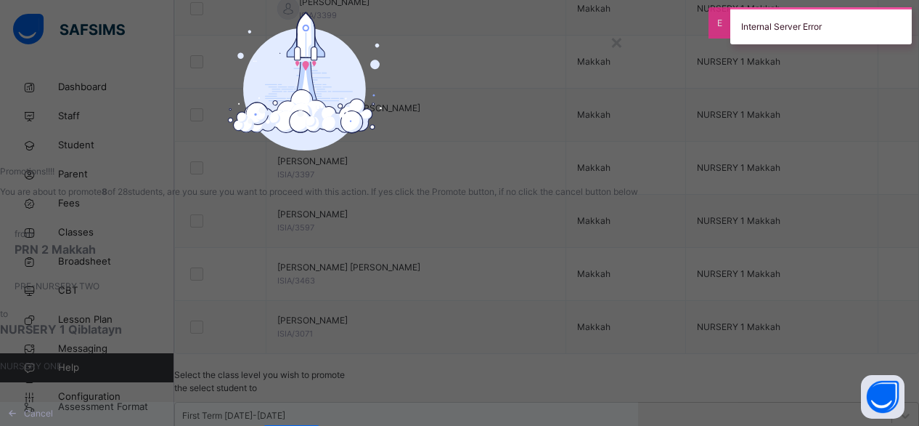
scroll to position [13, 0]
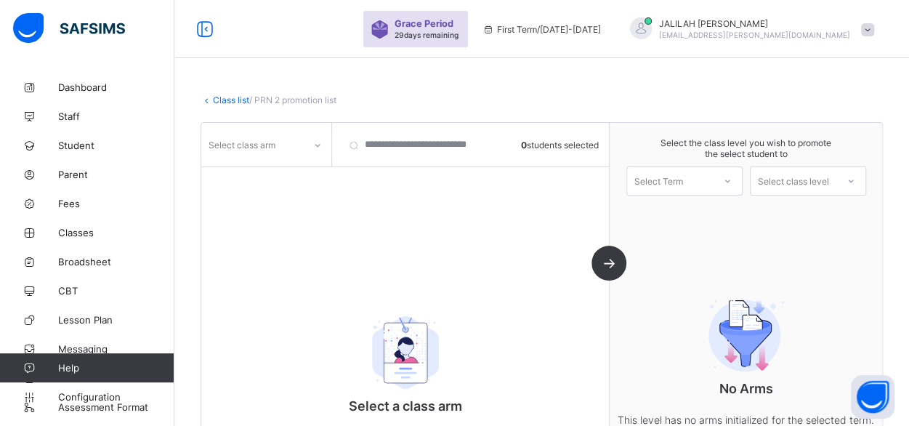
click at [320, 145] on icon at bounding box center [317, 145] width 9 height 15
click at [237, 236] on div "Makkah" at bounding box center [266, 243] width 129 height 23
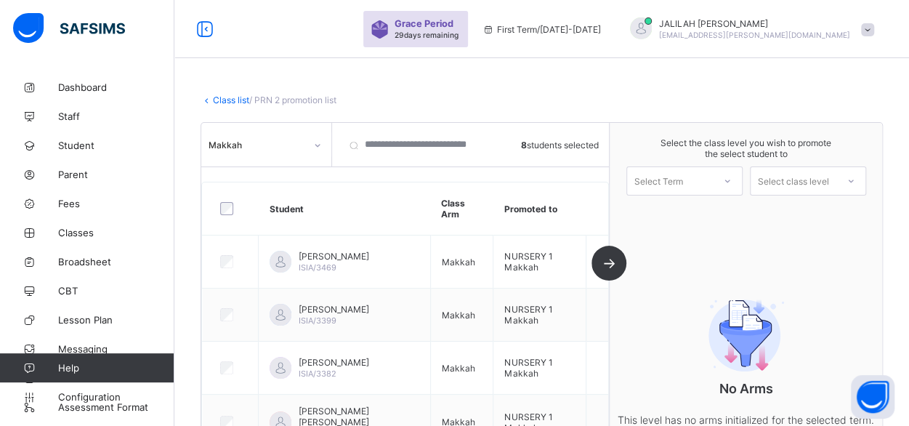
click at [729, 176] on div at bounding box center [727, 180] width 26 height 25
click at [715, 206] on div "First Term [DATE]-[DATE]" at bounding box center [684, 218] width 115 height 33
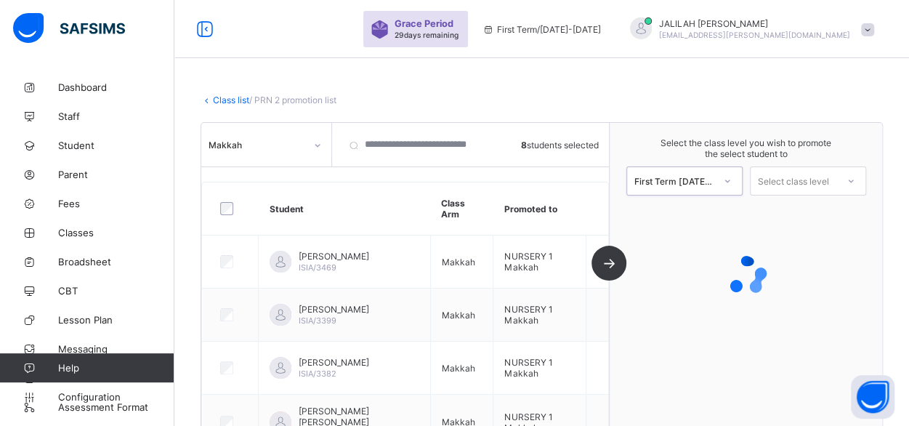
click at [825, 182] on div "Select class level" at bounding box center [792, 180] width 71 height 29
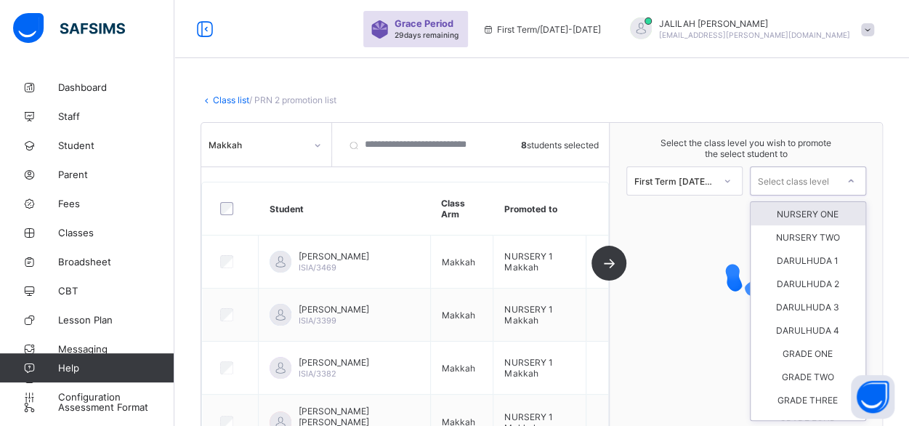
click at [821, 214] on div "NURSERY ONE" at bounding box center [807, 213] width 115 height 23
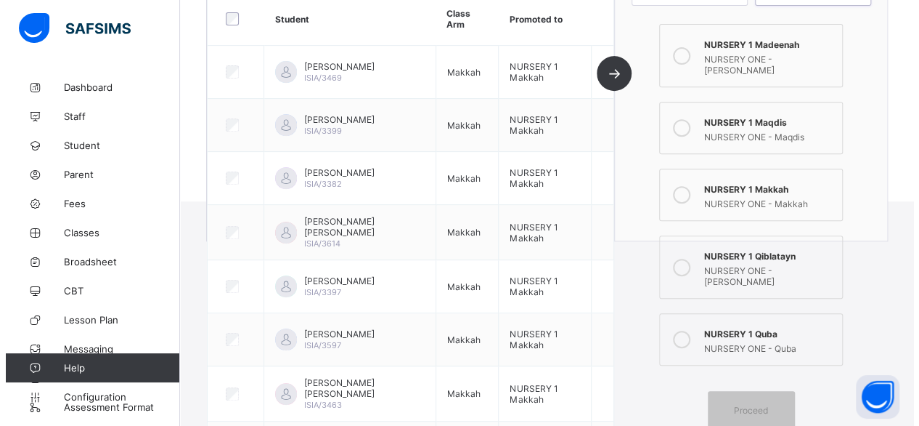
scroll to position [271, 0]
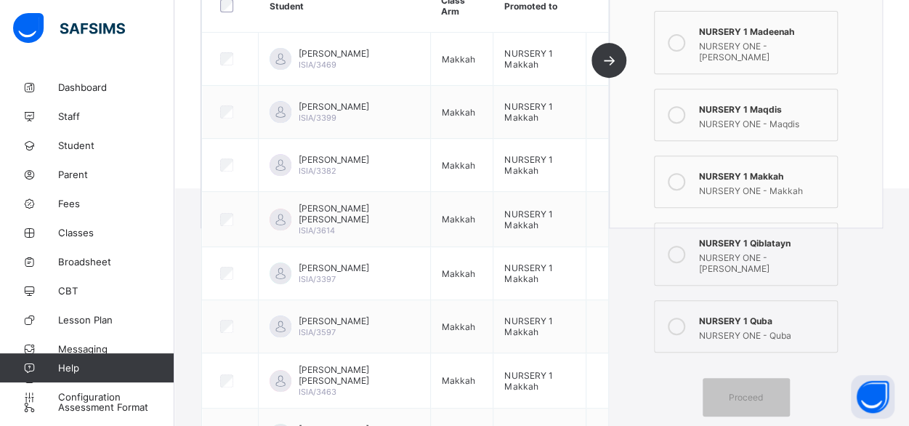
click at [728, 234] on div "NURSERY 1 Qiblatayn" at bounding box center [763, 241] width 131 height 15
click at [738, 391] on span "Proceed" at bounding box center [745, 396] width 34 height 11
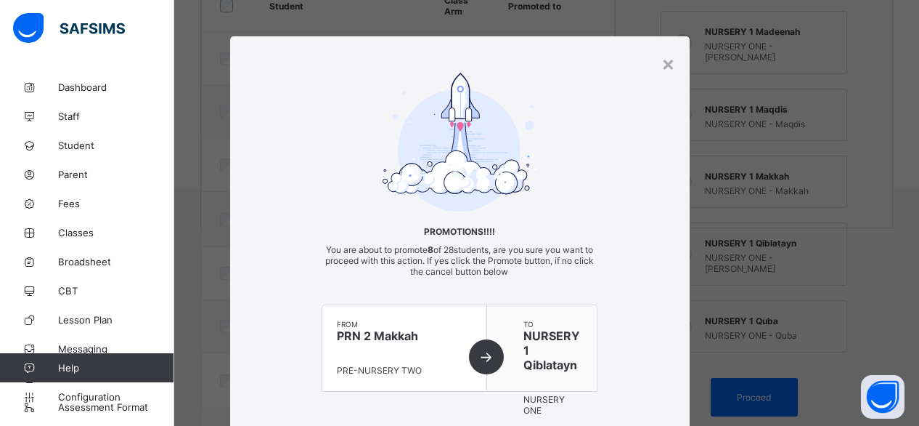
scroll to position [116, 0]
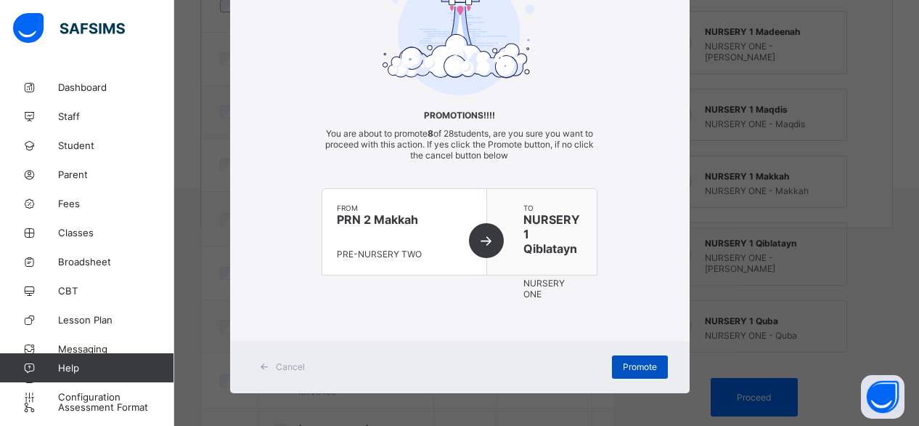
click at [630, 366] on span "Promote" at bounding box center [640, 366] width 34 height 11
click at [642, 362] on span "Promote" at bounding box center [640, 366] width 34 height 11
